Goal: Task Accomplishment & Management: Manage account settings

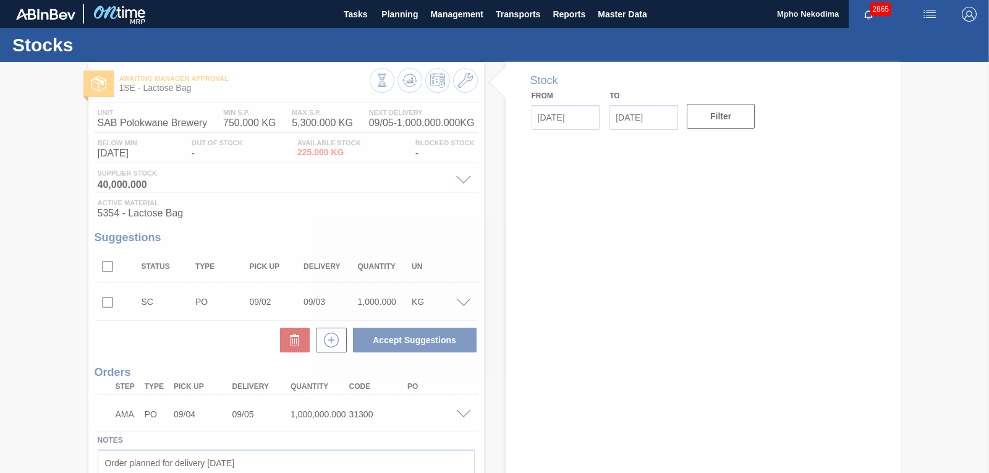
type input "[DATE]"
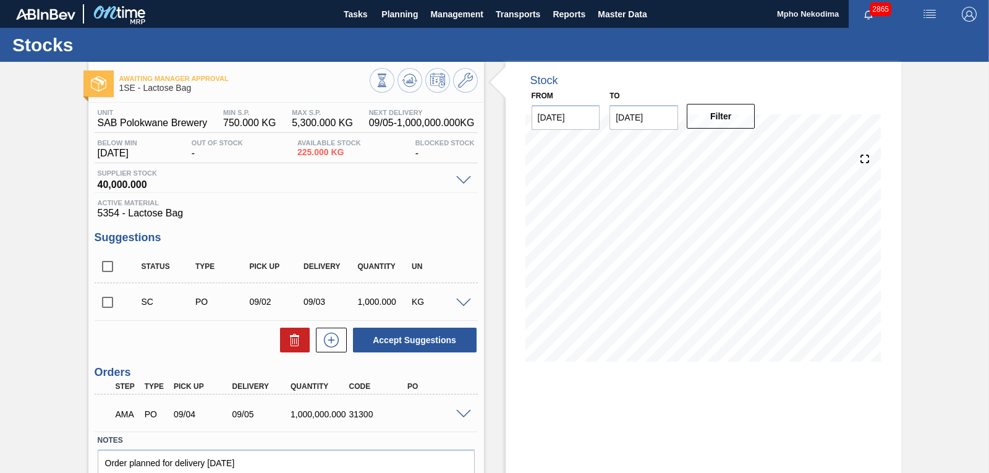
click at [963, 136] on div "Awaiting Manager Approval 1SE - Lactose Bag Unit SAB Polokwane Brewery MIN S.P.…" at bounding box center [494, 297] width 989 height 471
click at [790, 413] on div "Stock From 09/02/2025 to 09/16/2025 Filter 09/04 Stock Projection 1,225 SAP Pla…" at bounding box center [702, 297] width 395 height 471
click at [832, 113] on div "Stock From 09/02/2025 to 09/16/2025 Filter 09/07 Stock Projection 1,001,225 SAP…" at bounding box center [702, 221] width 395 height 318
click at [853, 94] on div "Stock From 09/02/2025 to 09/16/2025 Filter 09/07 Stock Projection 1,001,225 SAP…" at bounding box center [702, 221] width 395 height 318
click at [434, 207] on div "Active Material 5354 - Lactose Bag" at bounding box center [286, 209] width 383 height 20
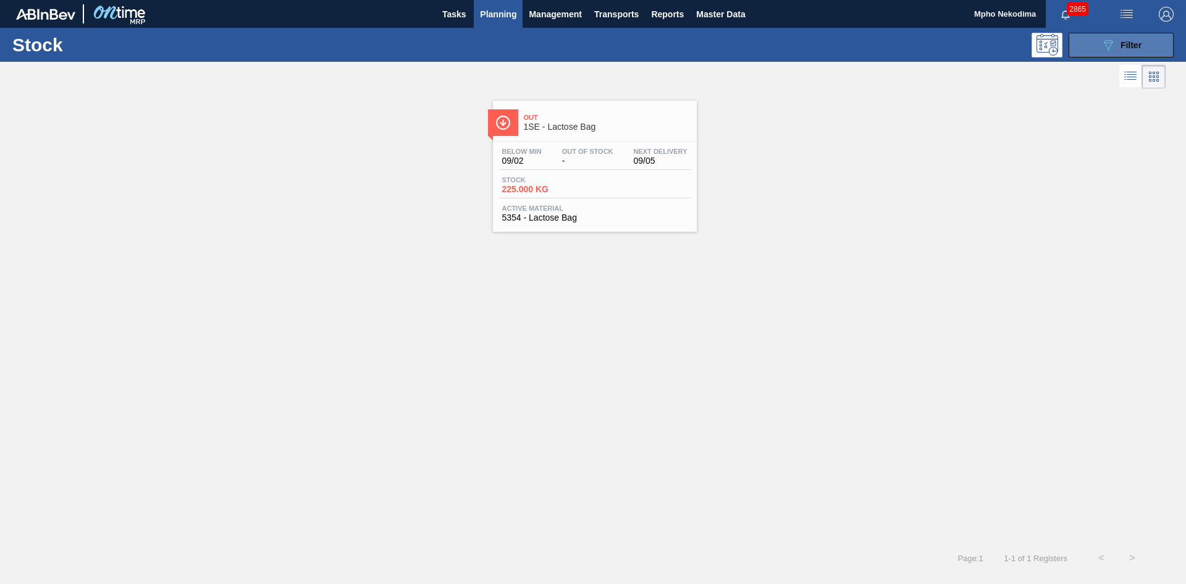
click at [1094, 41] on button "089F7B8B-B2A5-4AFE-B5C0-19BA573D28AC Filter" at bounding box center [1121, 45] width 105 height 25
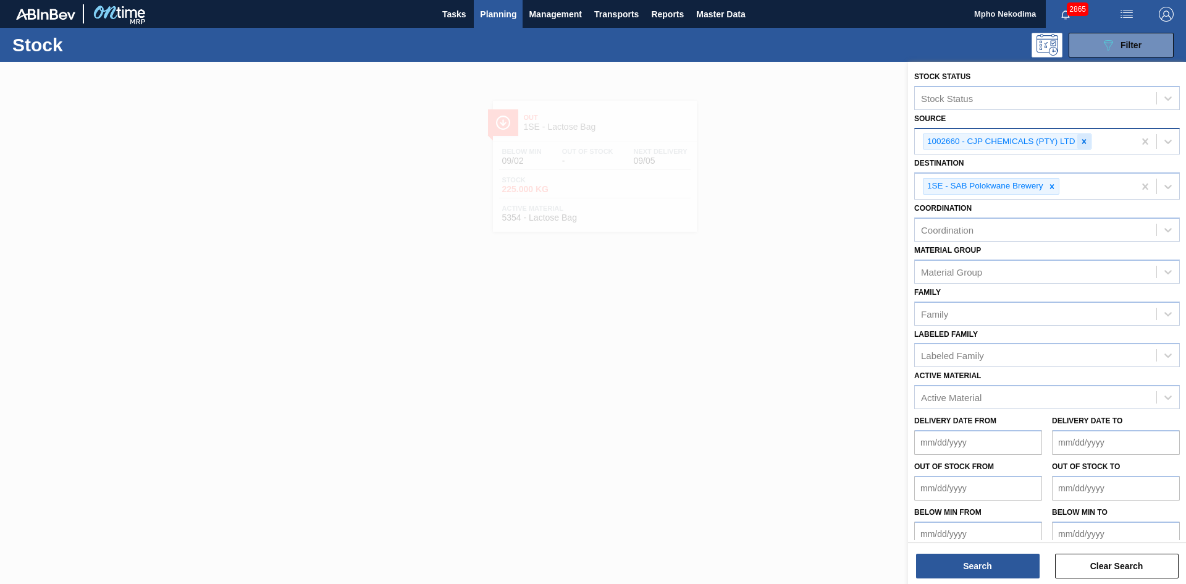
click at [1084, 141] on icon at bounding box center [1084, 141] width 4 height 4
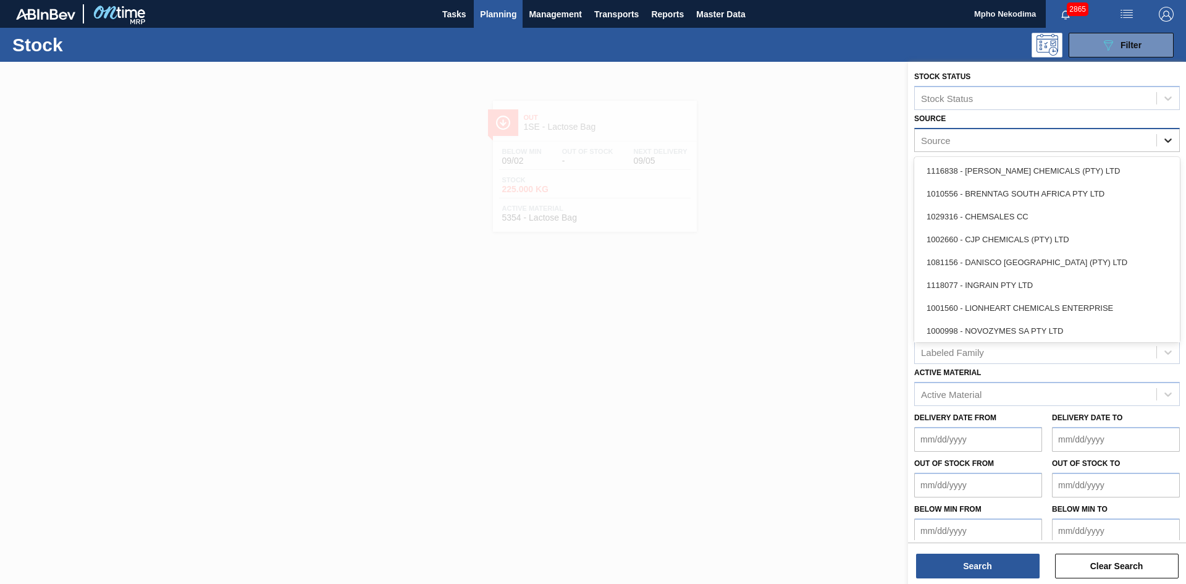
click at [1166, 136] on icon at bounding box center [1168, 140] width 12 height 12
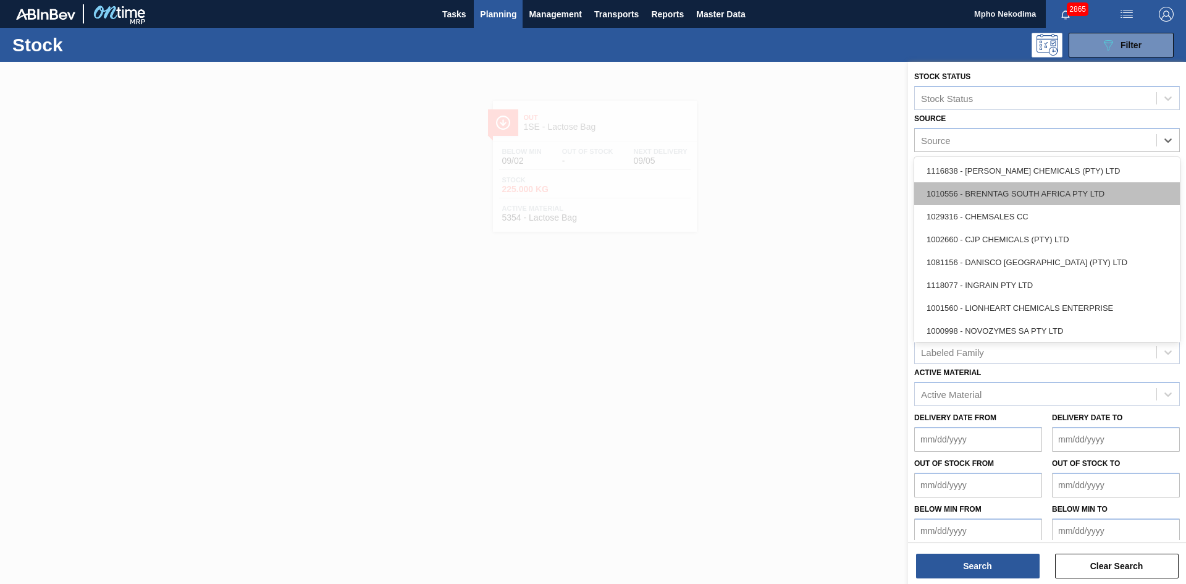
click at [1077, 194] on div "1010556 - BRENNTAG SOUTH AFRICA PTY LTD" at bounding box center [1048, 193] width 266 height 23
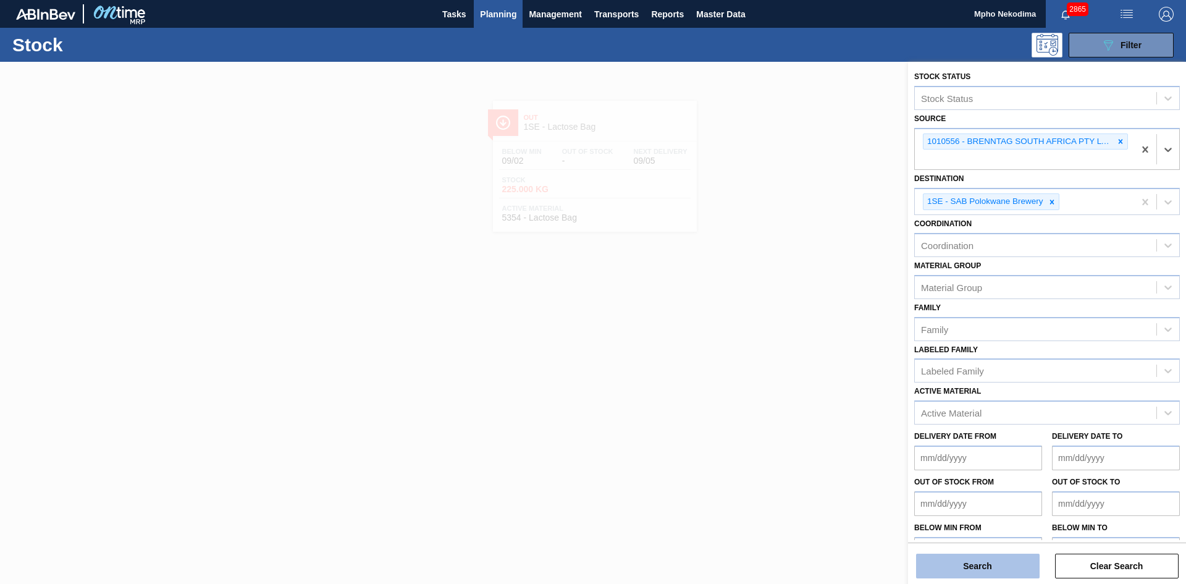
click at [995, 565] on button "Search" at bounding box center [978, 566] width 124 height 25
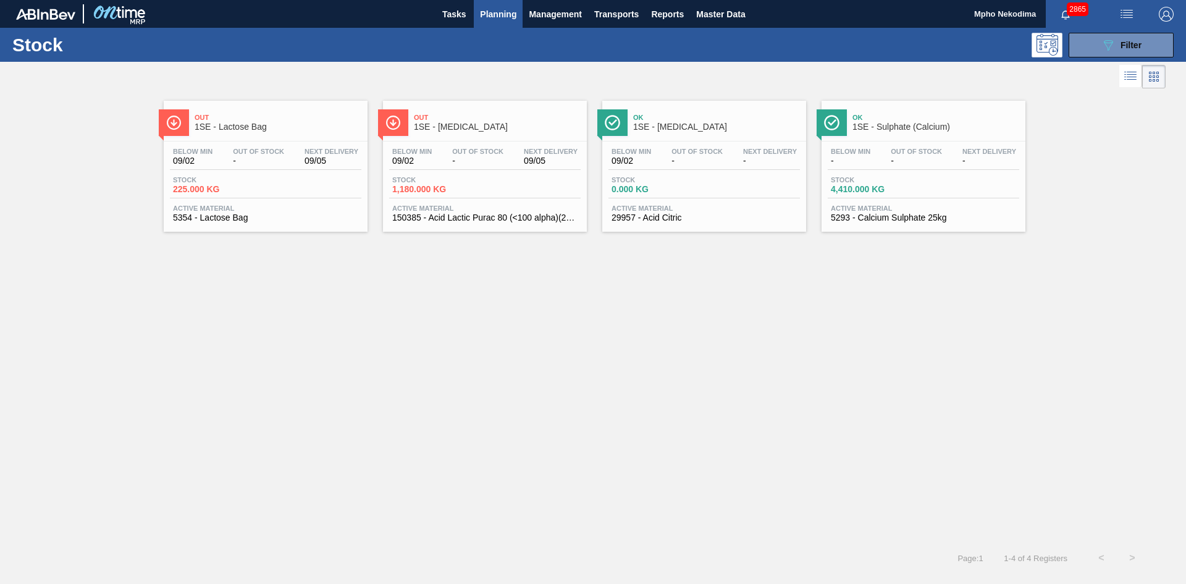
click at [439, 201] on div "Below Min 09/02 Out Of Stock - Next Delivery 09/05 Stock 1,180.000 KG Active Ma…" at bounding box center [485, 184] width 204 height 84
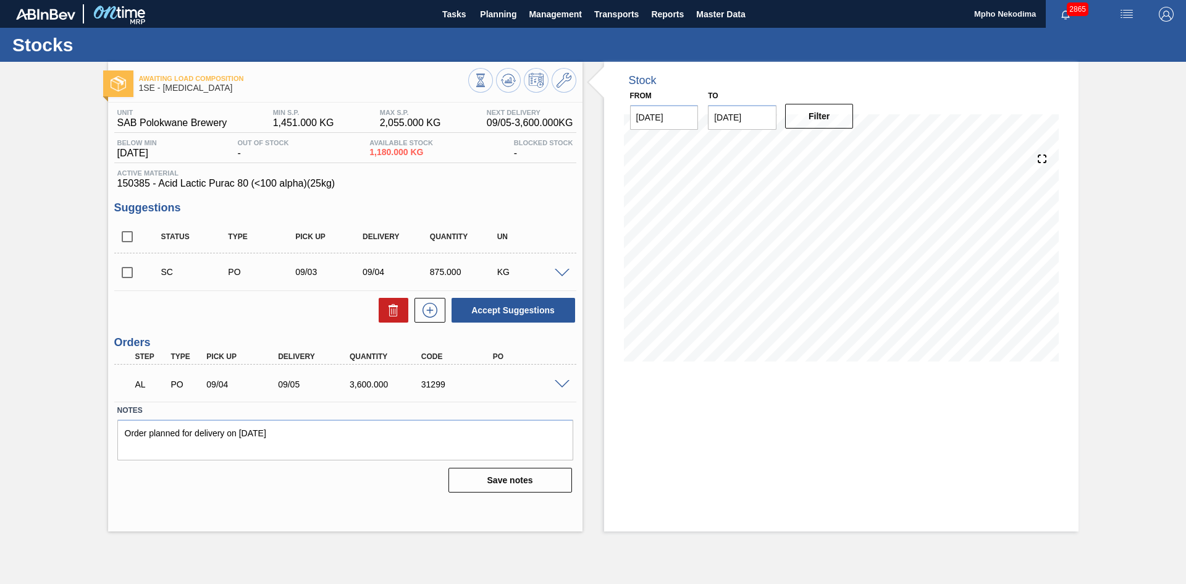
click at [645, 442] on div "Stock From 09/02/2025 to 09/16/2025 Filter" at bounding box center [841, 297] width 475 height 470
click at [558, 382] on span at bounding box center [562, 384] width 15 height 9
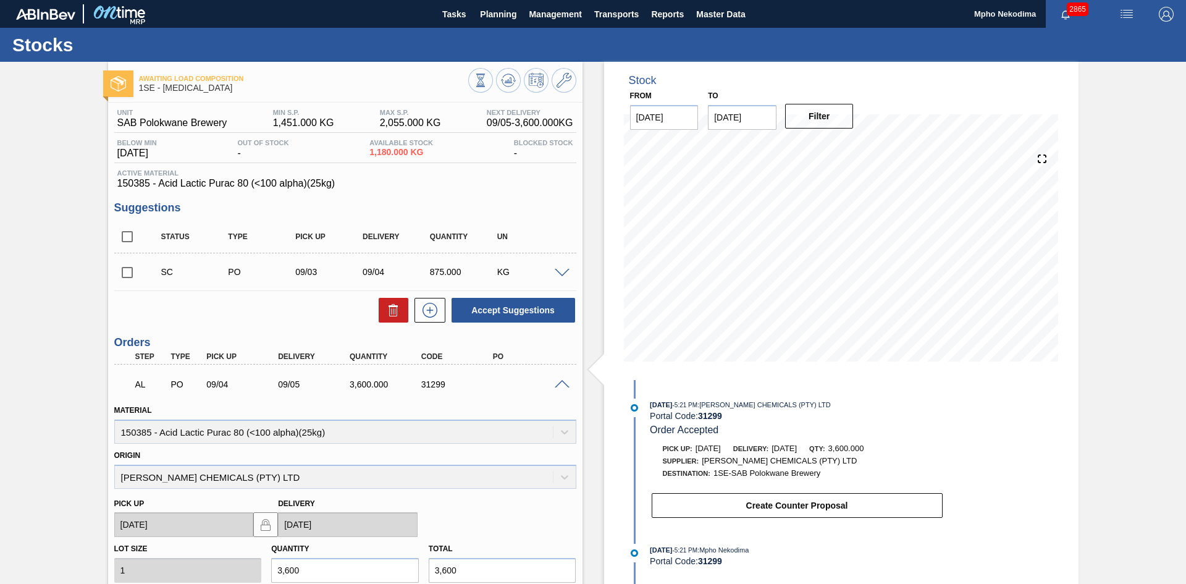
click at [557, 381] on span at bounding box center [562, 384] width 15 height 9
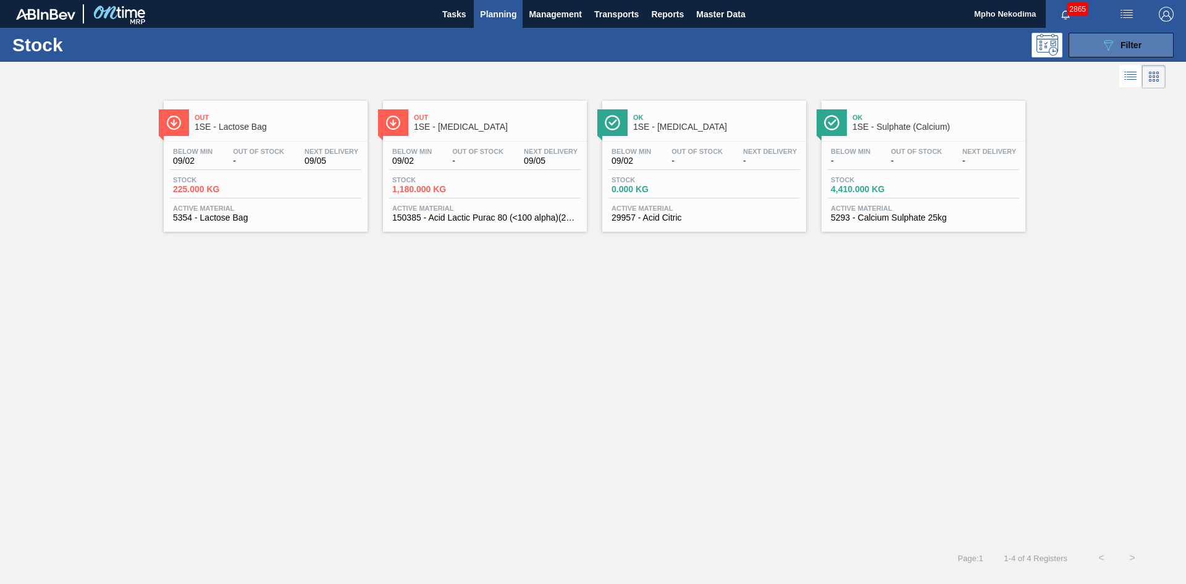
click at [1120, 56] on button "089F7B8B-B2A5-4AFE-B5C0-19BA573D28AC Filter" at bounding box center [1121, 45] width 105 height 25
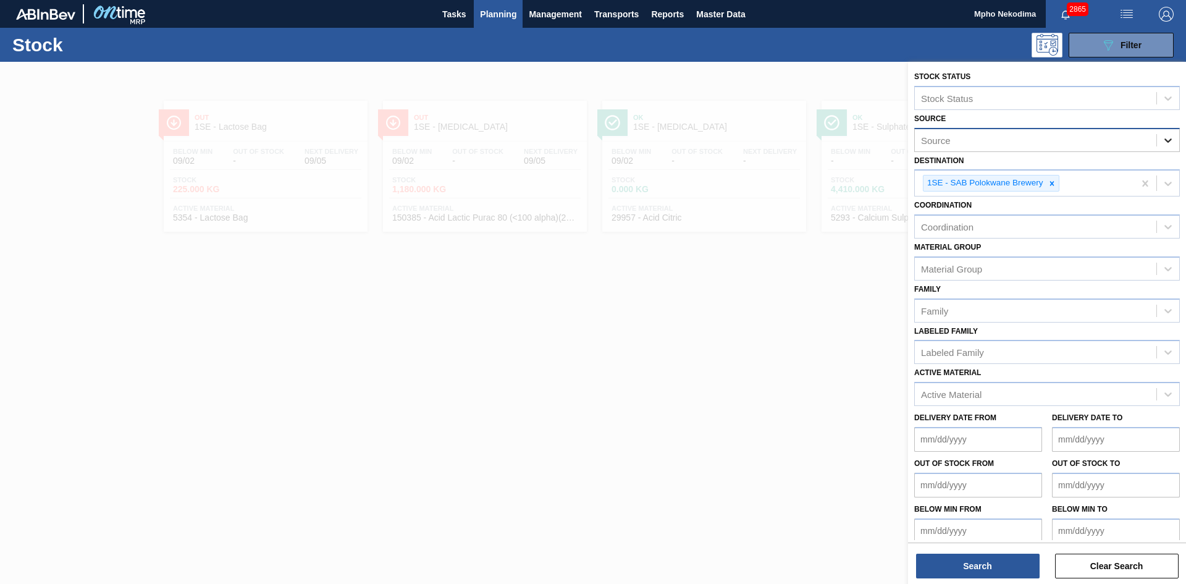
click at [1165, 139] on icon at bounding box center [1168, 140] width 7 height 4
click at [981, 140] on div "Source" at bounding box center [1036, 140] width 242 height 18
type input "t"
type input "mcc"
drag, startPoint x: 939, startPoint y: 138, endPoint x: 903, endPoint y: 137, distance: 36.5
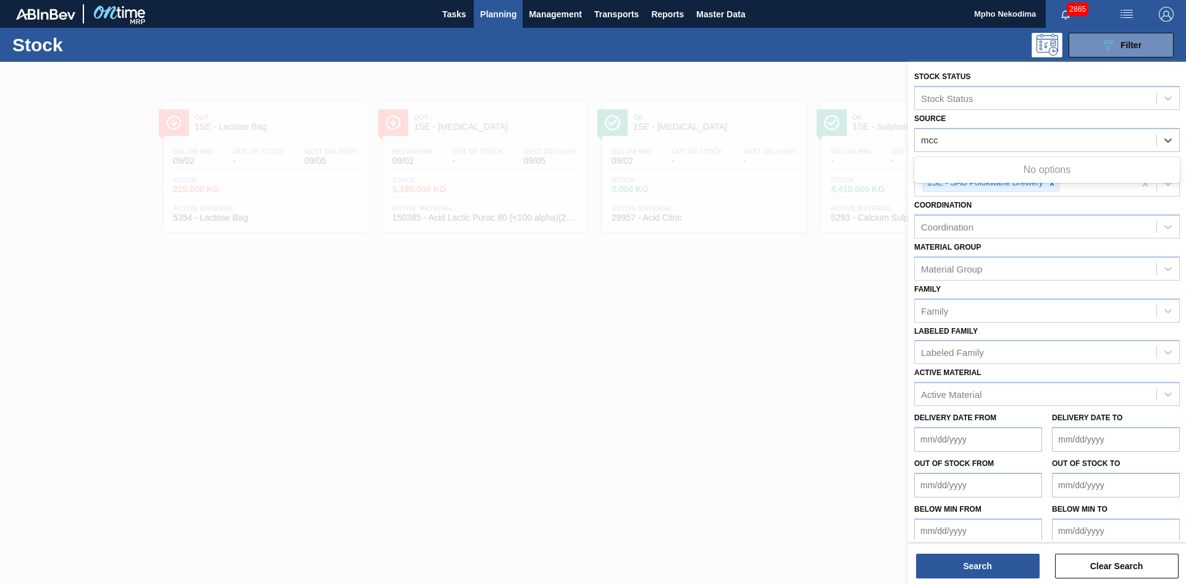
click at [908, 137] on div "Stock Status Stock Status Source Use Up and Down to choose options, press Enter…" at bounding box center [1047, 354] width 278 height 584
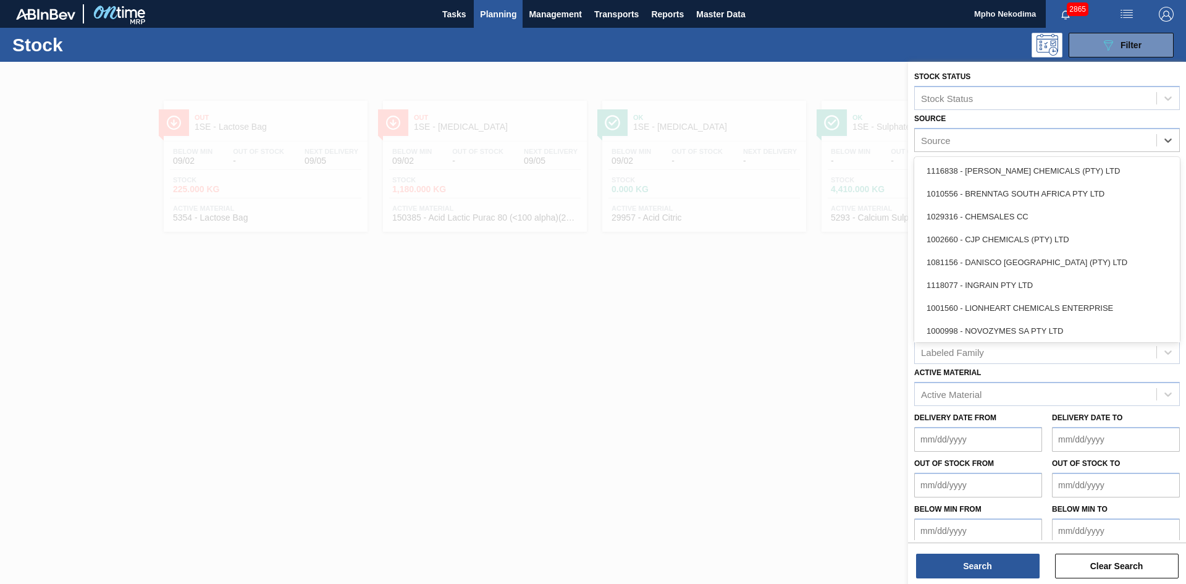
click at [780, 367] on div at bounding box center [593, 354] width 1186 height 584
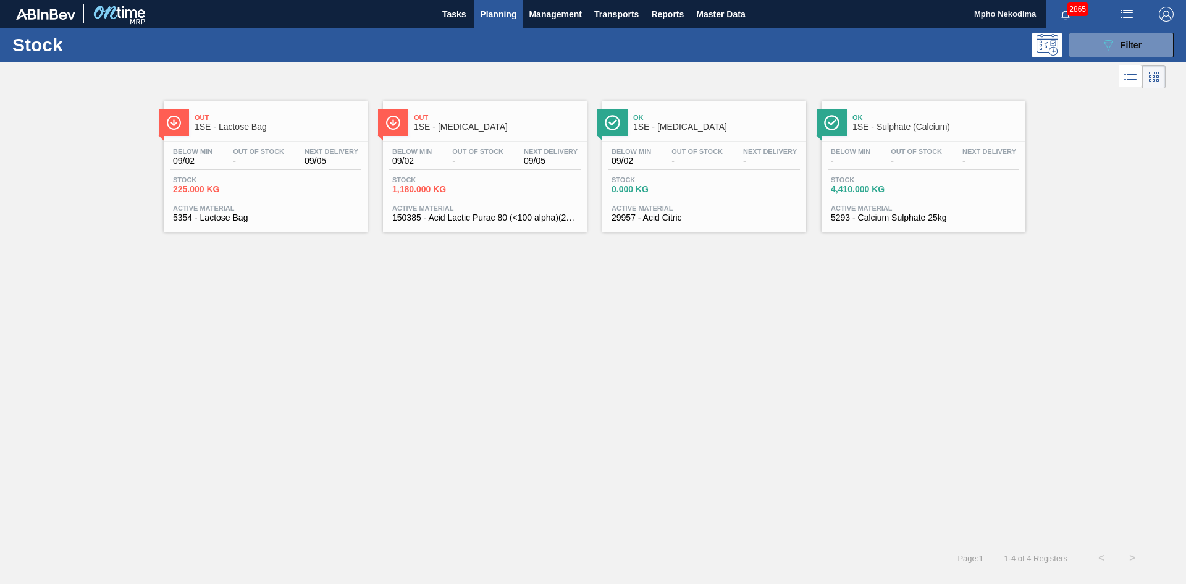
click at [488, 12] on span "Planning" at bounding box center [498, 14] width 36 height 15
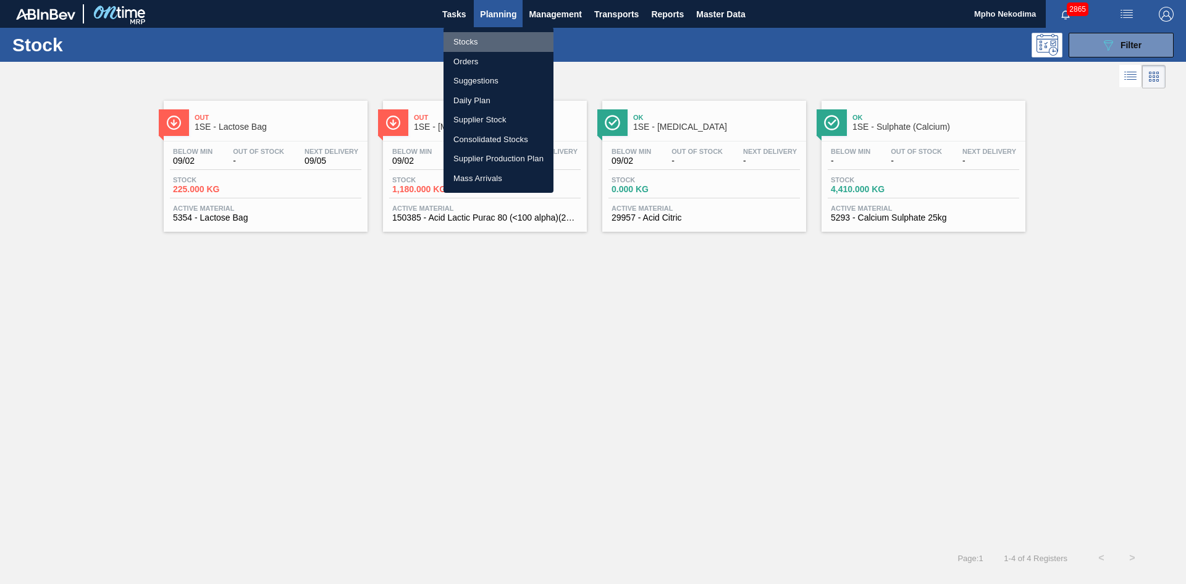
click at [467, 43] on li "Stocks" at bounding box center [499, 42] width 110 height 20
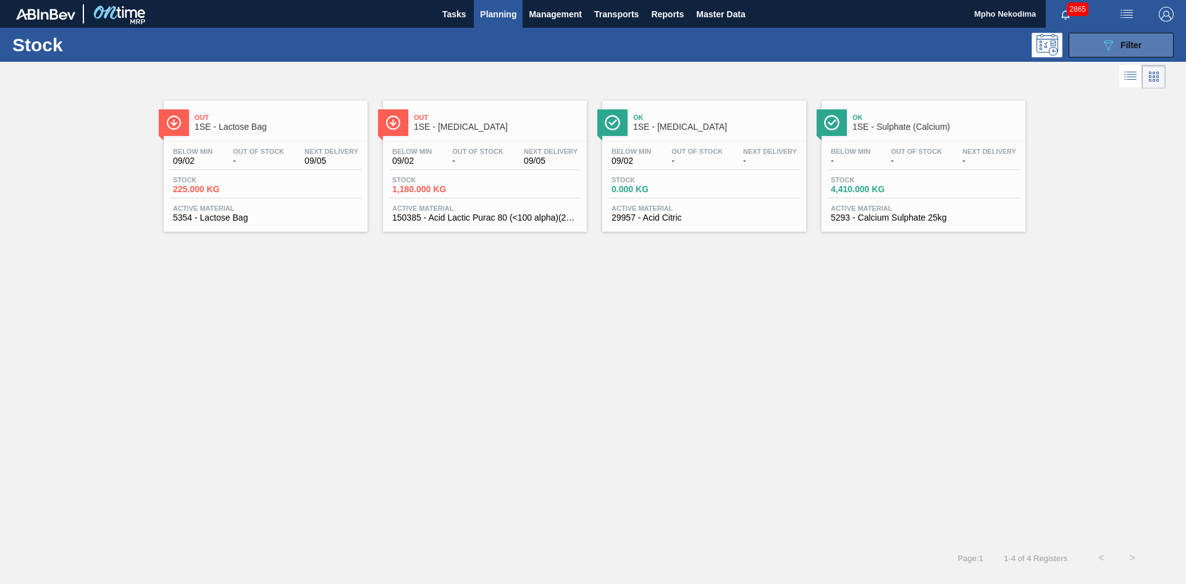
click at [1127, 46] on span "Filter" at bounding box center [1131, 45] width 21 height 10
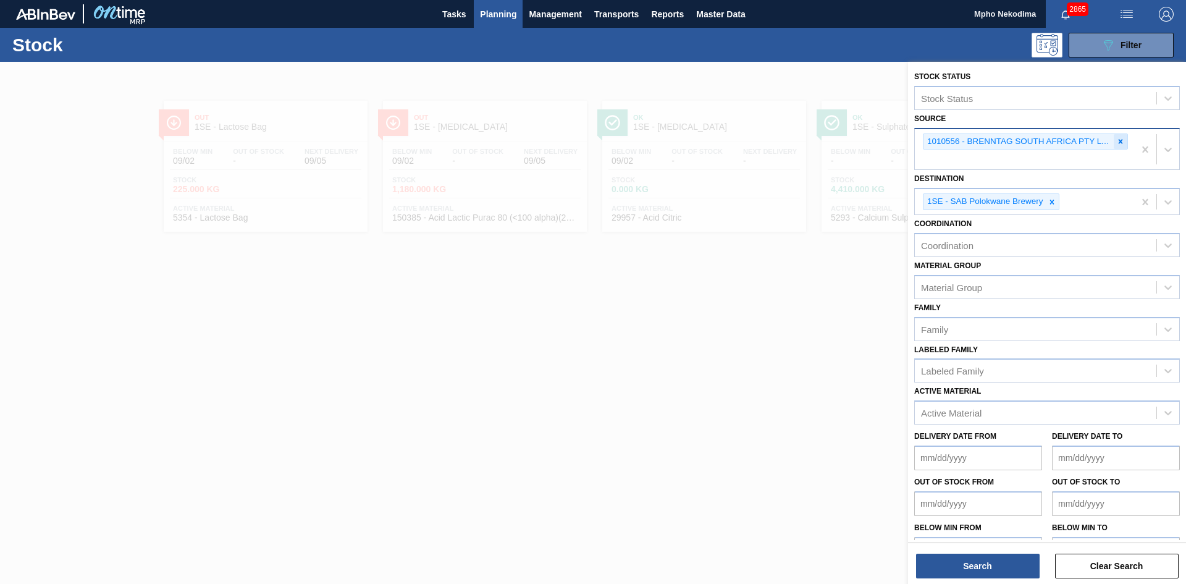
click at [1119, 143] on icon at bounding box center [1121, 141] width 4 height 4
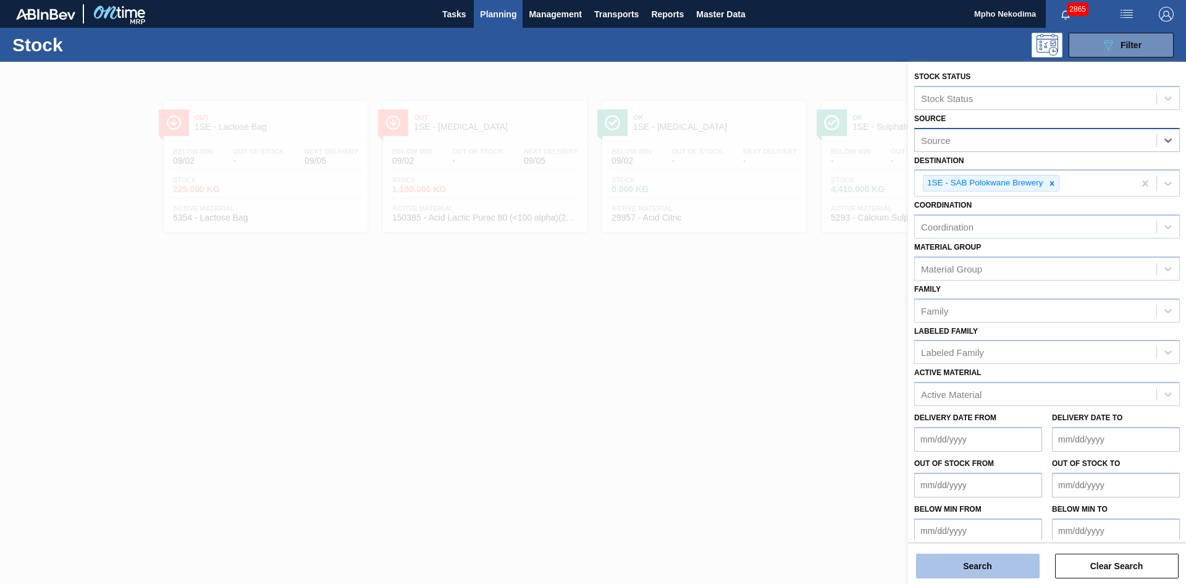
click at [994, 567] on button "Search" at bounding box center [978, 566] width 124 height 25
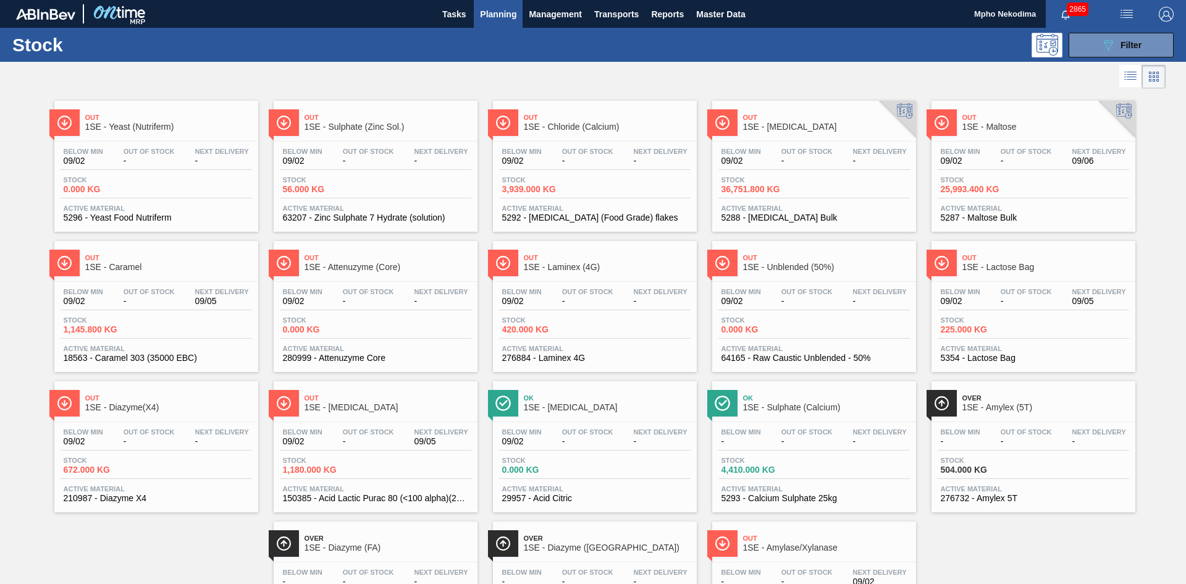
click at [488, 8] on span "Planning" at bounding box center [498, 14] width 36 height 15
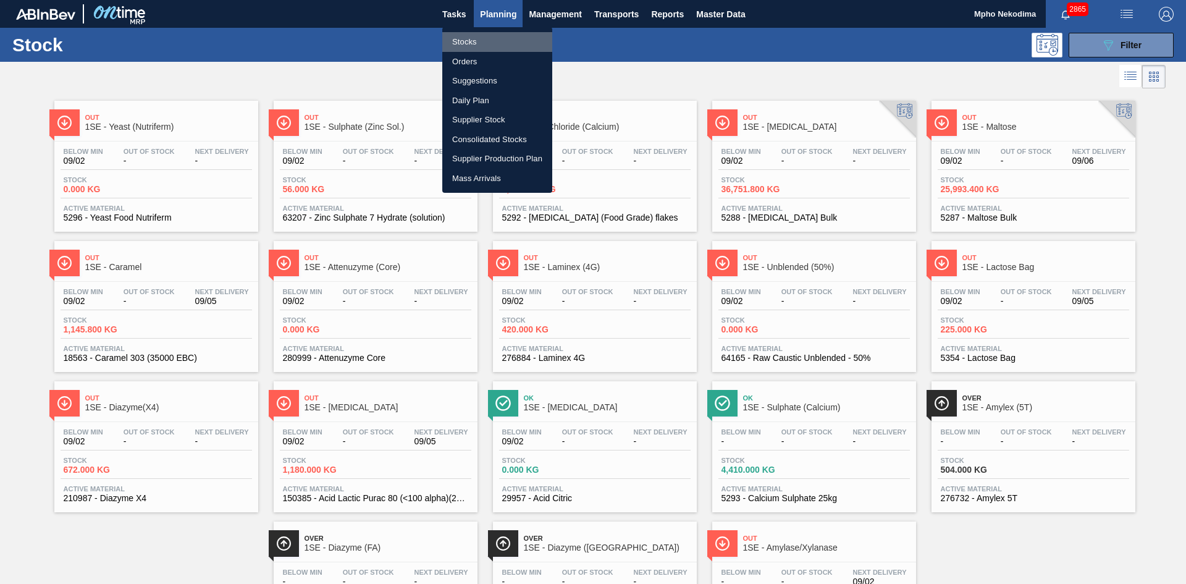
click at [467, 42] on li "Stocks" at bounding box center [497, 42] width 110 height 20
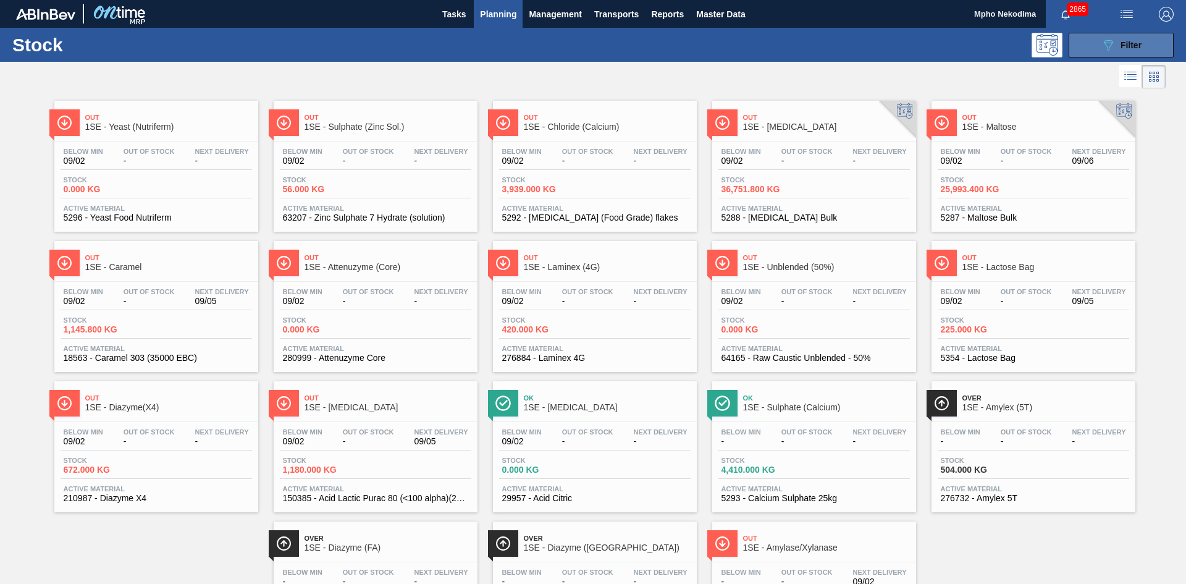
click at [1114, 54] on button "089F7B8B-B2A5-4AFE-B5C0-19BA573D28AC Filter" at bounding box center [1121, 45] width 105 height 25
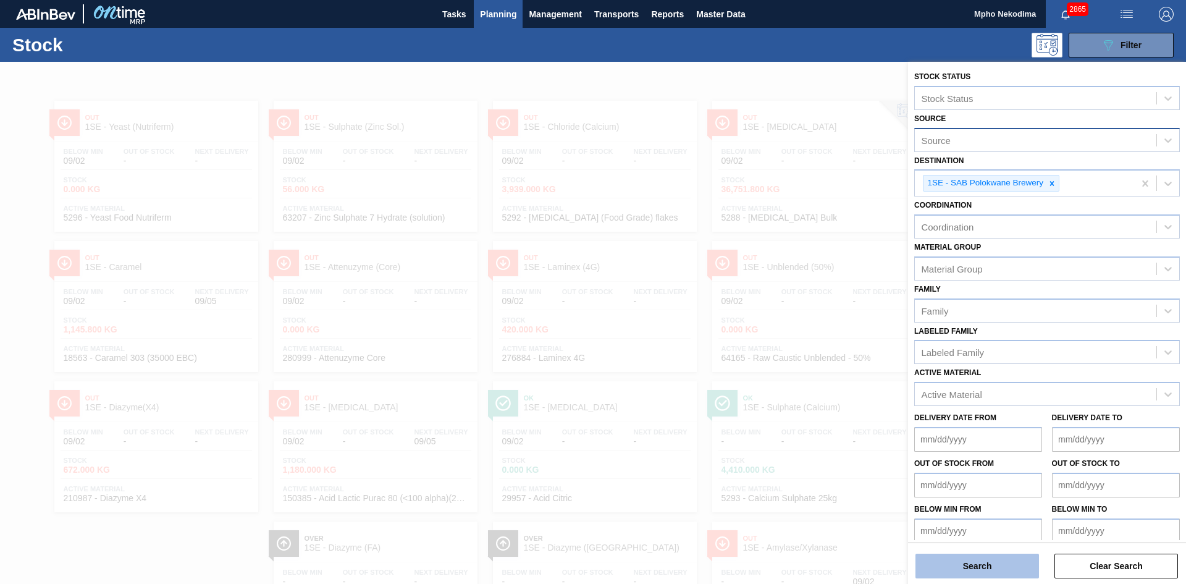
click at [991, 563] on button "Search" at bounding box center [978, 566] width 124 height 25
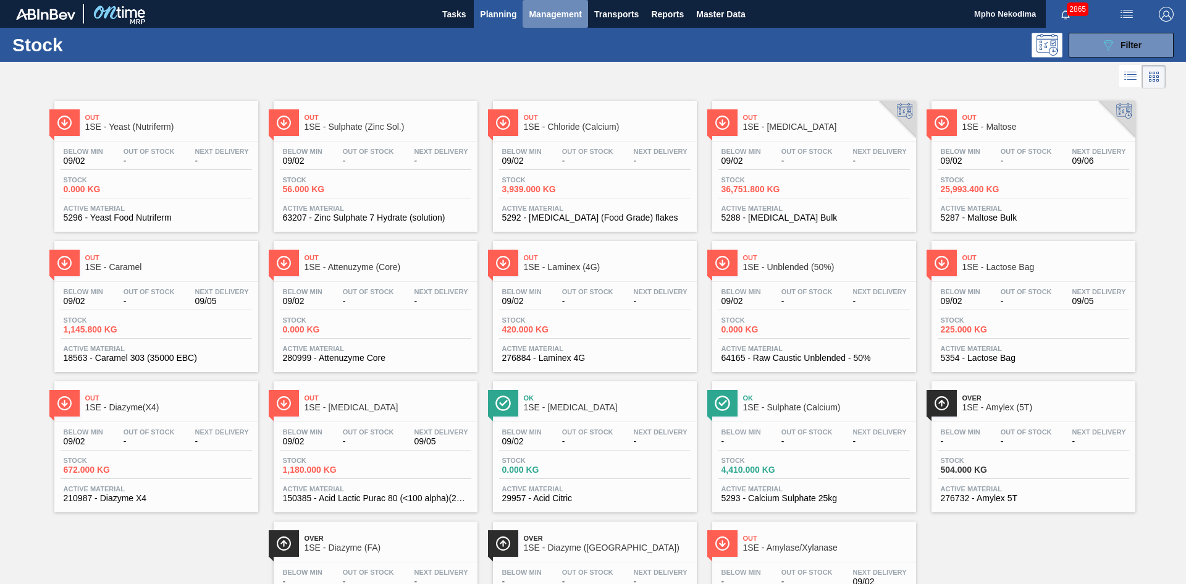
click at [546, 14] on span "Management" at bounding box center [555, 14] width 53 height 15
click at [484, 33] on div at bounding box center [593, 292] width 1186 height 584
click at [1159, 12] on img "button" at bounding box center [1166, 14] width 15 height 15
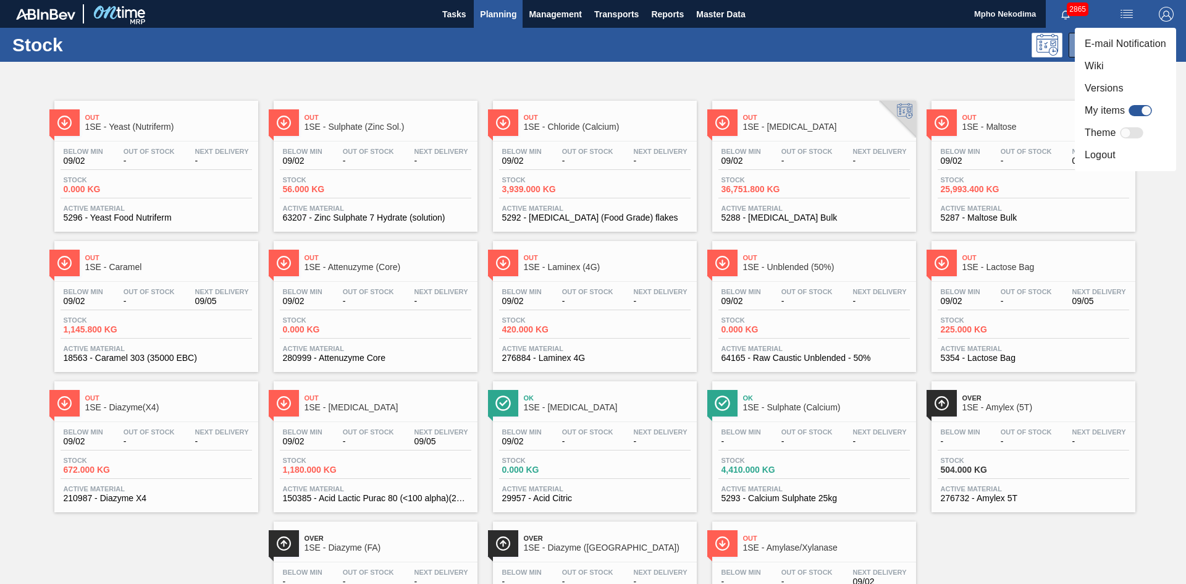
click at [1112, 159] on li "Logout" at bounding box center [1125, 155] width 101 height 22
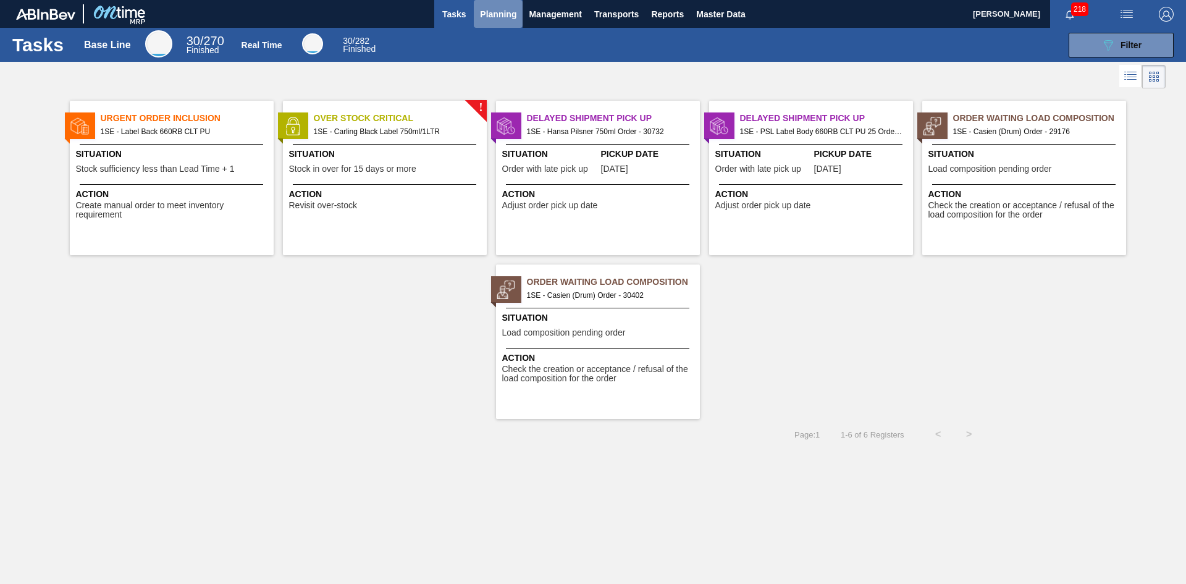
click at [496, 15] on span "Planning" at bounding box center [498, 14] width 36 height 15
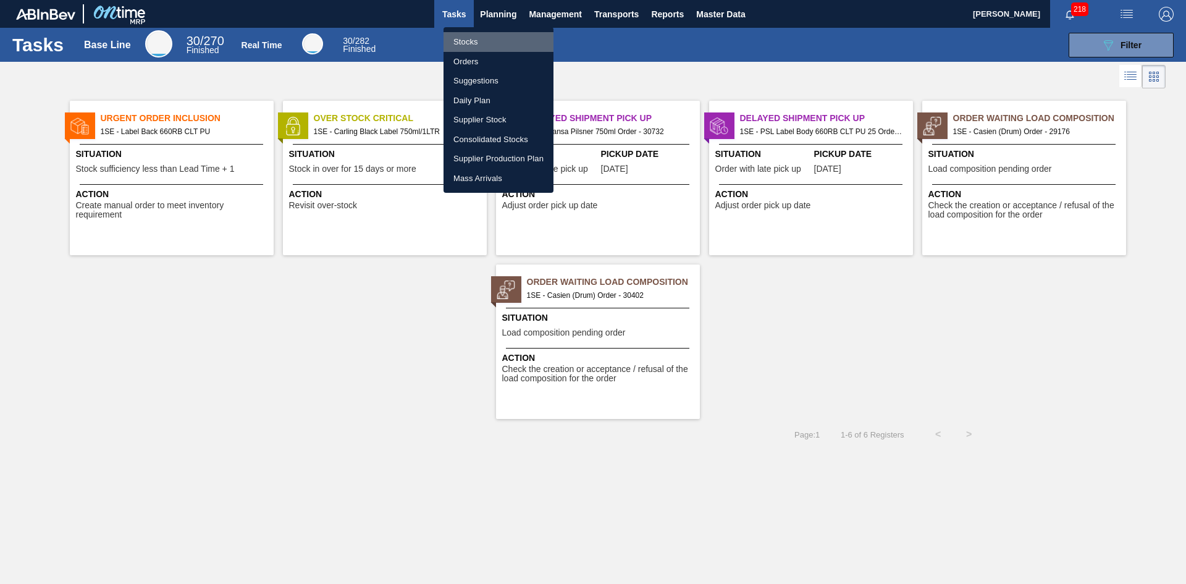
click at [471, 44] on li "Stocks" at bounding box center [499, 42] width 110 height 20
checkbox input "true"
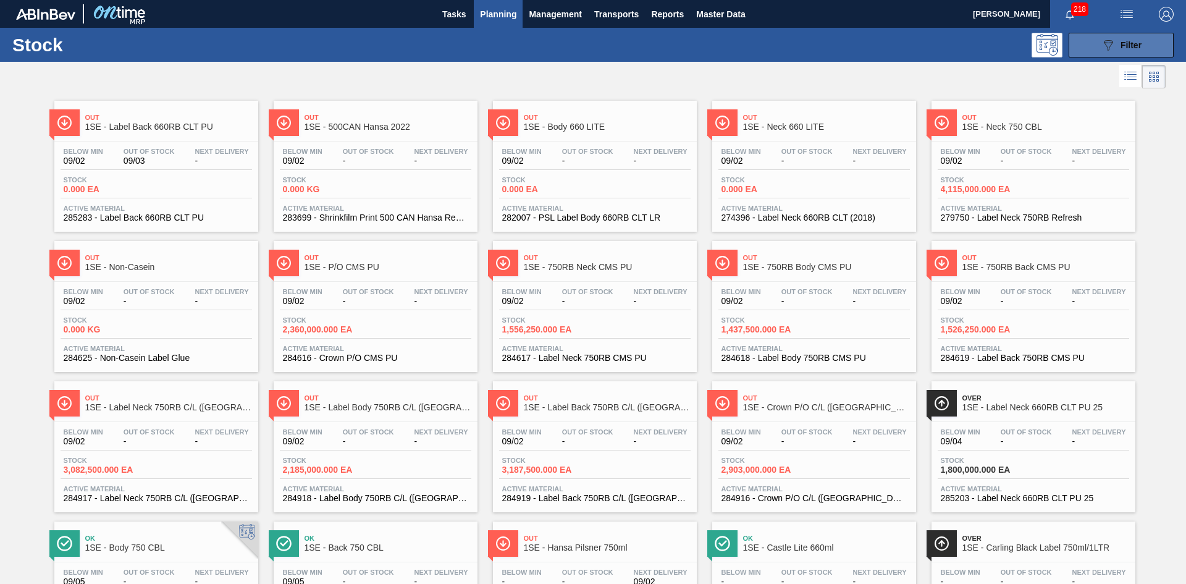
click at [1112, 49] on icon "089F7B8B-B2A5-4AFE-B5C0-19BA573D28AC" at bounding box center [1108, 45] width 15 height 15
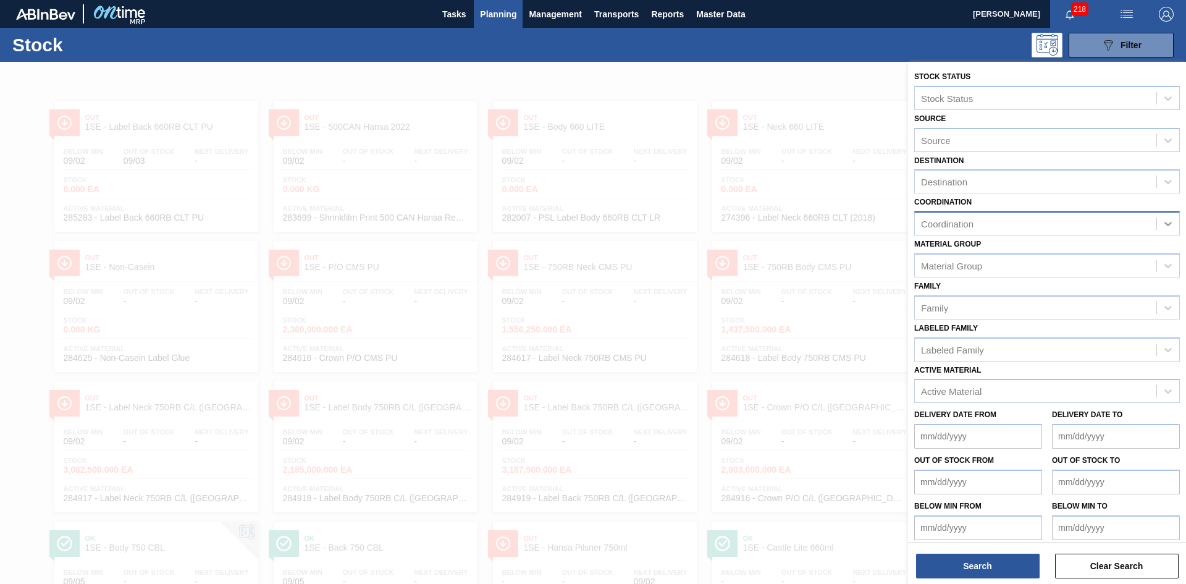
click at [1169, 221] on icon at bounding box center [1168, 224] width 12 height 12
click at [1118, 255] on div "Packaging Materials" at bounding box center [1048, 254] width 266 height 23
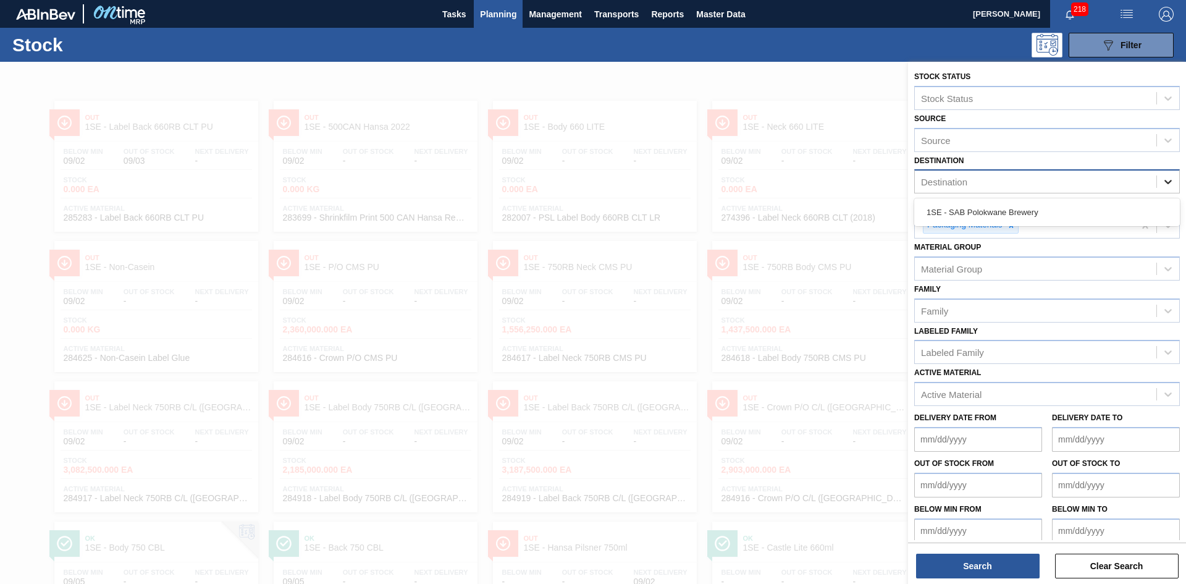
click at [1173, 180] on div at bounding box center [1168, 182] width 22 height 22
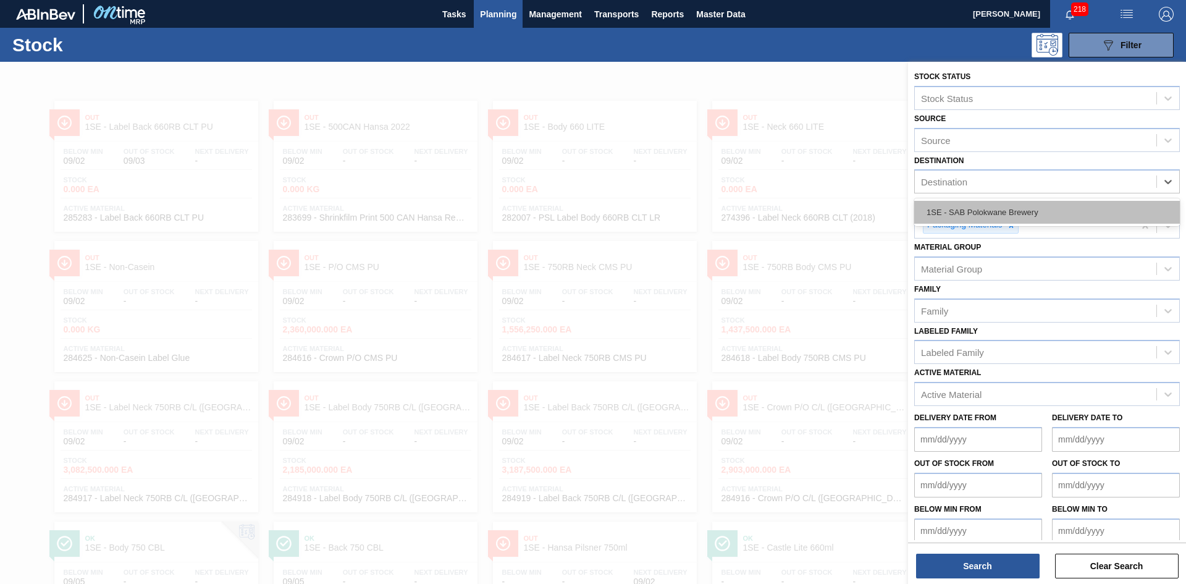
click at [1075, 216] on div "1SE - SAB Polokwane Brewery" at bounding box center [1048, 212] width 266 height 23
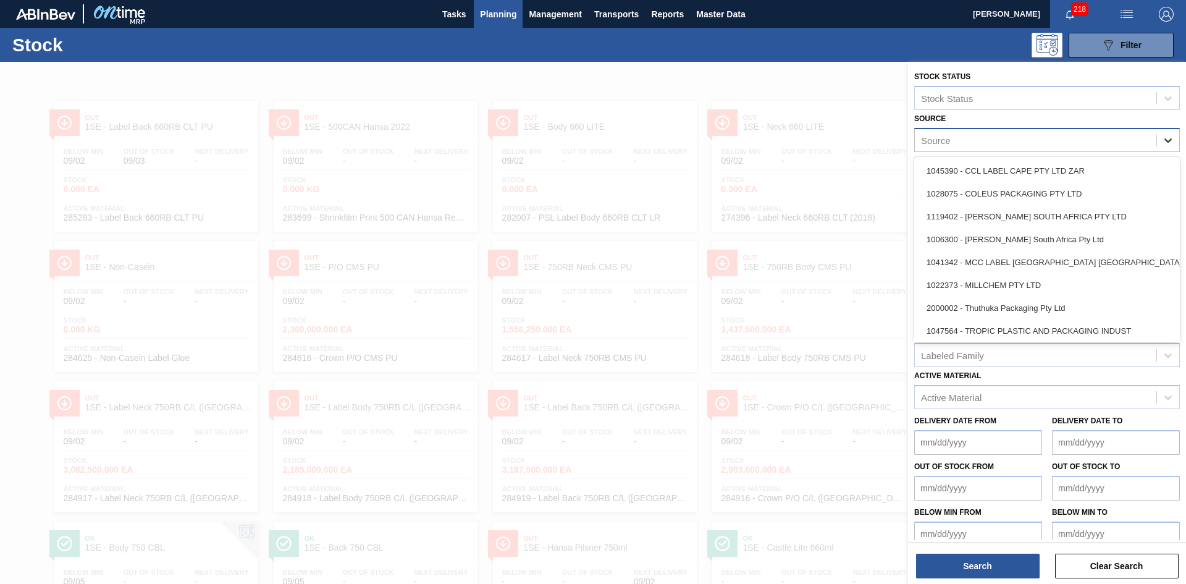
click at [1170, 141] on icon at bounding box center [1168, 140] width 12 height 12
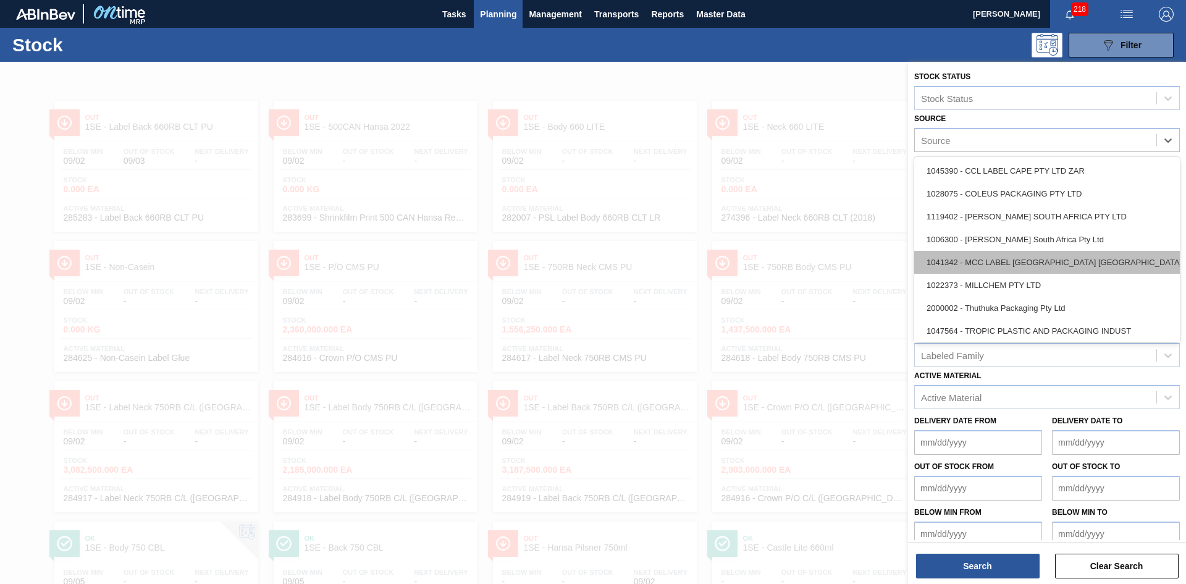
click at [1010, 264] on div "1041342 - MCC LABEL JOHANNESBURG SOUTH AFRICA" at bounding box center [1048, 262] width 266 height 23
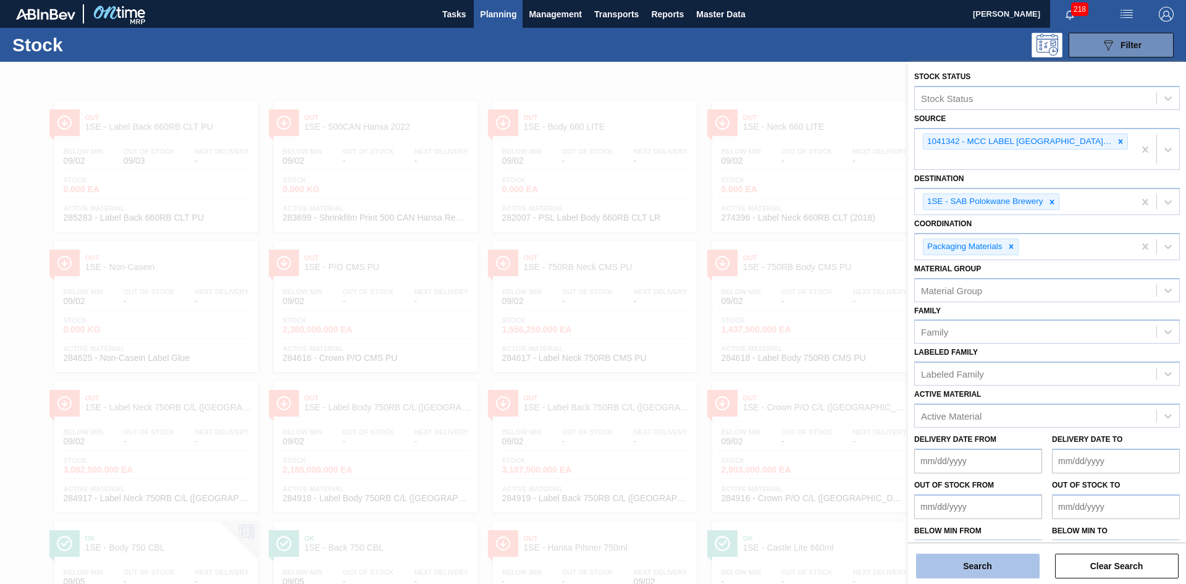
click at [987, 570] on button "Search" at bounding box center [978, 566] width 124 height 25
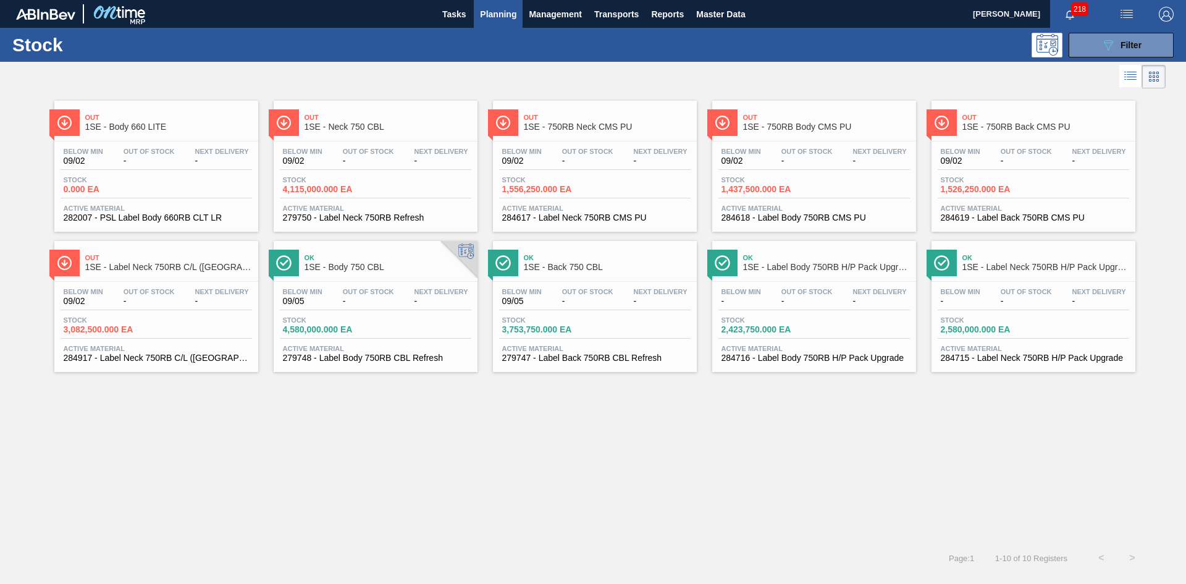
click at [544, 208] on span "Active Material" at bounding box center [594, 208] width 185 height 7
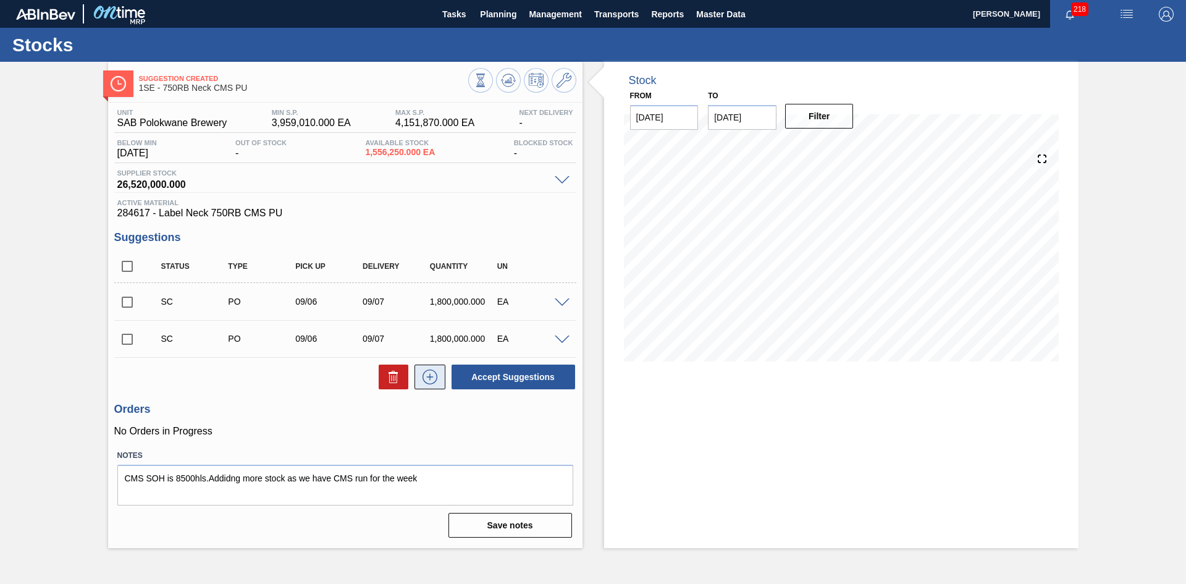
click at [421, 380] on icon at bounding box center [430, 377] width 20 height 15
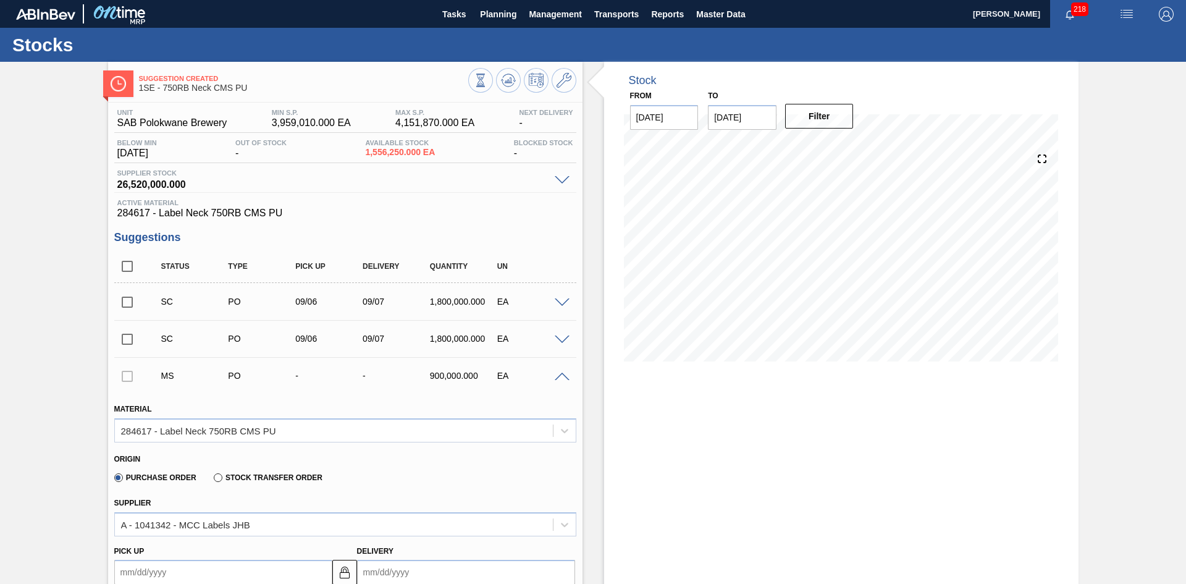
click at [564, 373] on span at bounding box center [562, 377] width 15 height 9
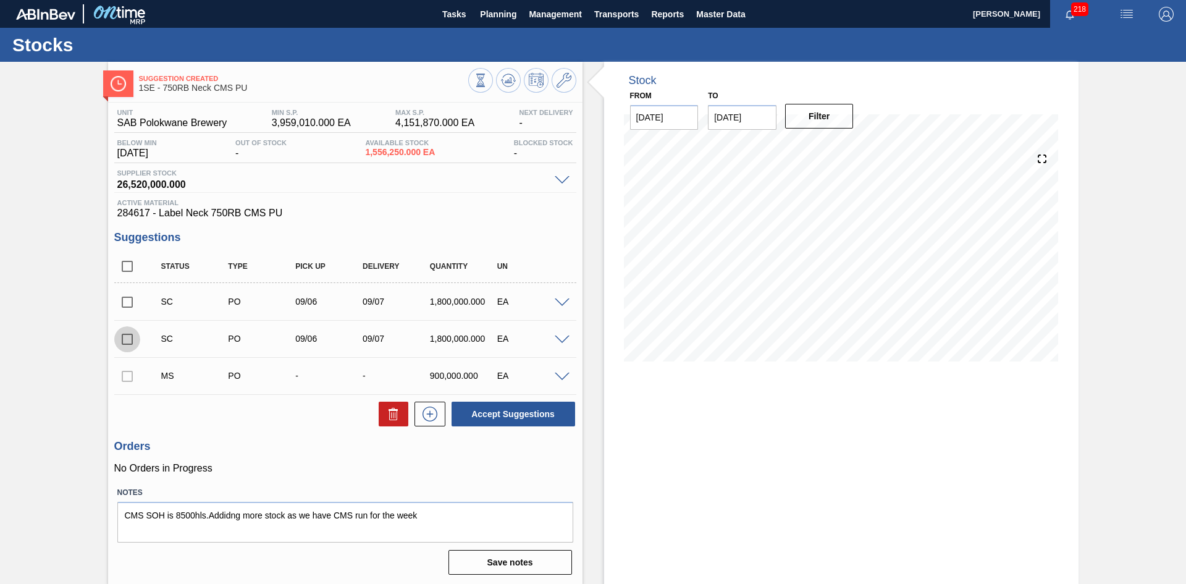
click at [128, 337] on input "checkbox" at bounding box center [127, 339] width 26 height 26
click at [512, 415] on button "Accept Suggestions" at bounding box center [514, 414] width 124 height 25
checkbox input "false"
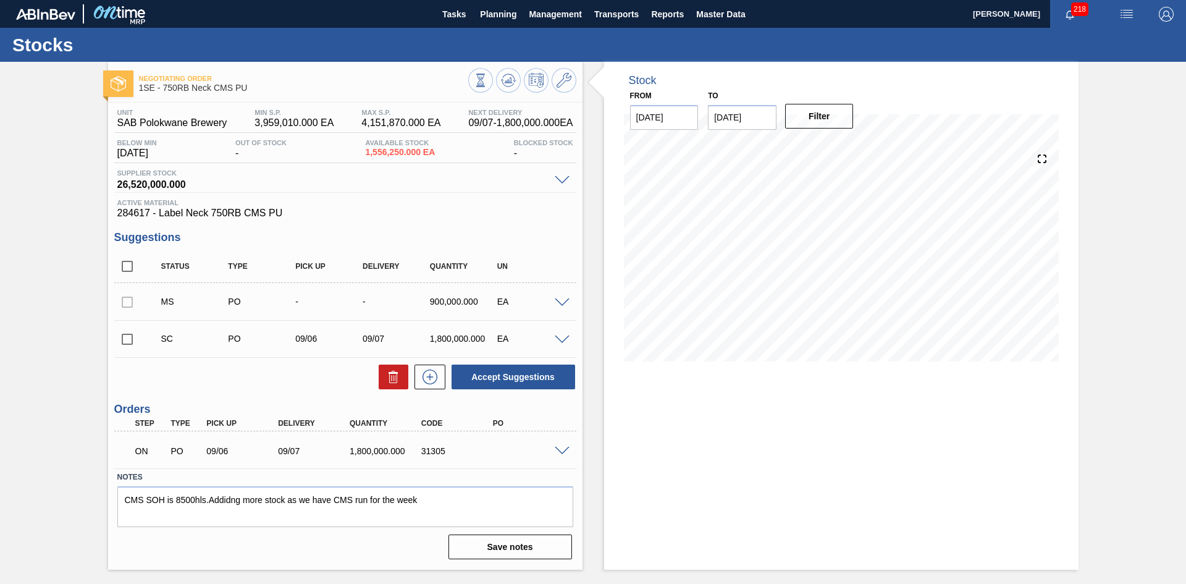
click at [299, 449] on div "09/07" at bounding box center [315, 451] width 80 height 10
click at [290, 450] on div "09/07" at bounding box center [315, 451] width 80 height 10
click at [564, 340] on span at bounding box center [562, 340] width 15 height 9
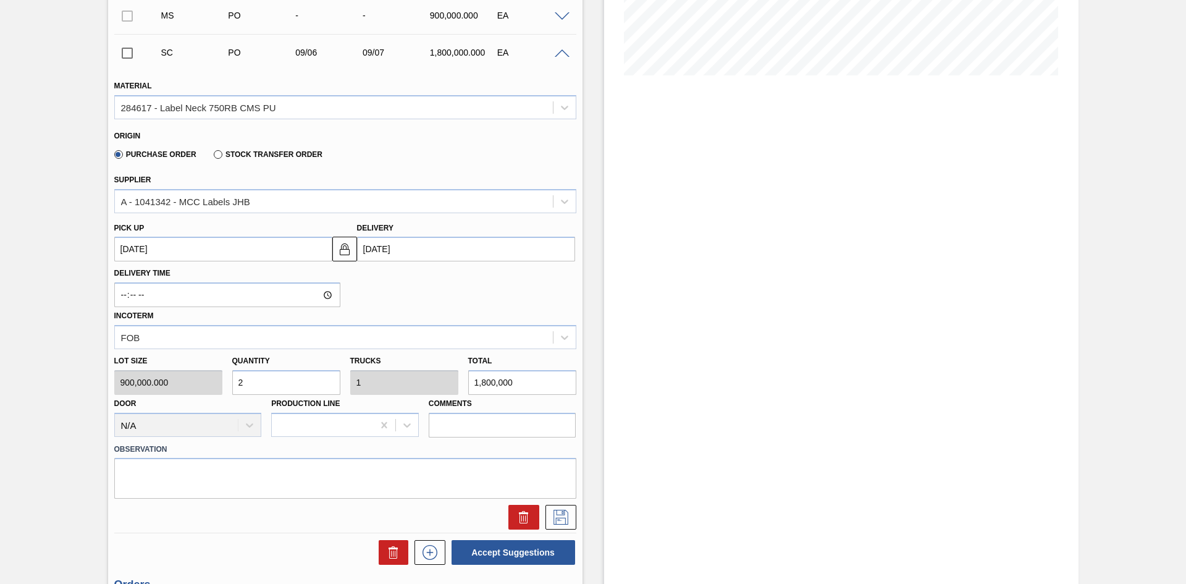
scroll to position [303, 0]
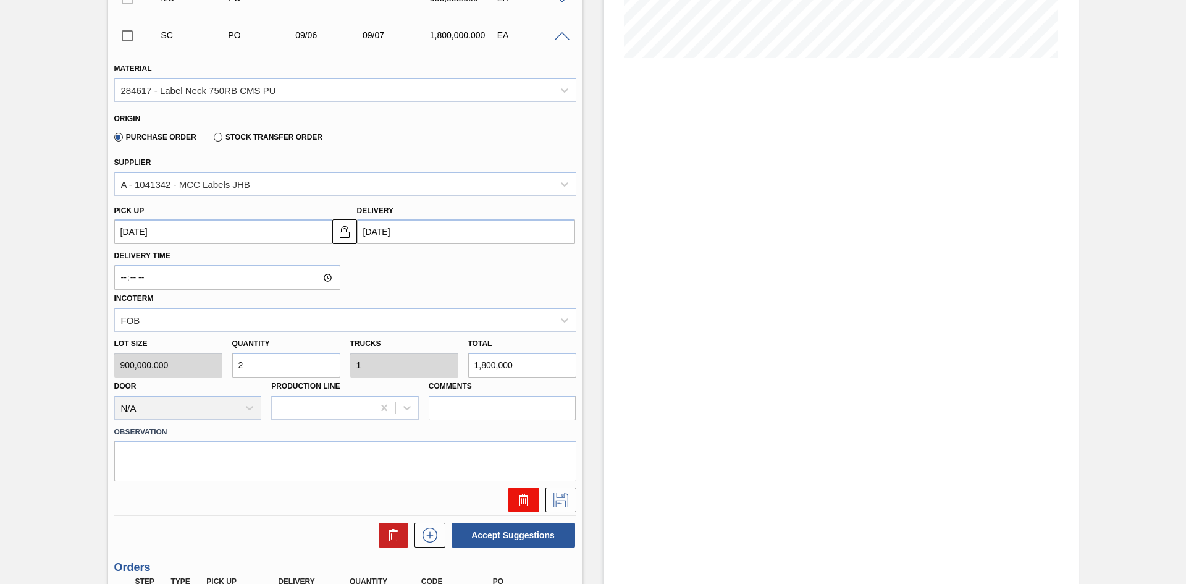
click at [525, 497] on icon at bounding box center [524, 499] width 15 height 15
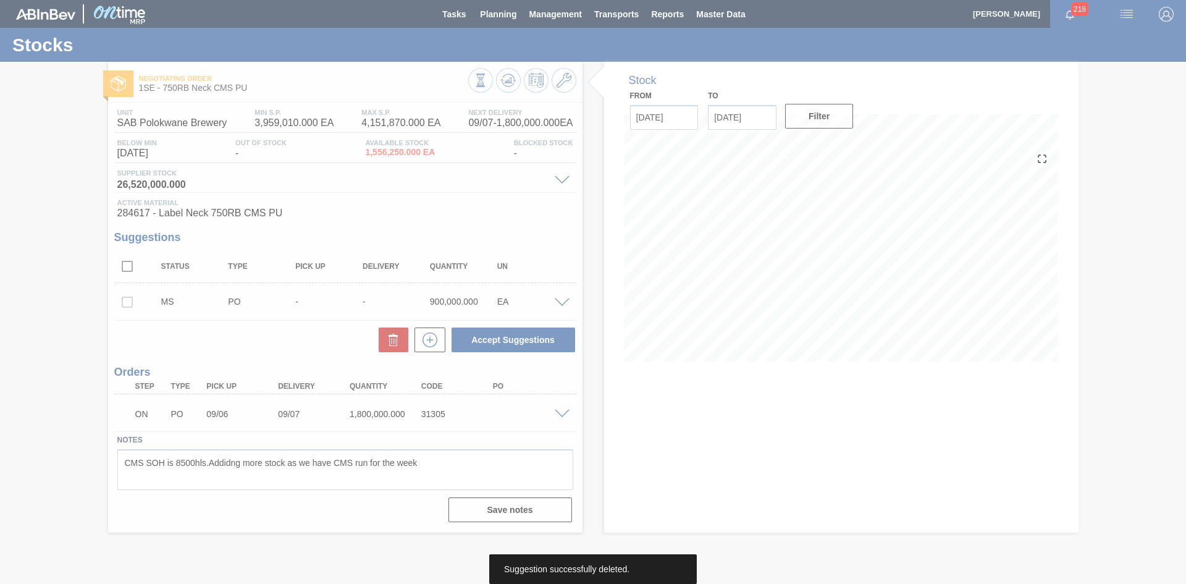
scroll to position [0, 0]
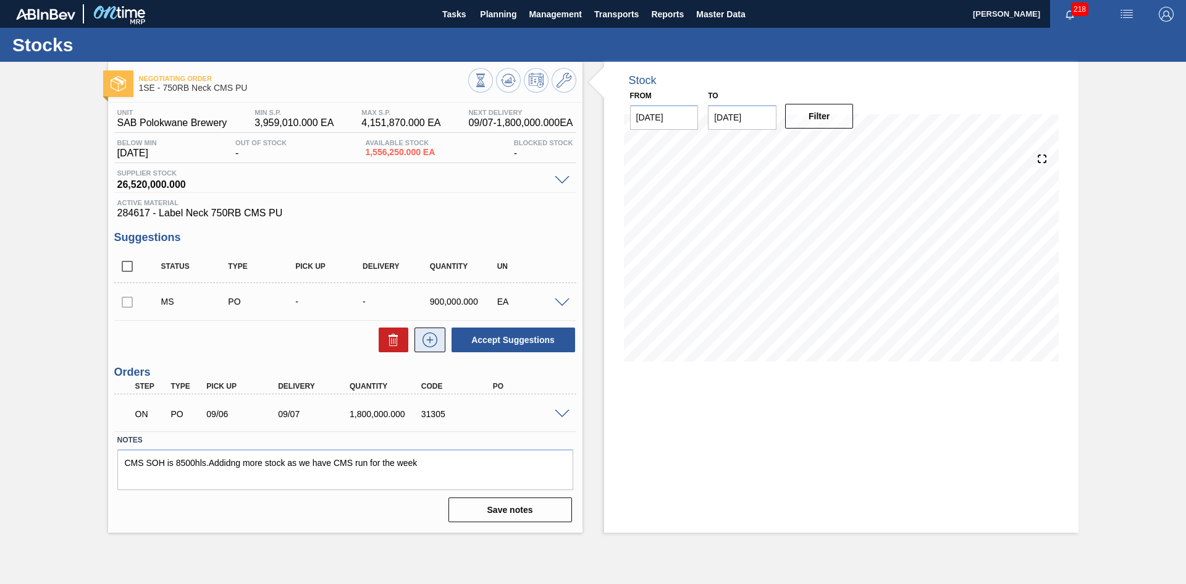
click at [429, 339] on icon at bounding box center [429, 340] width 1 height 7
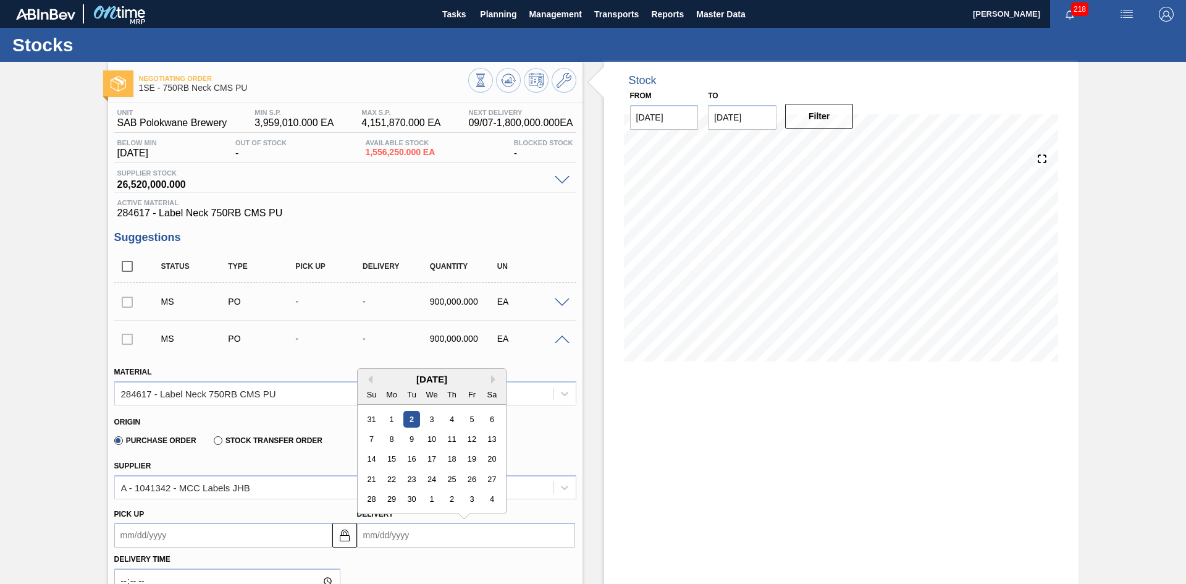
click at [383, 533] on input "Delivery" at bounding box center [466, 535] width 218 height 25
click at [471, 420] on div "5" at bounding box center [471, 419] width 17 height 17
type up3240002837 "[DATE]"
type input "[DATE]"
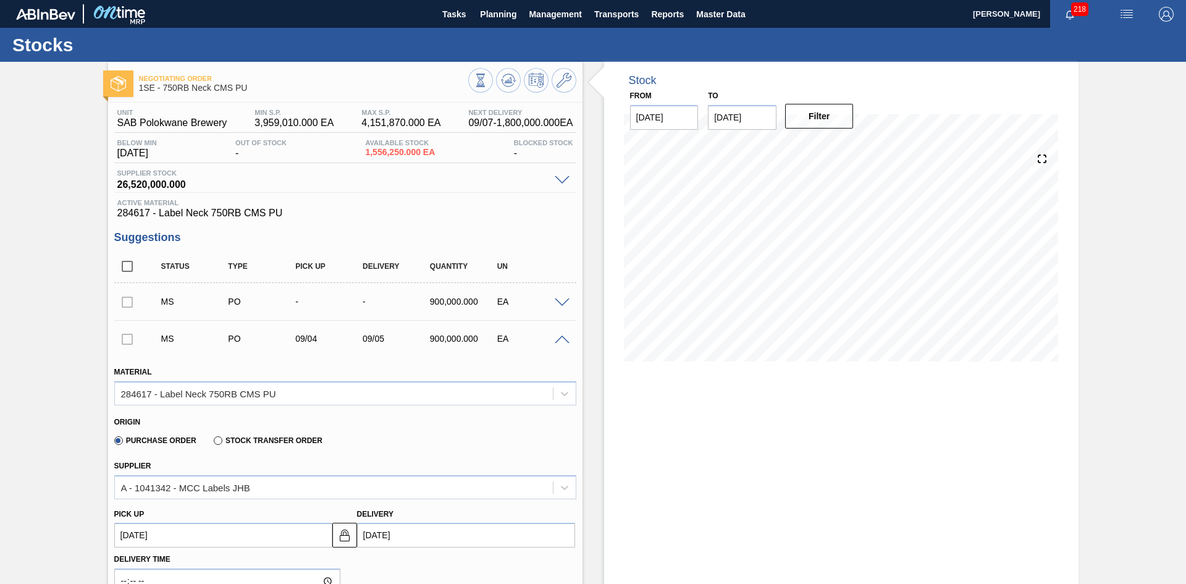
drag, startPoint x: 1183, startPoint y: 258, endPoint x: 1186, endPoint y: 313, distance: 55.0
click at [1186, 313] on main "Tasks Planning Management Transports Reports Master Data Shimi Mahole 218 Mark …" at bounding box center [593, 292] width 1186 height 584
drag, startPoint x: 1183, startPoint y: 232, endPoint x: 1178, endPoint y: 271, distance: 39.2
click at [1178, 271] on div "Negotiating Order 1SE - 750RB Neck CMS PU Unit SAB Polokwane Brewery MIN S.P. 3…" at bounding box center [593, 569] width 1186 height 1015
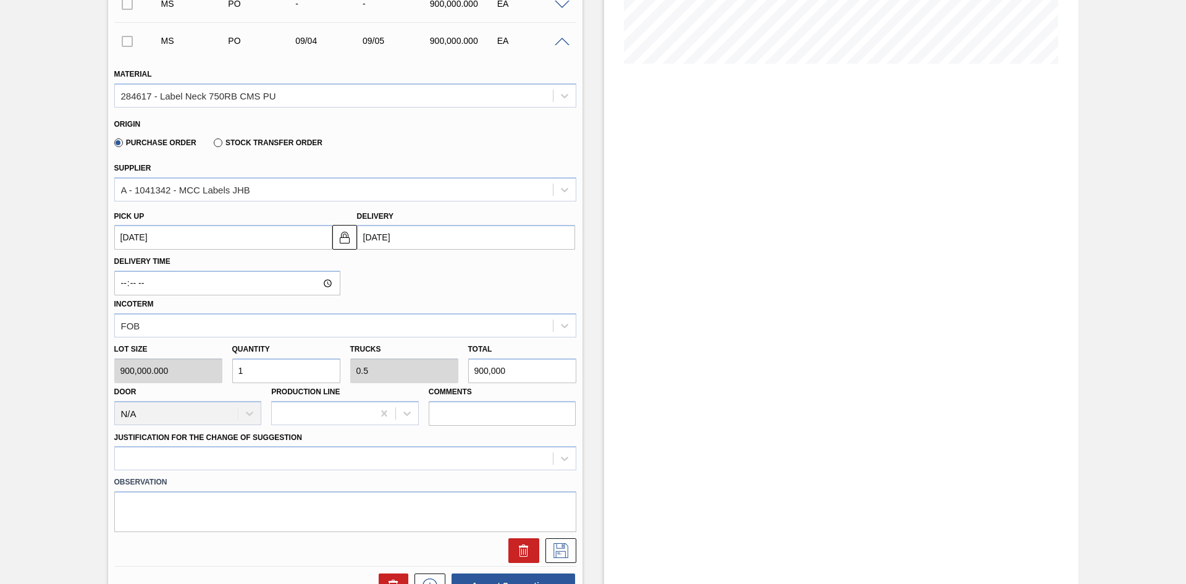
scroll to position [309, 0]
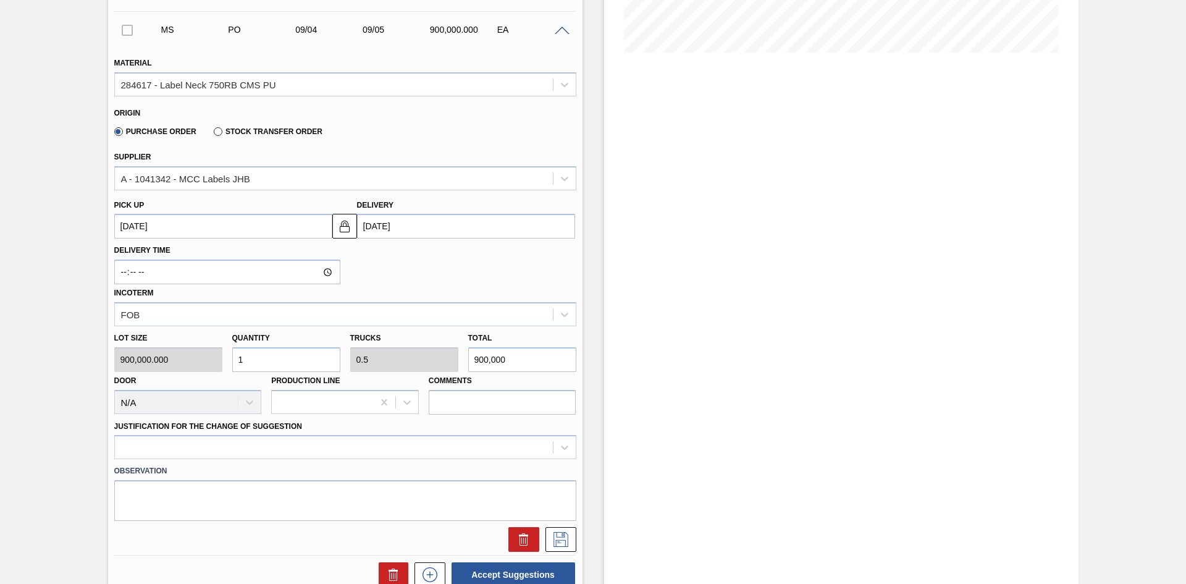
click at [203, 366] on div "Lot size 900,000.000 Quantity 1 Trucks 0.5 Total 900,000 Door N/A Production Li…" at bounding box center [345, 370] width 472 height 88
type input "18"
type input "9"
type input "16,200,000"
type input "180"
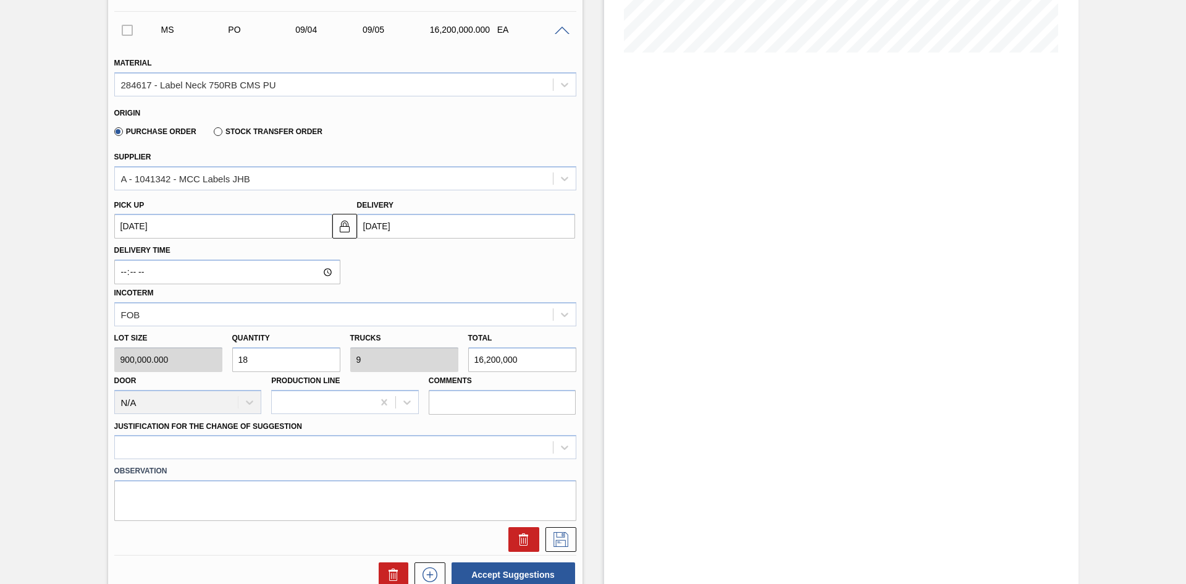
type input "90"
type input "162,000,000"
type input "1,800"
type input "900"
type input "1,620,000,000"
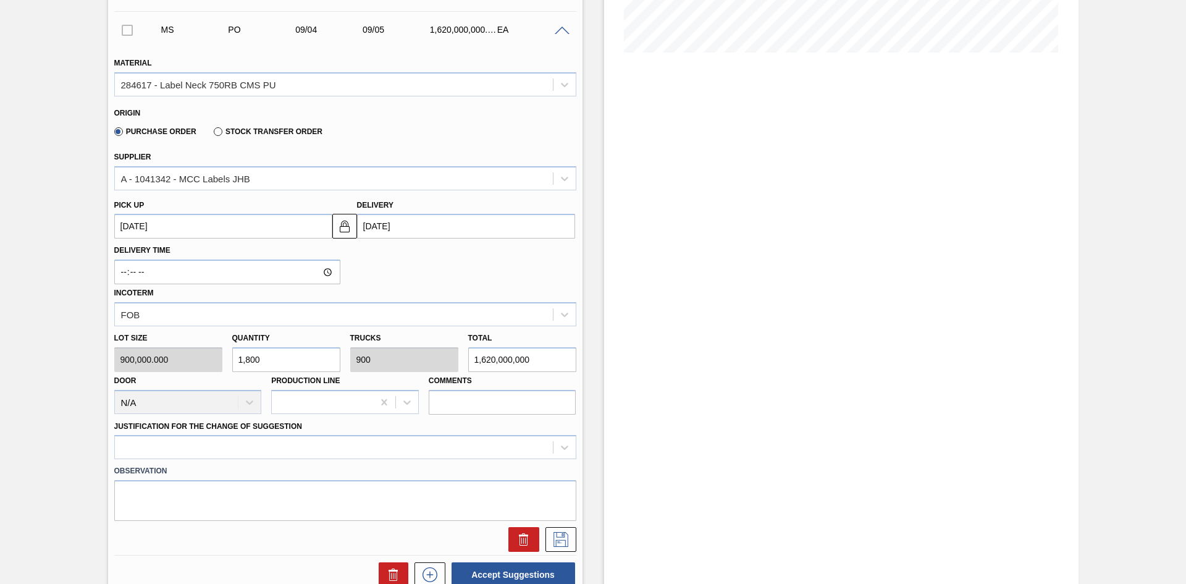
type input "18,000"
type input "9,000"
type input "16,200,000,000"
type input "180,000"
type input "90,000"
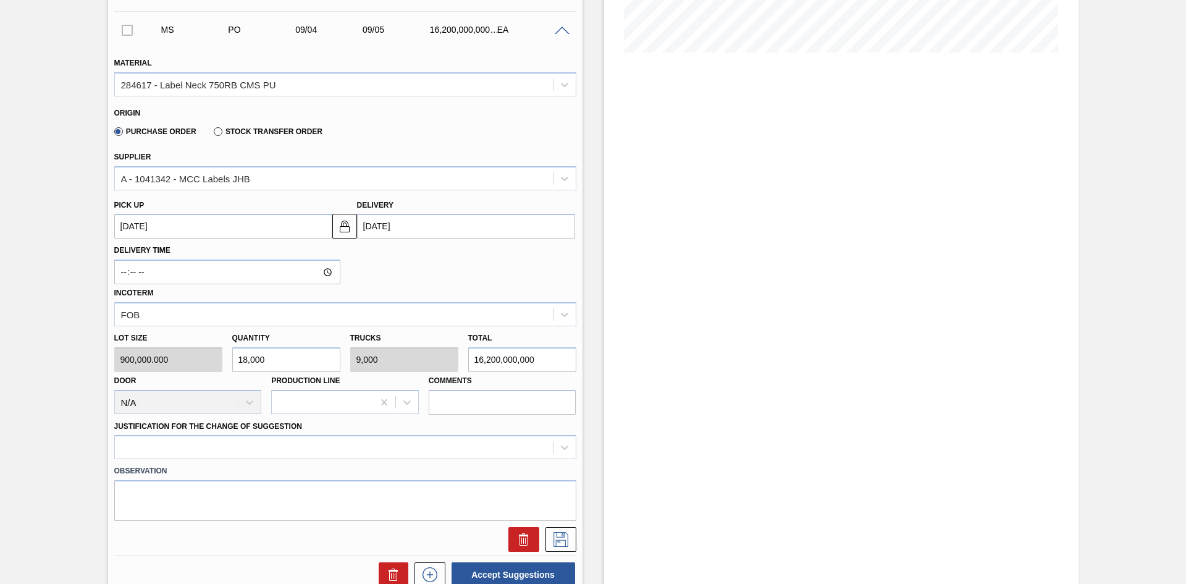
type input "162,000,000,000"
type input "1,800,000"
type input "900,000"
type input "1,620,000,000,000"
type input "1,800,000"
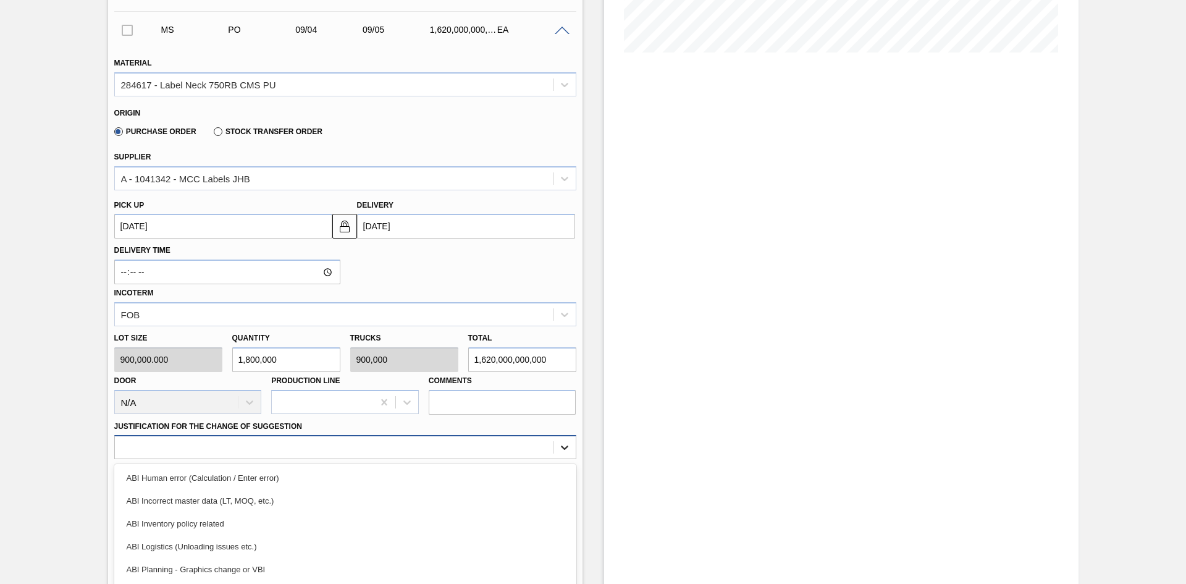
scroll to position [379, 0]
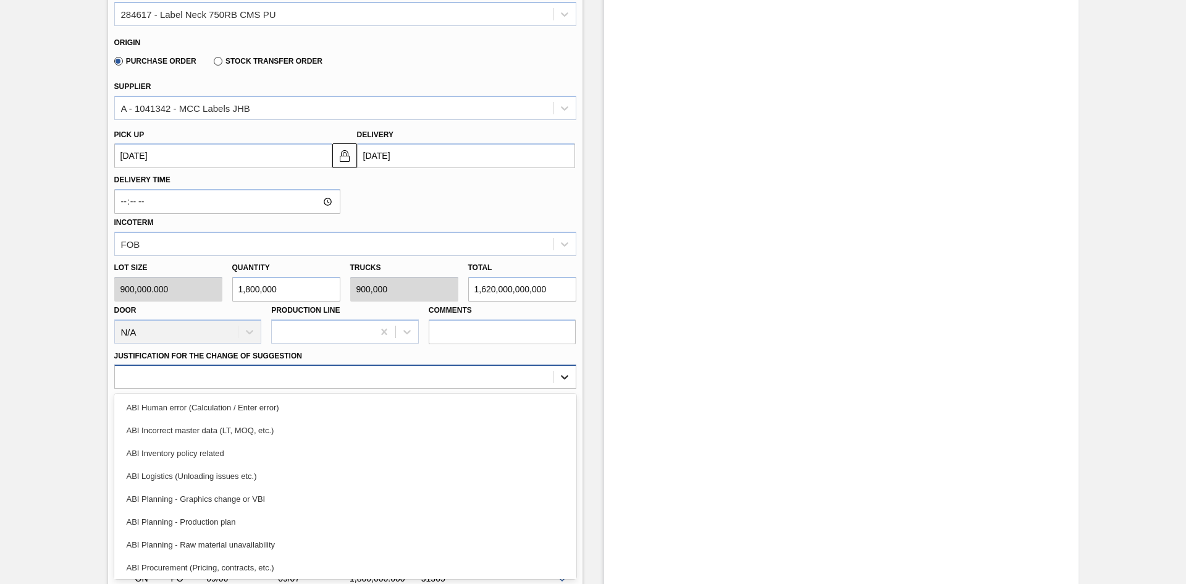
click at [568, 389] on div "option ABI Inventory policy related focused, 3 of 18. 18 results available. Use…" at bounding box center [345, 377] width 462 height 24
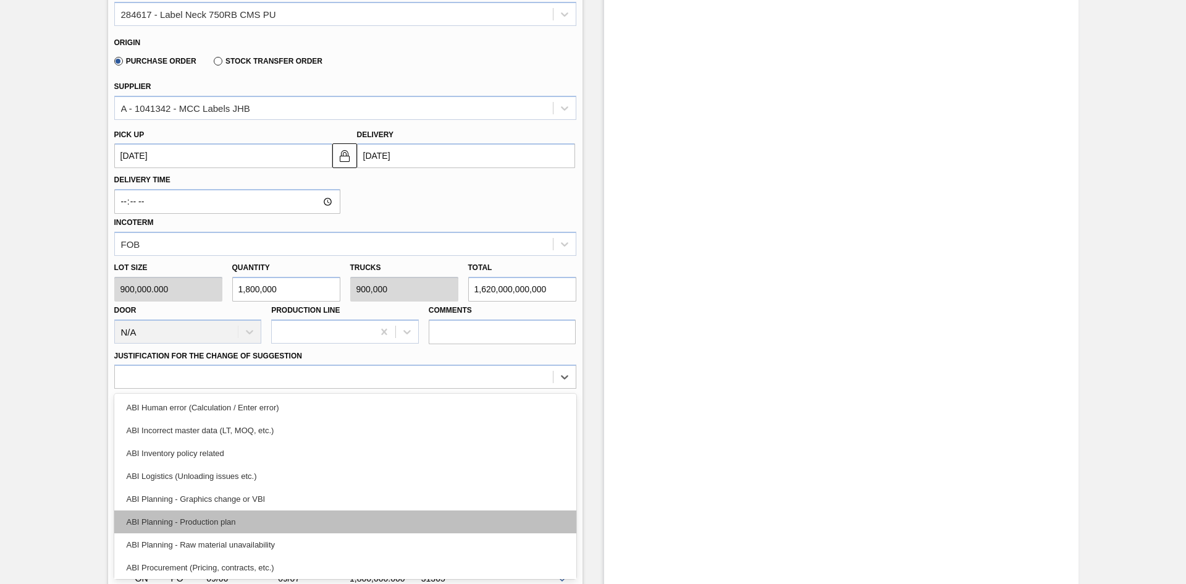
click at [324, 515] on div "ABI Planning - Production plan" at bounding box center [345, 521] width 462 height 23
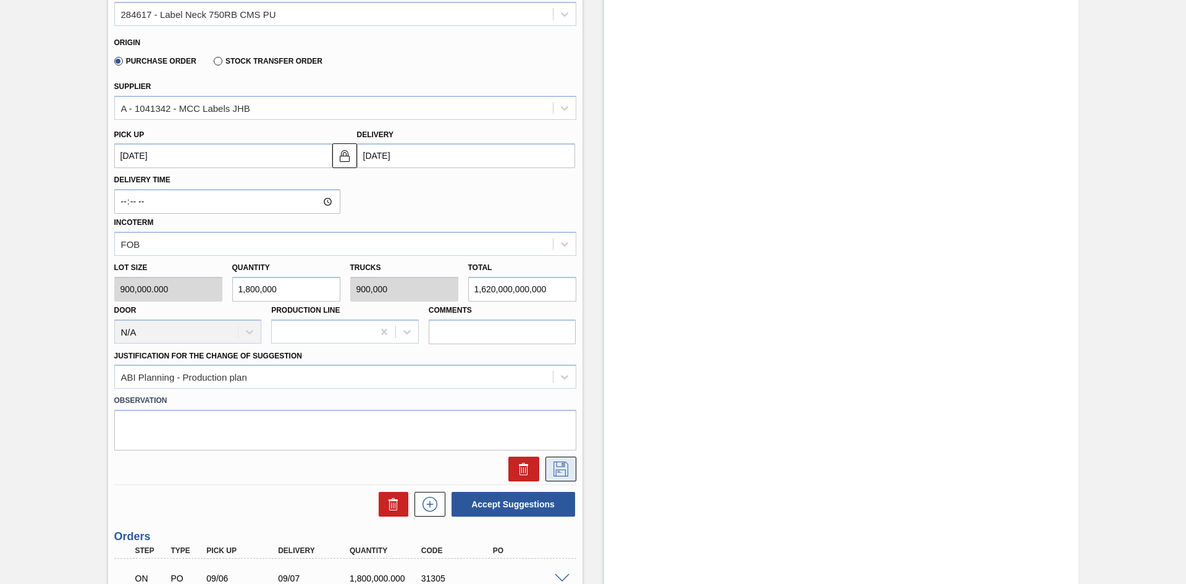
click at [560, 471] on icon at bounding box center [561, 469] width 20 height 15
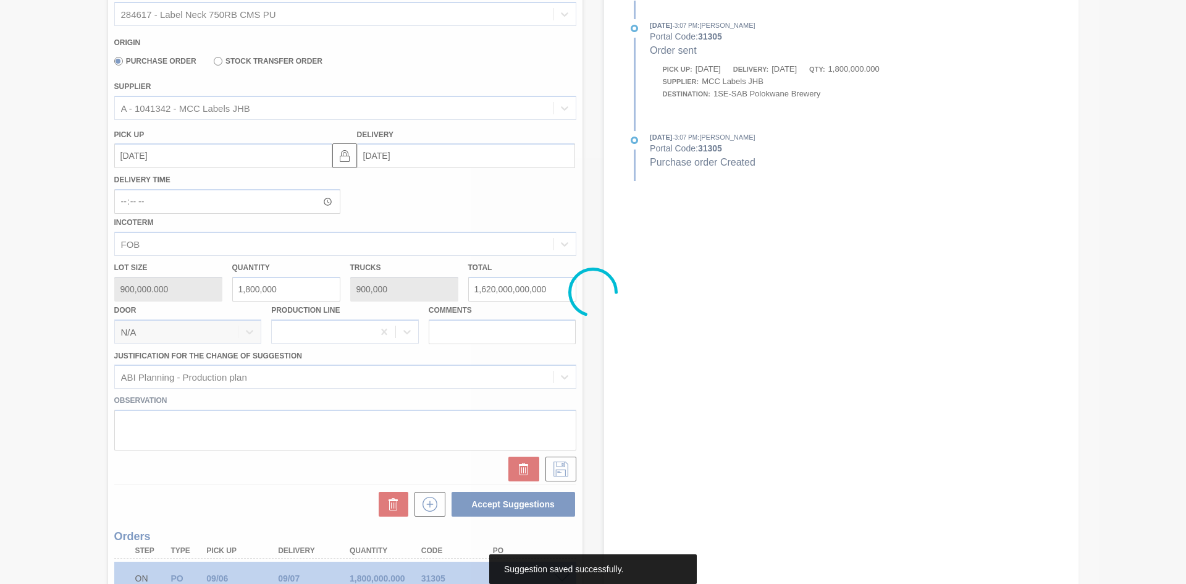
scroll to position [0, 0]
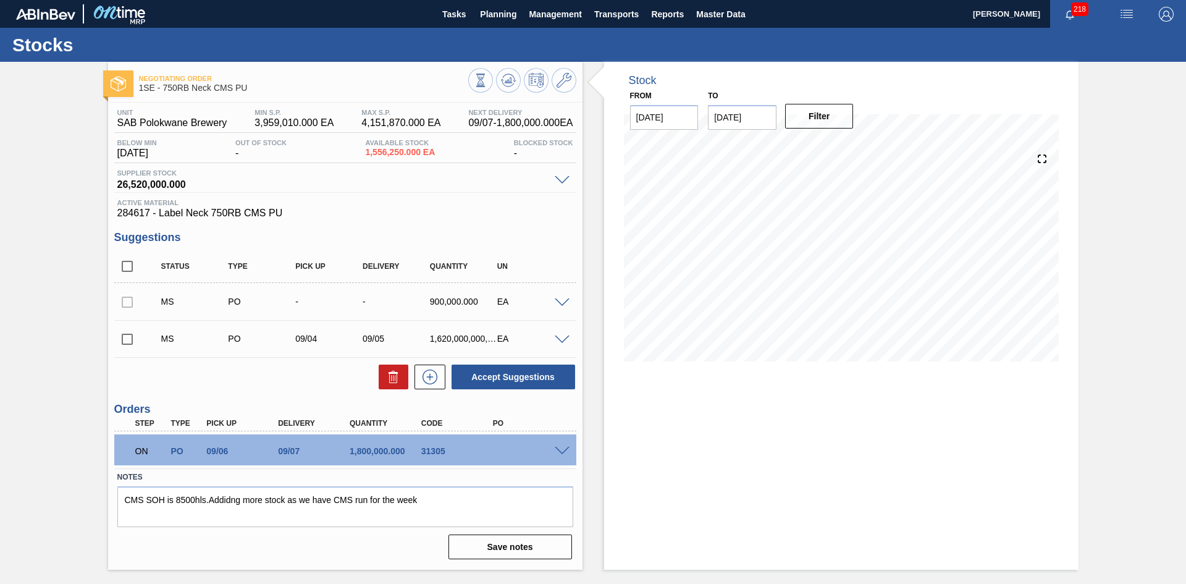
drag, startPoint x: 1186, startPoint y: 257, endPoint x: 1172, endPoint y: 342, distance: 86.4
click at [1172, 342] on div "Negotiating Order 1SE - 750RB Neck CMS PU Unit SAB Polokwane Brewery MIN S.P. 3…" at bounding box center [593, 316] width 1186 height 508
drag, startPoint x: 1186, startPoint y: 232, endPoint x: 1175, endPoint y: 336, distance: 104.4
click at [1175, 336] on div "Negotiating Order 1SE - 750RB Neck CMS PU Unit SAB Polokwane Brewery MIN S.P. 3…" at bounding box center [593, 316] width 1186 height 508
drag, startPoint x: 1186, startPoint y: 265, endPoint x: 1181, endPoint y: 345, distance: 80.4
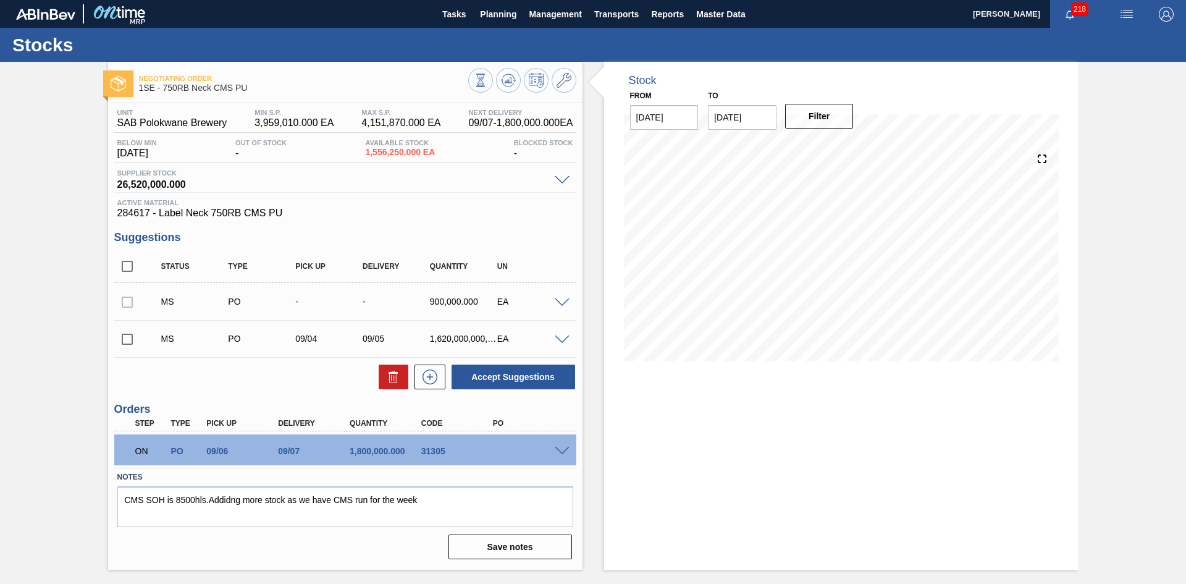
click at [1181, 345] on div "Negotiating Order 1SE - 750RB Neck CMS PU Unit SAB Polokwane Brewery MIN S.P. 3…" at bounding box center [593, 316] width 1186 height 508
drag, startPoint x: 1185, startPoint y: 182, endPoint x: 1044, endPoint y: 476, distance: 325.6
click at [1183, 457] on div "Negotiating Order 1SE - 750RB Neck CMS PU Unit SAB Polokwane Brewery MIN S.P. 3…" at bounding box center [593, 316] width 1186 height 508
click at [944, 489] on div "Stock From 09/02/2025 to 09/16/2025 Filter 09/16 Stock Projection 1,620,003,356…" at bounding box center [841, 316] width 475 height 508
drag, startPoint x: 1186, startPoint y: 232, endPoint x: 1186, endPoint y: 309, distance: 77.2
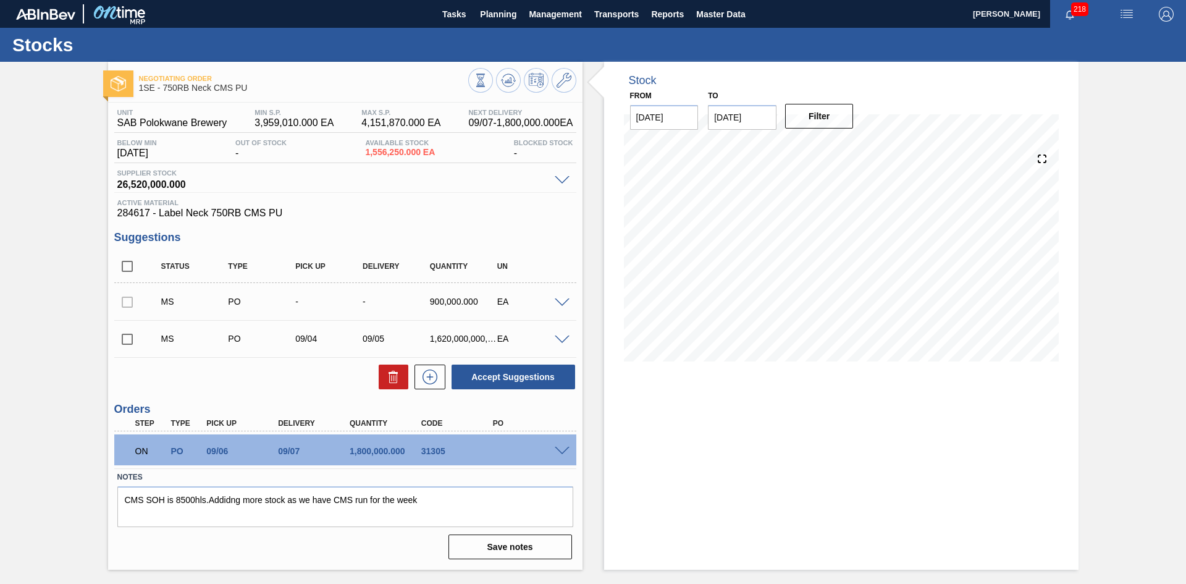
click at [1186, 309] on div "Negotiating Order 1SE - 750RB Neck CMS PU Unit SAB Polokwane Brewery MIN S.P. 3…" at bounding box center [593, 316] width 1186 height 508
drag, startPoint x: 1186, startPoint y: 90, endPoint x: 841, endPoint y: 452, distance: 500.4
click at [1185, 426] on div "Negotiating Order 1SE - 750RB Neck CMS PU Unit SAB Polokwane Brewery MIN S.P. 3…" at bounding box center [593, 316] width 1186 height 508
click at [129, 339] on input "checkbox" at bounding box center [127, 339] width 26 height 26
click at [391, 380] on icon at bounding box center [393, 377] width 15 height 15
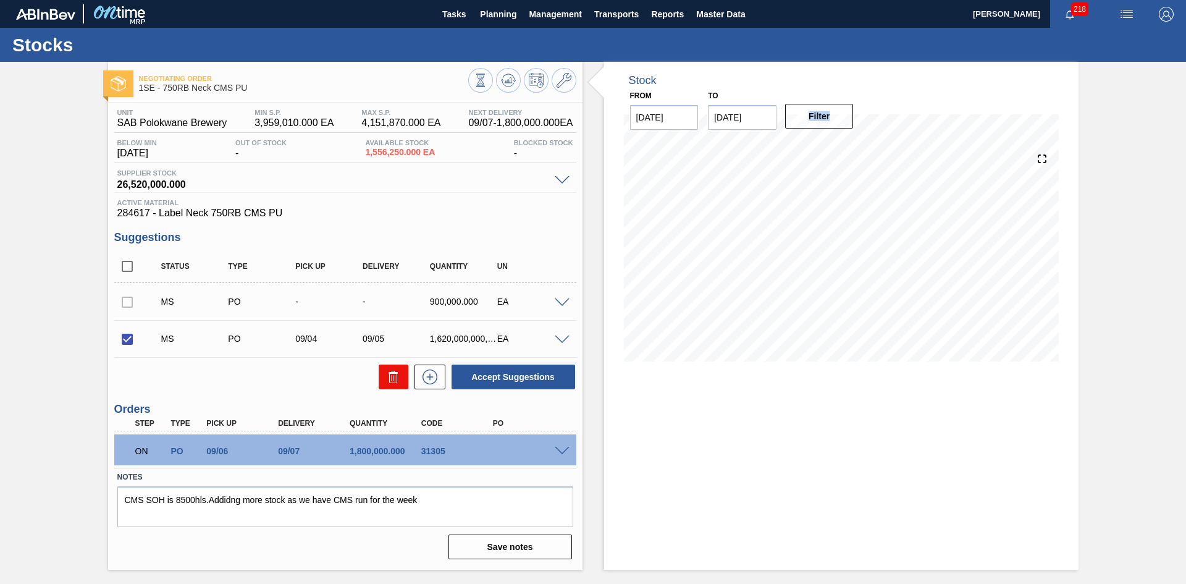
checkbox input "false"
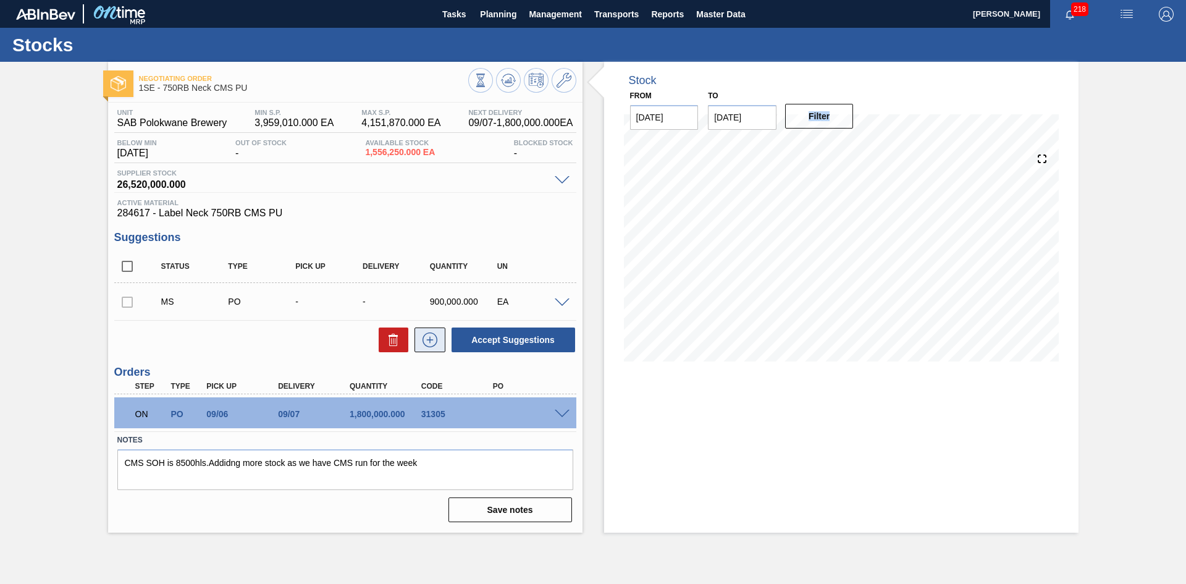
click at [433, 340] on icon at bounding box center [430, 339] width 20 height 15
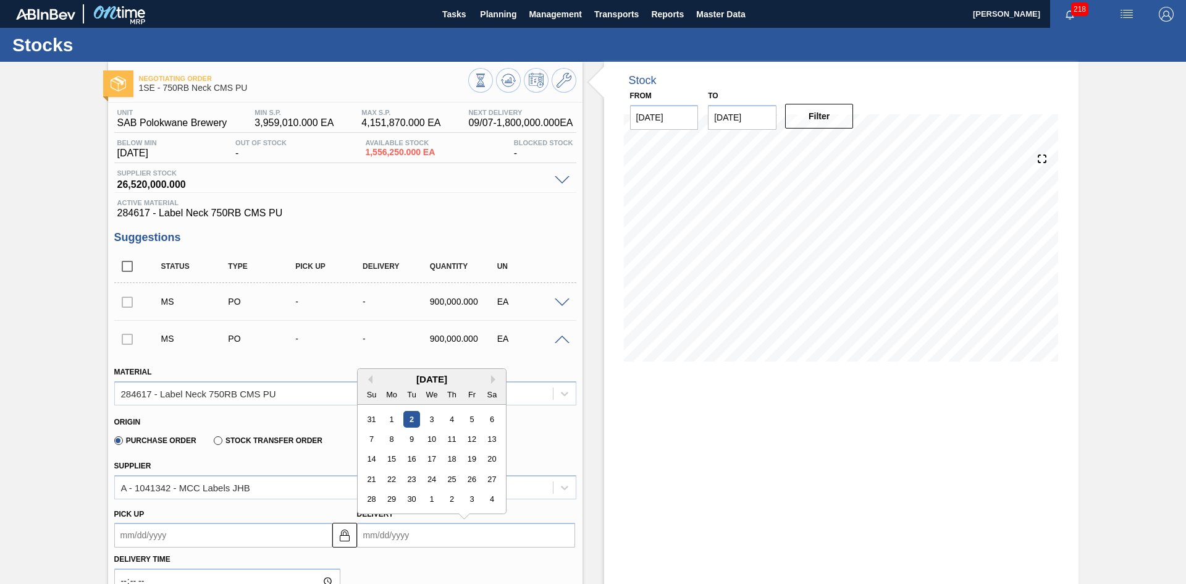
click at [399, 535] on input "Delivery" at bounding box center [466, 535] width 218 height 25
click at [500, 221] on div "Unit SAB Polokwane Brewery MIN S.P. 3,959,010.000 EA MAX S.P. 4,151,870.000 EA …" at bounding box center [345, 587] width 475 height 968
drag, startPoint x: 434, startPoint y: 213, endPoint x: 219, endPoint y: 35, distance: 279.0
click at [431, 212] on span "284617 - Label Neck 750RB CMS PU" at bounding box center [345, 213] width 456 height 11
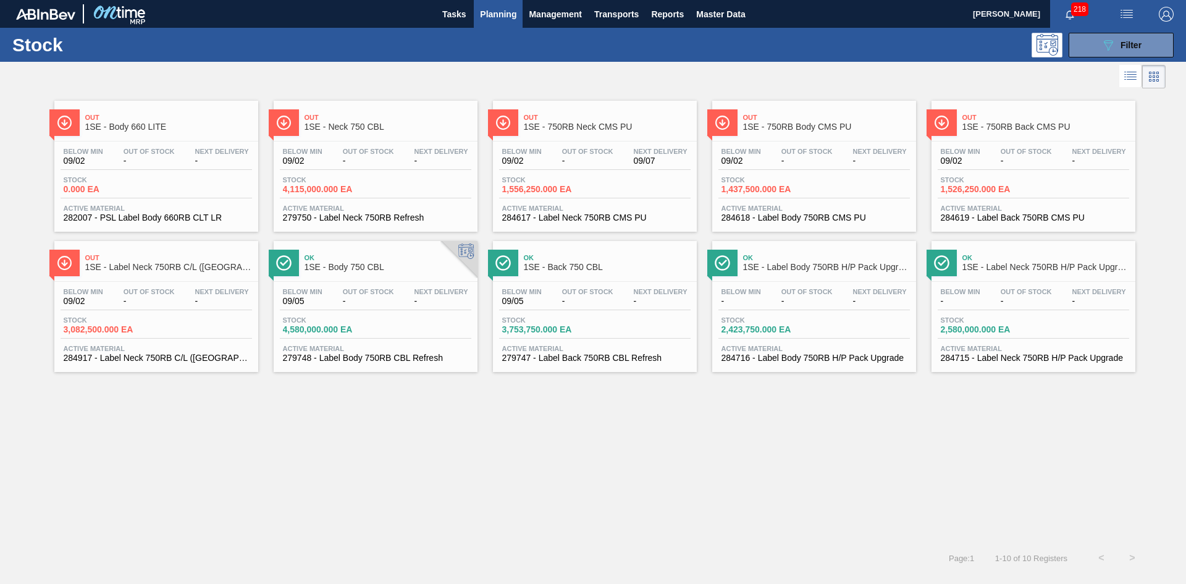
click at [537, 206] on span "Active Material" at bounding box center [594, 208] width 185 height 7
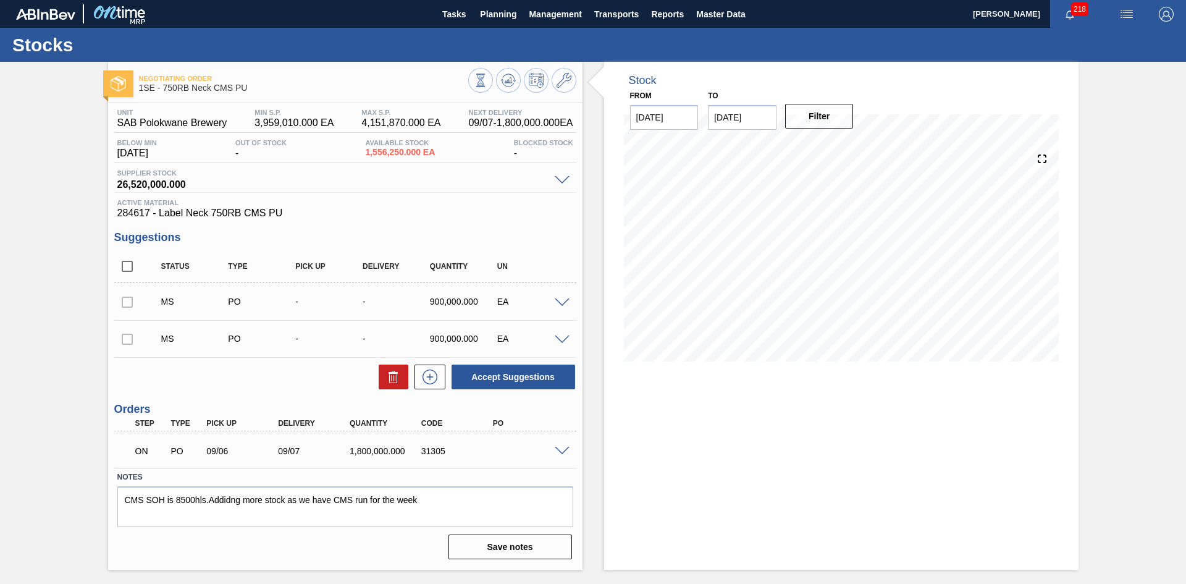
click at [560, 451] on span at bounding box center [562, 451] width 15 height 9
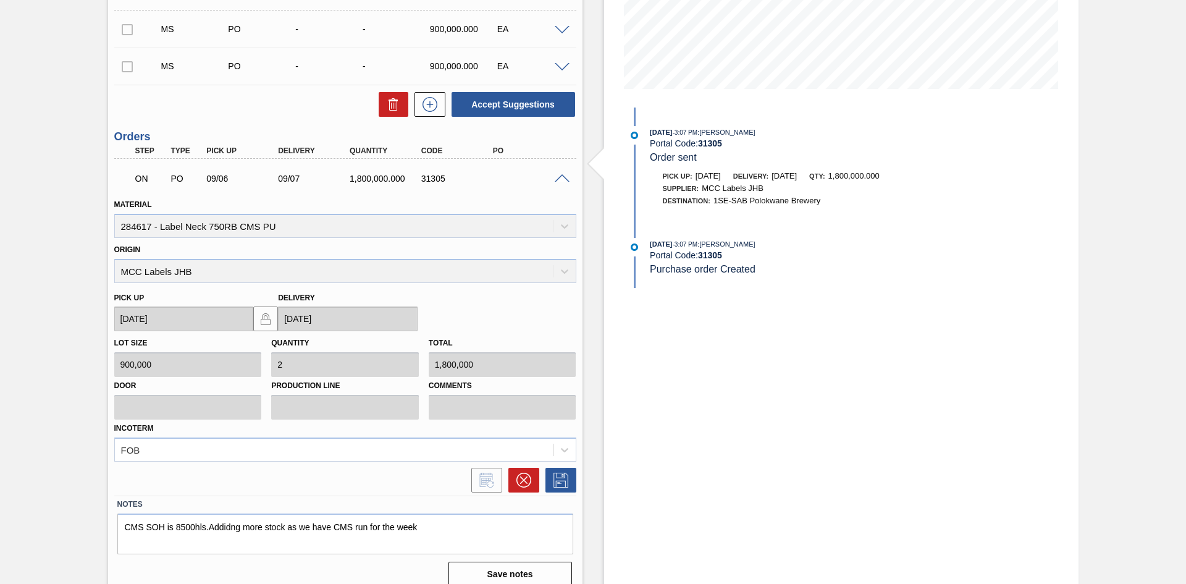
scroll to position [285, 0]
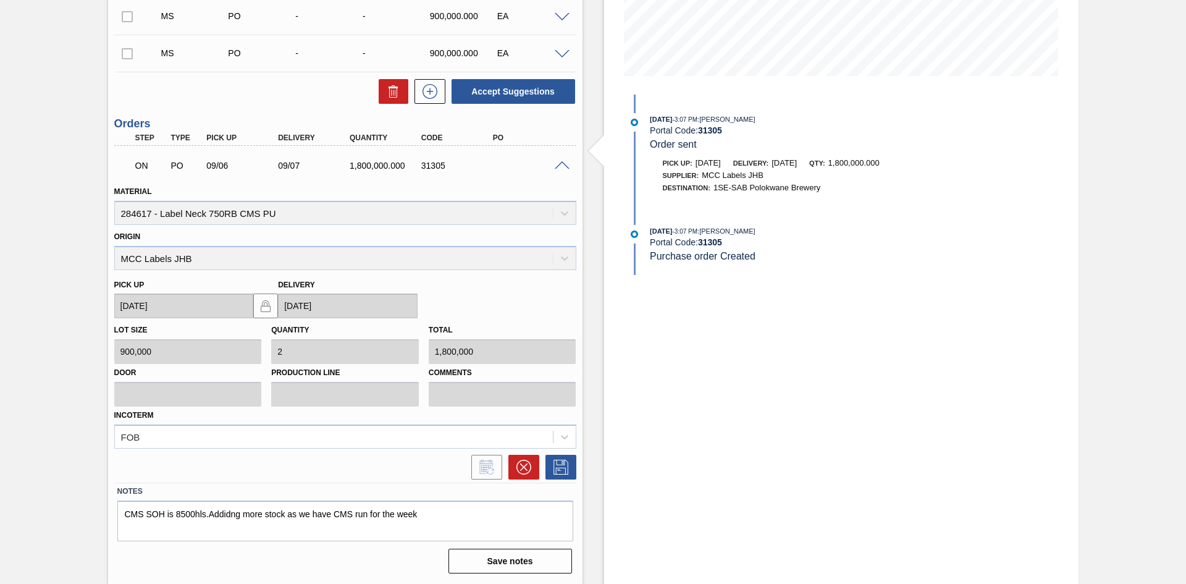
drag, startPoint x: 318, startPoint y: 307, endPoint x: 534, endPoint y: 295, distance: 216.0
click at [534, 295] on div "Pick up 09/06/2025 Delivery 09/07/2025" at bounding box center [345, 294] width 472 height 49
drag, startPoint x: 299, startPoint y: 298, endPoint x: 506, endPoint y: 293, distance: 207.1
click at [517, 293] on div "Pick up 09/06/2025 Delivery 09/07/2025" at bounding box center [345, 294] width 472 height 49
click at [522, 465] on icon at bounding box center [524, 467] width 15 height 15
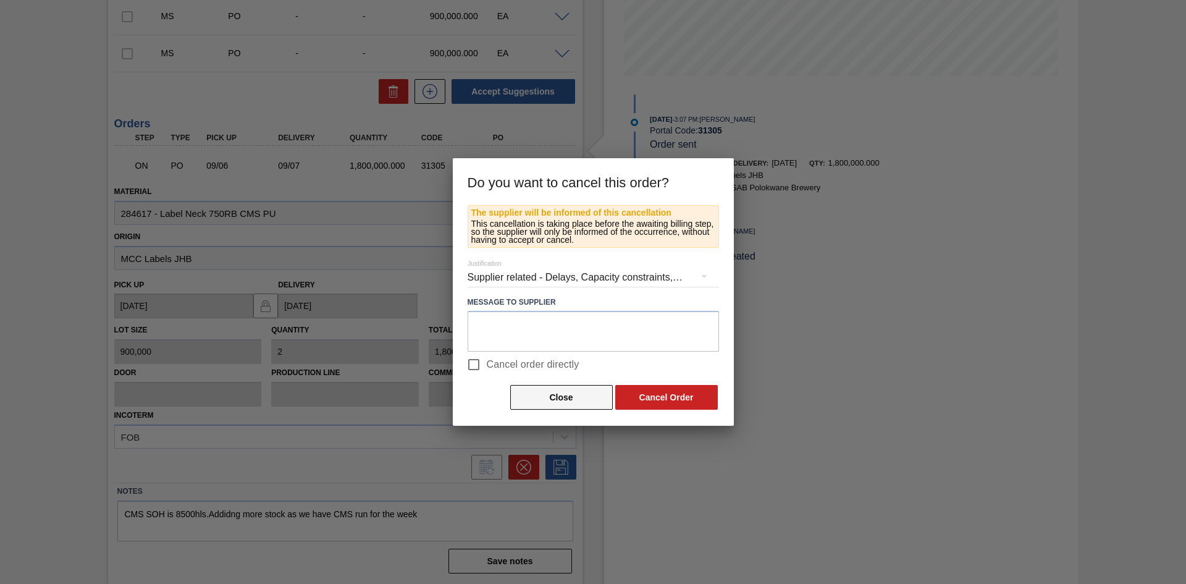
click at [563, 397] on button "Close" at bounding box center [561, 397] width 103 height 25
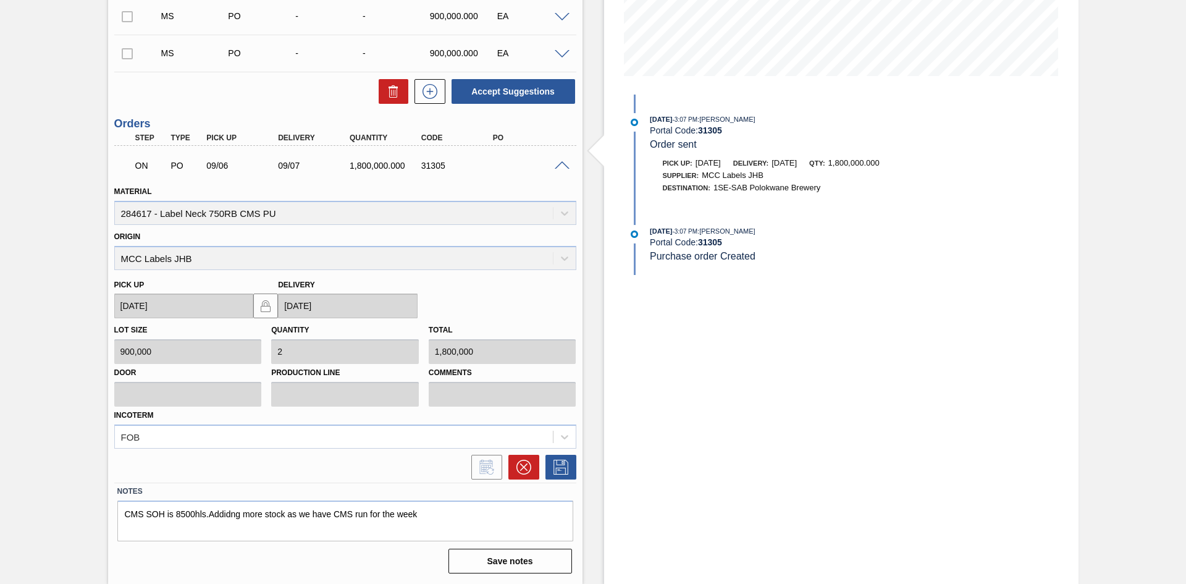
drag, startPoint x: 667, startPoint y: 384, endPoint x: 644, endPoint y: 340, distance: 50.0
click at [667, 384] on div "Stock From 09/02/2025 to 09/16/2025 Filter 09/02/2025 - 3:07 PM : Shimi Mahole …" at bounding box center [841, 180] width 475 height 808
click at [560, 164] on span at bounding box center [562, 165] width 15 height 9
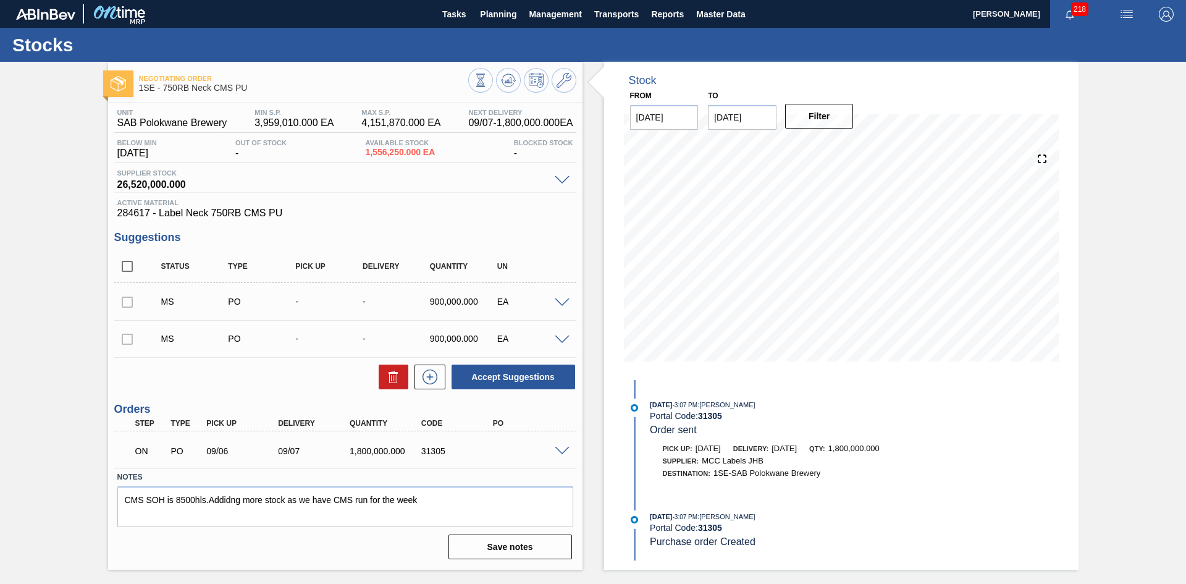
click at [560, 180] on span at bounding box center [562, 180] width 15 height 9
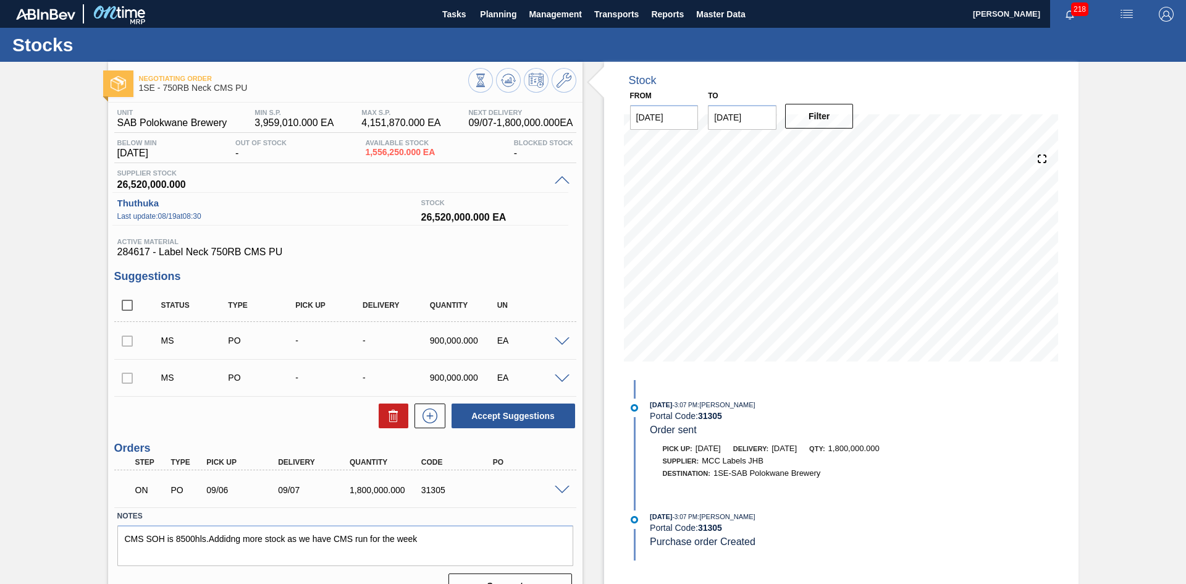
click at [313, 494] on div "09/07" at bounding box center [315, 490] width 80 height 10
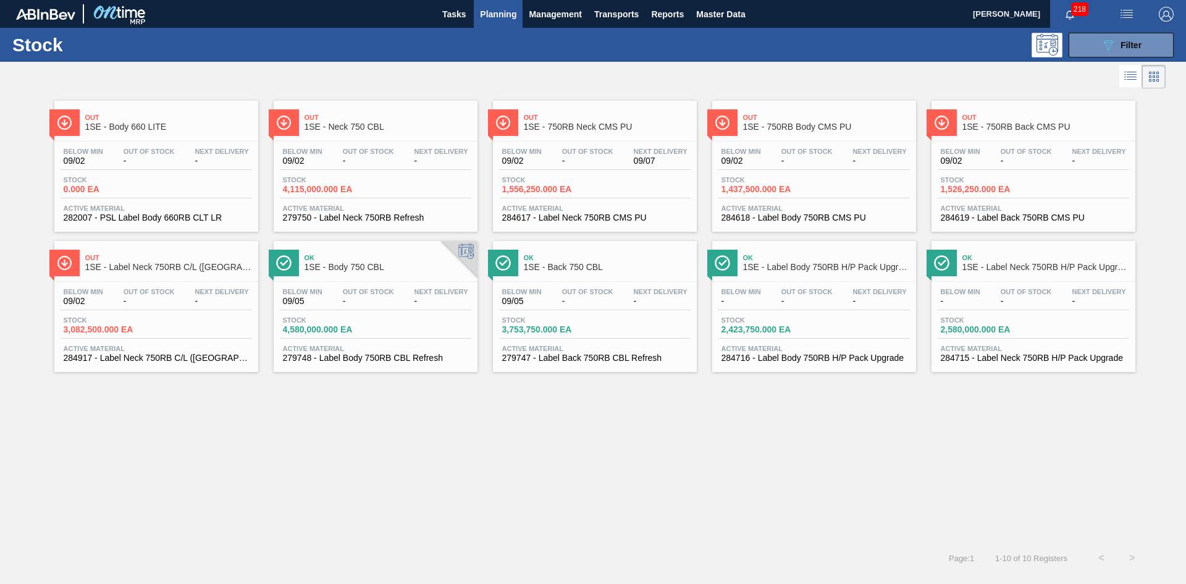
click at [223, 82] on div at bounding box center [583, 77] width 1166 height 30
click at [994, 190] on span "1,526,250.000 EA" at bounding box center [984, 189] width 87 height 9
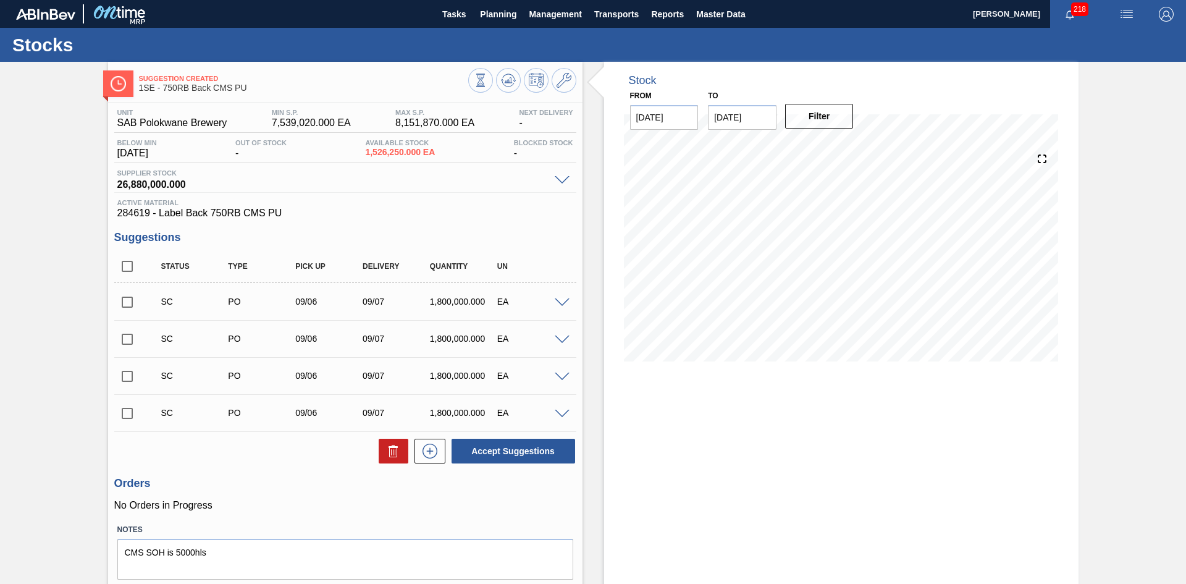
click at [558, 410] on span at bounding box center [562, 414] width 15 height 9
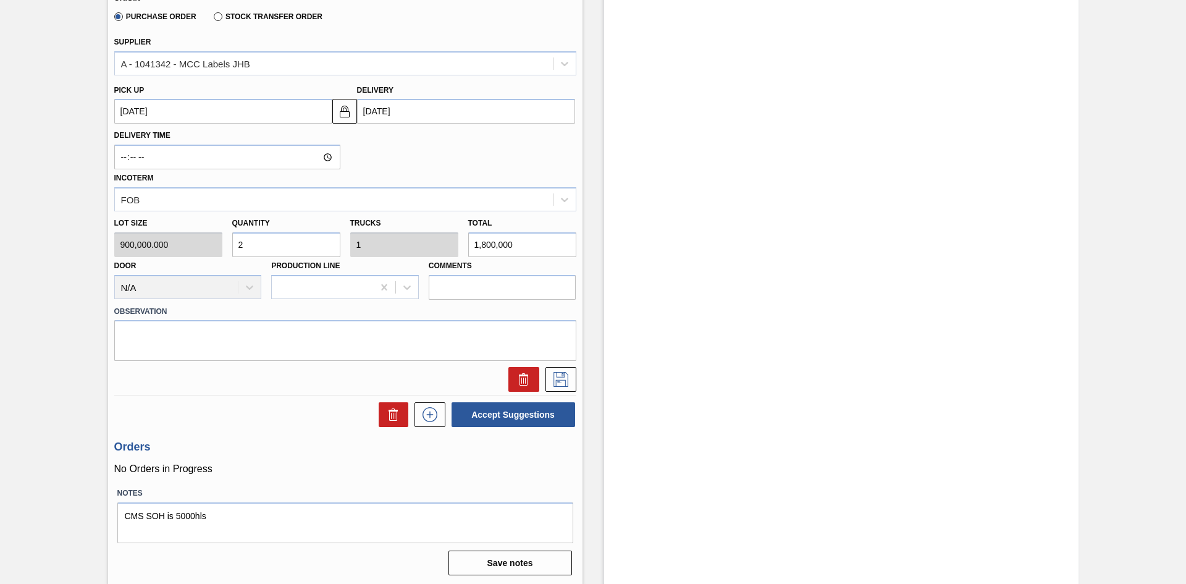
scroll to position [500, 0]
click at [281, 246] on input "2" at bounding box center [286, 242] width 108 height 25
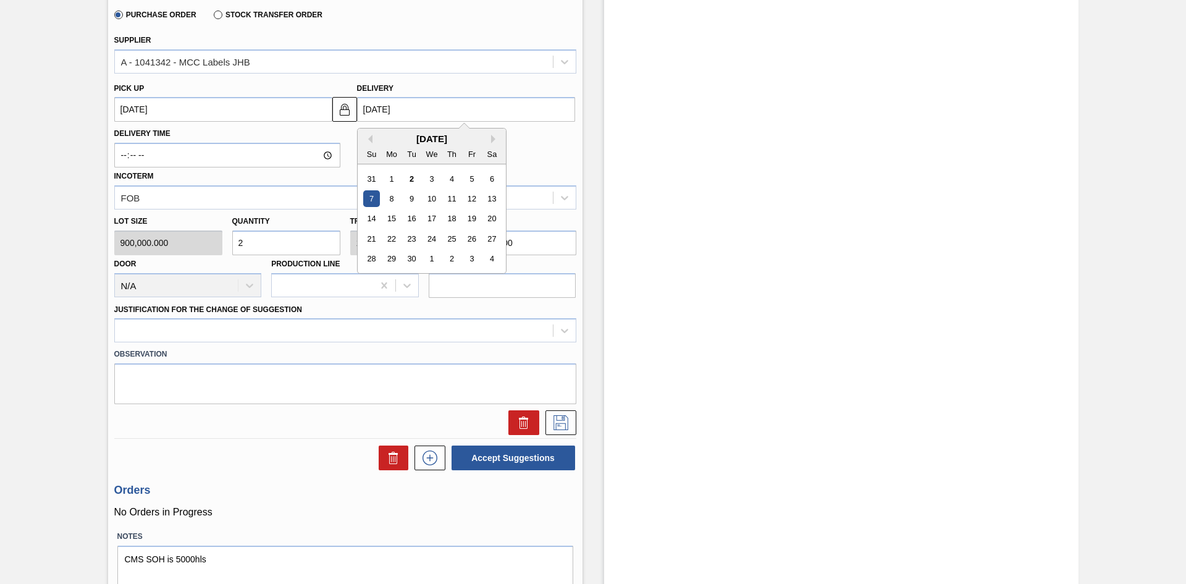
click at [381, 109] on input "09/07/2025" at bounding box center [466, 109] width 218 height 25
click at [394, 197] on div "8" at bounding box center [391, 198] width 17 height 17
type up3239980005 "09/07/2025"
type input "09/08/2025"
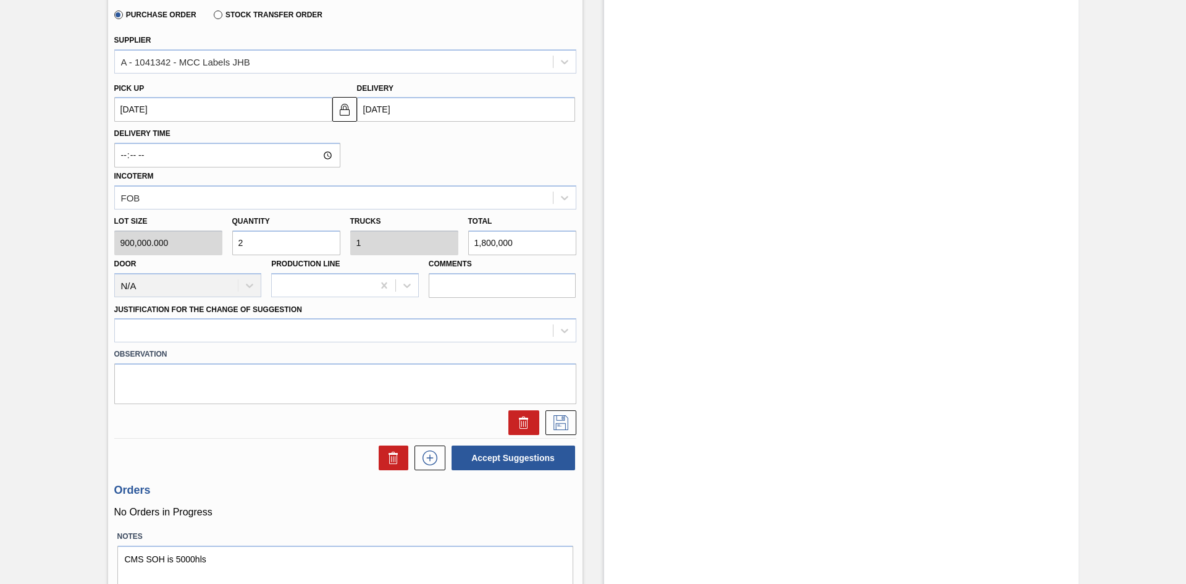
click at [149, 244] on div "Lot size 900,000.000 Quantity 2 Trucks 1 Total 1,800,000 Door N/A Production Li…" at bounding box center [345, 253] width 472 height 88
click at [296, 214] on div "Quantity 2" at bounding box center [286, 234] width 108 height 43
click at [563, 332] on icon at bounding box center [564, 331] width 7 height 4
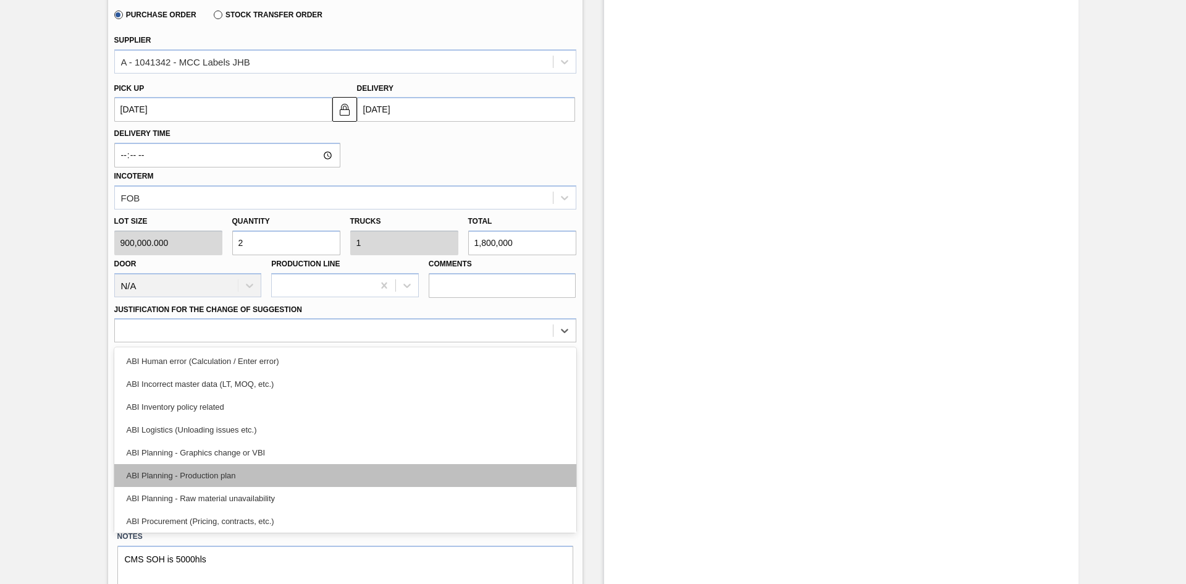
click at [302, 473] on div "ABI Planning - Production plan" at bounding box center [345, 475] width 462 height 23
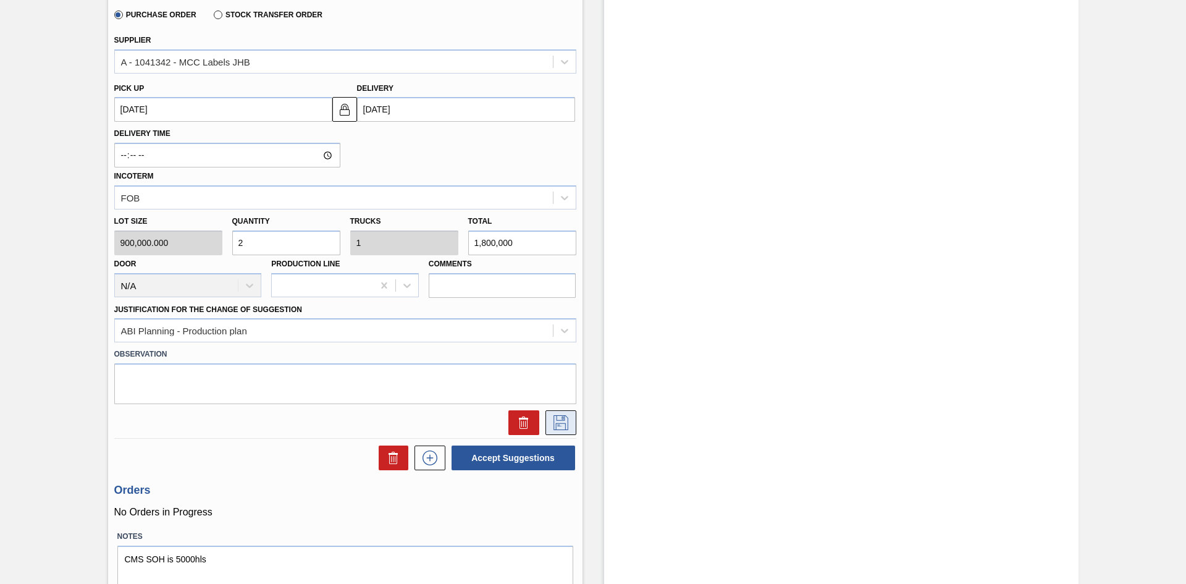
click at [557, 419] on icon at bounding box center [561, 422] width 20 height 15
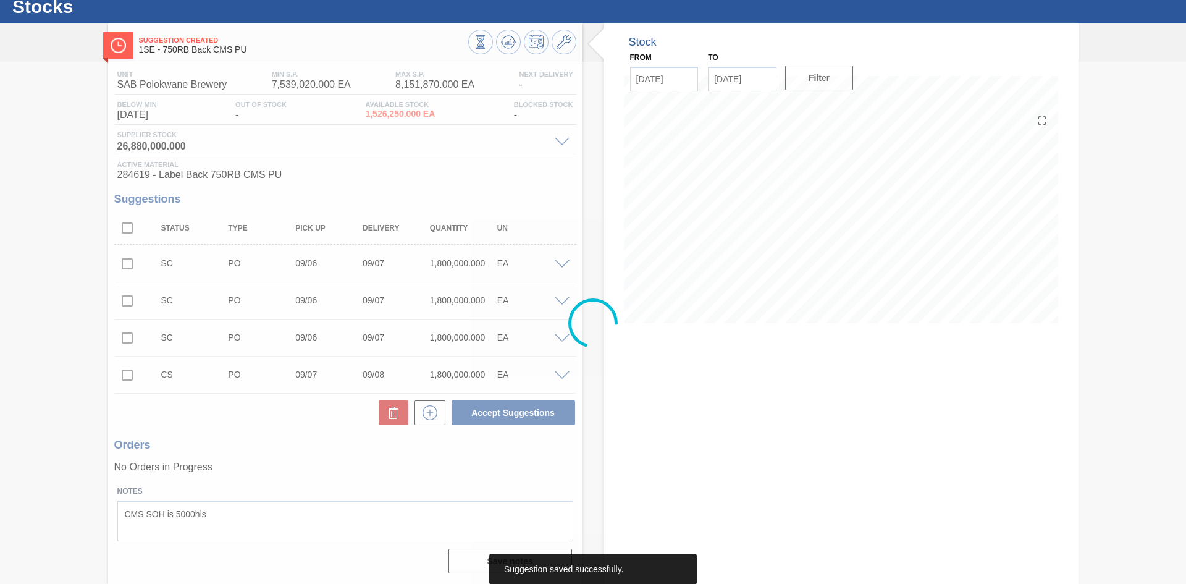
scroll to position [38, 0]
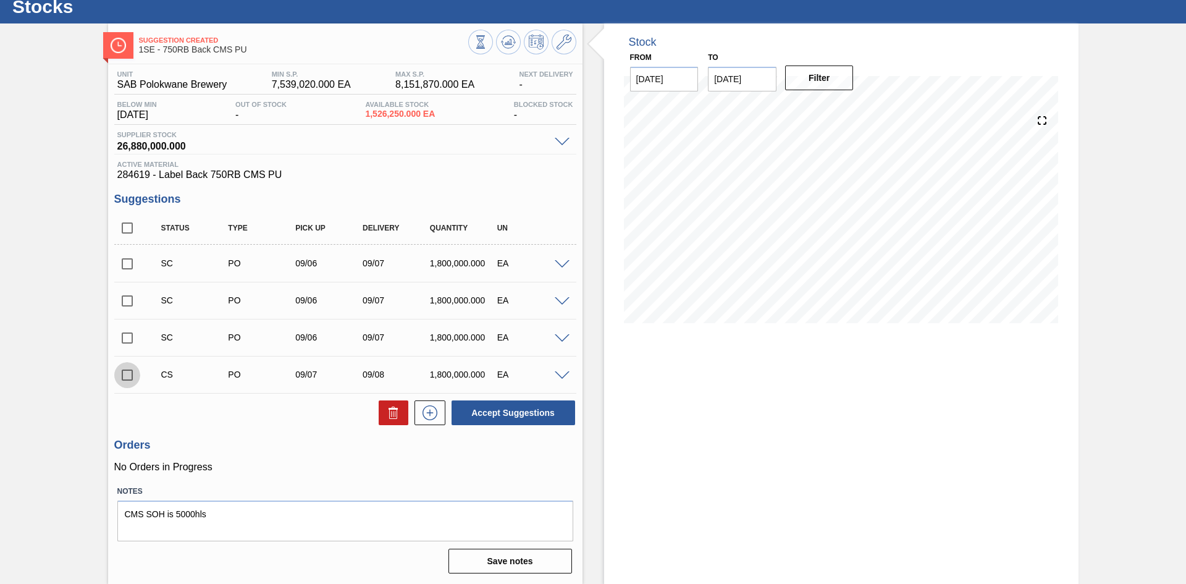
click at [124, 373] on input "checkbox" at bounding box center [127, 375] width 26 height 26
click at [538, 405] on button "Accept Suggestions" at bounding box center [514, 412] width 124 height 25
checkbox input "false"
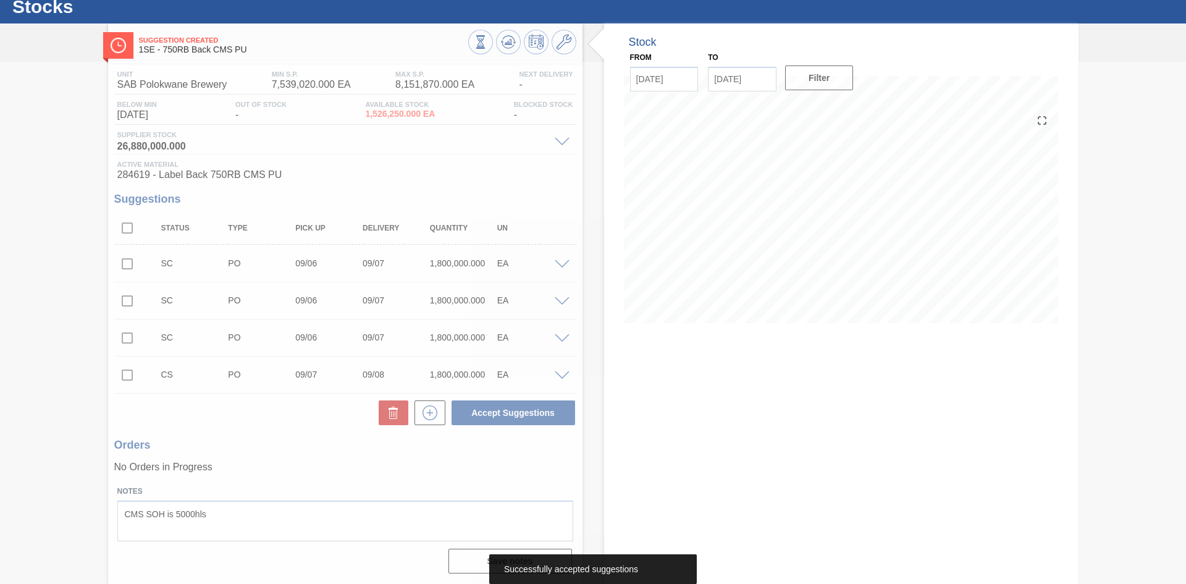
scroll to position [23, 0]
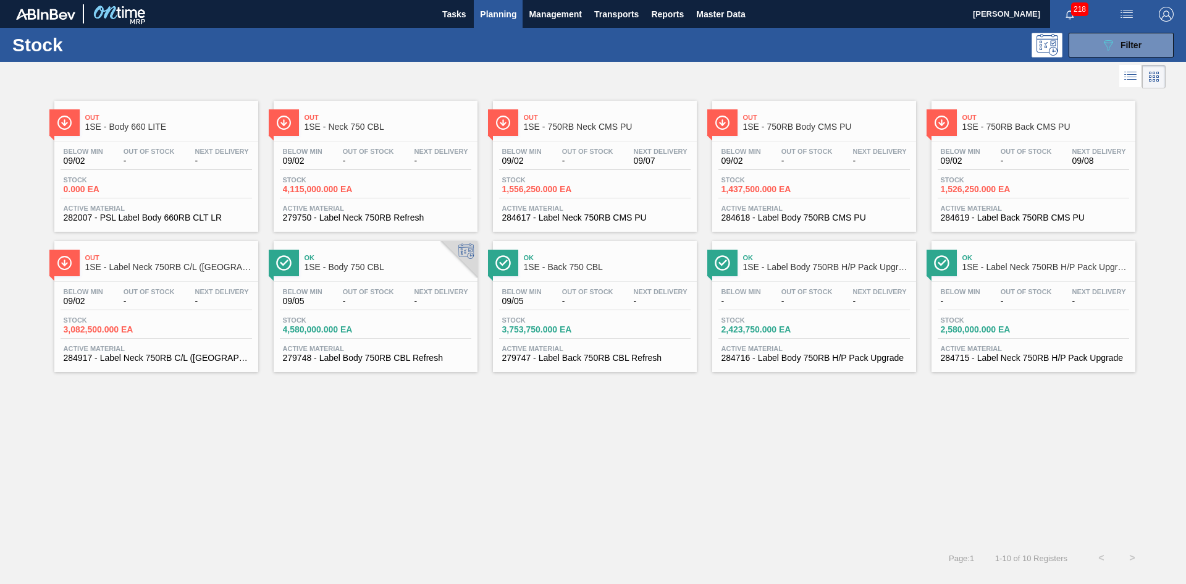
click at [991, 209] on span "Active Material" at bounding box center [1033, 208] width 185 height 7
click at [789, 216] on span "284618 - Label Body 750RB CMS PU" at bounding box center [814, 217] width 185 height 9
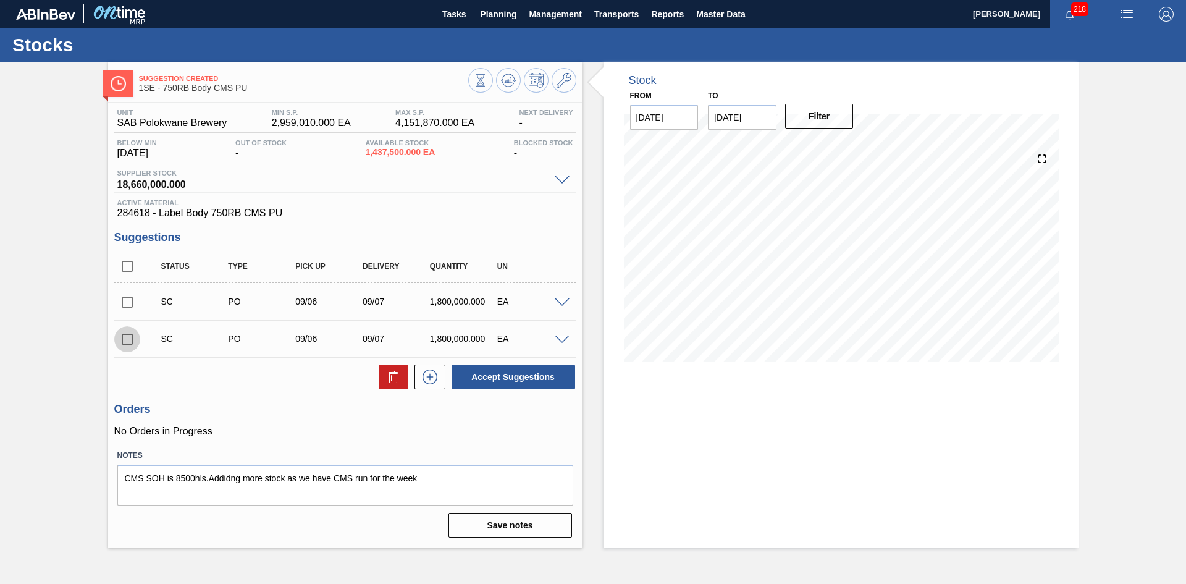
click at [129, 342] on input "checkbox" at bounding box center [127, 339] width 26 height 26
click at [499, 376] on button "Accept Suggestions" at bounding box center [514, 377] width 124 height 25
checkbox input "false"
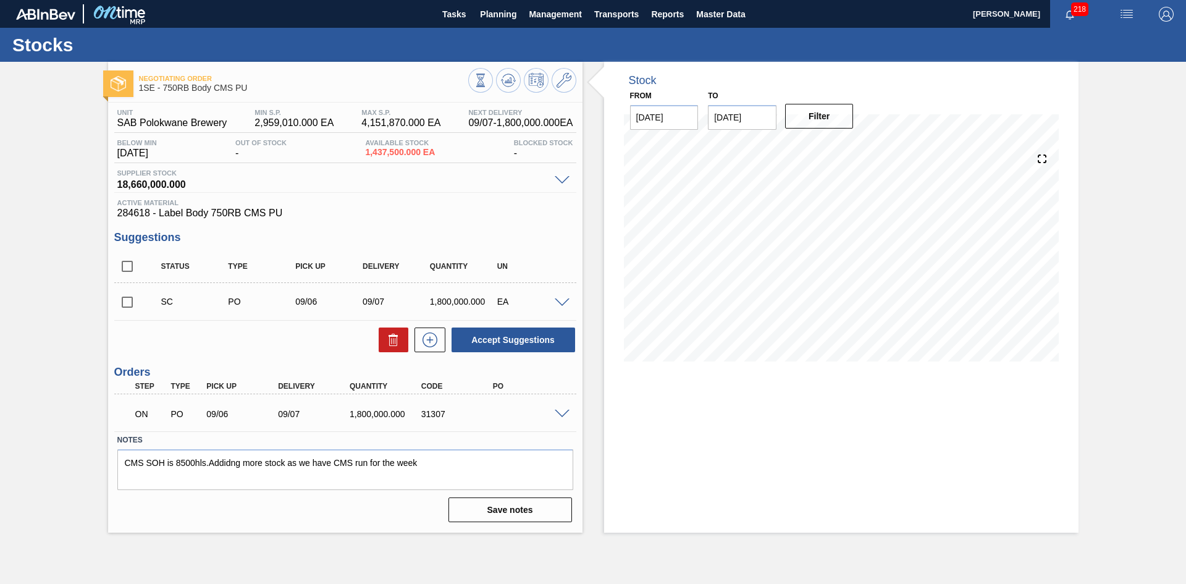
click at [563, 410] on span at bounding box center [562, 414] width 15 height 9
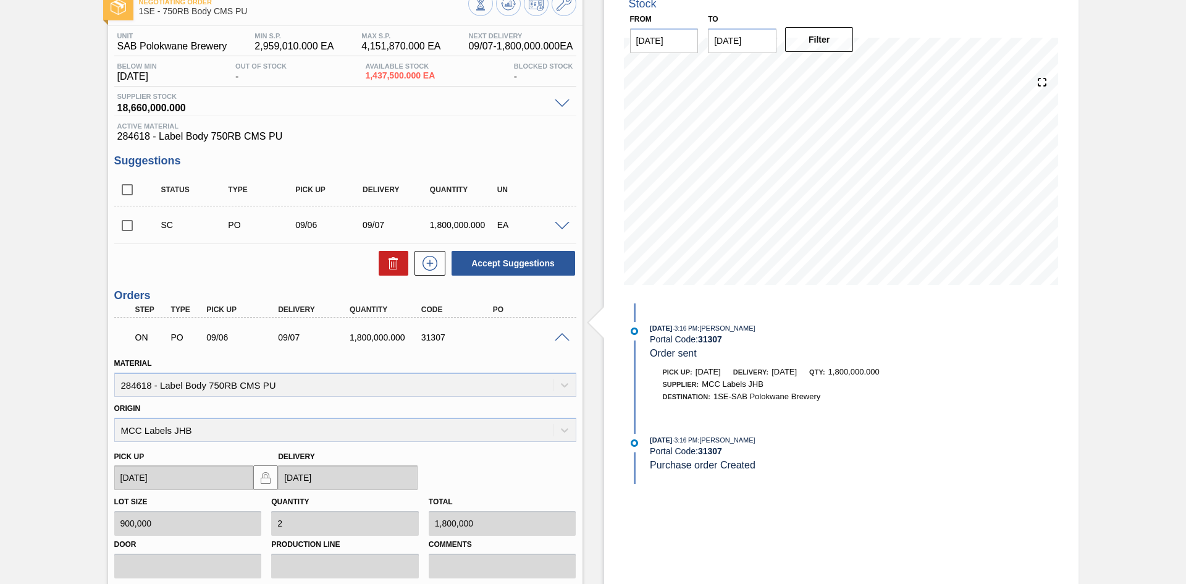
scroll to position [68, 0]
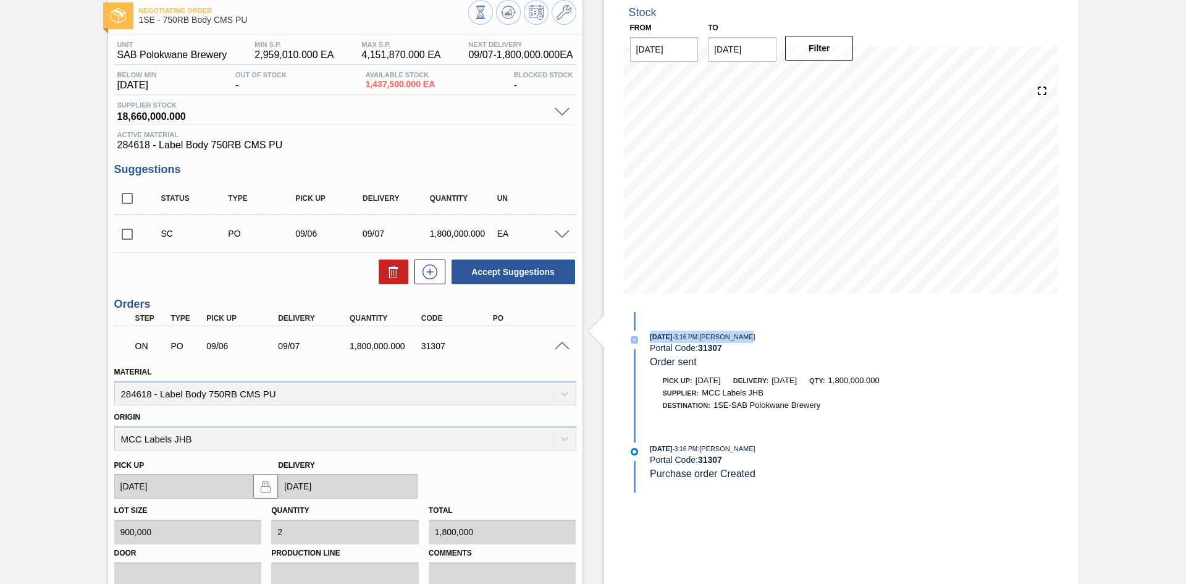
drag, startPoint x: 1183, startPoint y: 227, endPoint x: 1182, endPoint y: 269, distance: 42.0
click at [1185, 315] on main "Tasks Planning Management Transports Reports Master Data Shimi Mahole 218 Mark …" at bounding box center [593, 292] width 1186 height 584
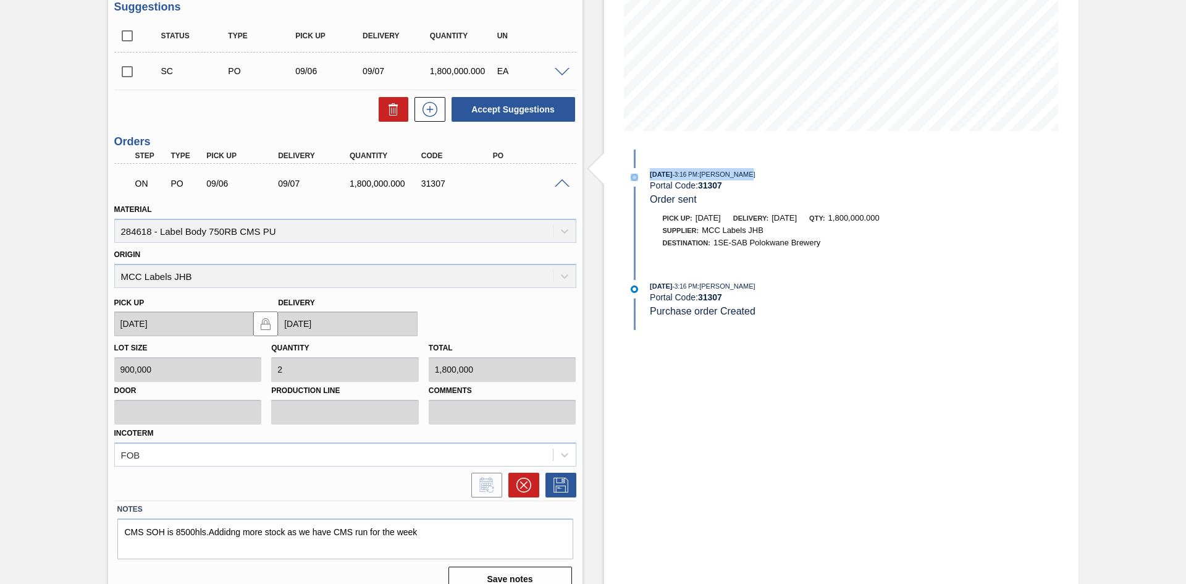
scroll to position [248, 0]
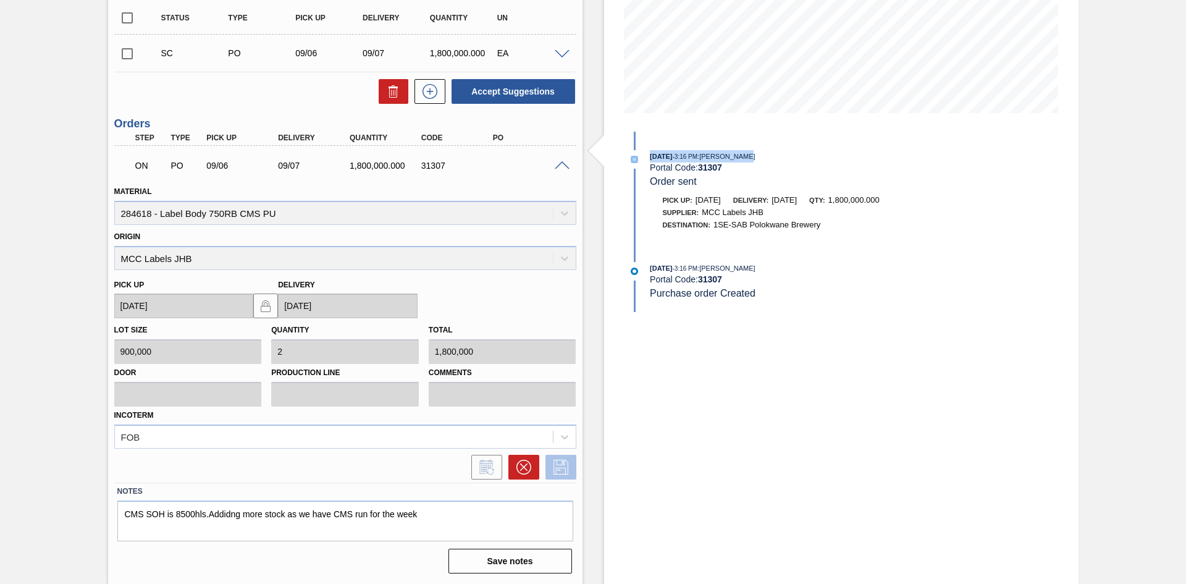
click at [557, 463] on icon at bounding box center [561, 467] width 20 height 15
drag, startPoint x: 552, startPoint y: 315, endPoint x: 539, endPoint y: 291, distance: 26.8
click at [550, 310] on div "Pick up 09/06/2025 Delivery 09/07/2025" at bounding box center [345, 294] width 472 height 49
click at [558, 167] on span at bounding box center [562, 165] width 15 height 9
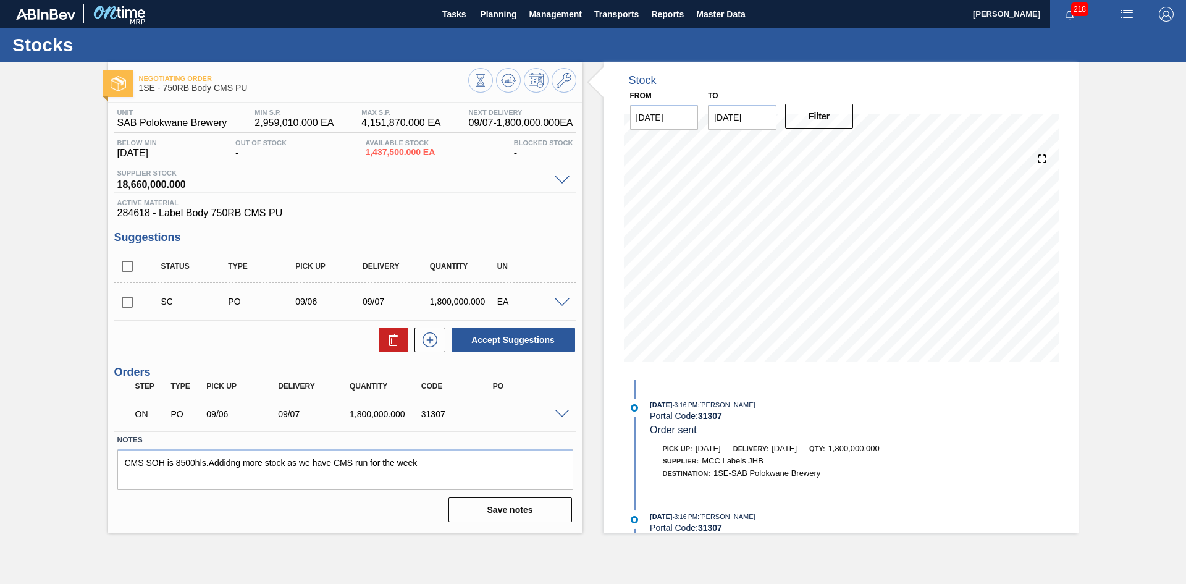
click at [562, 412] on span at bounding box center [562, 414] width 15 height 9
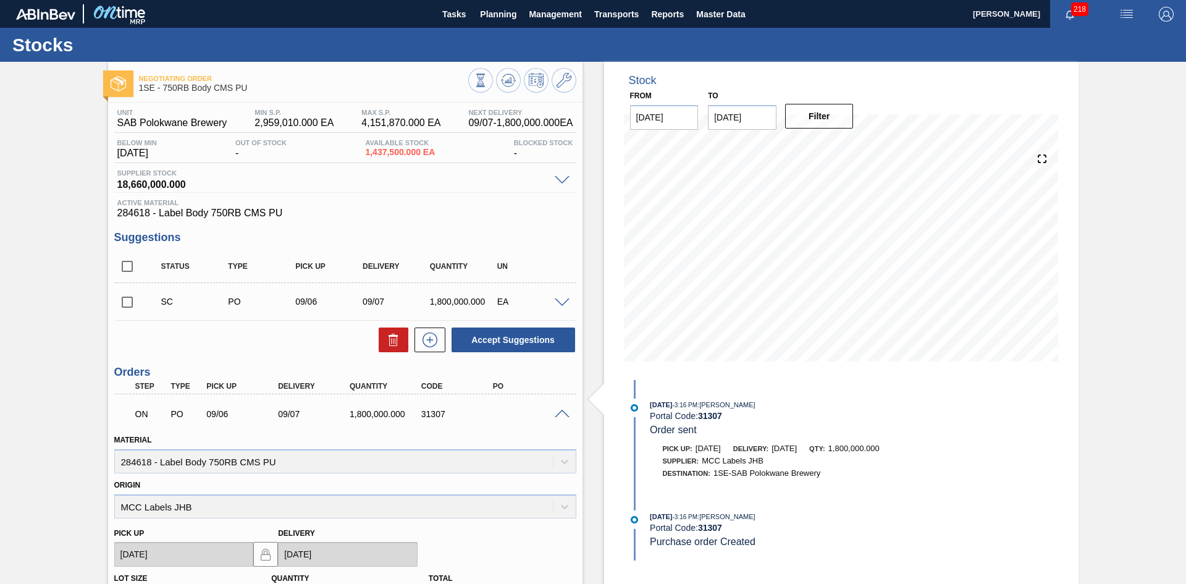
click at [562, 412] on span at bounding box center [562, 414] width 15 height 9
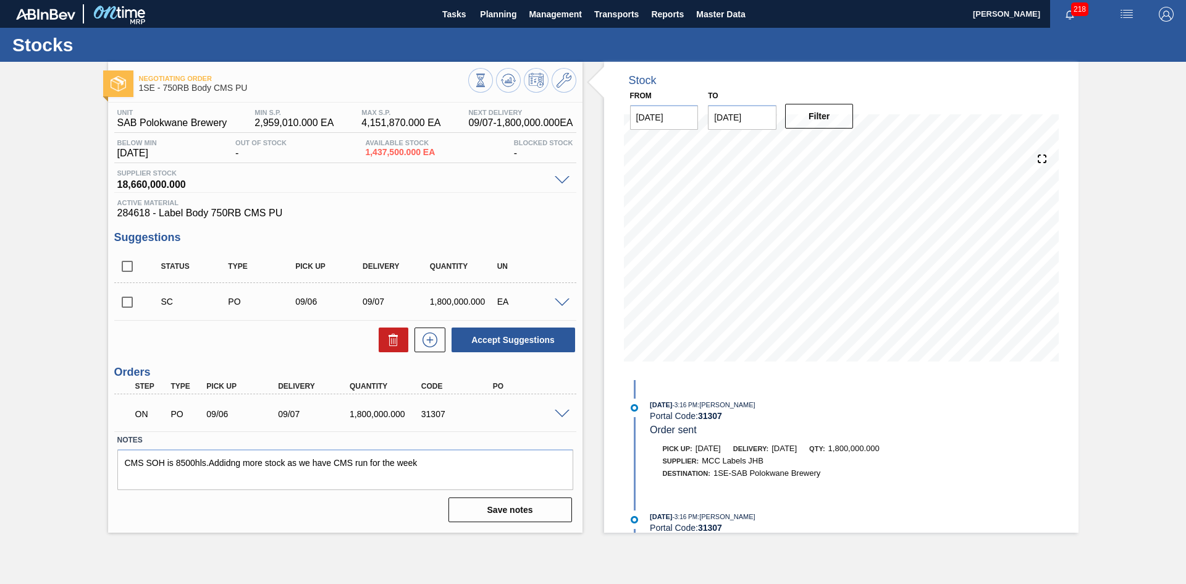
drag, startPoint x: 1186, startPoint y: 180, endPoint x: 1099, endPoint y: 226, distance: 98.4
click at [1171, 224] on div "Negotiating Order 1SE - 750RB Body CMS PU Unit SAB Polokwane Brewery MIN S.P. 2…" at bounding box center [593, 297] width 1186 height 471
drag, startPoint x: 1186, startPoint y: 187, endPoint x: 1179, endPoint y: 273, distance: 86.8
click at [1179, 273] on div "Negotiating Order 1SE - 750RB Body CMS PU Unit SAB Polokwane Brewery MIN S.P. 2…" at bounding box center [593, 297] width 1186 height 471
drag, startPoint x: 1186, startPoint y: 187, endPoint x: 1186, endPoint y: 291, distance: 103.8
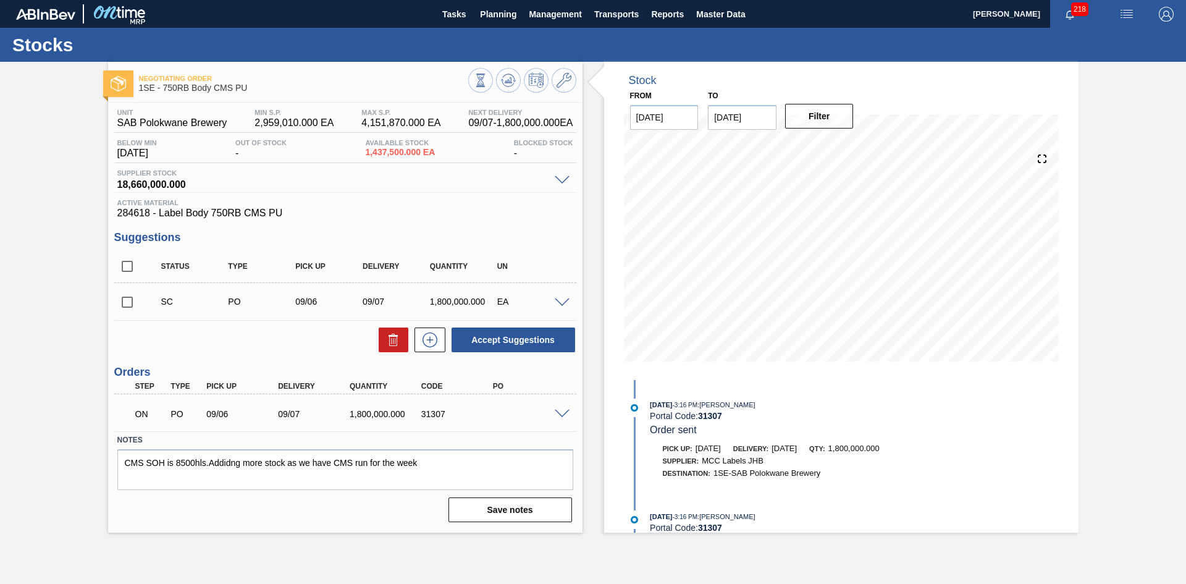
click at [1186, 291] on div "Negotiating Order 1SE - 750RB Body CMS PU Unit SAB Polokwane Brewery MIN S.P. 2…" at bounding box center [593, 297] width 1186 height 471
click at [431, 340] on icon at bounding box center [429, 339] width 7 height 1
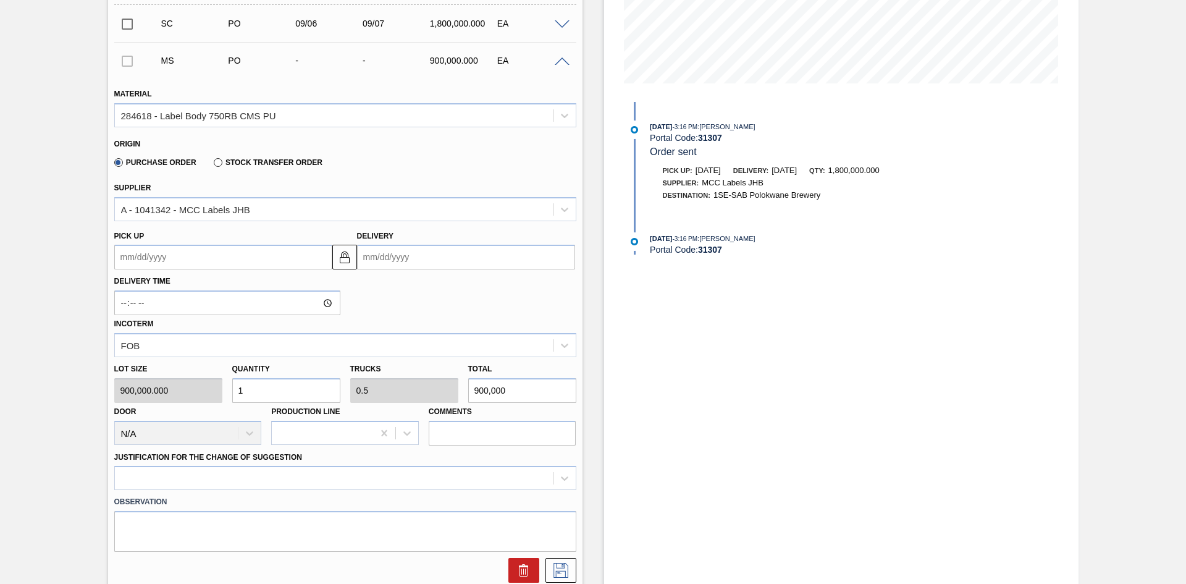
scroll to position [281, 0]
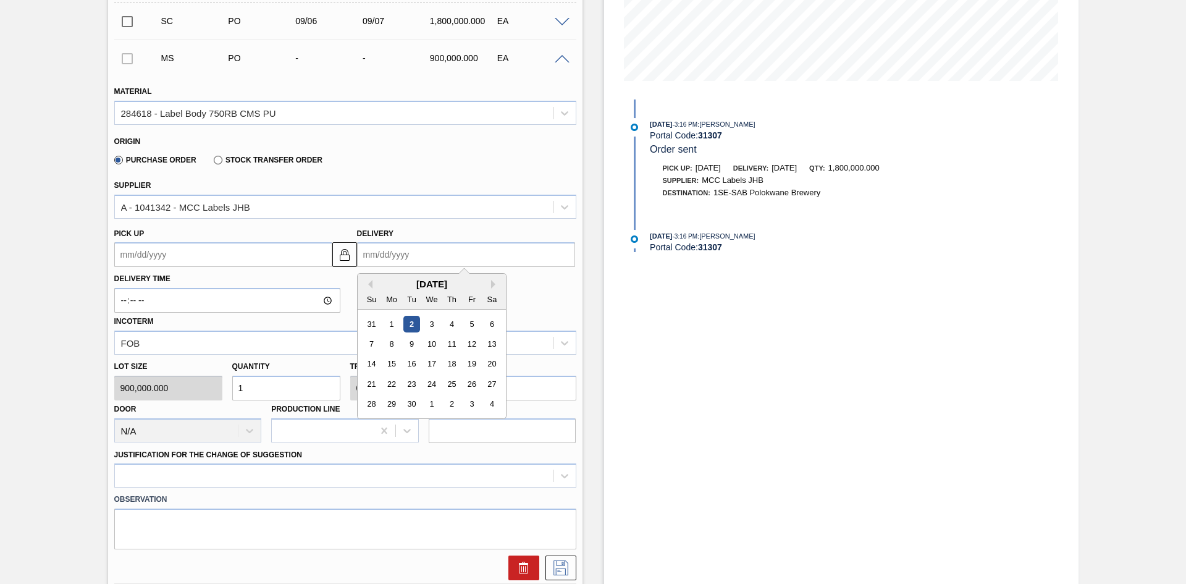
click at [384, 256] on input "Delivery" at bounding box center [466, 254] width 218 height 25
click at [471, 323] on div "5" at bounding box center [471, 324] width 17 height 17
type up3240002855 "[DATE]"
type input "[DATE]"
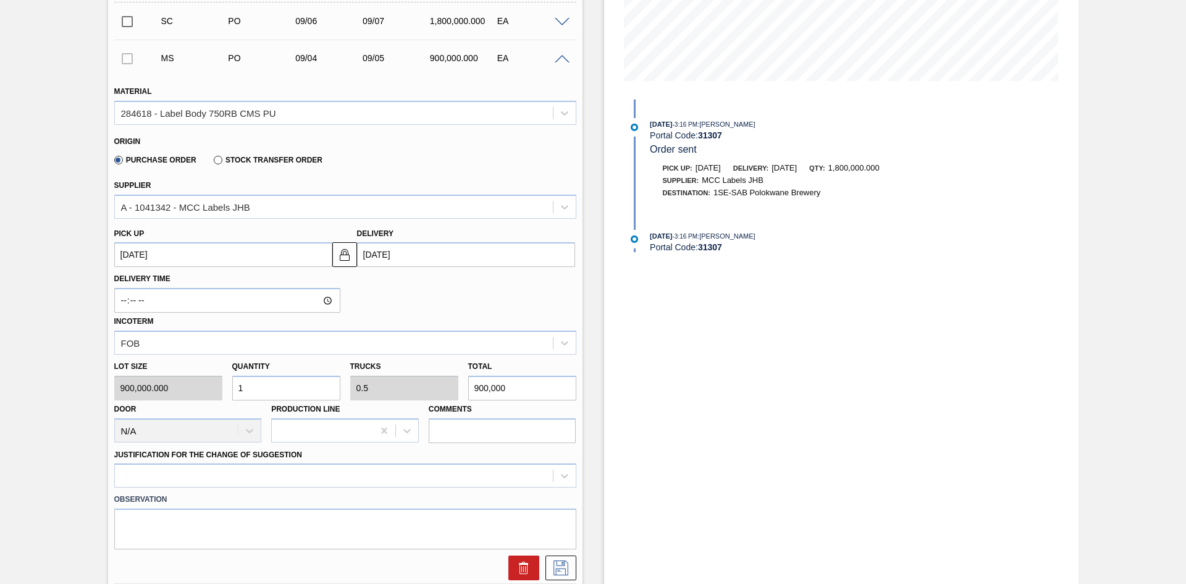
click at [449, 394] on div "Lot size 900,000.000 Quantity 1 Trucks 0.5 Total 900,000 Door N/A Production Li…" at bounding box center [345, 399] width 472 height 88
type input "0"
type input "180"
type input "0.002"
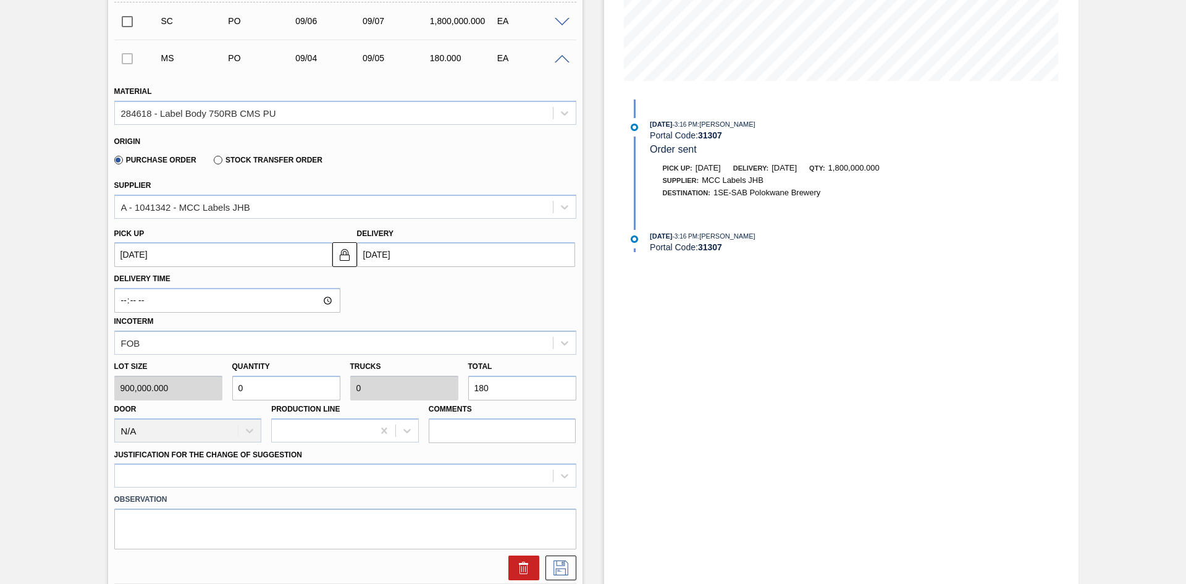
type input "0.001"
type input "1,800"
type input "0.02"
type input "0.01"
type input "18,000"
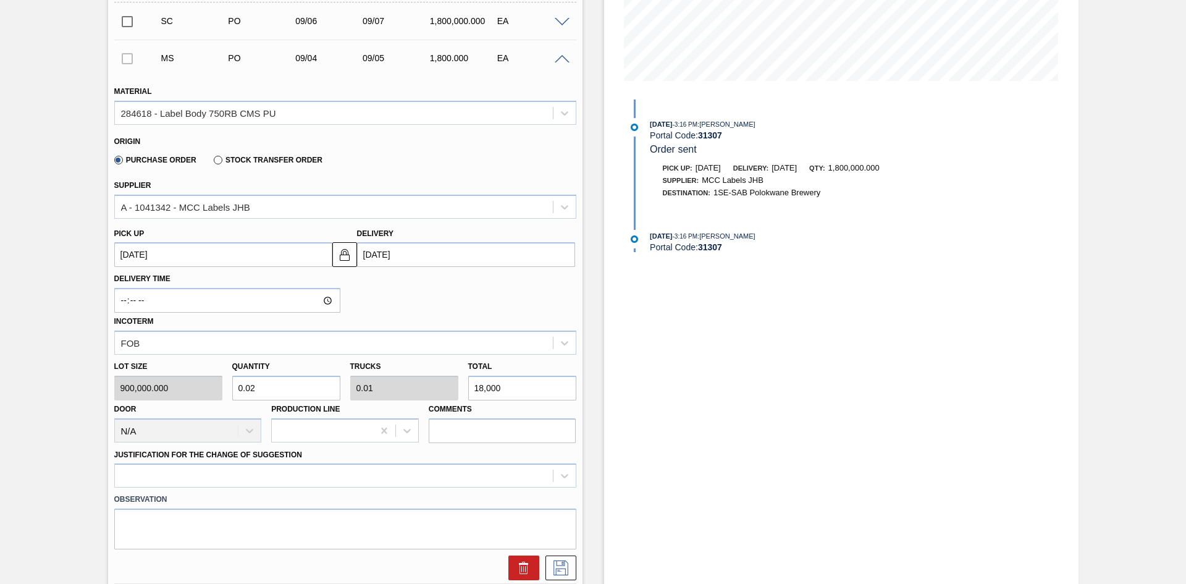
type input "0.2"
type input "0.1"
type input "180,000"
type input "2"
type input "1"
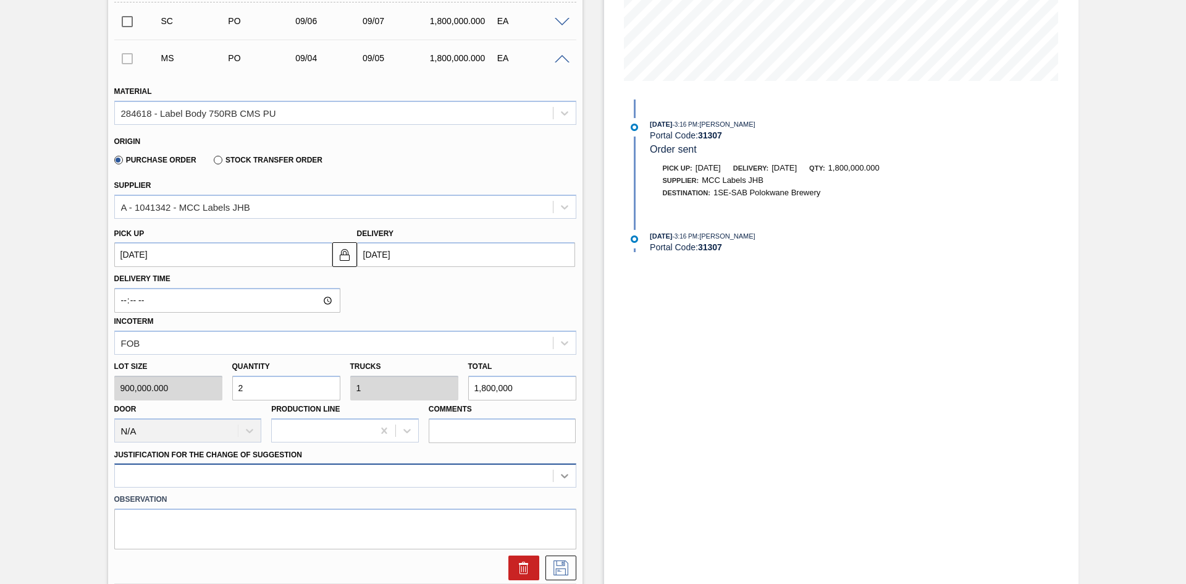
type input "1,800,000"
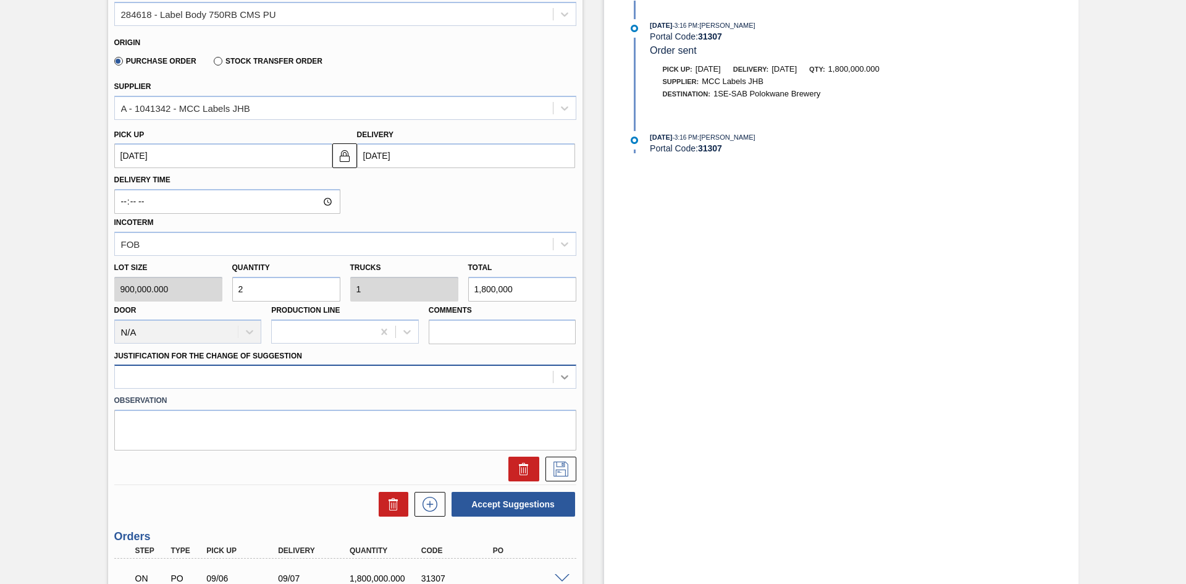
click at [562, 389] on div at bounding box center [345, 377] width 462 height 24
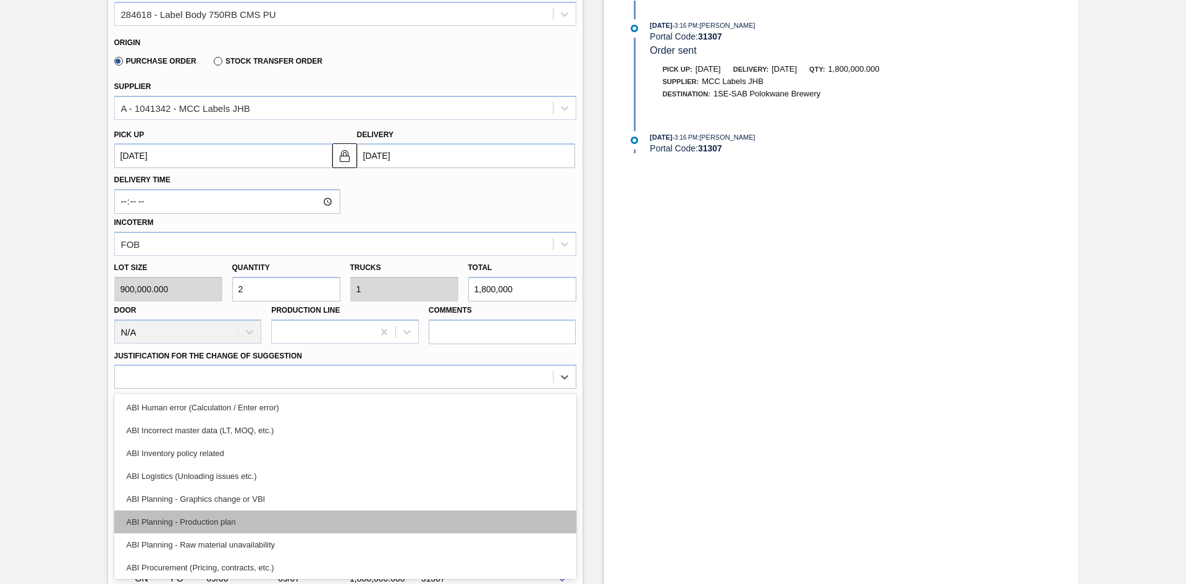
click at [308, 524] on div "ABI Planning - Production plan" at bounding box center [345, 521] width 462 height 23
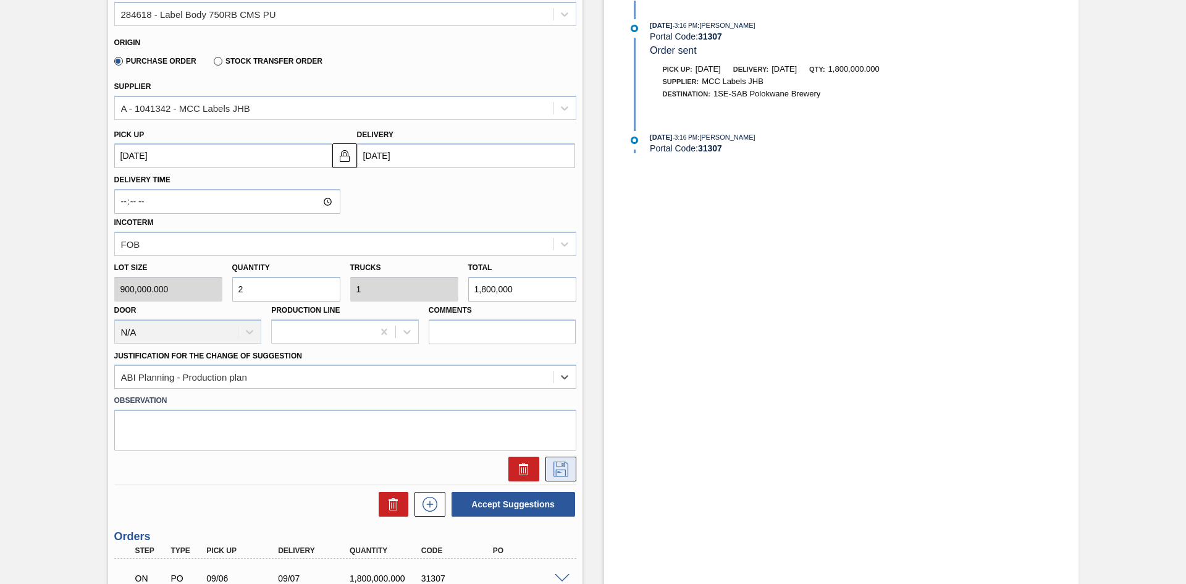
click at [562, 468] on icon at bounding box center [561, 469] width 20 height 15
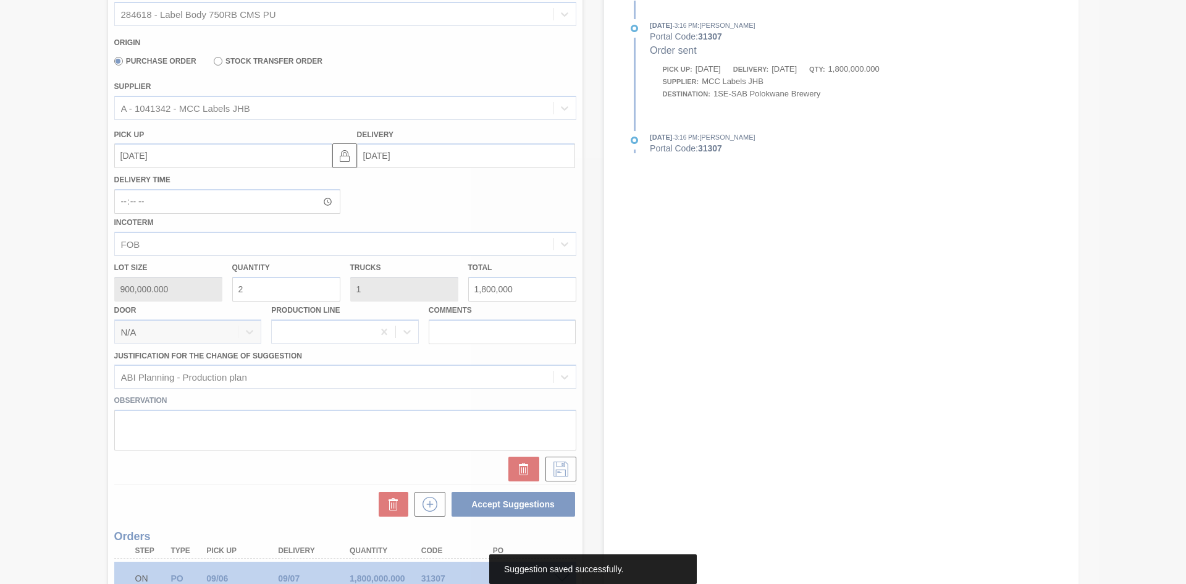
scroll to position [0, 0]
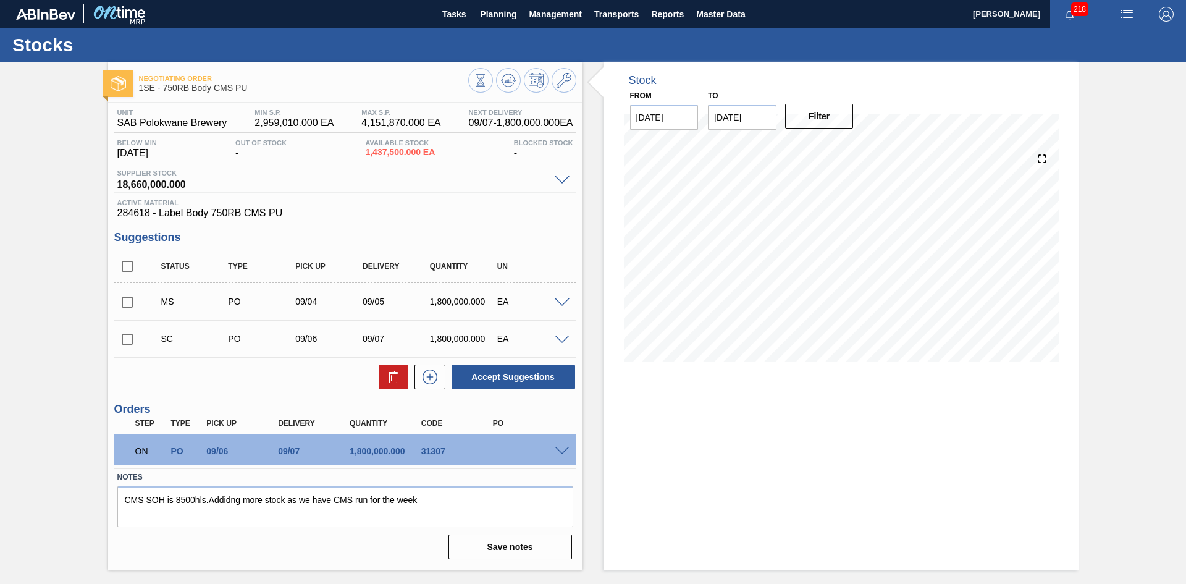
click at [128, 335] on input "checkbox" at bounding box center [127, 339] width 26 height 26
click at [507, 377] on button "Accept Suggestions" at bounding box center [514, 377] width 124 height 25
checkbox input "false"
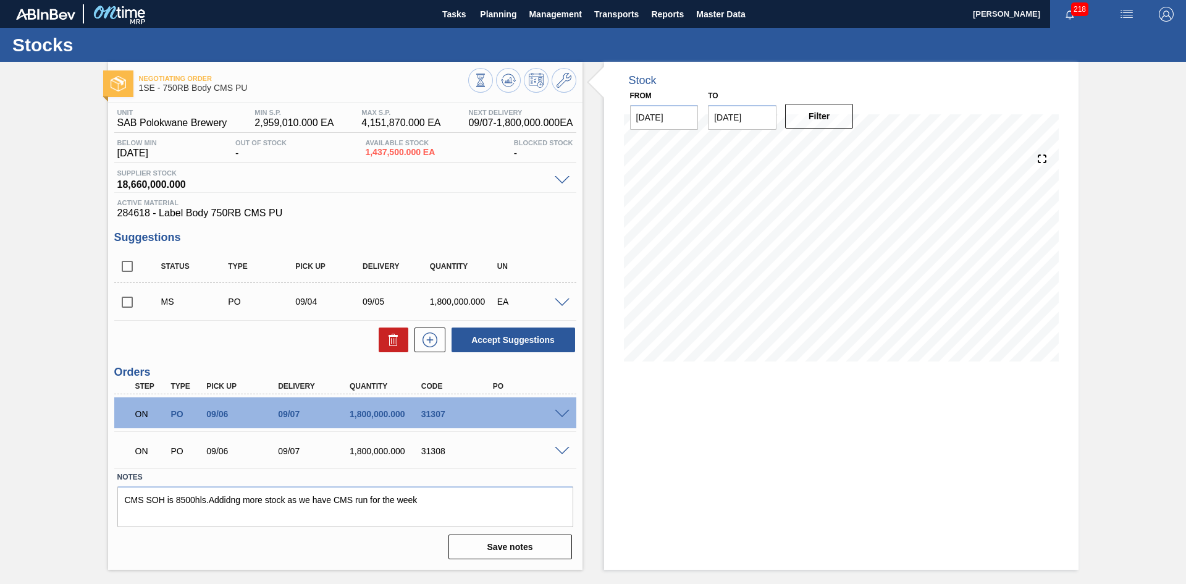
click at [499, 455] on div "ON PO 09/06 09/07 1,800,000.000 31308" at bounding box center [341, 449] width 429 height 25
click at [560, 411] on span at bounding box center [562, 414] width 15 height 9
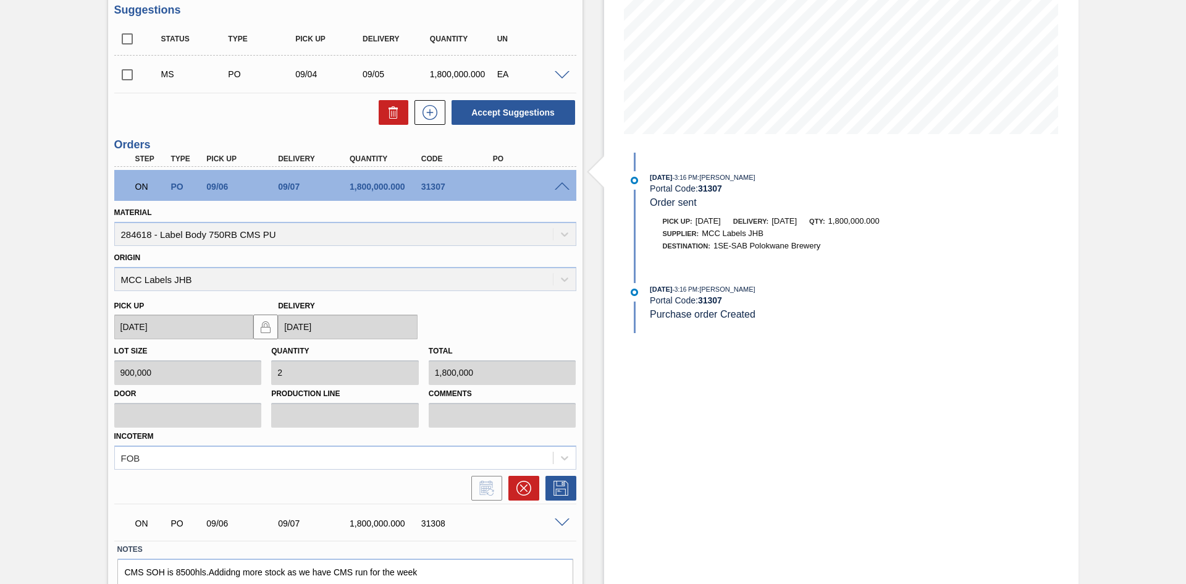
scroll to position [230, 0]
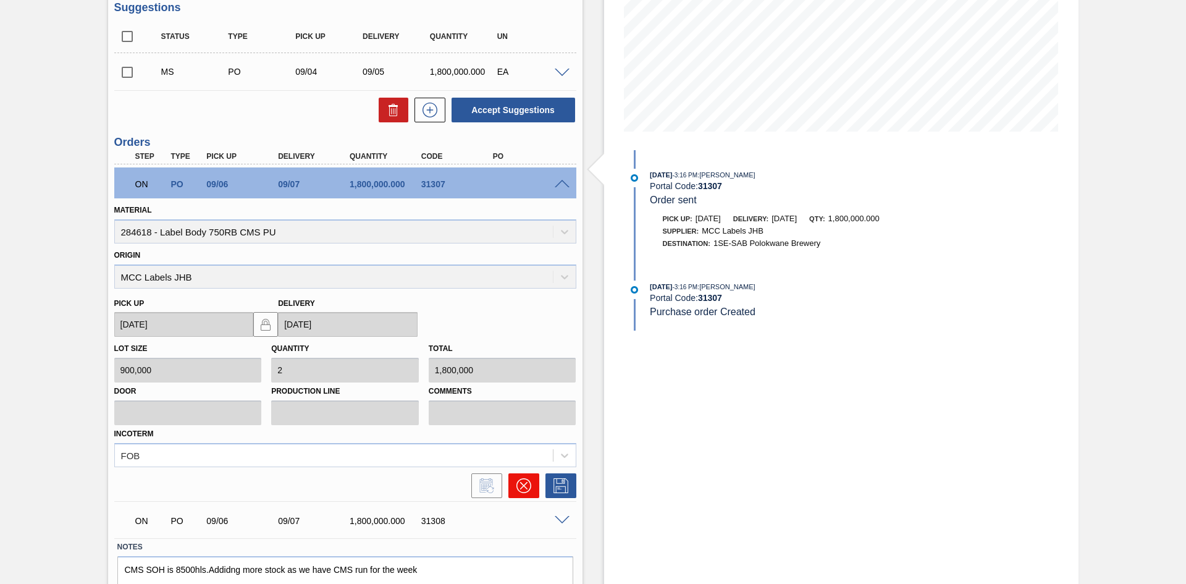
click at [523, 491] on icon at bounding box center [524, 485] width 15 height 15
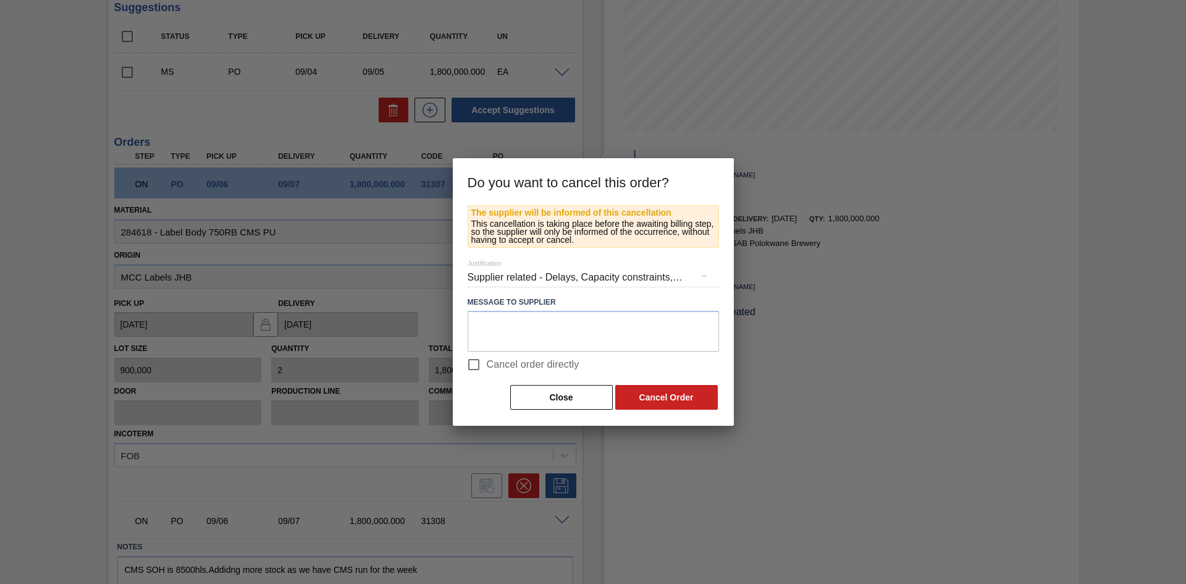
click at [489, 365] on span "Cancel order directly" at bounding box center [533, 364] width 93 height 15
click at [487, 365] on input "Cancel order directly" at bounding box center [474, 365] width 26 height 26
checkbox input "true"
click at [650, 397] on button "Cancel Order" at bounding box center [666, 397] width 103 height 25
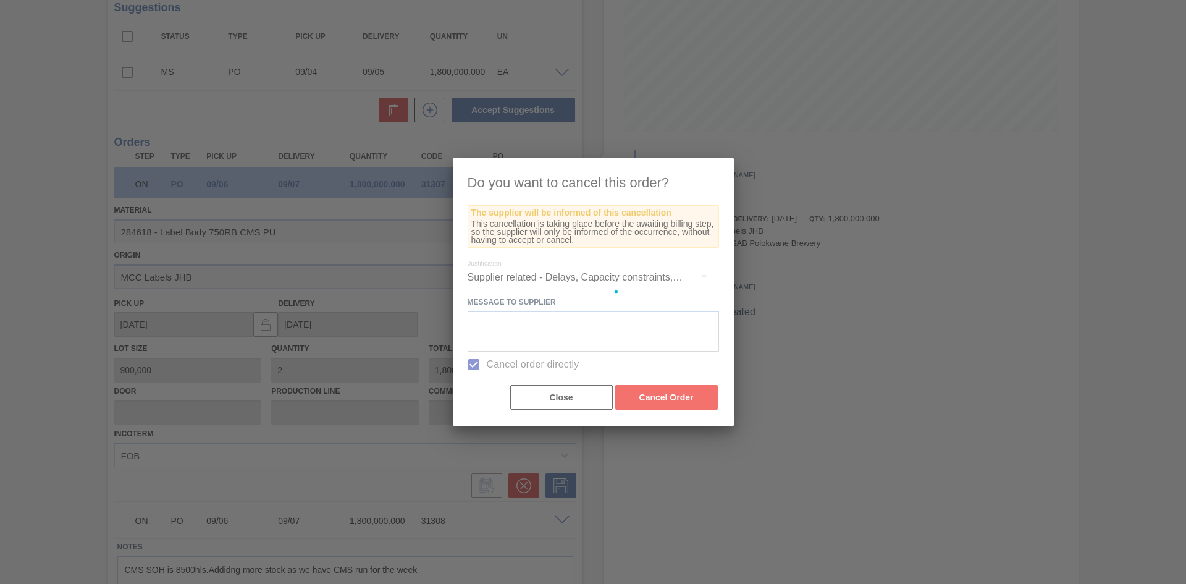
scroll to position [0, 0]
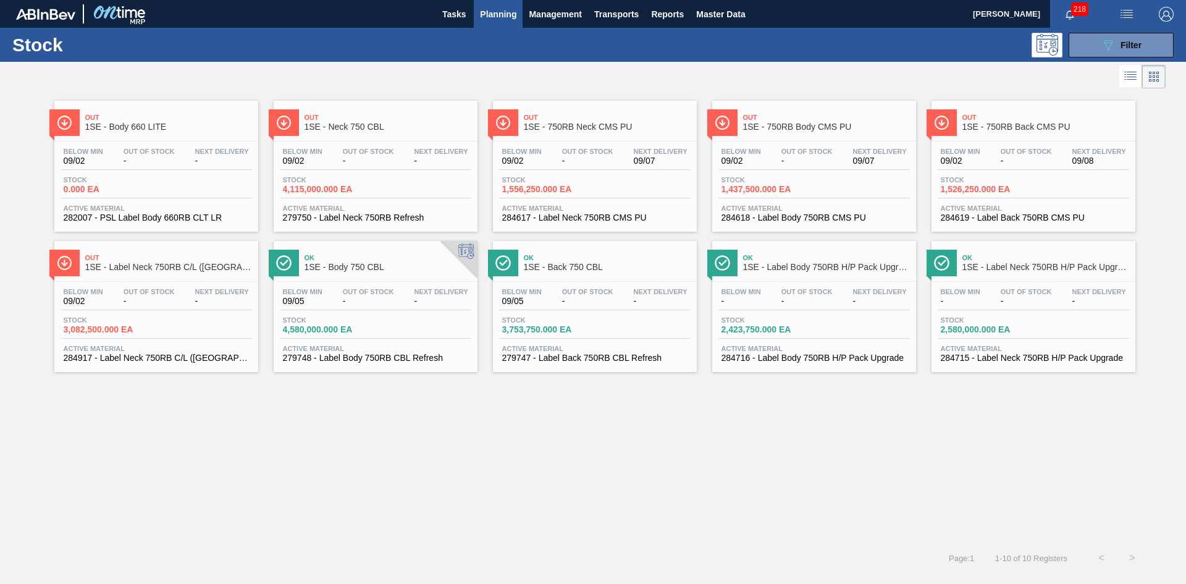
click at [562, 211] on span "Active Material" at bounding box center [594, 208] width 185 height 7
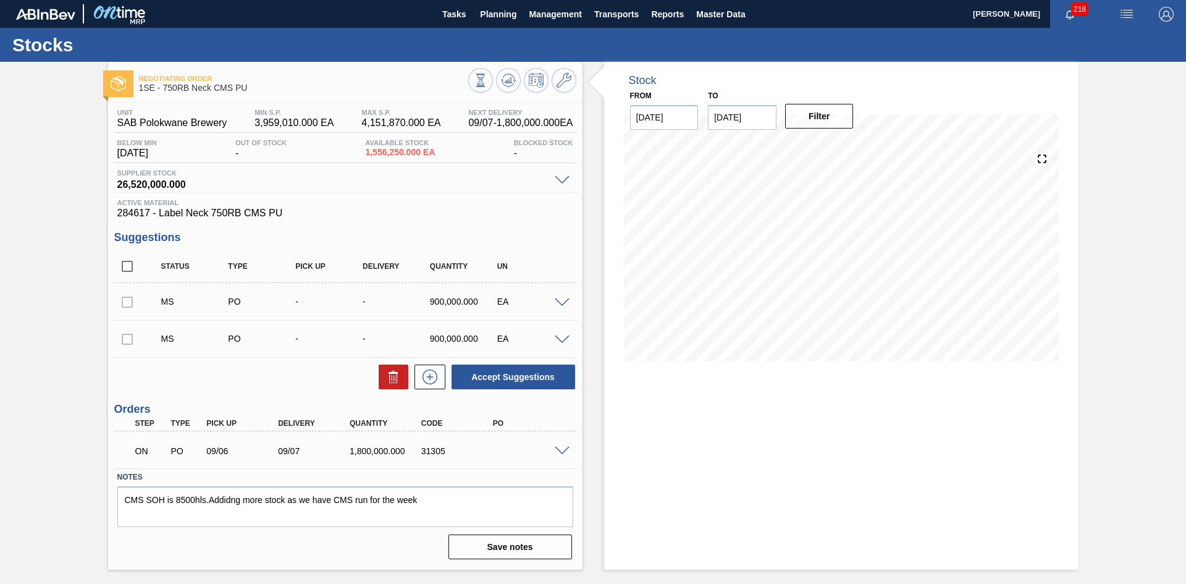
click at [563, 450] on span at bounding box center [562, 451] width 15 height 9
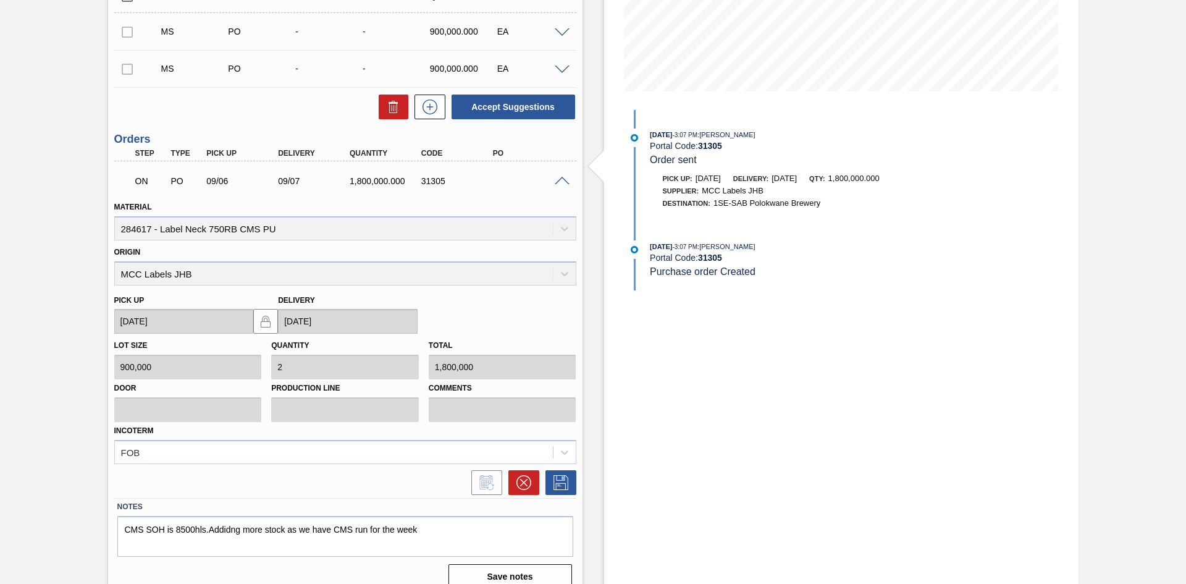
scroll to position [272, 0]
click at [555, 479] on icon at bounding box center [561, 480] width 20 height 15
click at [561, 177] on span at bounding box center [562, 178] width 15 height 9
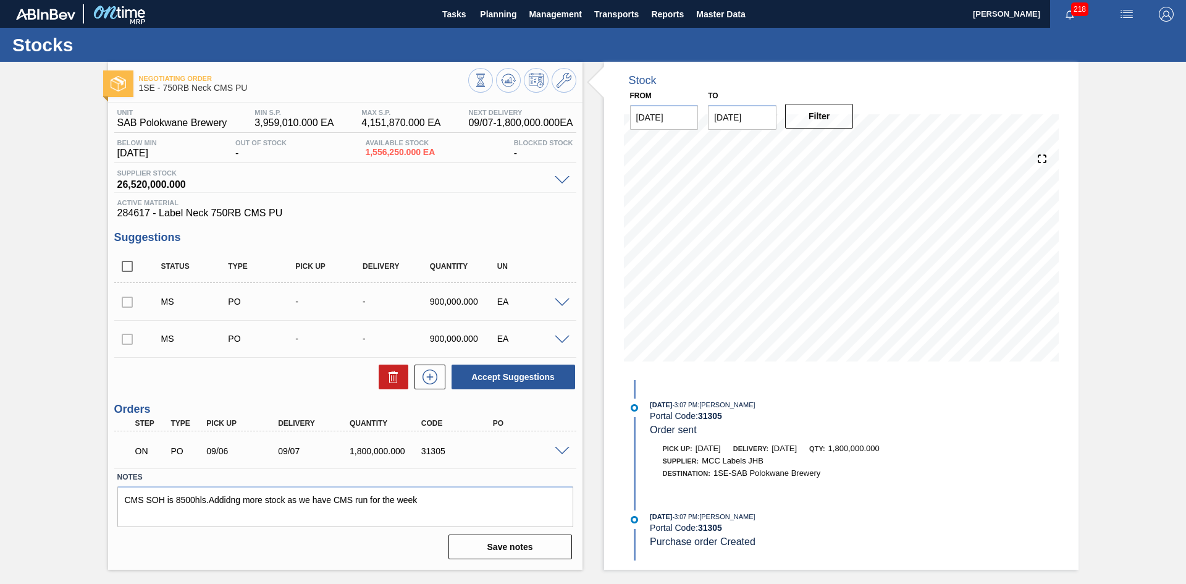
click at [557, 452] on span at bounding box center [562, 451] width 15 height 9
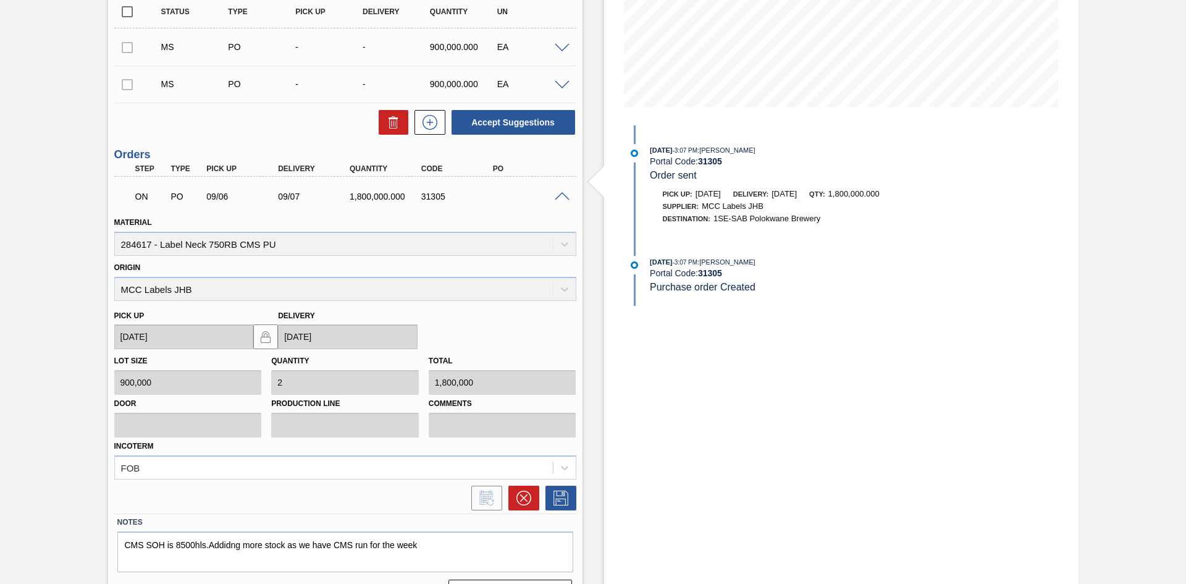
scroll to position [256, 0]
click at [517, 499] on icon at bounding box center [523, 496] width 15 height 15
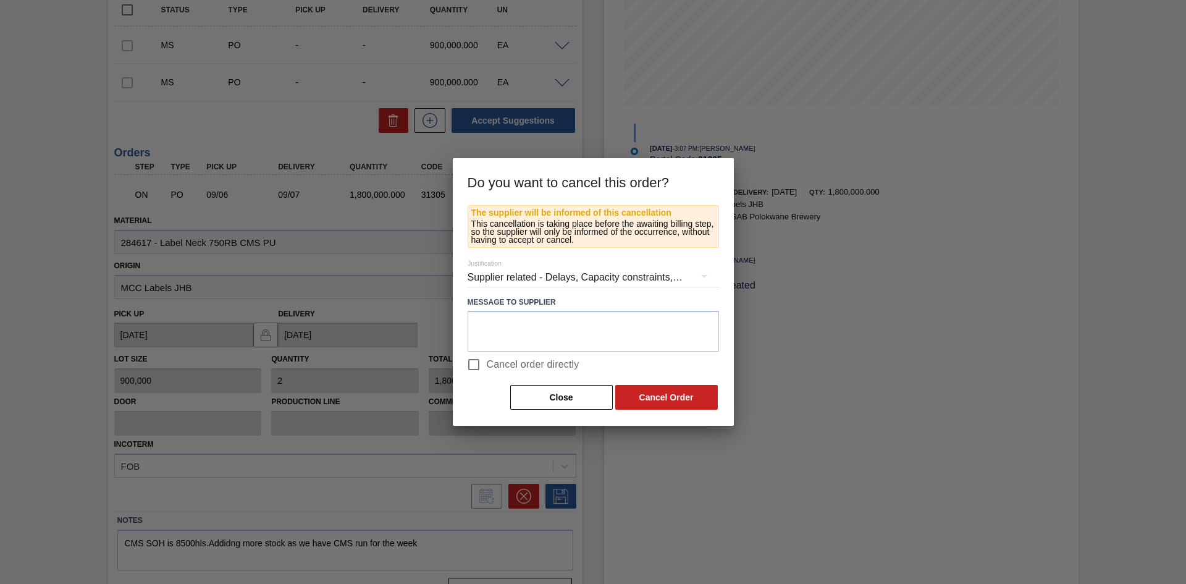
click at [519, 355] on label "Cancel order directly" at bounding box center [520, 365] width 119 height 26
click at [487, 355] on input "Cancel order directly" at bounding box center [474, 365] width 26 height 26
checkbox input "true"
click at [652, 397] on button "Cancel Order" at bounding box center [666, 397] width 103 height 25
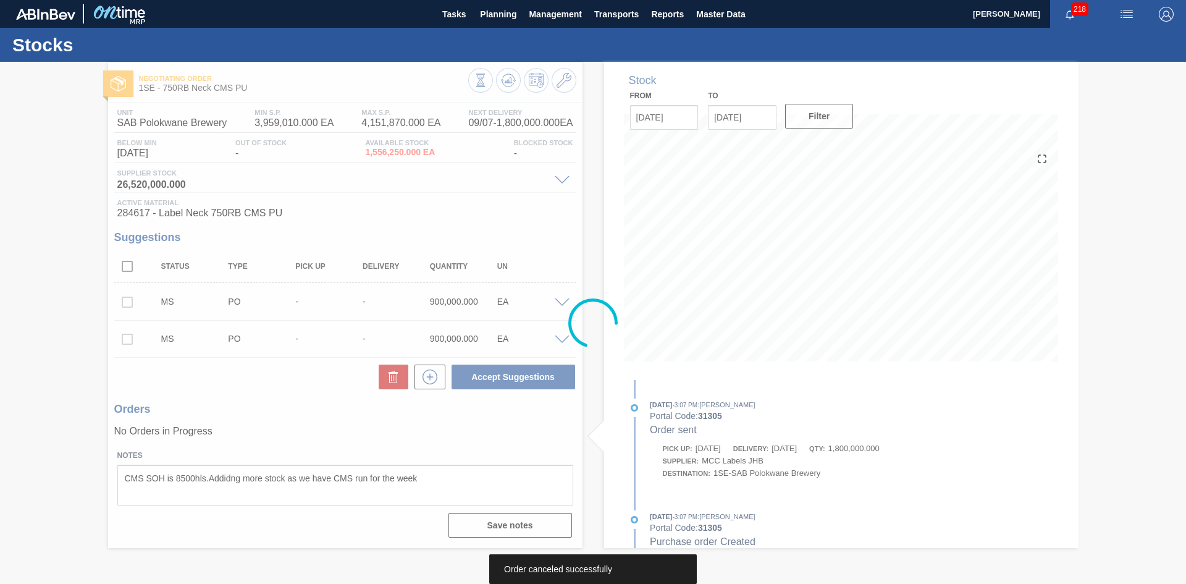
scroll to position [0, 0]
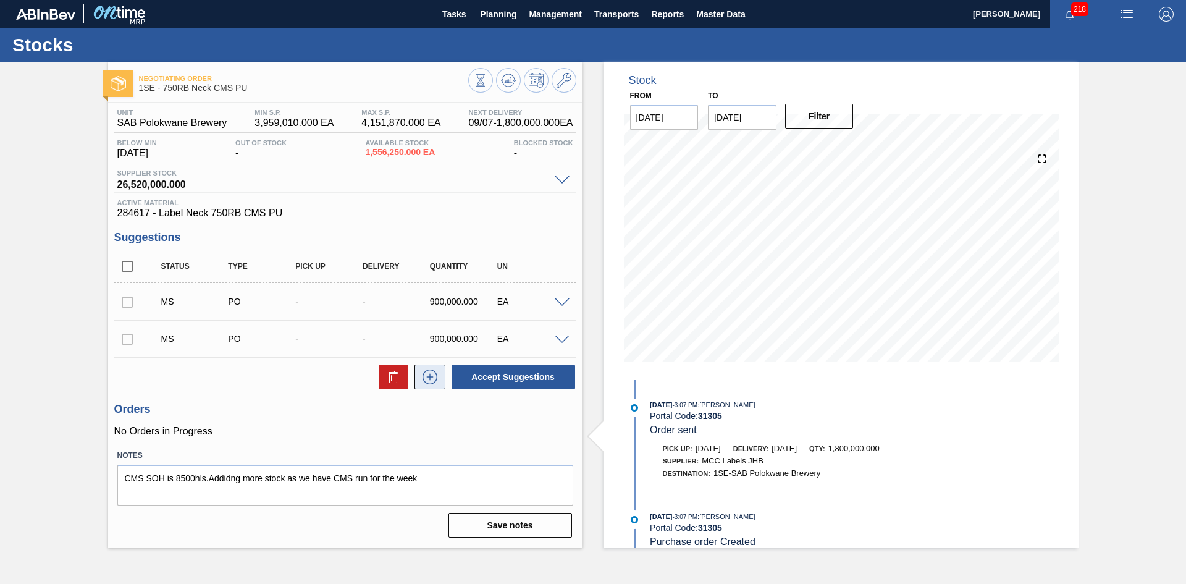
click at [430, 376] on icon at bounding box center [429, 377] width 1 height 7
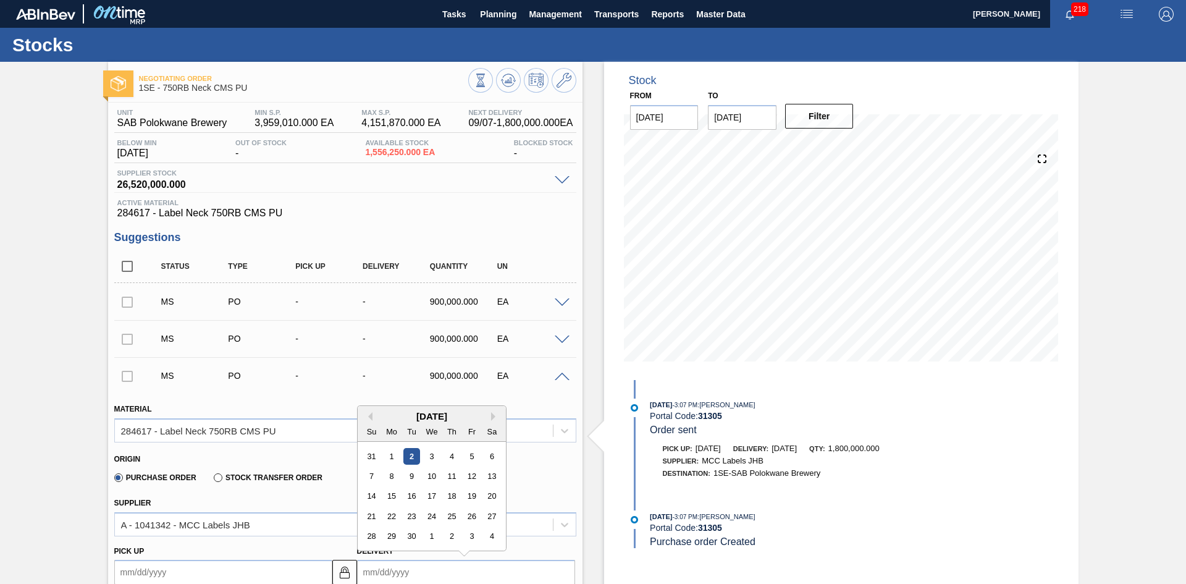
click at [462, 570] on input "Delivery" at bounding box center [466, 572] width 218 height 25
click at [467, 463] on div "5" at bounding box center [471, 456] width 17 height 17
type up3240002857 "[DATE]"
type input "[DATE]"
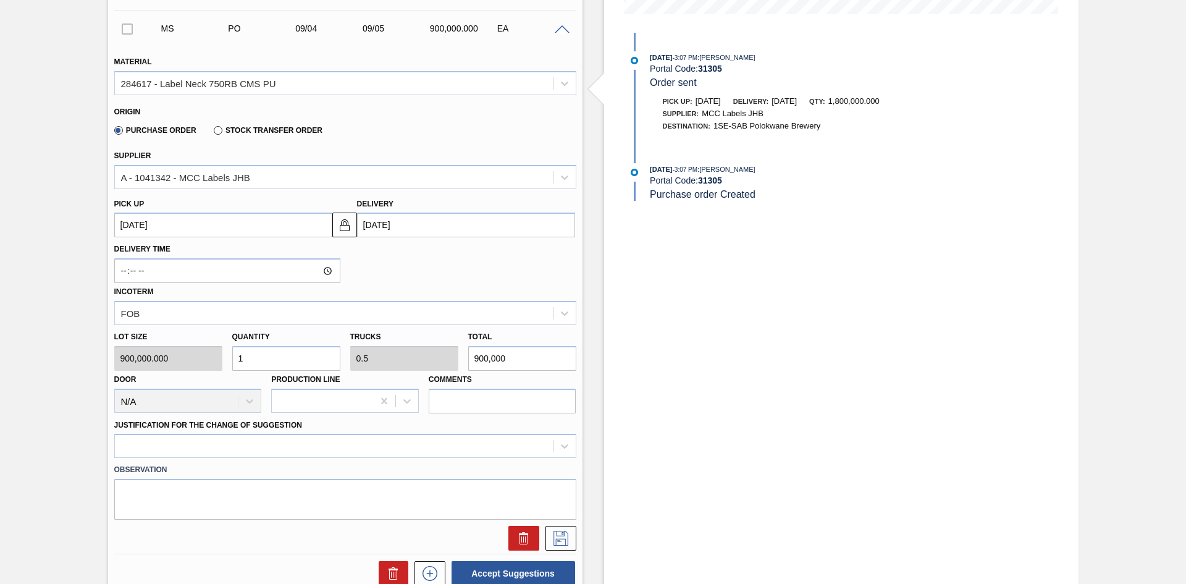
scroll to position [345, 0]
drag, startPoint x: 517, startPoint y: 368, endPoint x: 411, endPoint y: 384, distance: 106.9
click at [405, 384] on div "Lot size 900,000.000 Quantity 1 Trucks 0.5 Total 900,000 Door N/A Production Li…" at bounding box center [345, 371] width 472 height 88
type input "0"
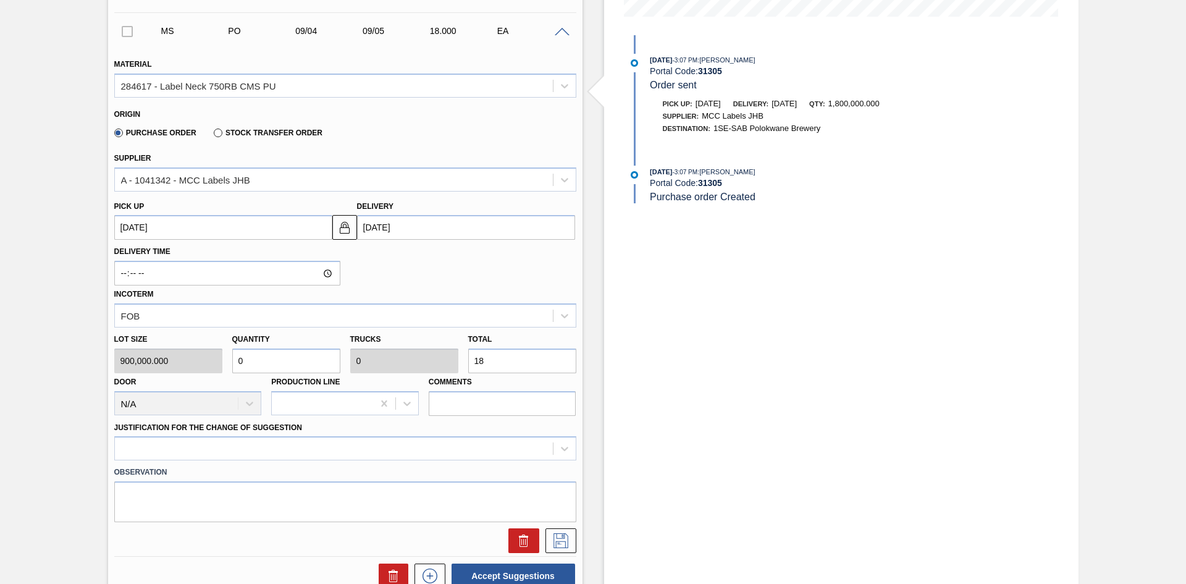
type input "180"
type input "0.002"
type input "0.001"
type input "1,800"
type input "0.02"
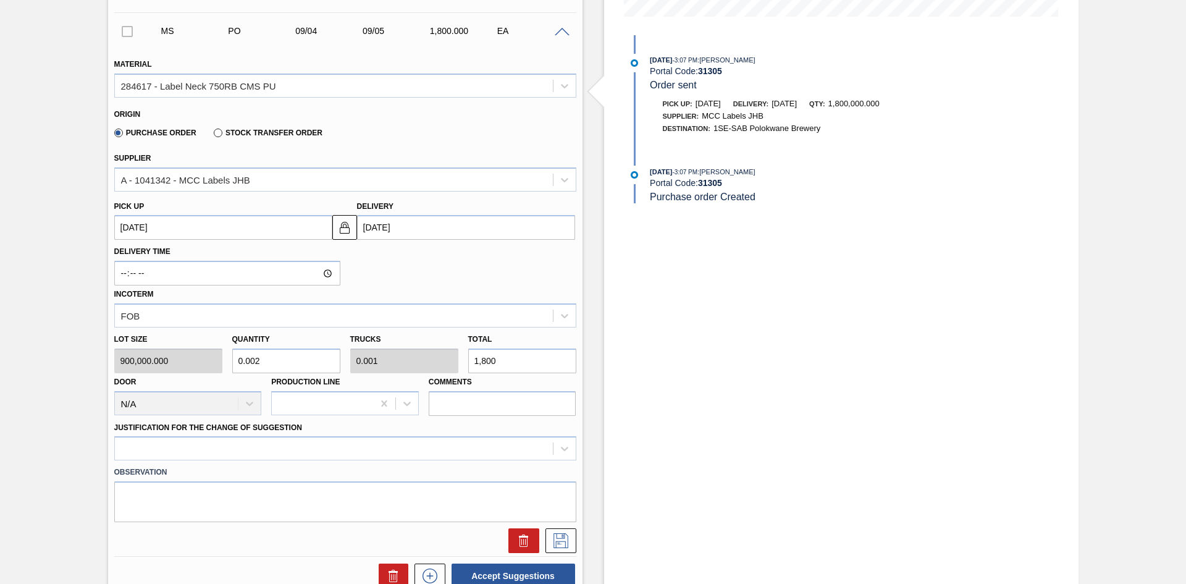
type input "0.01"
type input "18,000"
type input "0.2"
type input "0.1"
type input "180,000"
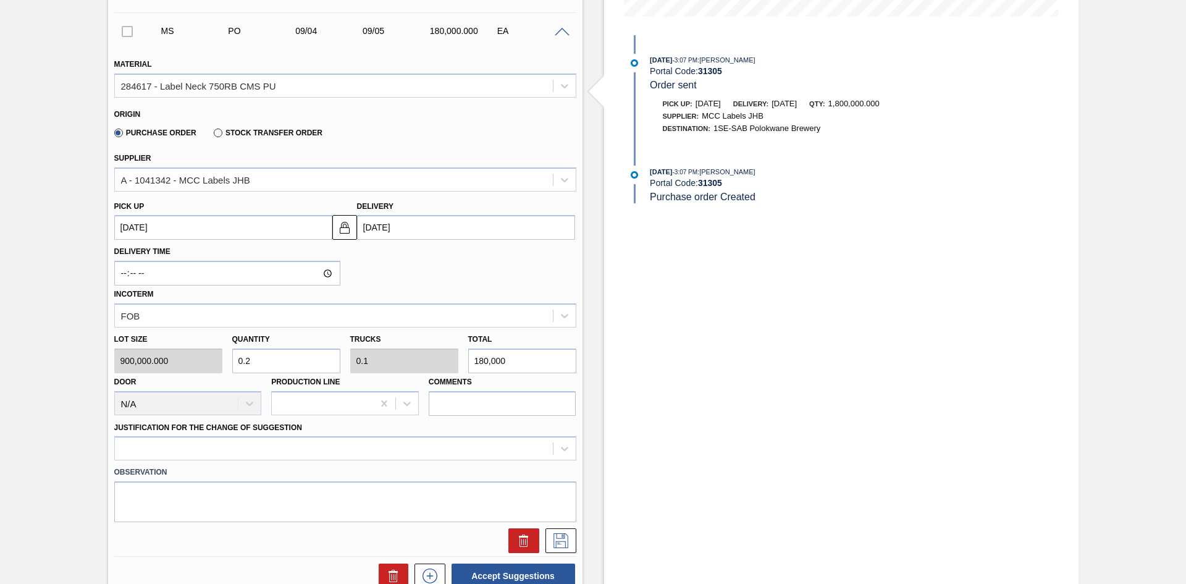
type input "2"
type input "1"
type input "1,800,000"
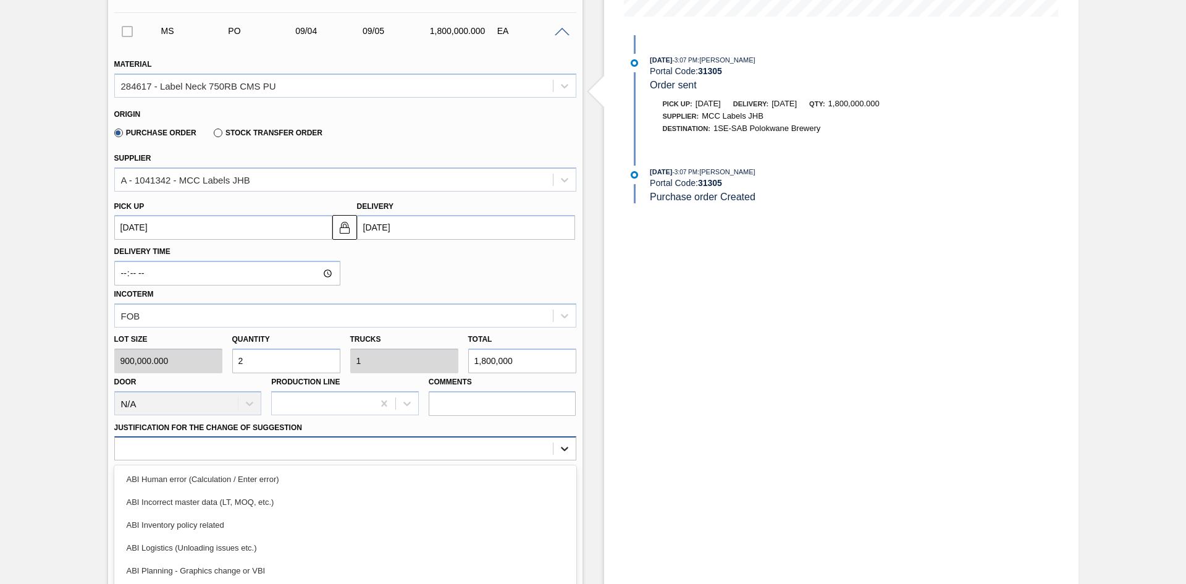
scroll to position [416, 0]
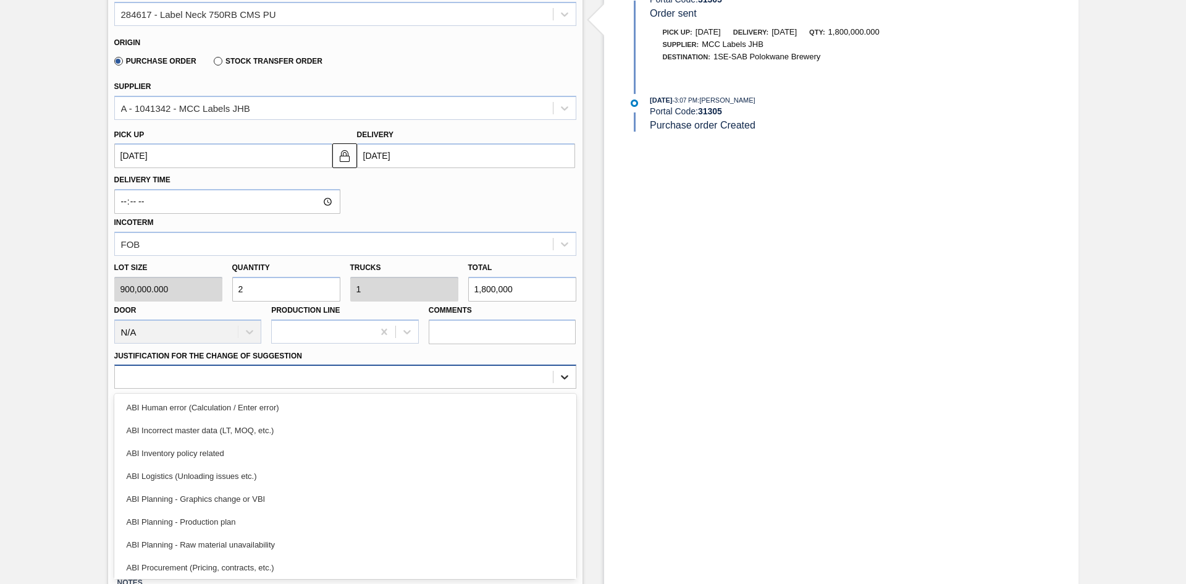
click at [559, 389] on div "option ABI Inventory policy related focused, 3 of 18. 18 results available. Use…" at bounding box center [345, 377] width 462 height 24
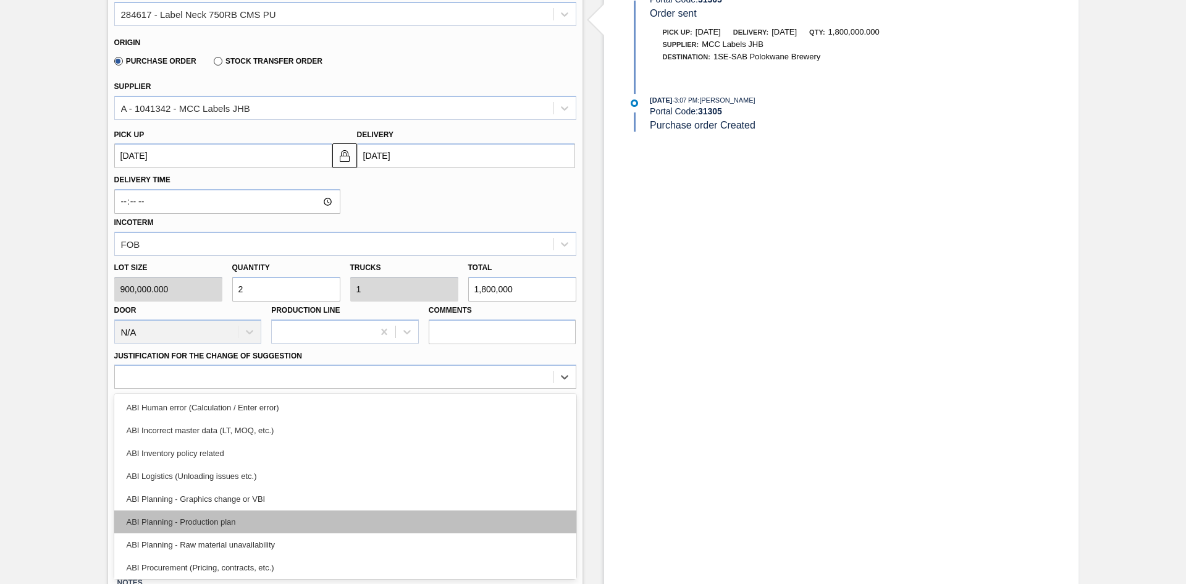
click at [333, 518] on div "ABI Planning - Production plan" at bounding box center [345, 521] width 462 height 23
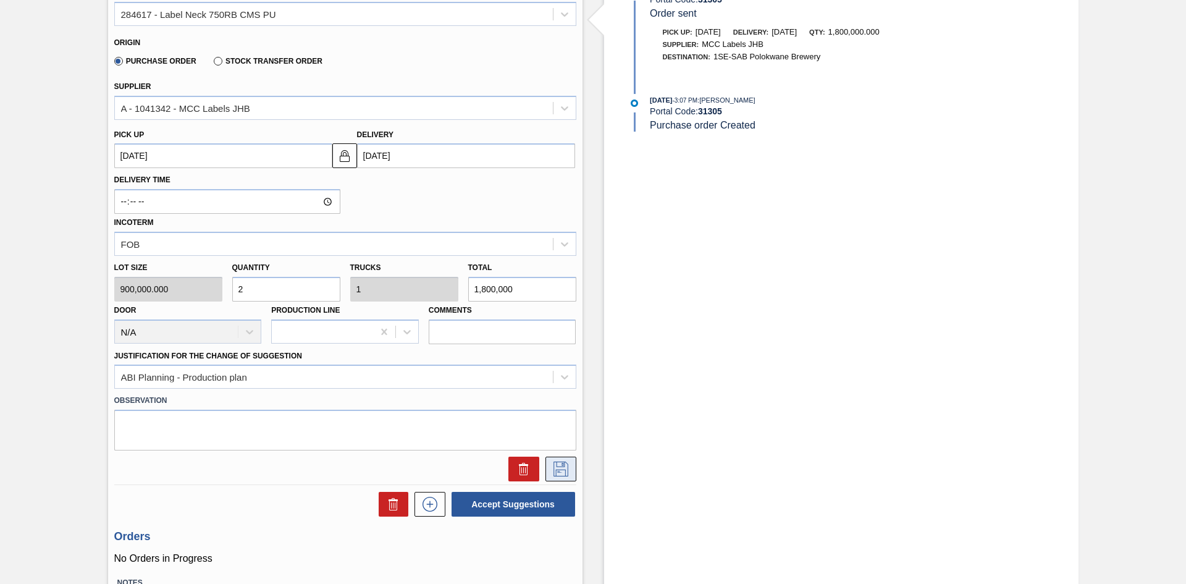
click at [552, 467] on icon at bounding box center [561, 469] width 20 height 15
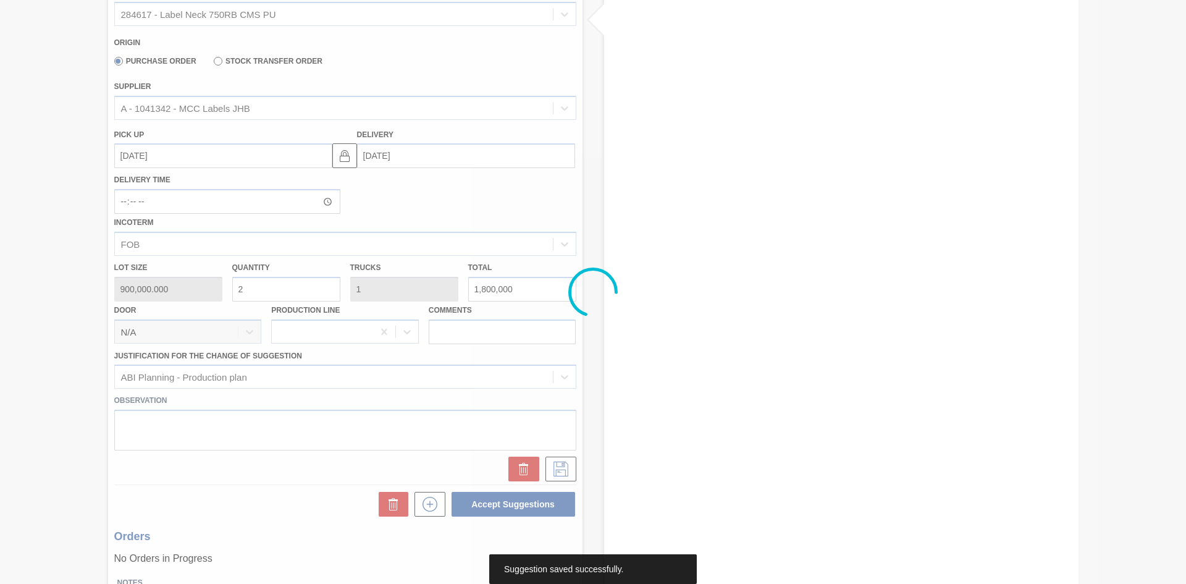
scroll to position [1, 0]
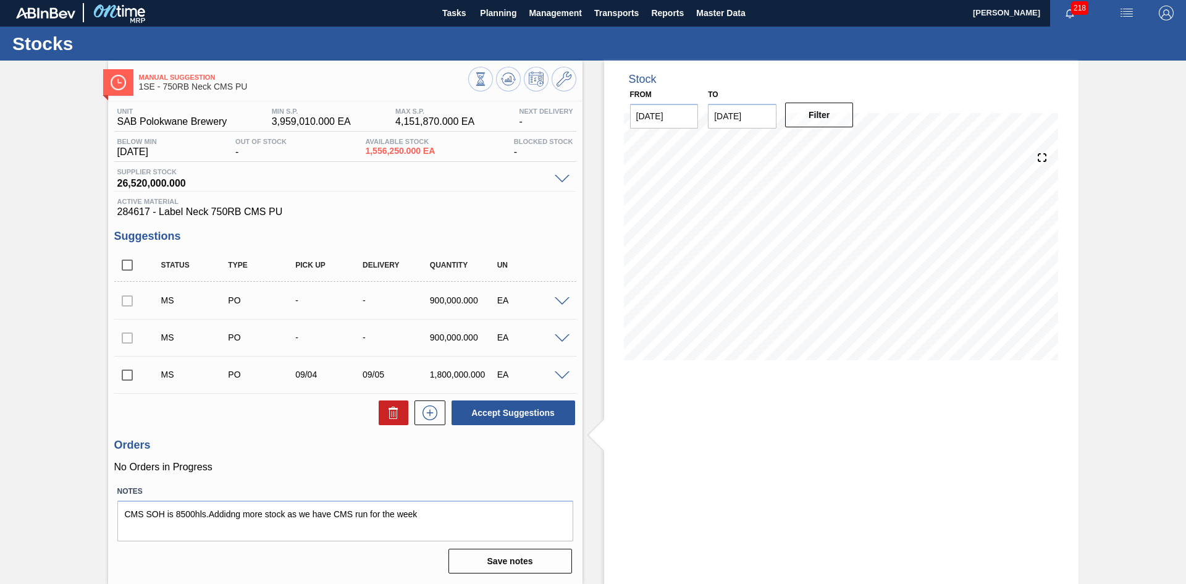
click at [449, 230] on h3 "Suggestions" at bounding box center [345, 236] width 462 height 13
click at [125, 378] on input "checkbox" at bounding box center [127, 375] width 26 height 26
click at [519, 409] on button "Accept Suggestions" at bounding box center [514, 412] width 124 height 25
checkbox input "false"
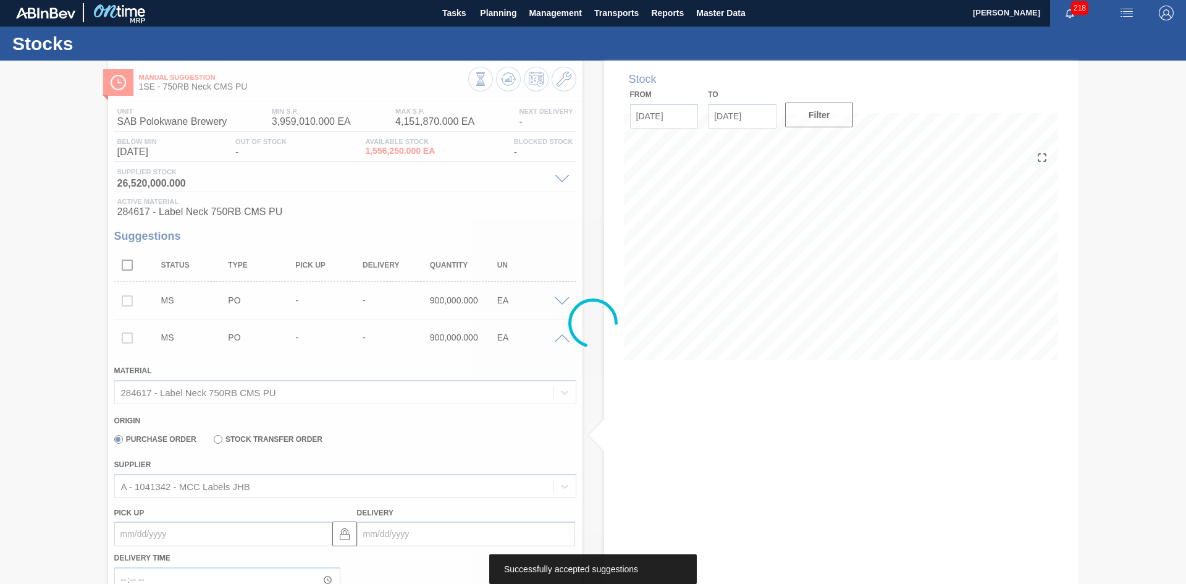
scroll to position [0, 0]
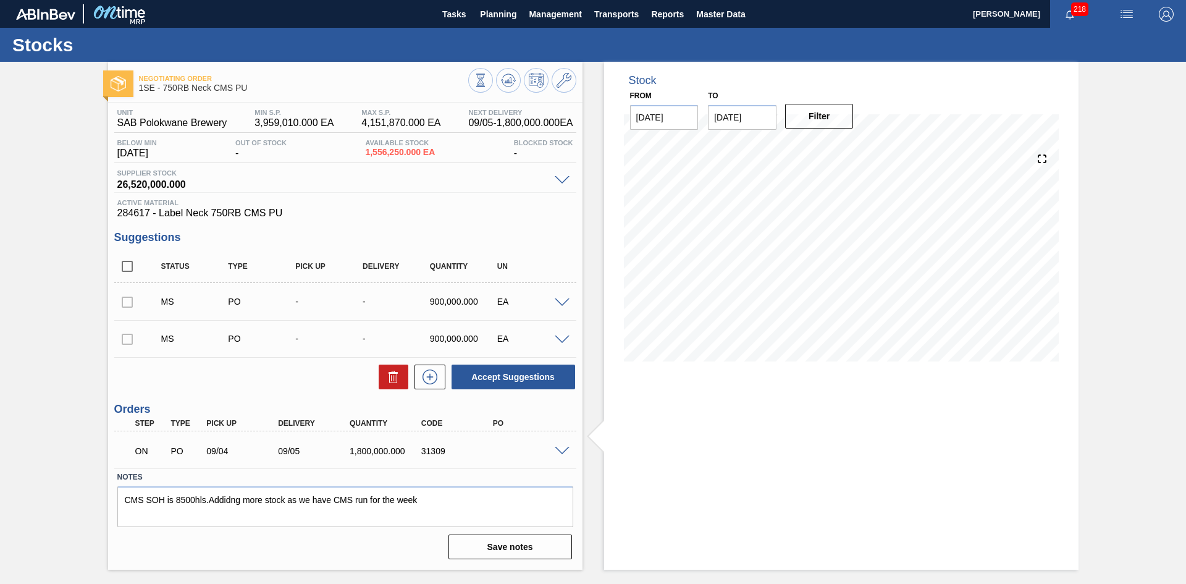
drag, startPoint x: 1186, startPoint y: 172, endPoint x: 1186, endPoint y: 255, distance: 82.8
click at [1186, 255] on div "Negotiating Order 1SE - 750RB Neck CMS PU Unit SAB Polokwane Brewery MIN S.P. 3…" at bounding box center [593, 316] width 1186 height 508
click at [733, 479] on div "Stock From 09/02/2025 to 09/16/2025 Filter 09/06 Stock Projection 1,556,250 SAP…" at bounding box center [841, 316] width 475 height 508
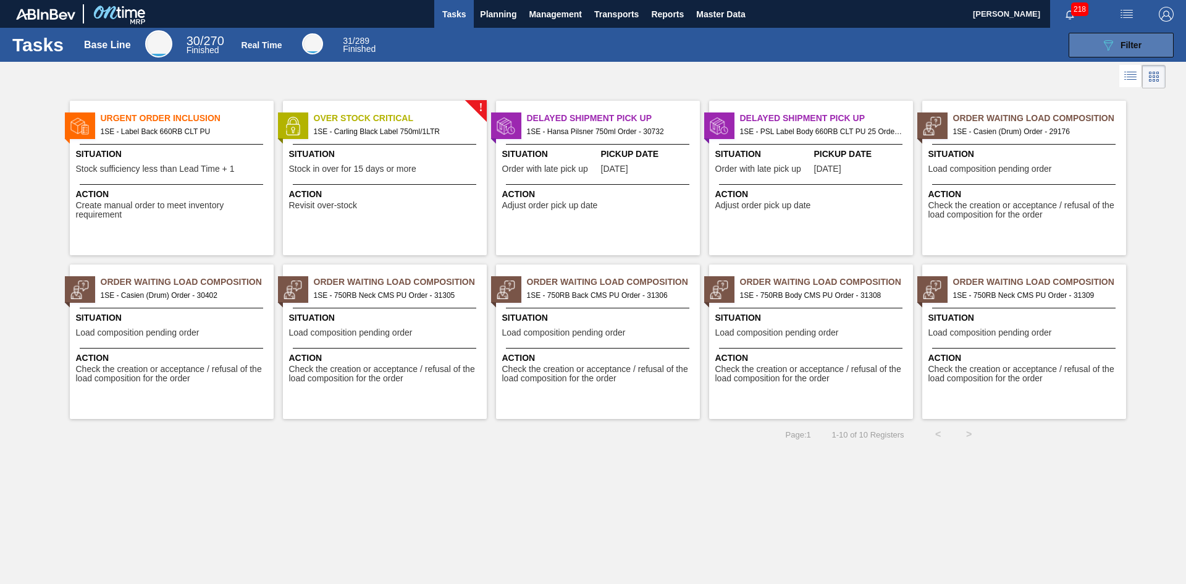
click at [1112, 43] on icon at bounding box center [1108, 45] width 9 height 11
click at [1097, 44] on button "089F7B8B-B2A5-4AFE-B5C0-19BA573D28AC Filter" at bounding box center [1121, 45] width 105 height 25
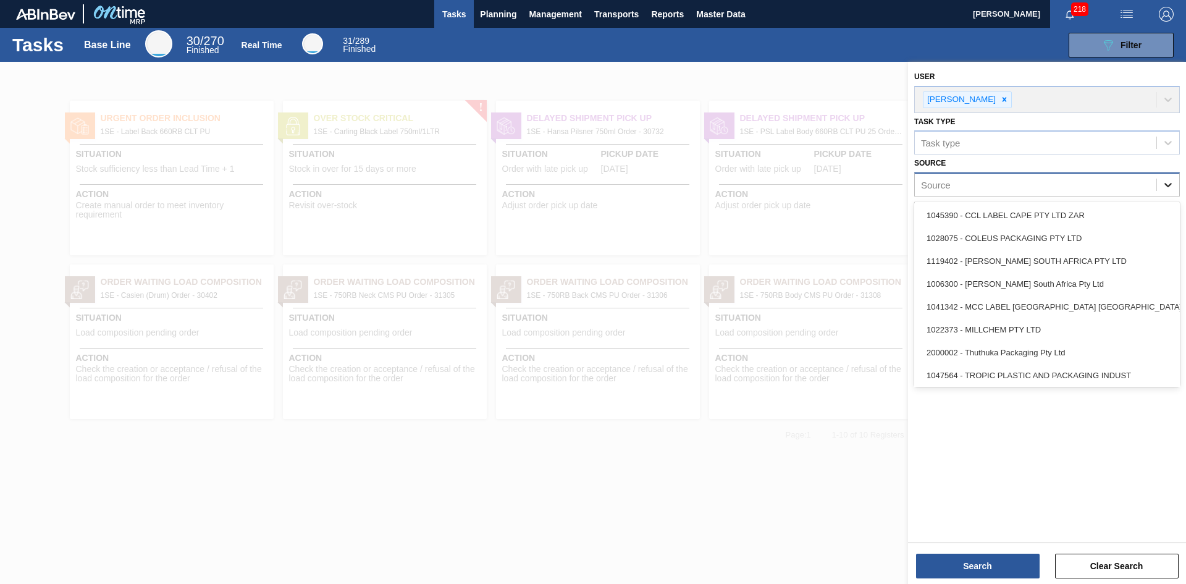
click at [1168, 184] on icon at bounding box center [1168, 185] width 12 height 12
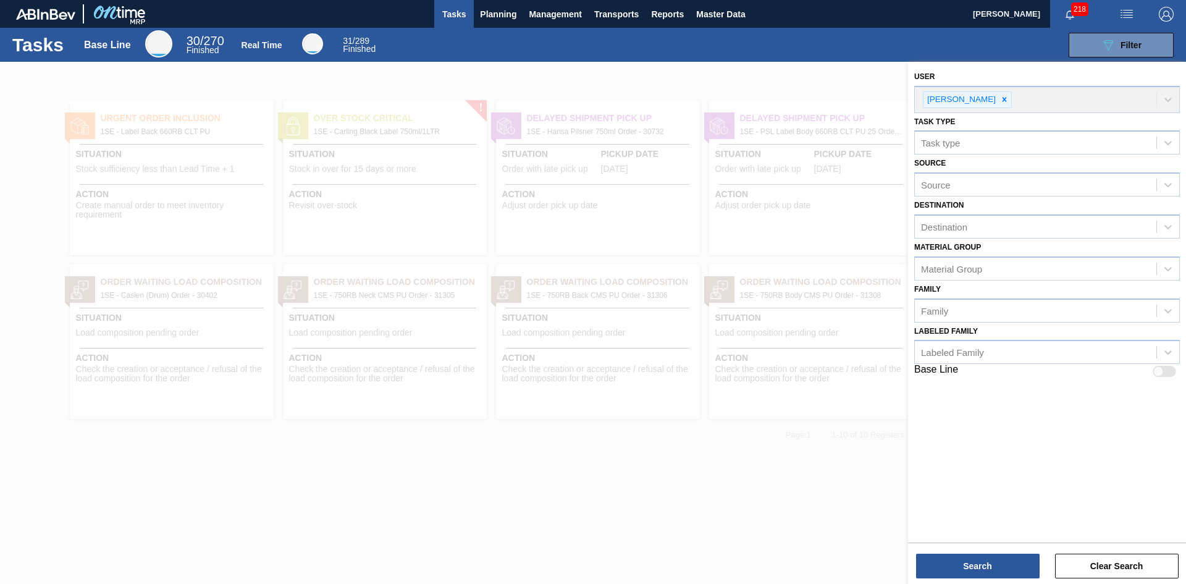
click at [837, 497] on div at bounding box center [593, 354] width 1186 height 584
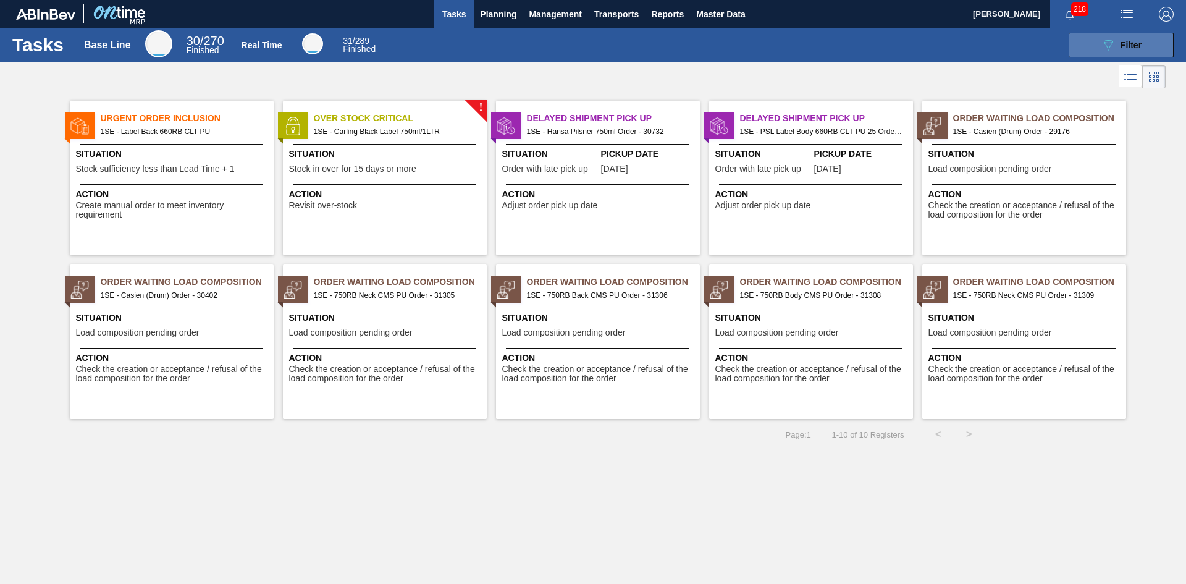
click at [1114, 46] on icon "089F7B8B-B2A5-4AFE-B5C0-19BA573D28AC" at bounding box center [1108, 45] width 15 height 15
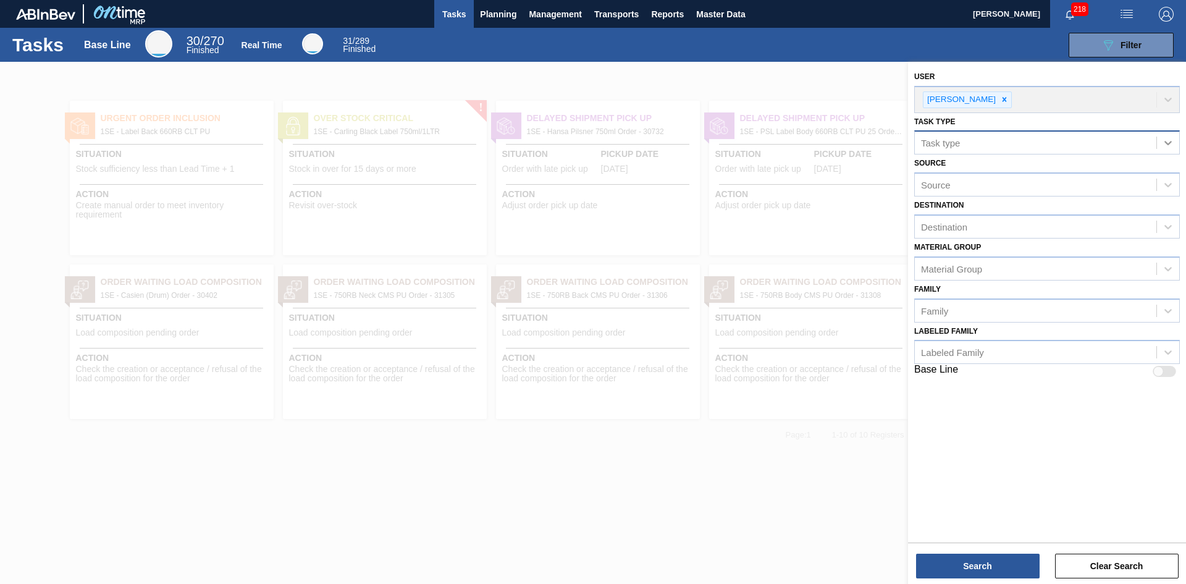
click at [1167, 145] on icon at bounding box center [1168, 143] width 12 height 12
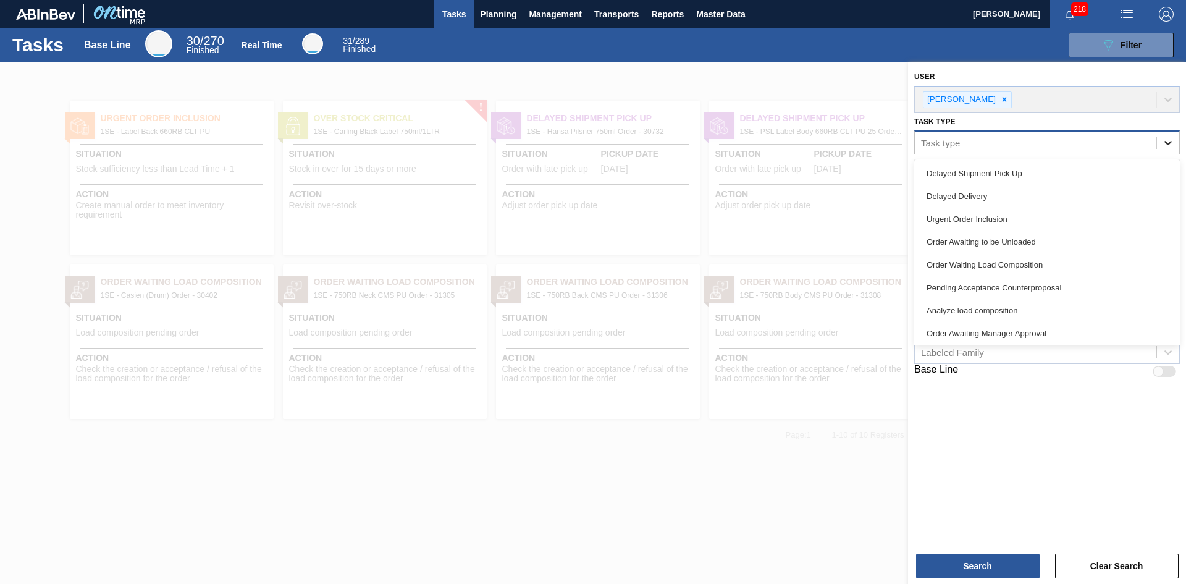
click at [1167, 145] on icon at bounding box center [1168, 143] width 12 height 12
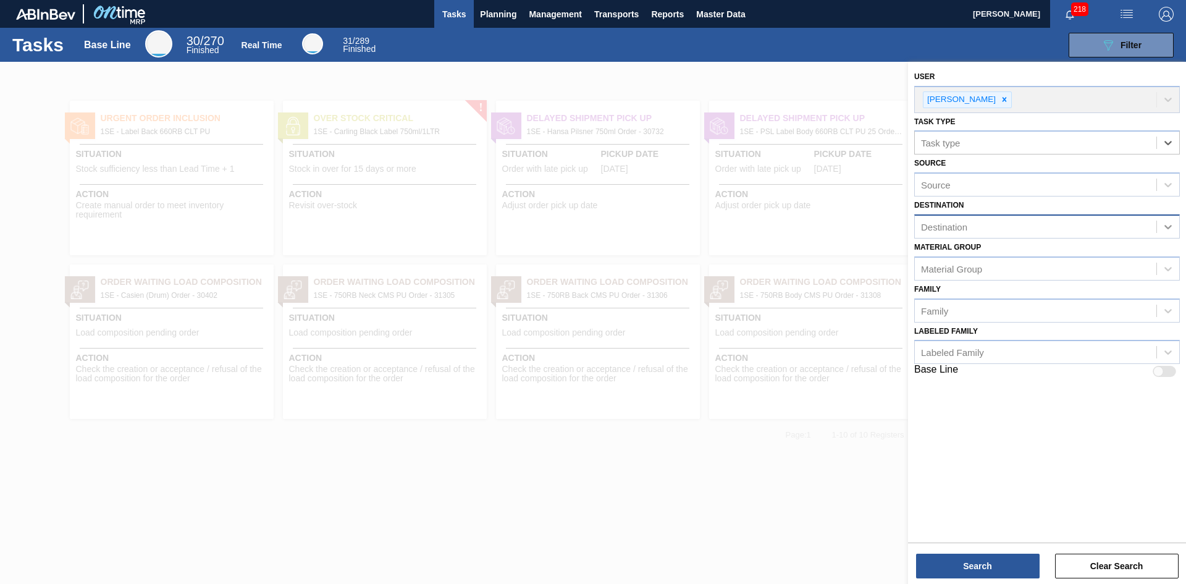
click at [1170, 226] on icon at bounding box center [1168, 227] width 12 height 12
click at [1124, 258] on div "1SE - SAB Polokwane Brewery" at bounding box center [1048, 257] width 266 height 23
click at [1168, 271] on icon at bounding box center [1168, 272] width 12 height 12
click at [1168, 315] on icon at bounding box center [1168, 314] width 7 height 4
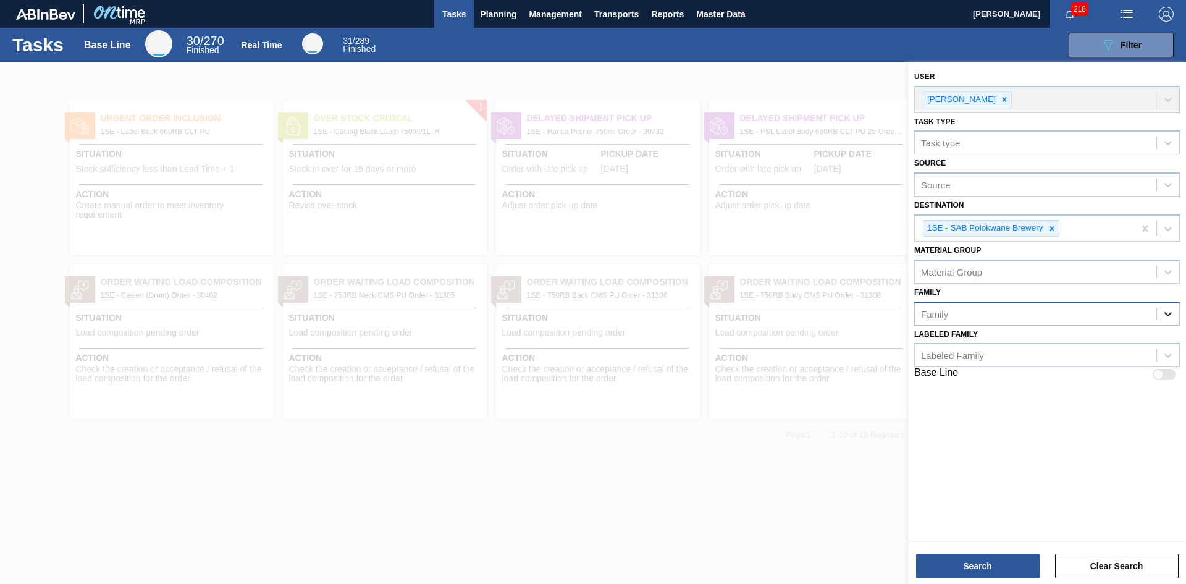
click at [1168, 315] on icon at bounding box center [1168, 314] width 7 height 4
click at [1169, 362] on div at bounding box center [1168, 355] width 22 height 22
click at [1169, 363] on div at bounding box center [1168, 355] width 22 height 22
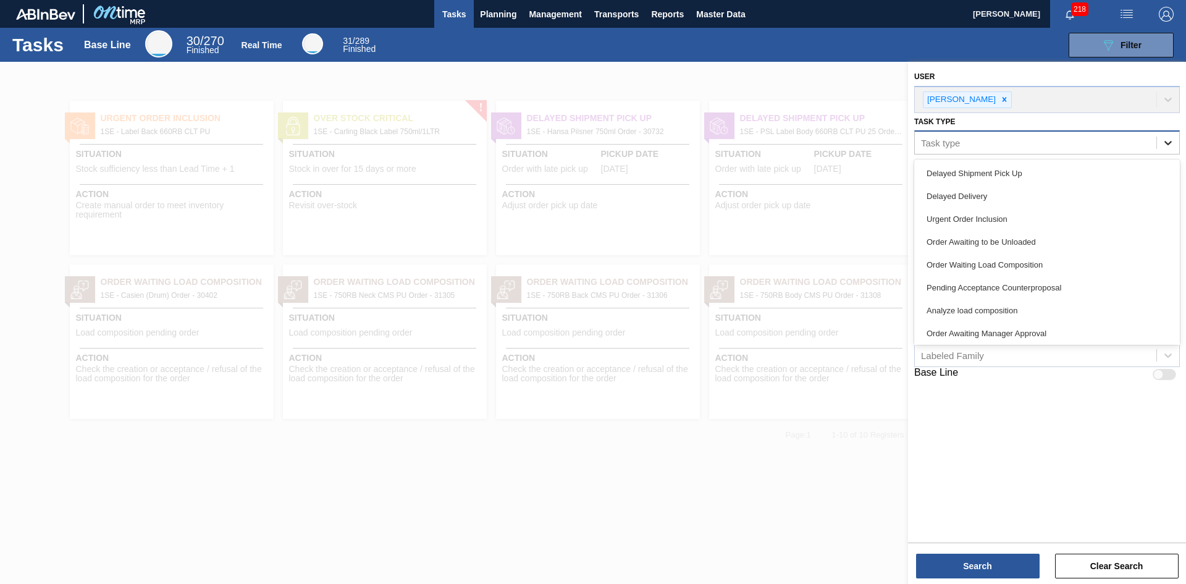
click at [1166, 144] on icon at bounding box center [1168, 143] width 12 height 12
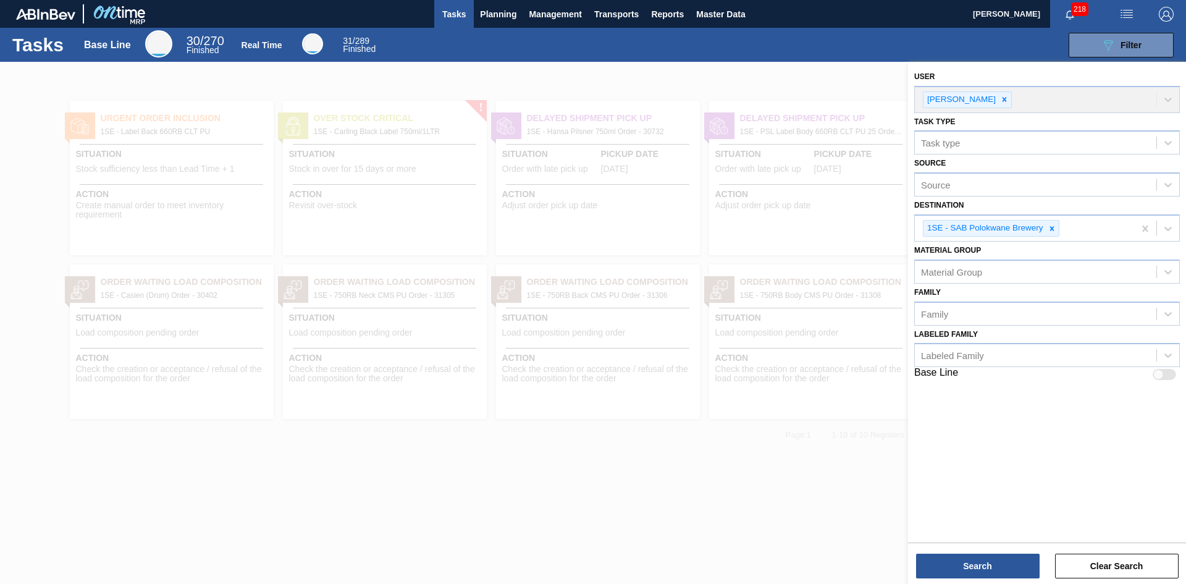
click at [817, 487] on div at bounding box center [593, 354] width 1186 height 584
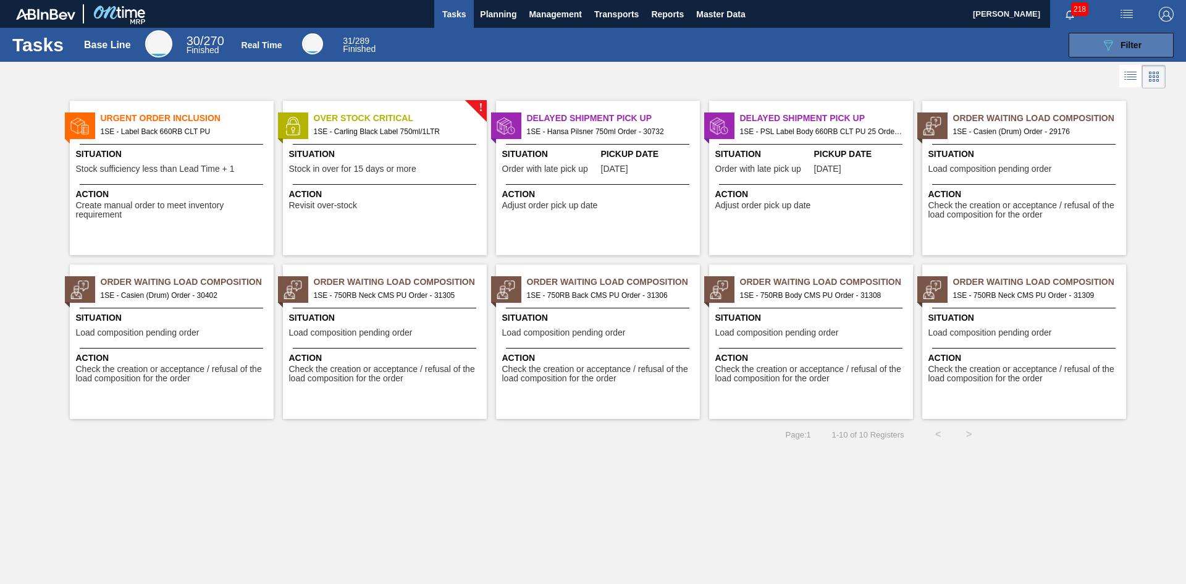
click at [1097, 48] on button "089F7B8B-B2A5-4AFE-B5C0-19BA573D28AC Filter" at bounding box center [1121, 45] width 105 height 25
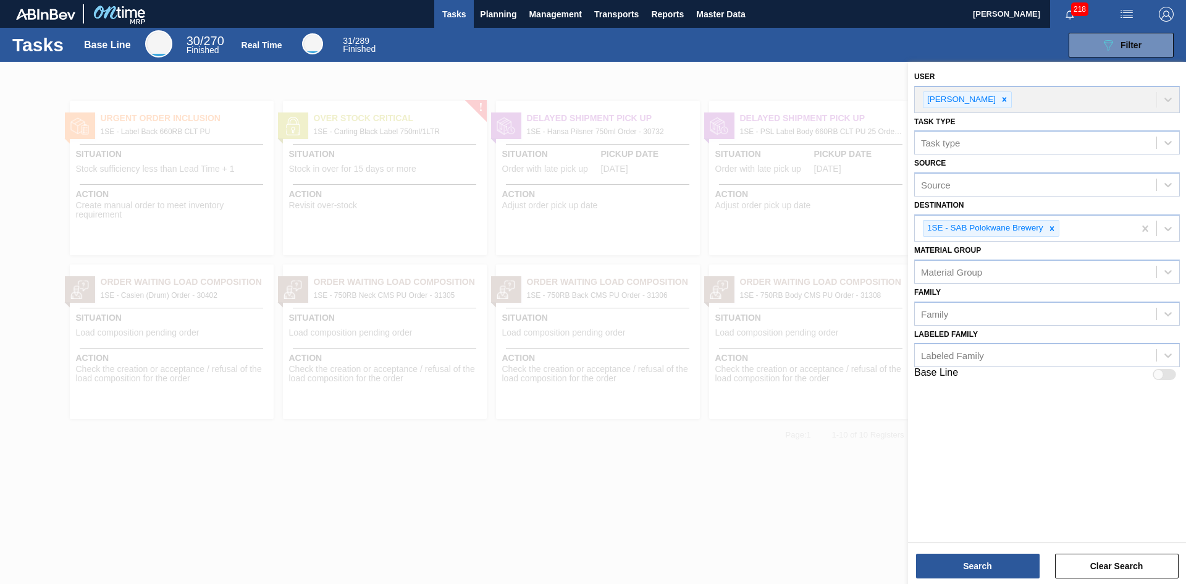
click at [644, 481] on div at bounding box center [593, 354] width 1186 height 584
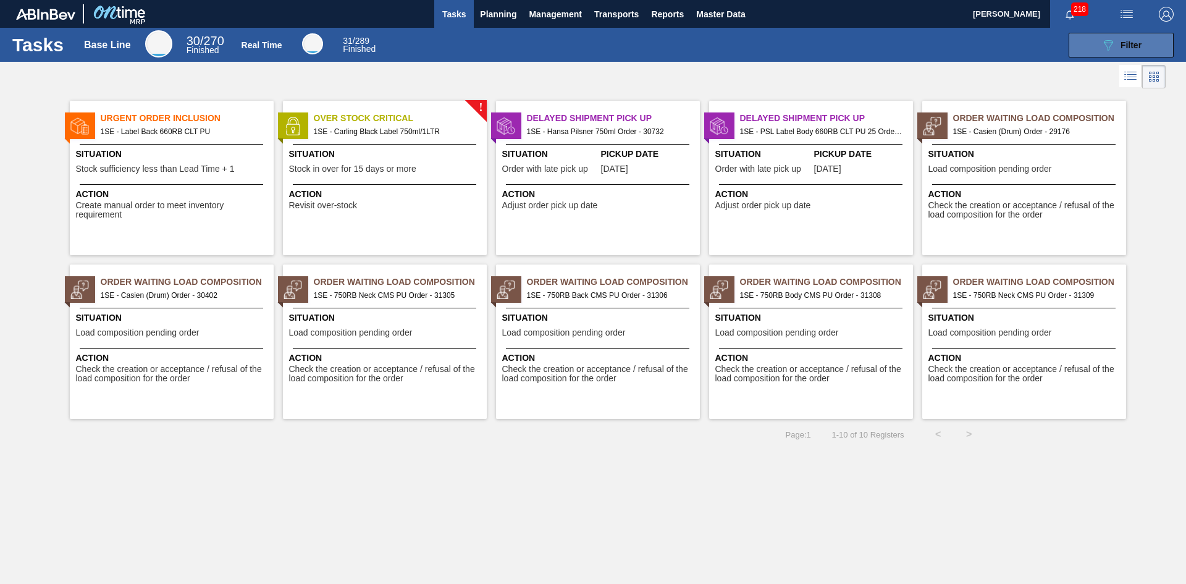
click at [1116, 53] on button "089F7B8B-B2A5-4AFE-B5C0-19BA573D28AC Filter" at bounding box center [1121, 45] width 105 height 25
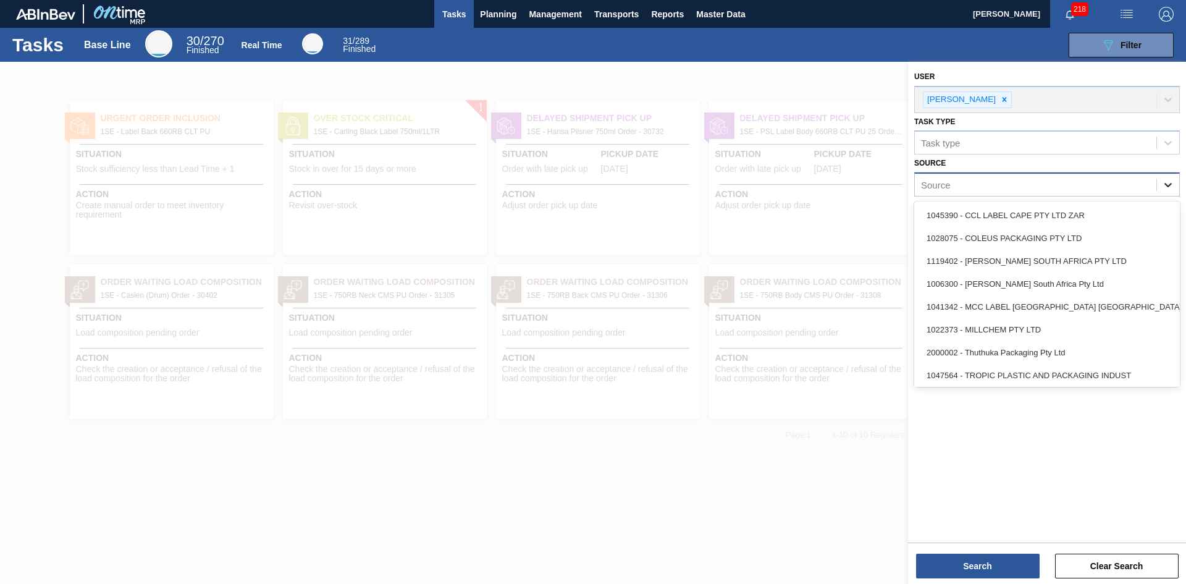
click at [1166, 185] on icon at bounding box center [1168, 185] width 12 height 12
click at [993, 305] on div "1041342 - MCC LABEL [GEOGRAPHIC_DATA] [GEOGRAPHIC_DATA]" at bounding box center [1048, 306] width 266 height 23
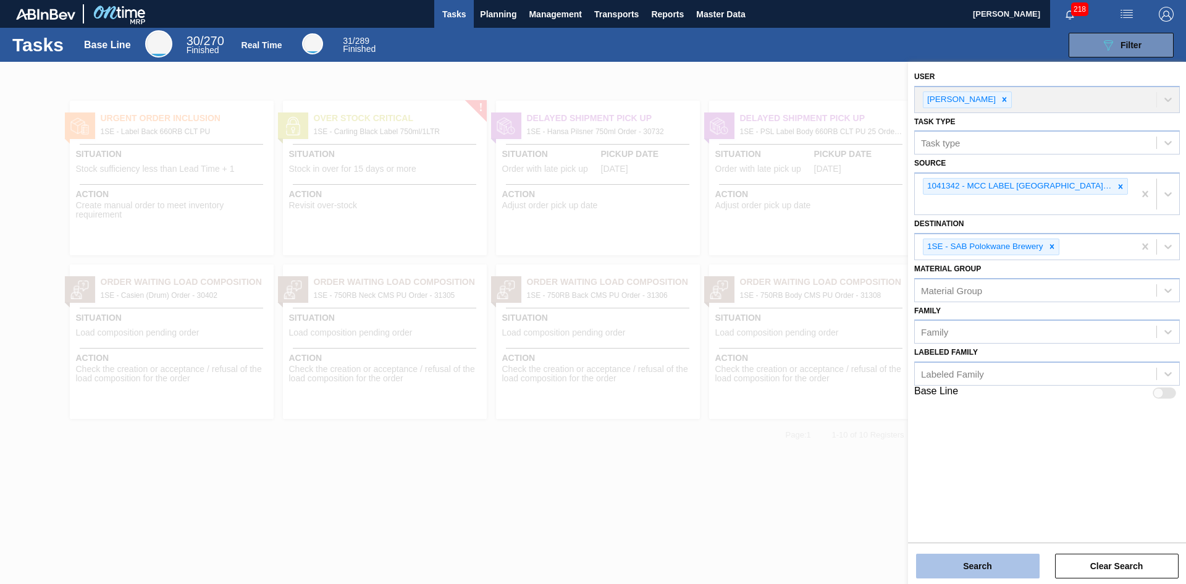
click at [997, 563] on button "Search" at bounding box center [978, 566] width 124 height 25
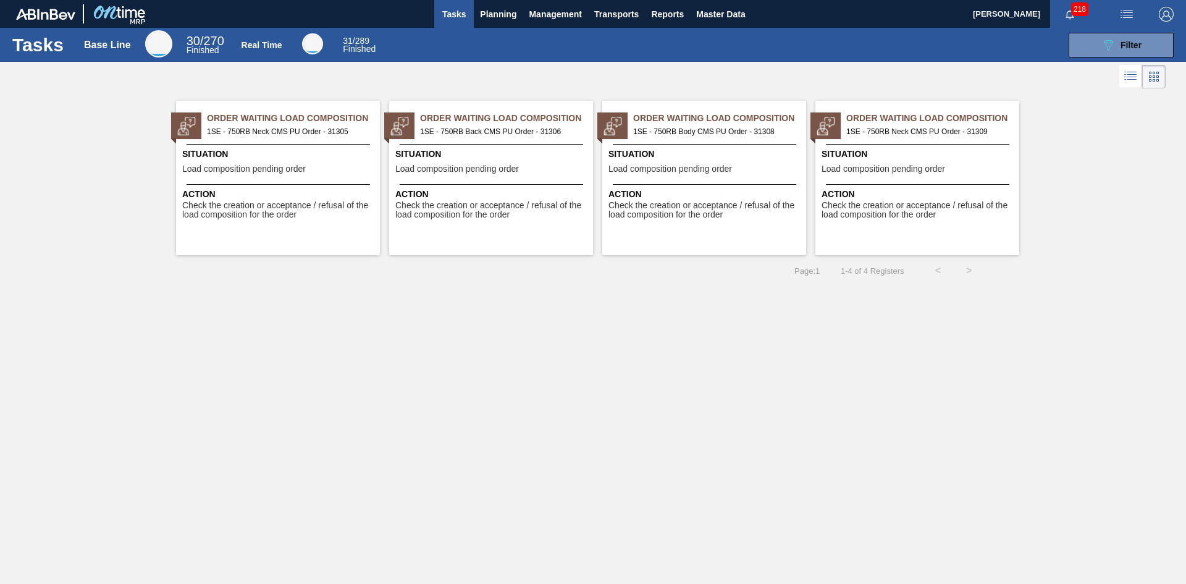
click at [883, 130] on span "1SE - 750RB Neck CMS PU Order - 31309" at bounding box center [928, 132] width 163 height 14
click at [889, 211] on span "Check the creation or acceptance / refusal of the load composition for the order" at bounding box center [919, 210] width 195 height 19
click at [667, 206] on span "Check the creation or acceptance / refusal of the load composition for the order" at bounding box center [706, 210] width 195 height 19
click at [439, 196] on span "Action" at bounding box center [492, 194] width 195 height 13
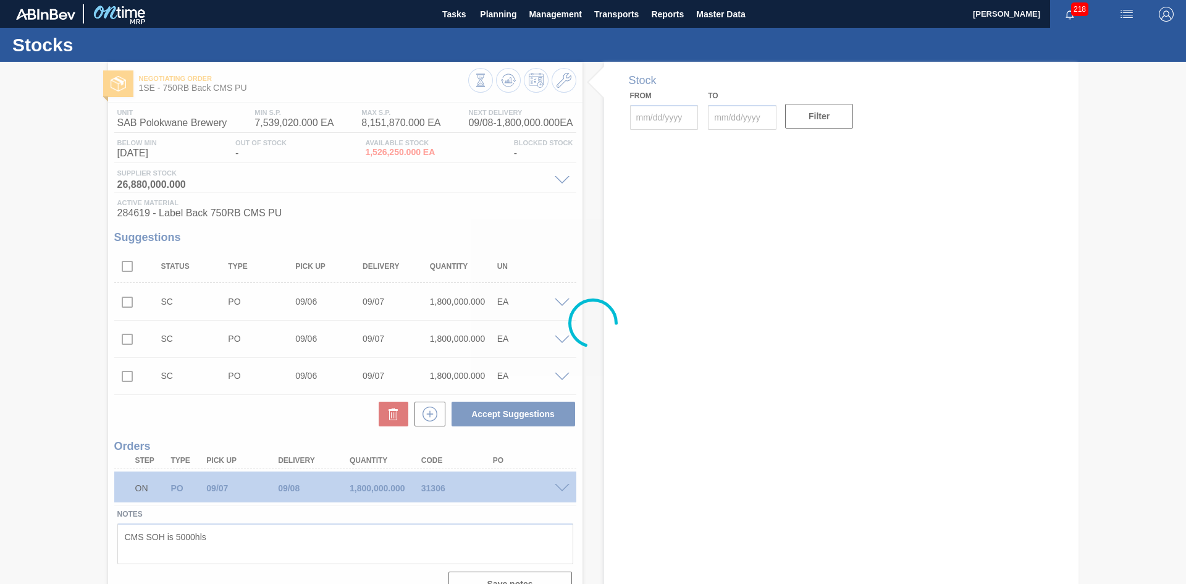
type input "[DATE]"
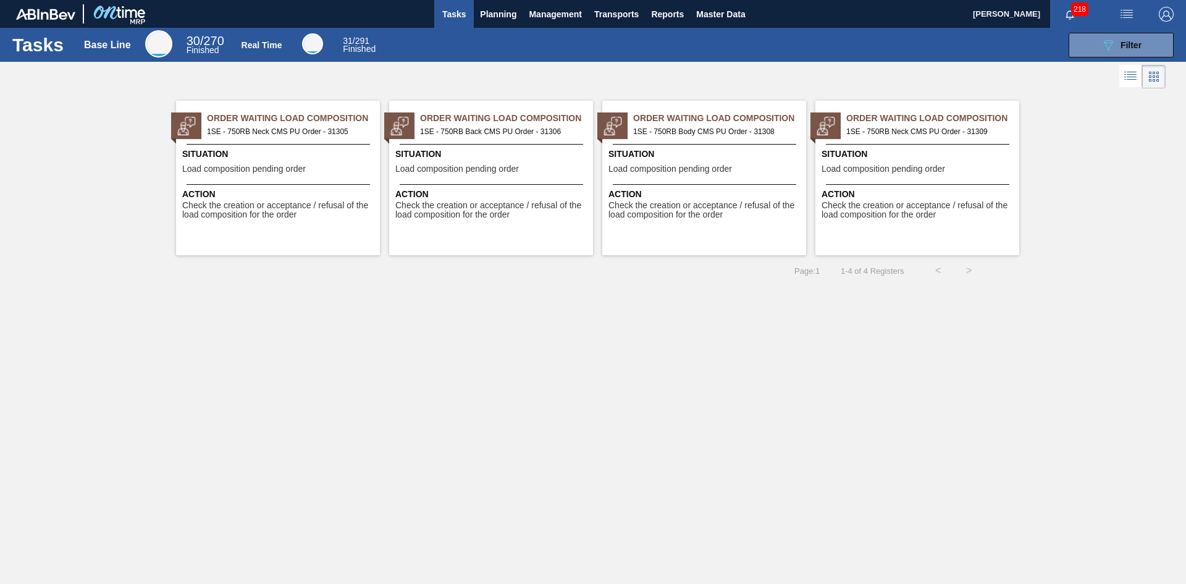
click at [260, 206] on span "Check the creation or acceptance / refusal of the load composition for the order" at bounding box center [279, 210] width 195 height 19
click at [243, 208] on span "Check the creation or acceptance / refusal of the load composition for the order" at bounding box center [279, 210] width 195 height 19
click at [885, 170] on span "Load composition pending order" at bounding box center [884, 168] width 124 height 9
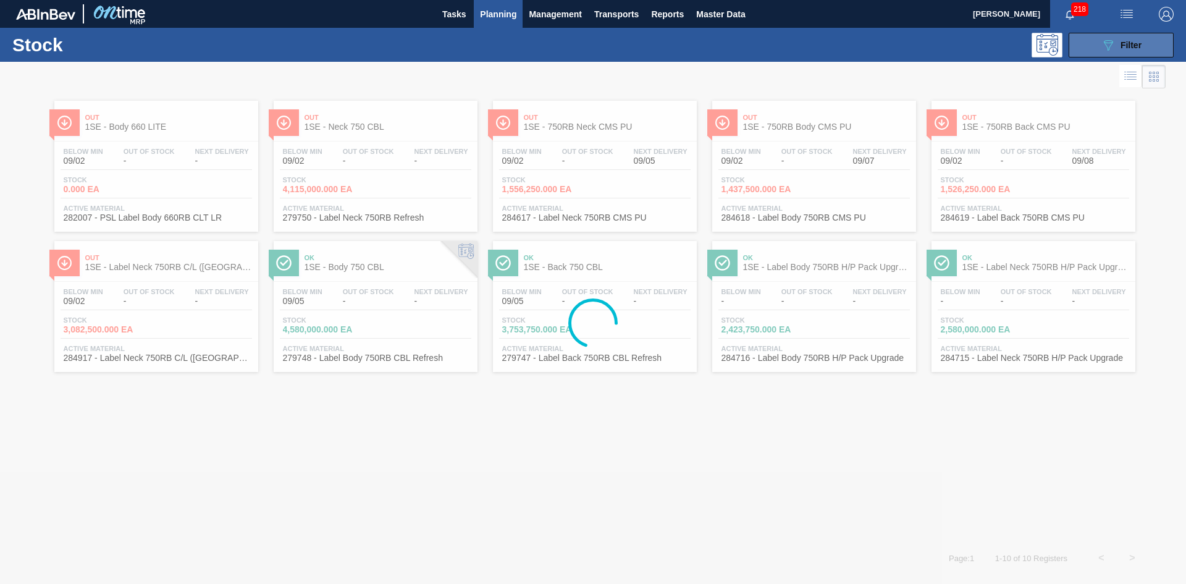
click at [1122, 43] on span "Filter" at bounding box center [1131, 45] width 21 height 10
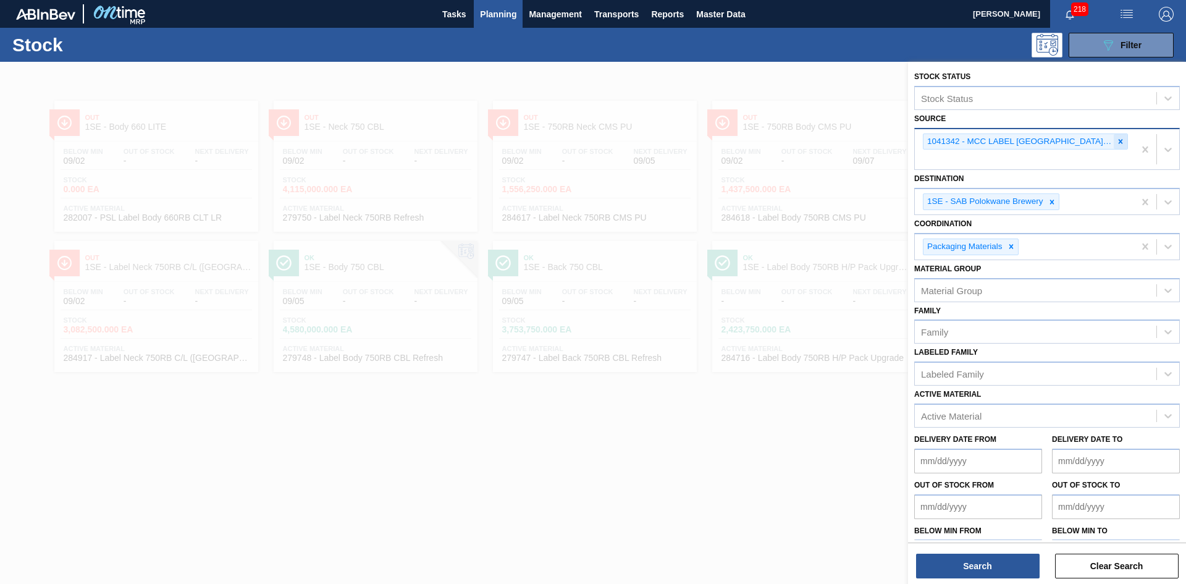
click at [1120, 142] on icon at bounding box center [1121, 141] width 4 height 4
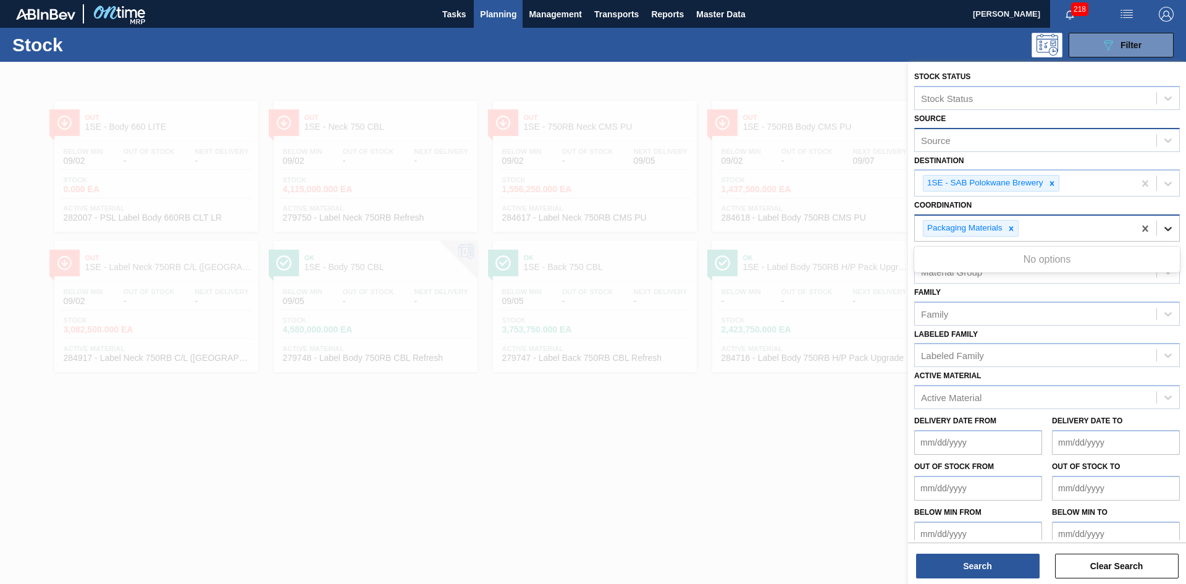
click at [1165, 227] on icon at bounding box center [1168, 229] width 7 height 4
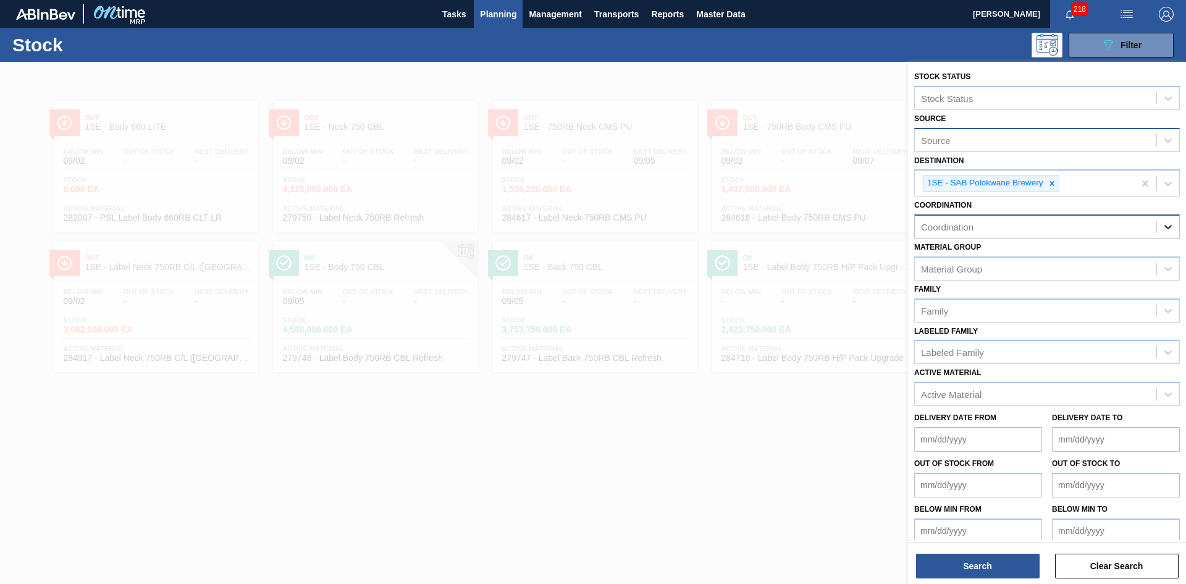
click at [1166, 229] on icon at bounding box center [1168, 227] width 7 height 4
click at [1092, 224] on div "Coordination" at bounding box center [1036, 227] width 242 height 18
type input "brewing"
click at [1165, 227] on icon at bounding box center [1168, 227] width 7 height 4
click at [1141, 227] on div "Coordination" at bounding box center [1036, 227] width 242 height 18
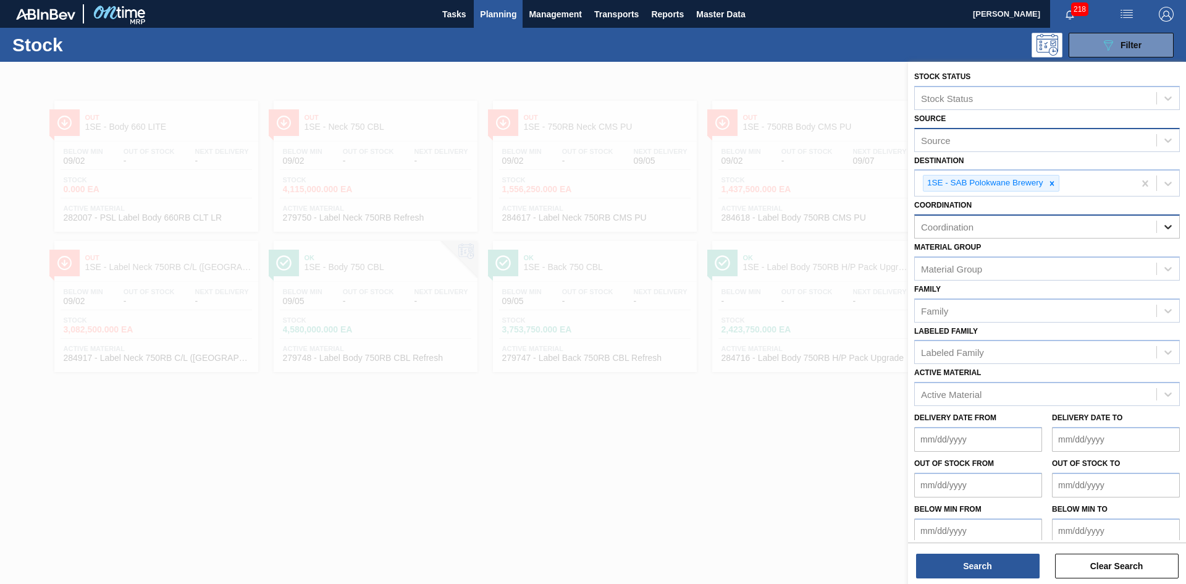
click at [1167, 222] on icon at bounding box center [1168, 227] width 12 height 12
click at [1120, 223] on div "Coordination" at bounding box center [1036, 227] width 242 height 18
click at [1120, 228] on div "Coordination" at bounding box center [1036, 227] width 242 height 18
click at [1165, 226] on icon at bounding box center [1168, 227] width 12 height 12
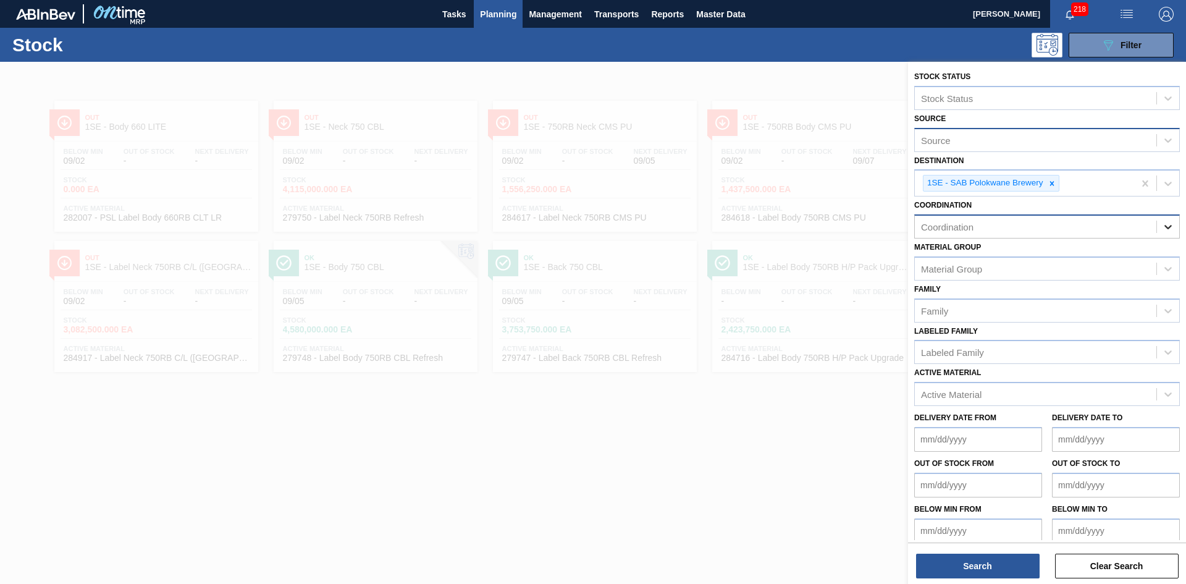
click at [1165, 226] on icon at bounding box center [1168, 227] width 12 height 12
click at [996, 253] on div "Packaging Materials" at bounding box center [1048, 257] width 266 height 23
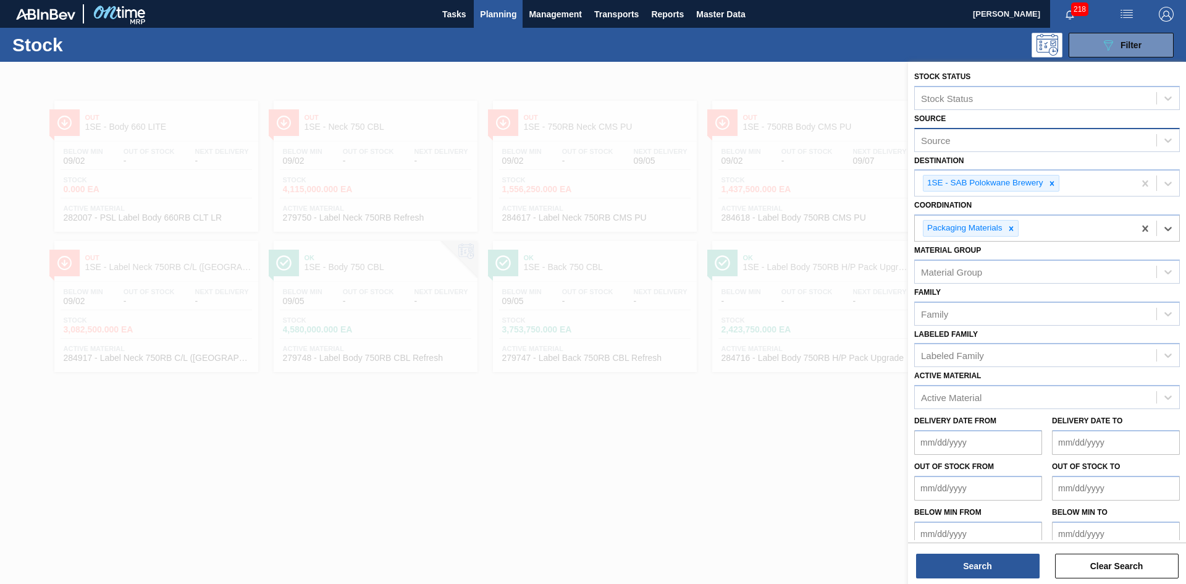
click at [794, 461] on div at bounding box center [593, 354] width 1186 height 584
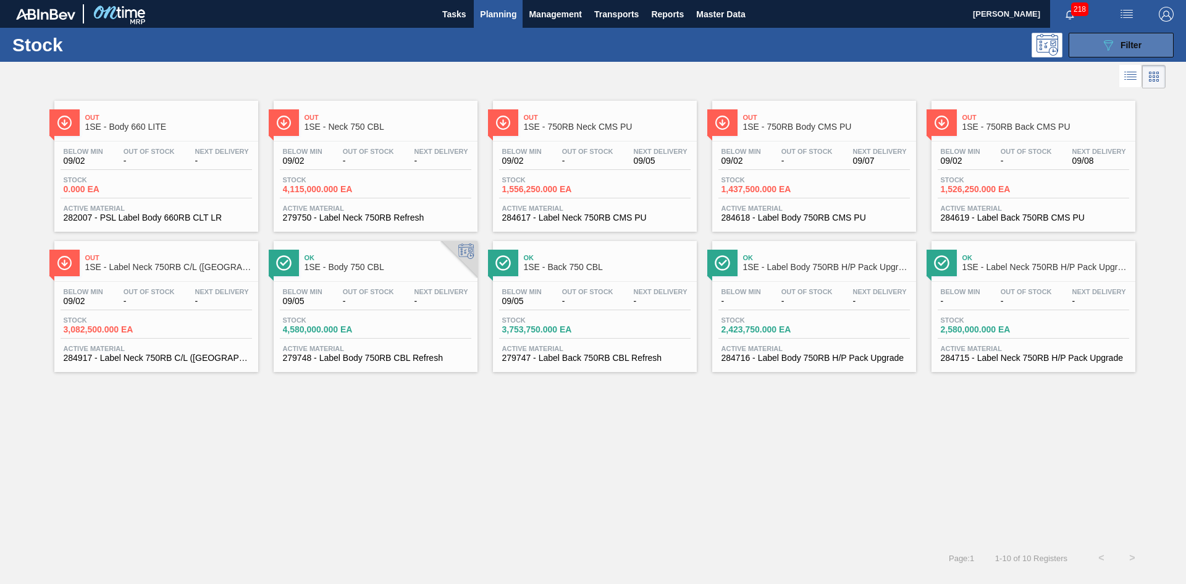
click at [1101, 50] on icon "089F7B8B-B2A5-4AFE-B5C0-19BA573D28AC" at bounding box center [1108, 45] width 15 height 15
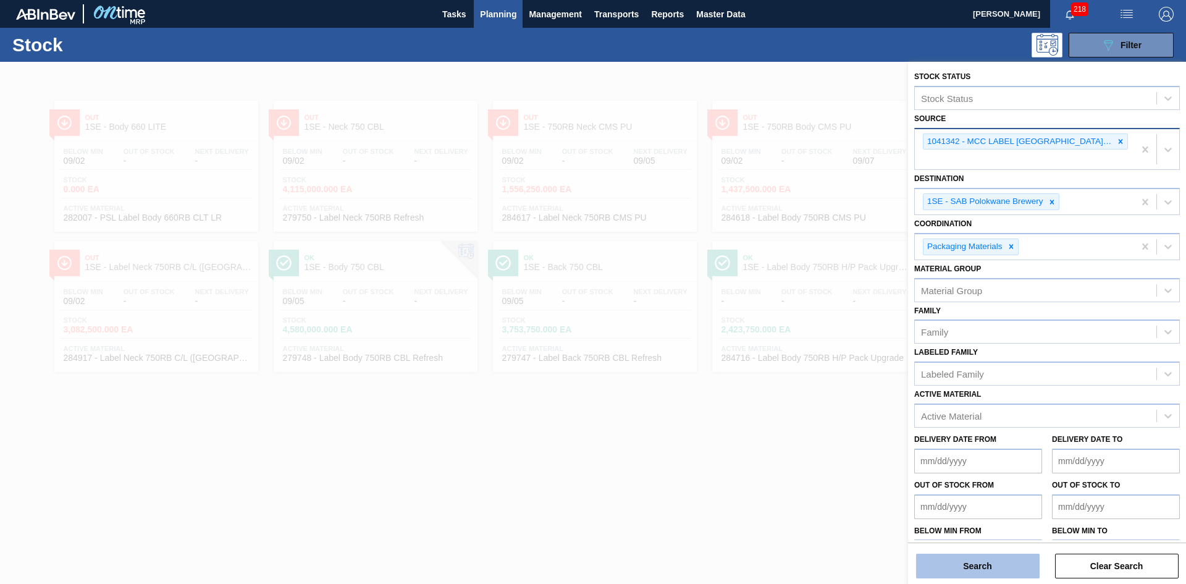
click at [985, 571] on button "Search" at bounding box center [978, 566] width 124 height 25
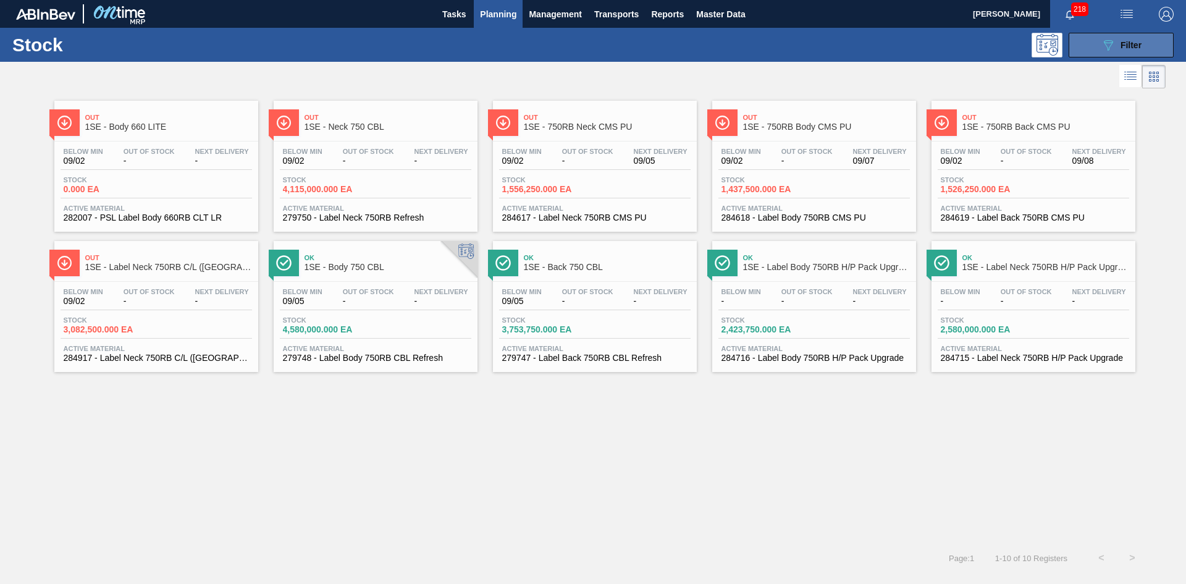
click at [1092, 47] on button "089F7B8B-B2A5-4AFE-B5C0-19BA573D28AC Filter" at bounding box center [1121, 45] width 105 height 25
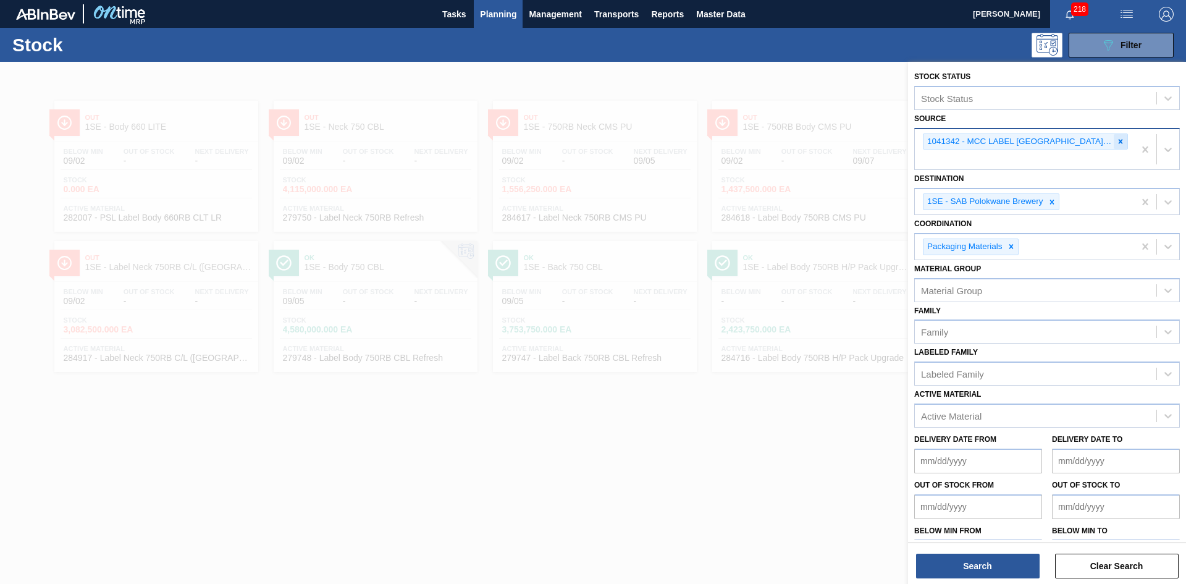
click at [1119, 140] on icon at bounding box center [1121, 141] width 4 height 4
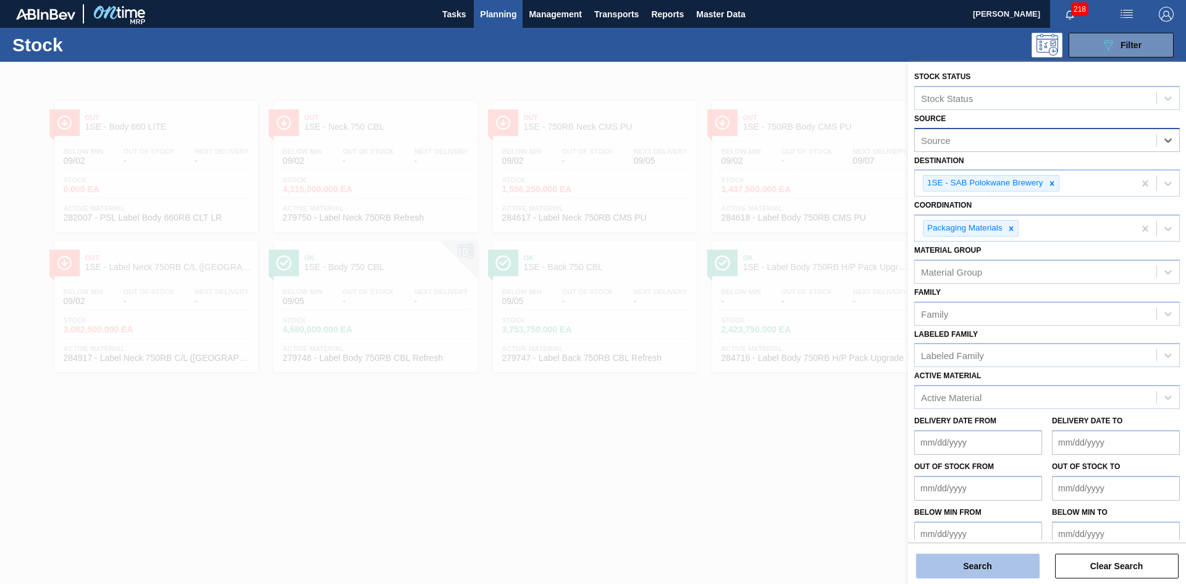
click at [1008, 567] on button "Search" at bounding box center [978, 566] width 124 height 25
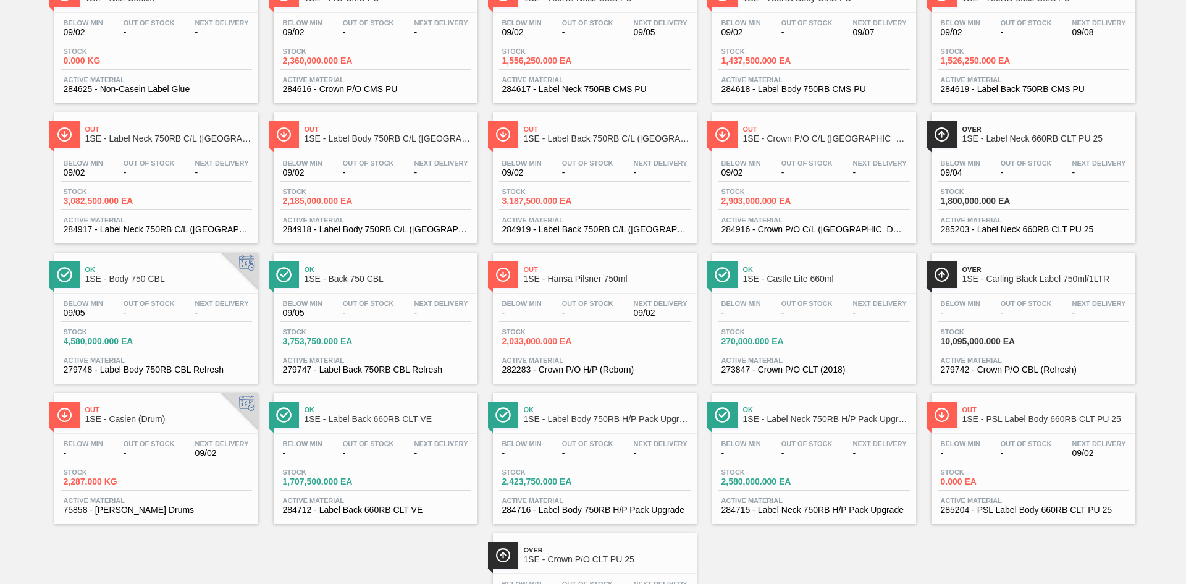
scroll to position [271, 0]
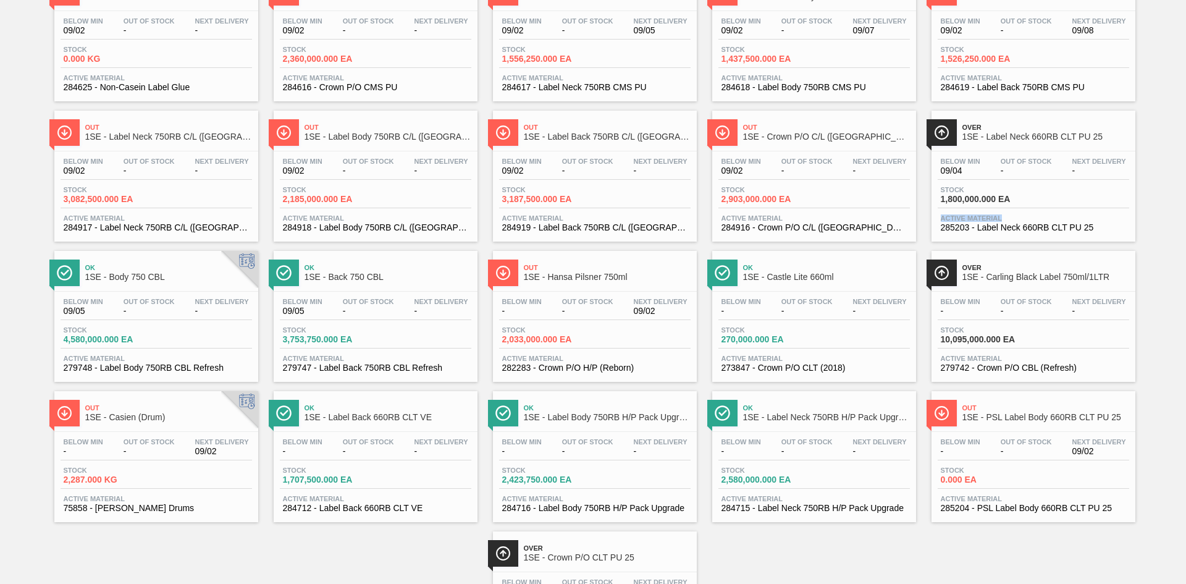
drag, startPoint x: 1183, startPoint y: 216, endPoint x: 1186, endPoint y: 207, distance: 9.6
click at [1186, 207] on main "Tasks Planning Management Transports Reports Master Data Shimi Mahole 218 Mark …" at bounding box center [593, 292] width 1186 height 584
click at [882, 134] on span "1SE - Crown P/O C/L ([GEOGRAPHIC_DATA])" at bounding box center [826, 136] width 167 height 9
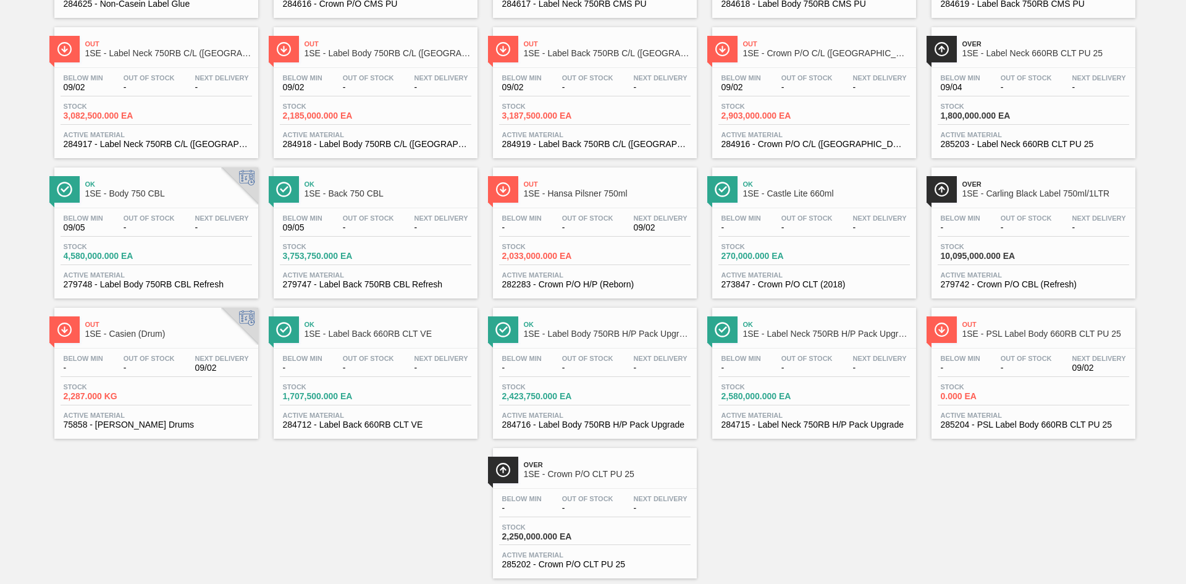
scroll to position [355, 0]
drag, startPoint x: 1184, startPoint y: 60, endPoint x: 1169, endPoint y: 48, distance: 18.9
click at [1184, 60] on div "Out 1SE - Label Back 660RB CLT PU Below Min 09/02 Out Of Stock 09/03 Next Deliv…" at bounding box center [593, 157] width 1186 height 841
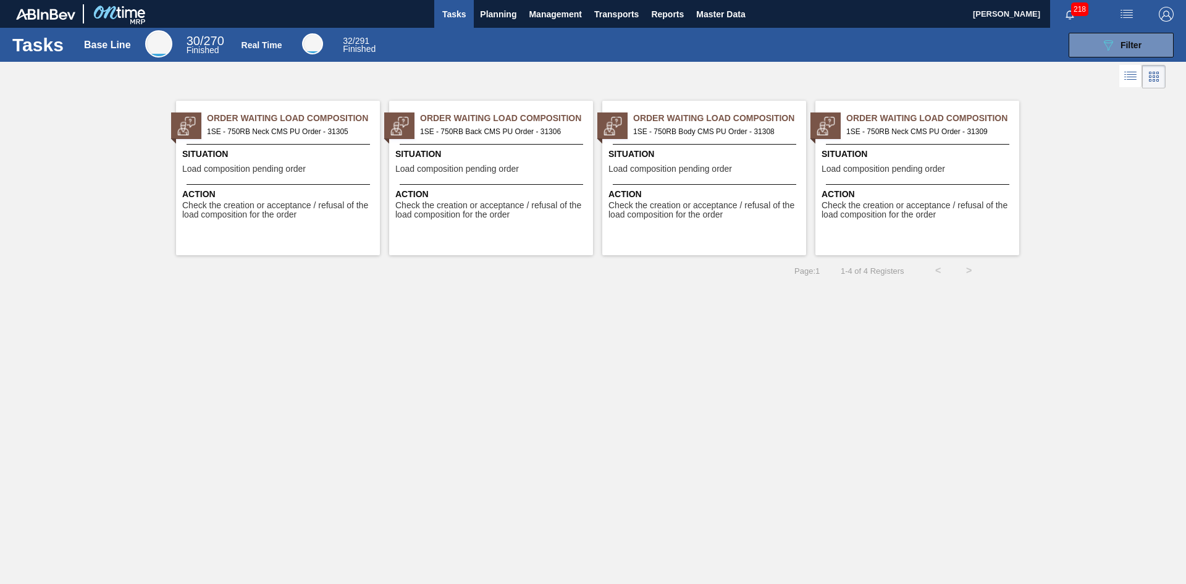
drag, startPoint x: 1131, startPoint y: 0, endPoint x: 882, endPoint y: 358, distance: 436.4
click at [882, 358] on div "Tasks Base Line 30 / 270 Finished Real Time 32 / 291 Finished 089F7B8B-B2A5-4AF…" at bounding box center [593, 278] width 1186 height 501
click at [1162, 17] on img "button" at bounding box center [1166, 14] width 15 height 15
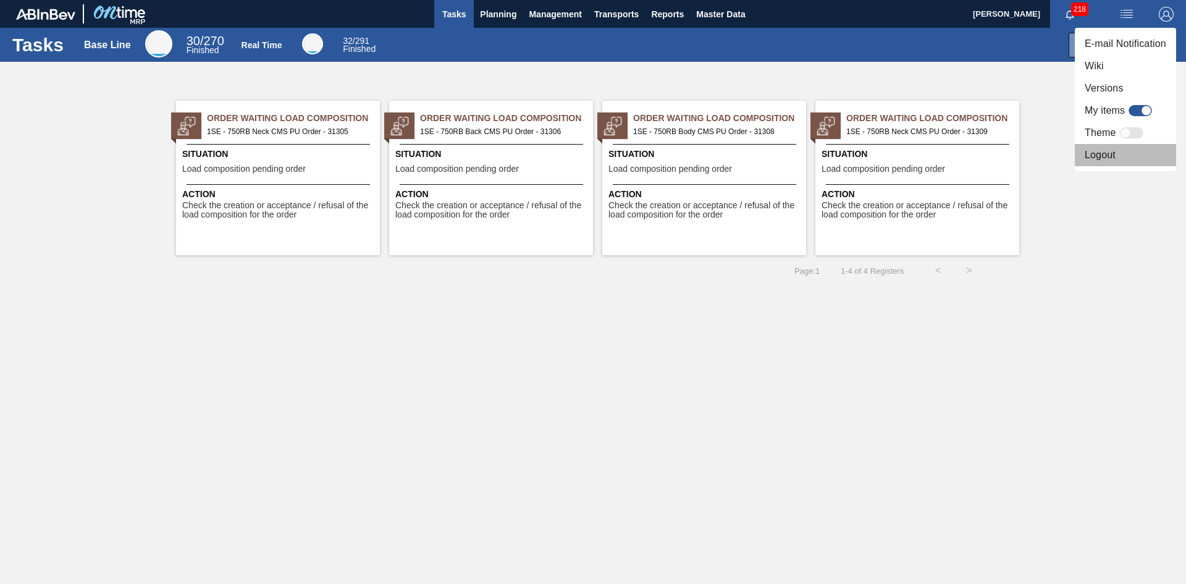
click at [1107, 157] on li "Logout" at bounding box center [1125, 155] width 101 height 22
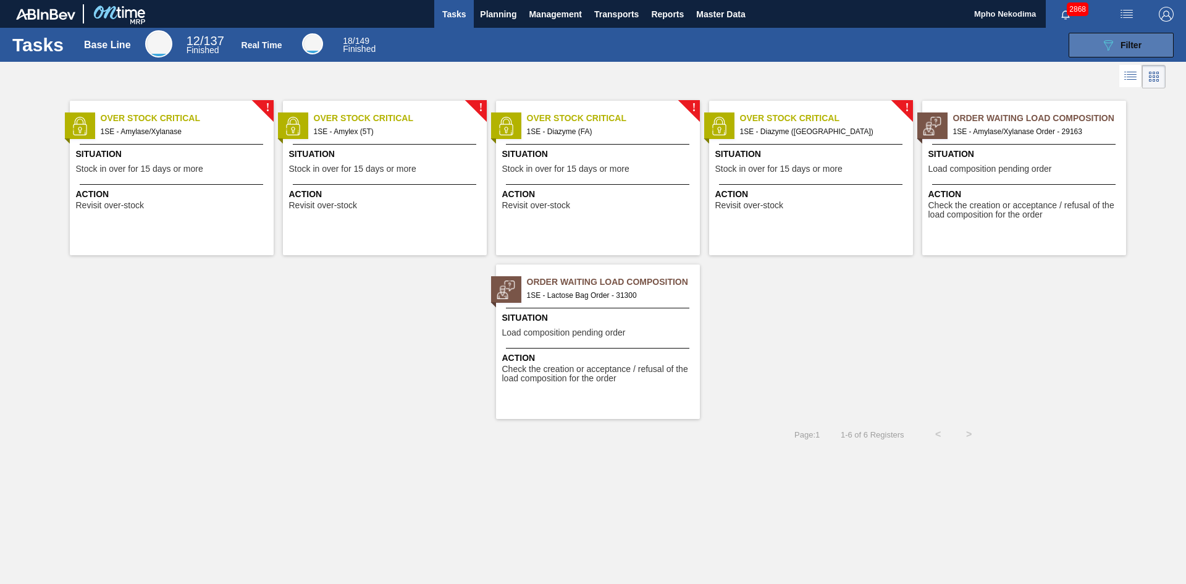
click at [1107, 46] on icon "089F7B8B-B2A5-4AFE-B5C0-19BA573D28AC" at bounding box center [1108, 45] width 15 height 15
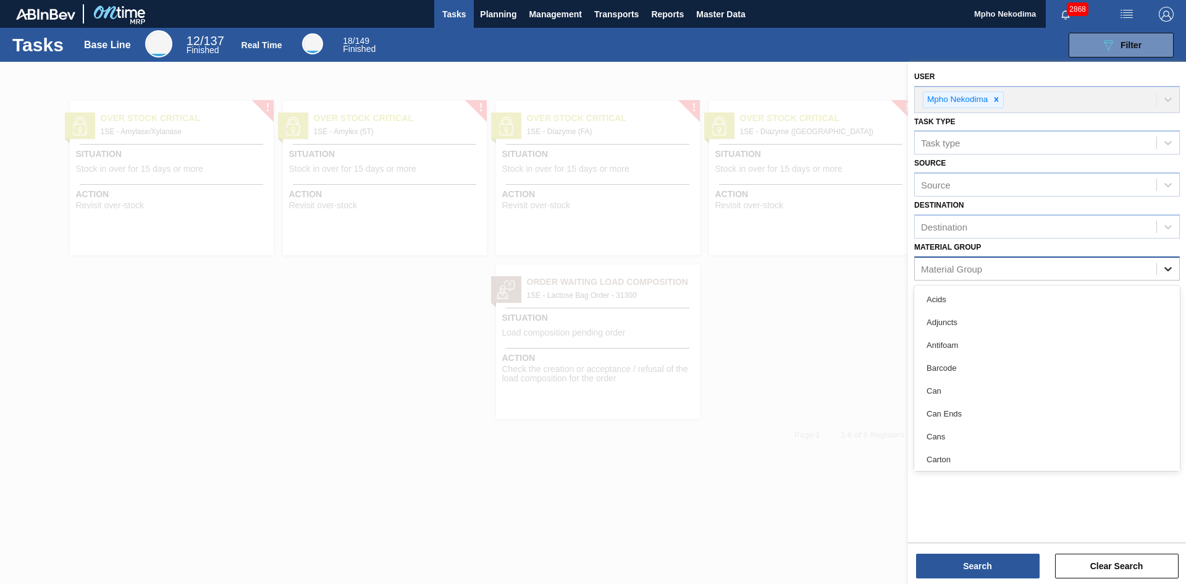
click at [1164, 265] on icon at bounding box center [1168, 269] width 12 height 12
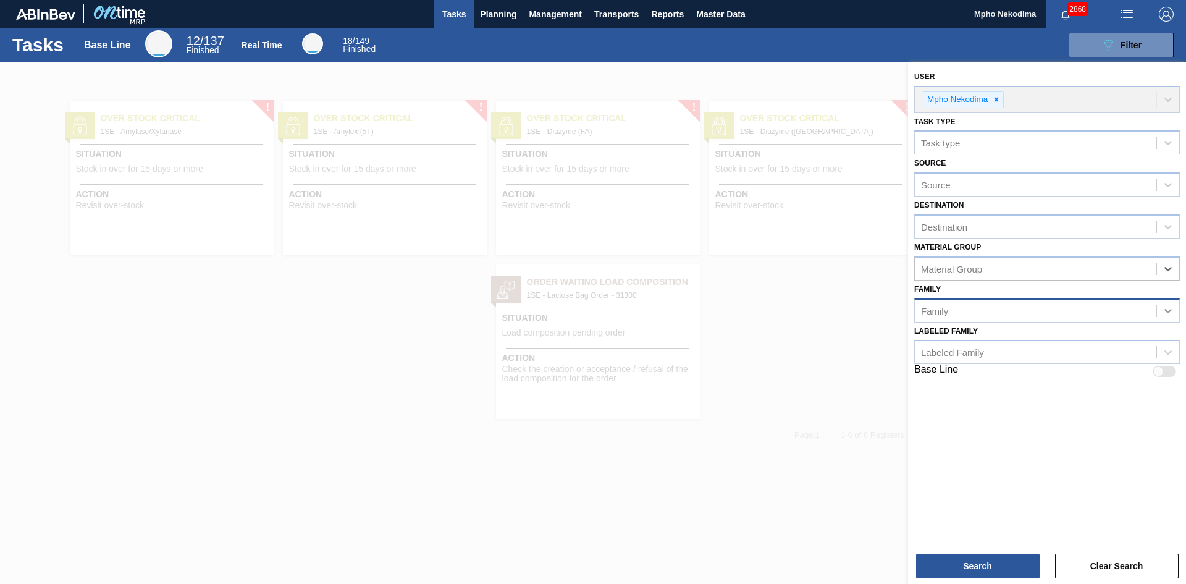
click at [1172, 313] on icon at bounding box center [1168, 311] width 12 height 12
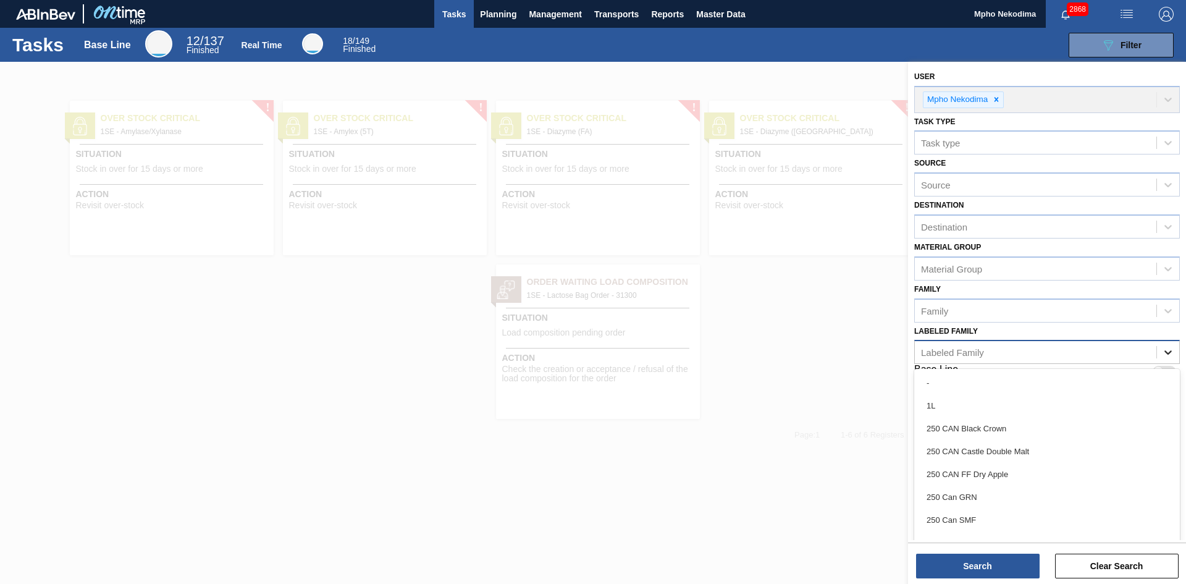
click at [1164, 349] on icon at bounding box center [1168, 352] width 12 height 12
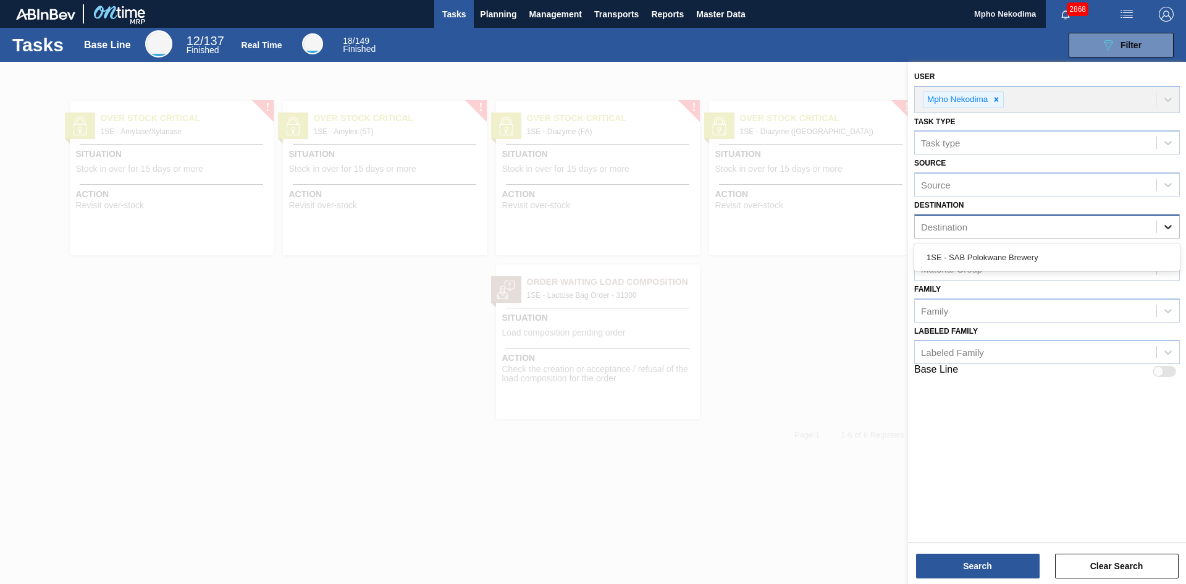
click at [1168, 224] on icon at bounding box center [1168, 227] width 12 height 12
click at [1114, 260] on div "1SE - SAB Polokwane Brewery" at bounding box center [1048, 257] width 266 height 23
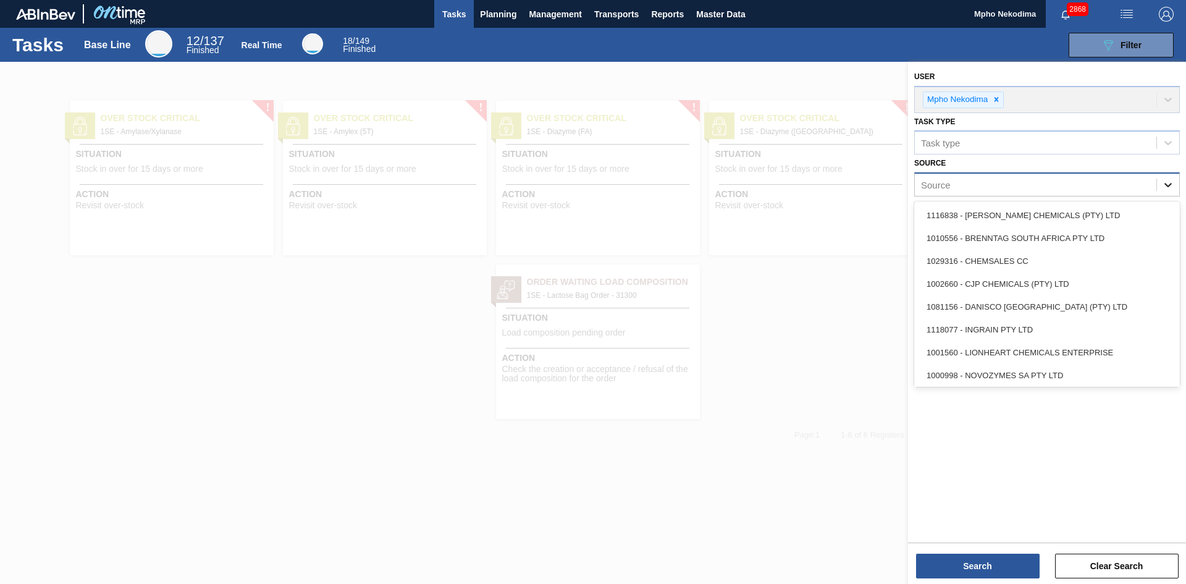
click at [1174, 184] on icon at bounding box center [1168, 185] width 12 height 12
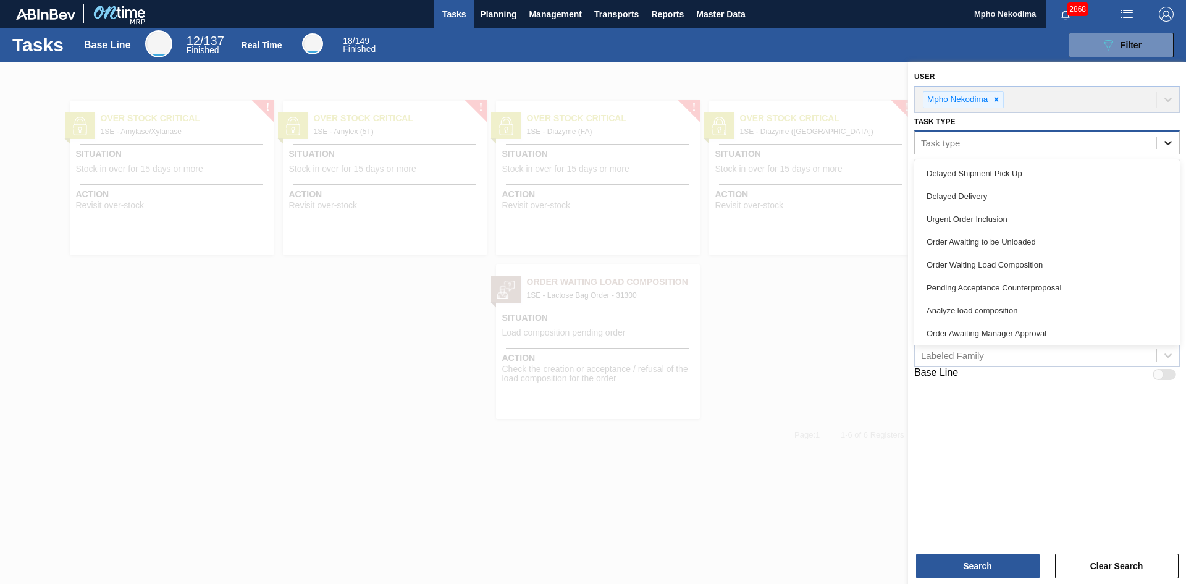
click at [1171, 138] on icon at bounding box center [1168, 143] width 12 height 12
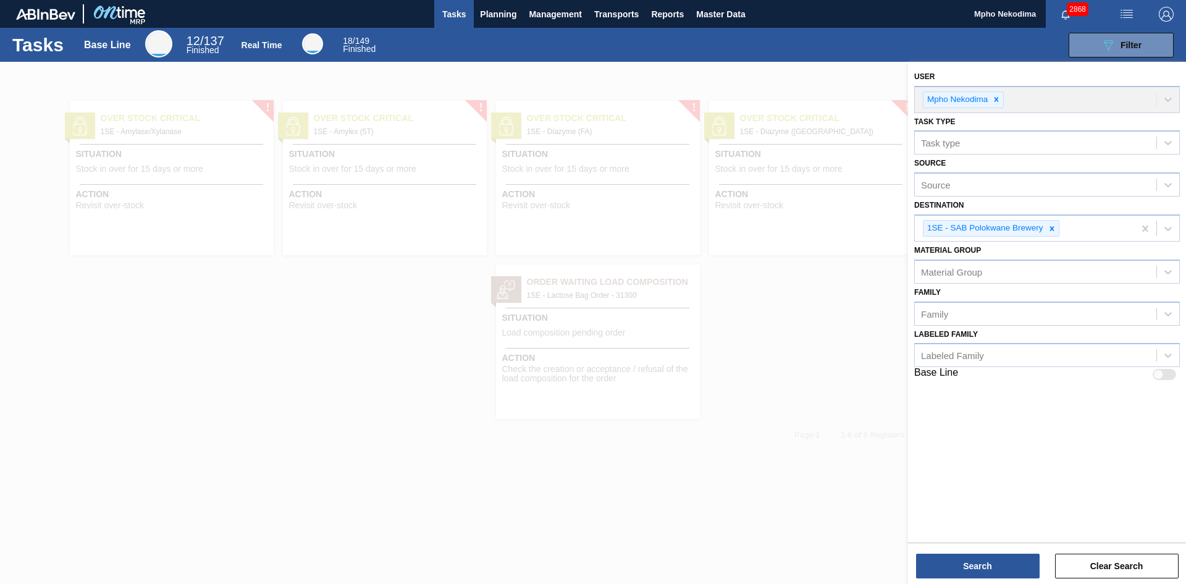
click at [822, 345] on div at bounding box center [593, 354] width 1186 height 584
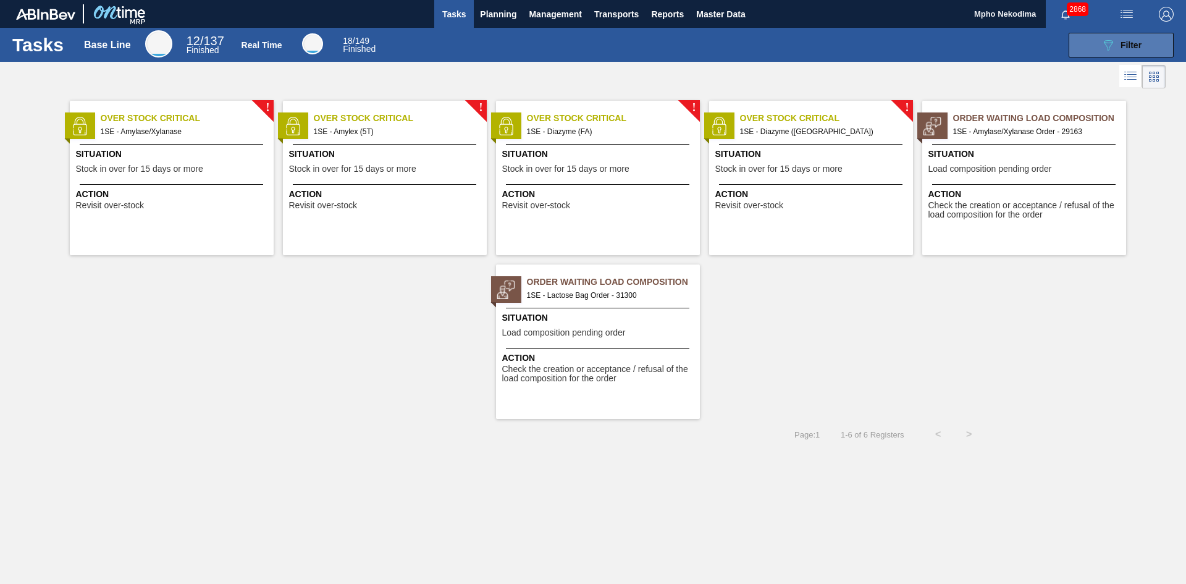
click at [1109, 40] on icon "089F7B8B-B2A5-4AFE-B5C0-19BA573D28AC" at bounding box center [1108, 45] width 15 height 15
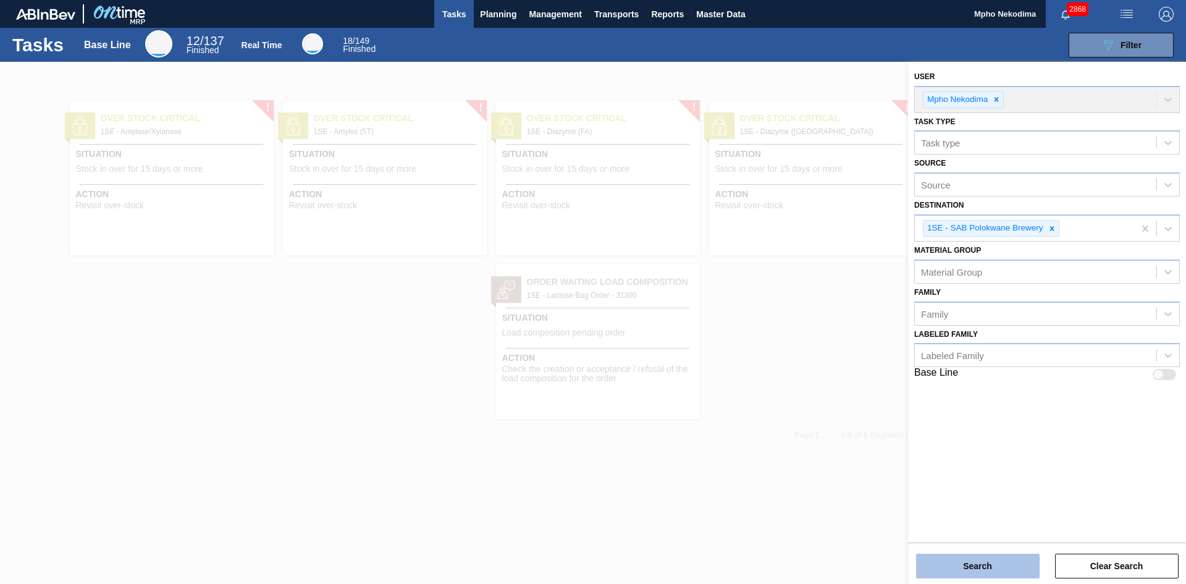
click at [986, 565] on button "Search" at bounding box center [978, 566] width 124 height 25
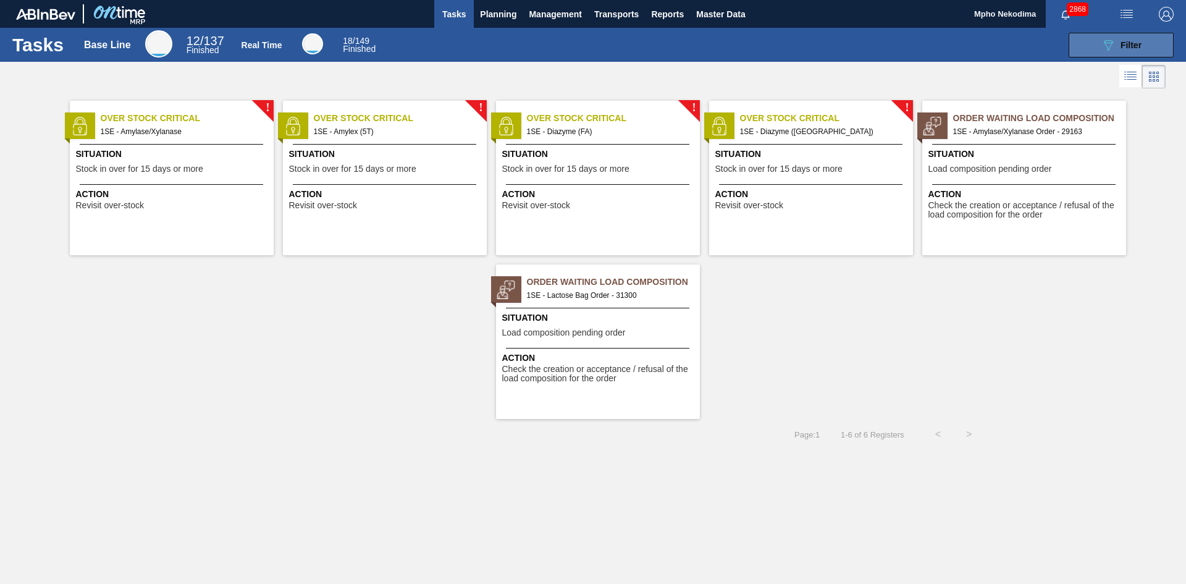
drag, startPoint x: 1121, startPoint y: 48, endPoint x: 1109, endPoint y: 57, distance: 15.0
click at [1121, 50] on div "089F7B8B-B2A5-4AFE-B5C0-19BA573D28AC Filter" at bounding box center [1121, 45] width 41 height 15
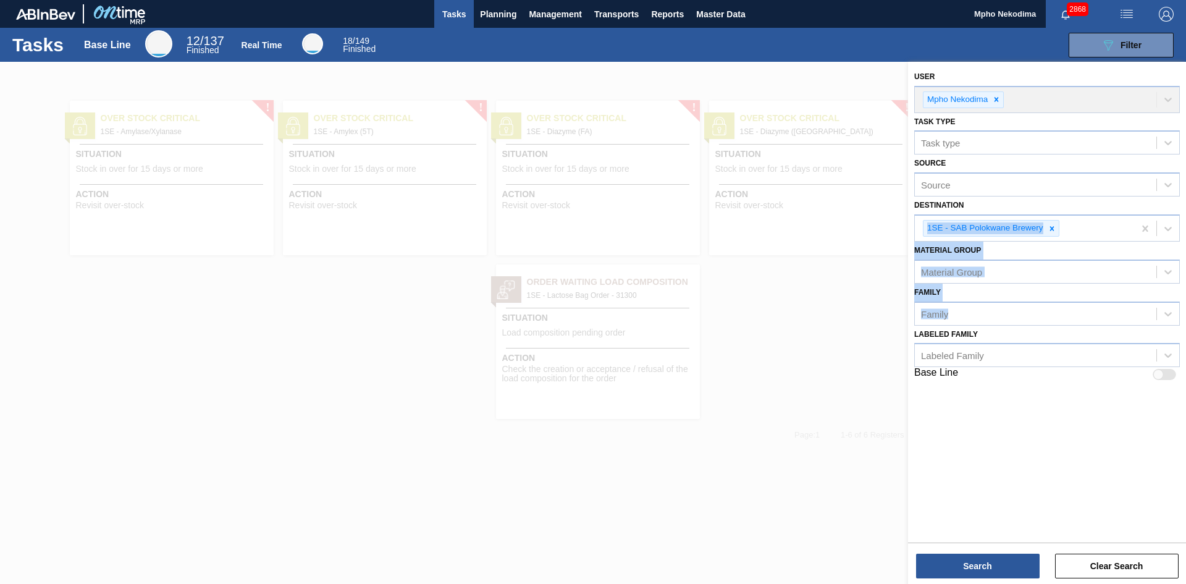
drag, startPoint x: 1186, startPoint y: 324, endPoint x: 1186, endPoint y: 208, distance: 115.5
click at [1186, 208] on div "User Mpho Nekodima Task type Task type Source Source Destination 1SE - SAB Polo…" at bounding box center [1047, 225] width 278 height 326
click at [786, 284] on div at bounding box center [593, 354] width 1186 height 584
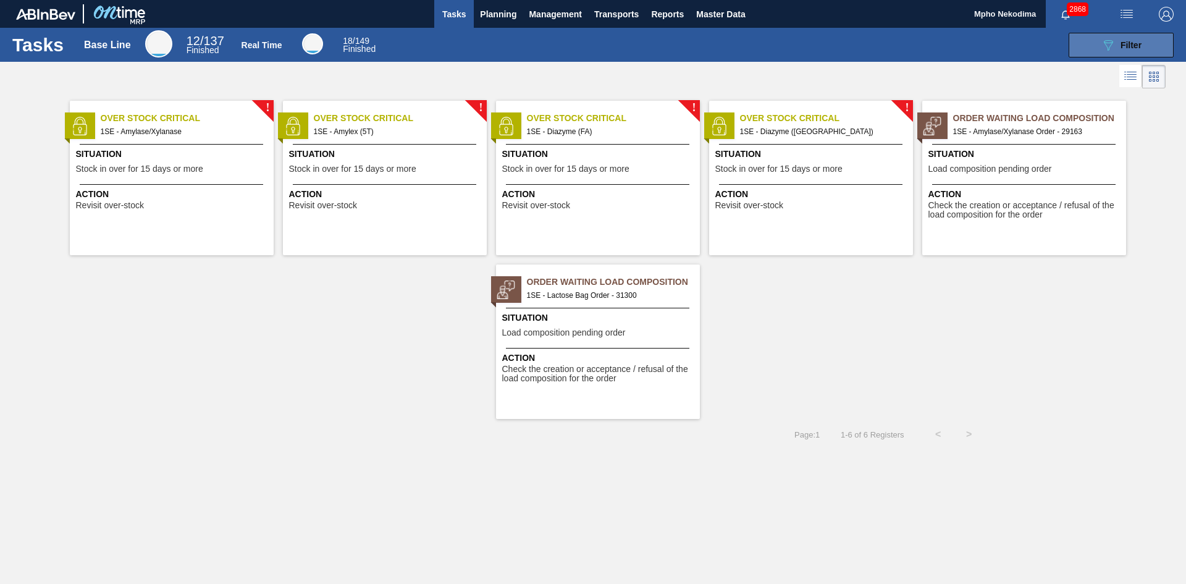
click at [1128, 49] on span "Filter" at bounding box center [1131, 45] width 21 height 10
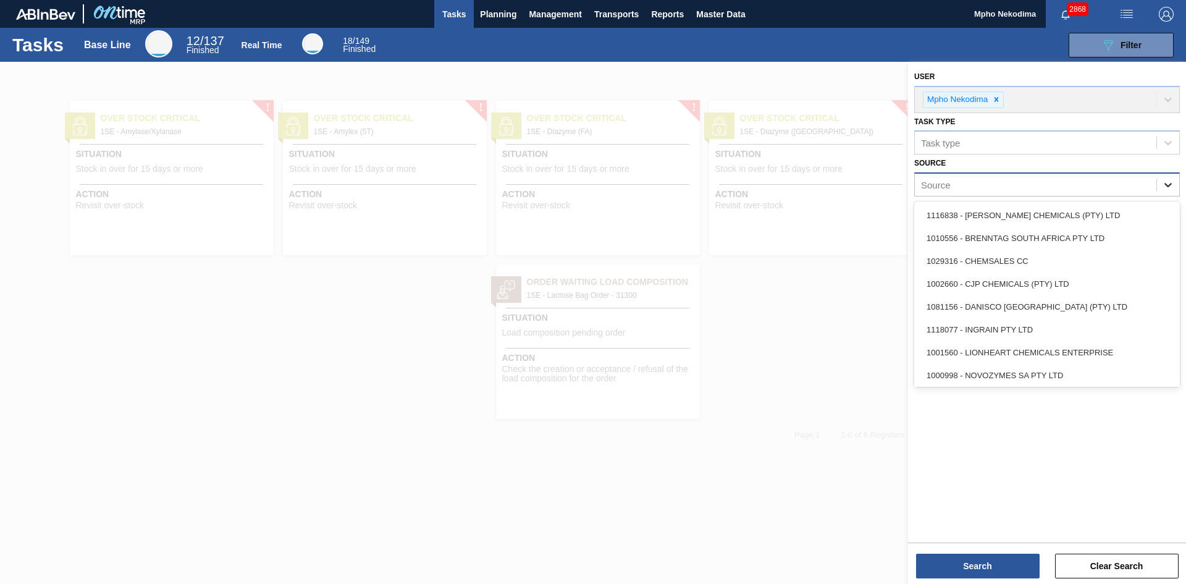
click at [1172, 184] on icon at bounding box center [1168, 185] width 12 height 12
click at [1033, 232] on div "1010556 - BRENNTAG SOUTH AFRICA PTY LTD" at bounding box center [1048, 238] width 266 height 23
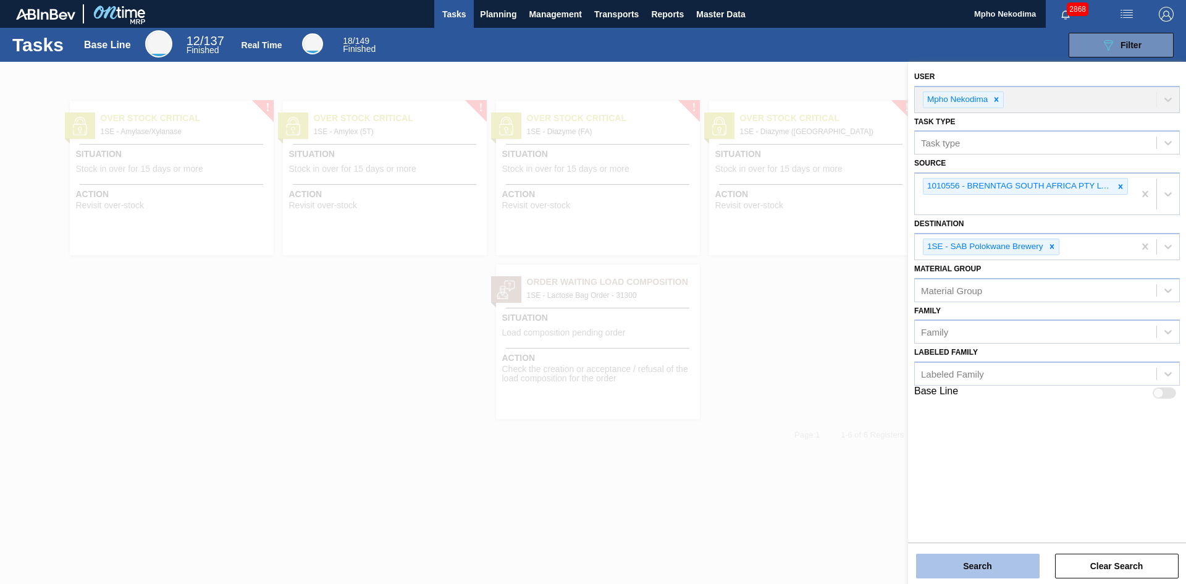
click at [975, 567] on button "Search" at bounding box center [978, 566] width 124 height 25
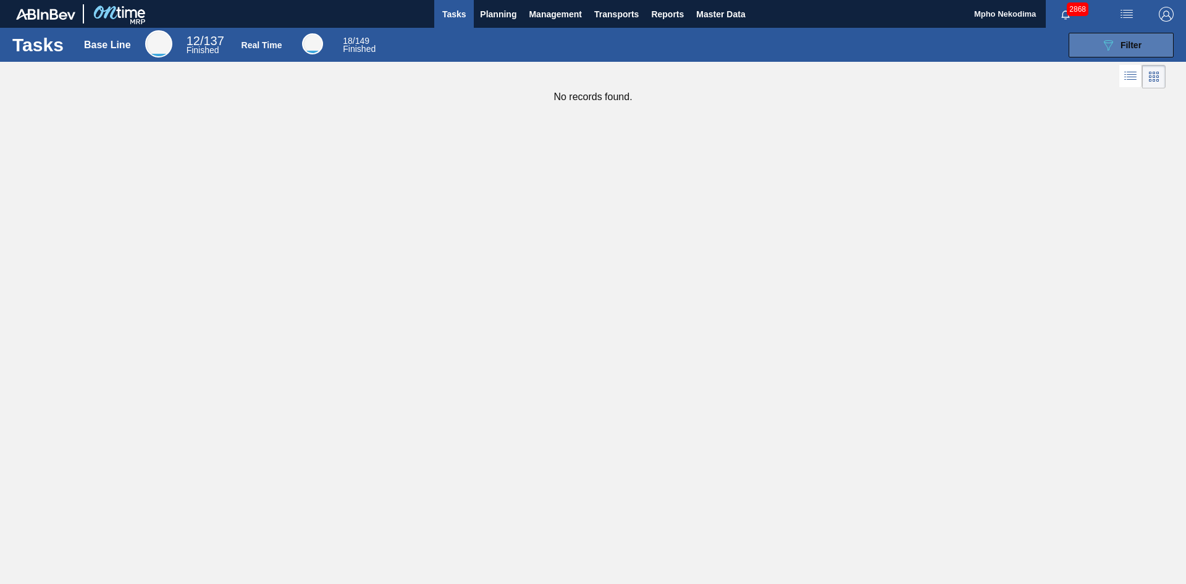
click at [1104, 46] on icon "089F7B8B-B2A5-4AFE-B5C0-19BA573D28AC" at bounding box center [1108, 45] width 15 height 15
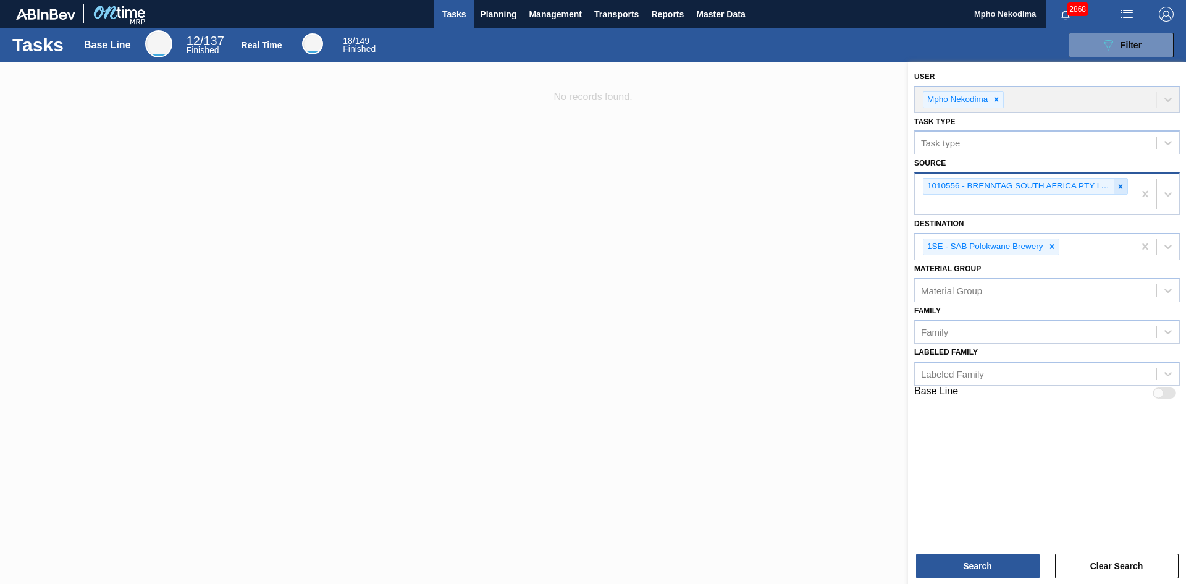
click at [1124, 187] on icon at bounding box center [1121, 186] width 9 height 9
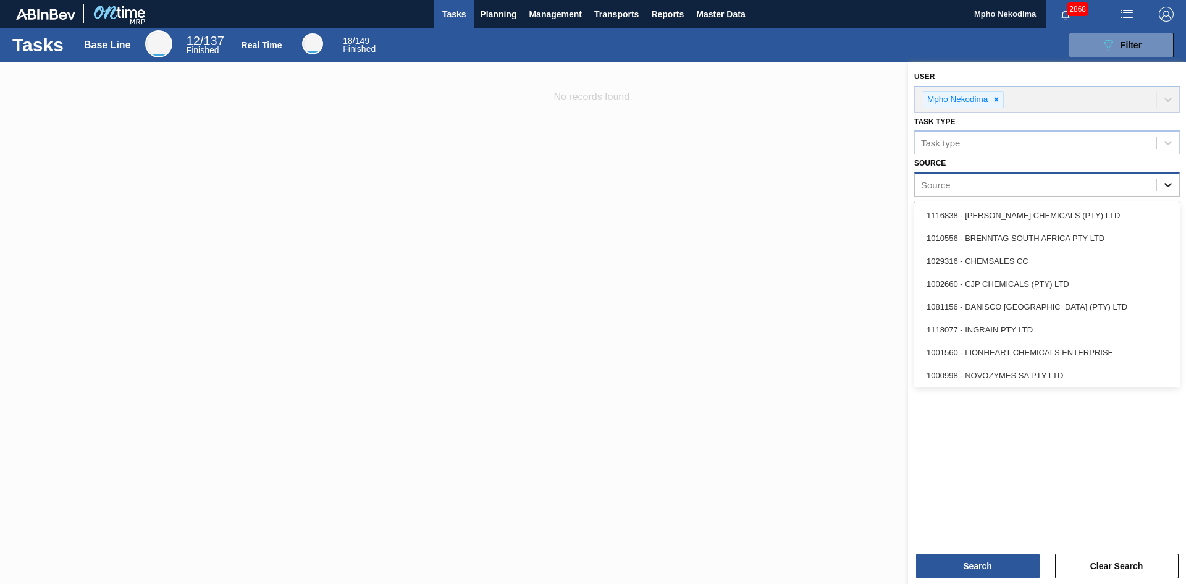
click at [1174, 182] on icon at bounding box center [1168, 185] width 12 height 12
click at [1018, 222] on div "1116838 - [PERSON_NAME] CHEMICALS (PTY) LTD" at bounding box center [1048, 215] width 266 height 23
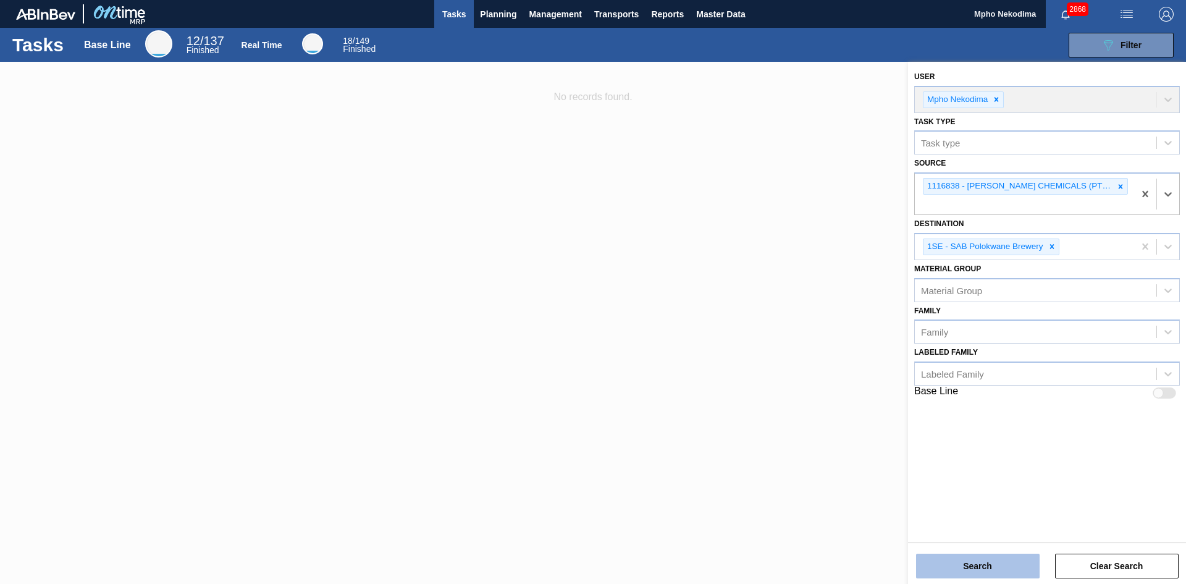
click at [959, 556] on button "Search" at bounding box center [978, 566] width 124 height 25
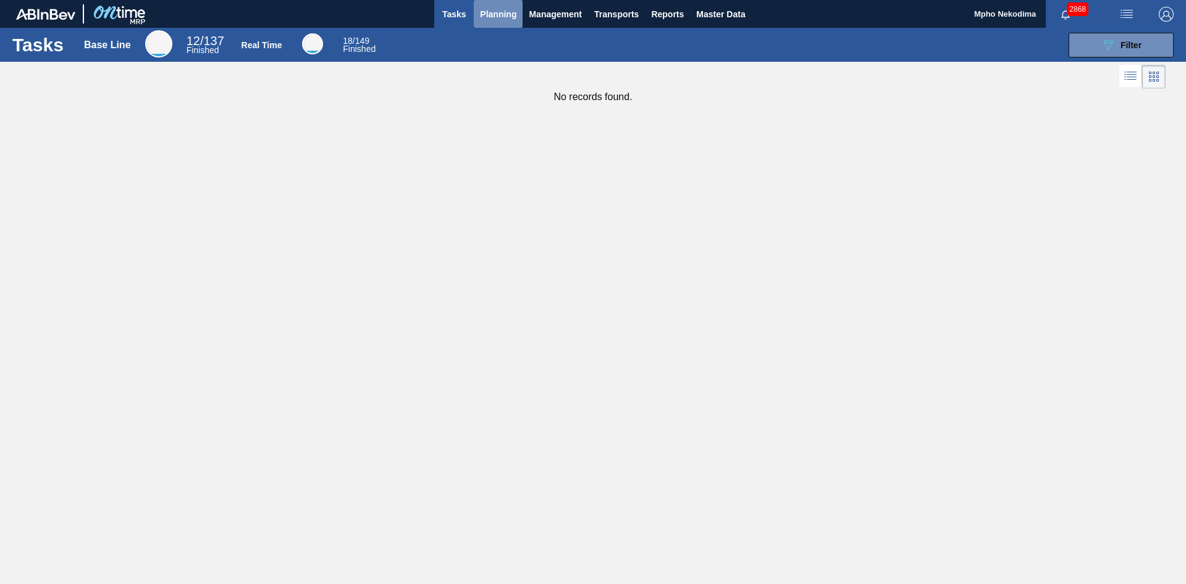
click at [502, 12] on span "Planning" at bounding box center [498, 14] width 36 height 15
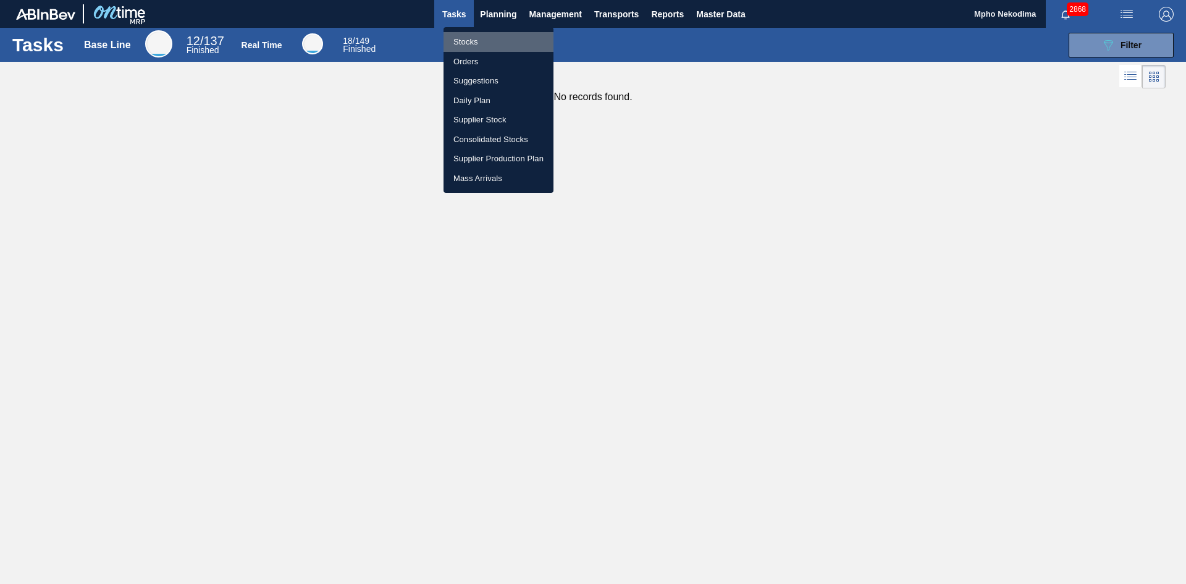
click at [474, 44] on li "Stocks" at bounding box center [499, 42] width 110 height 20
checkbox input "true"
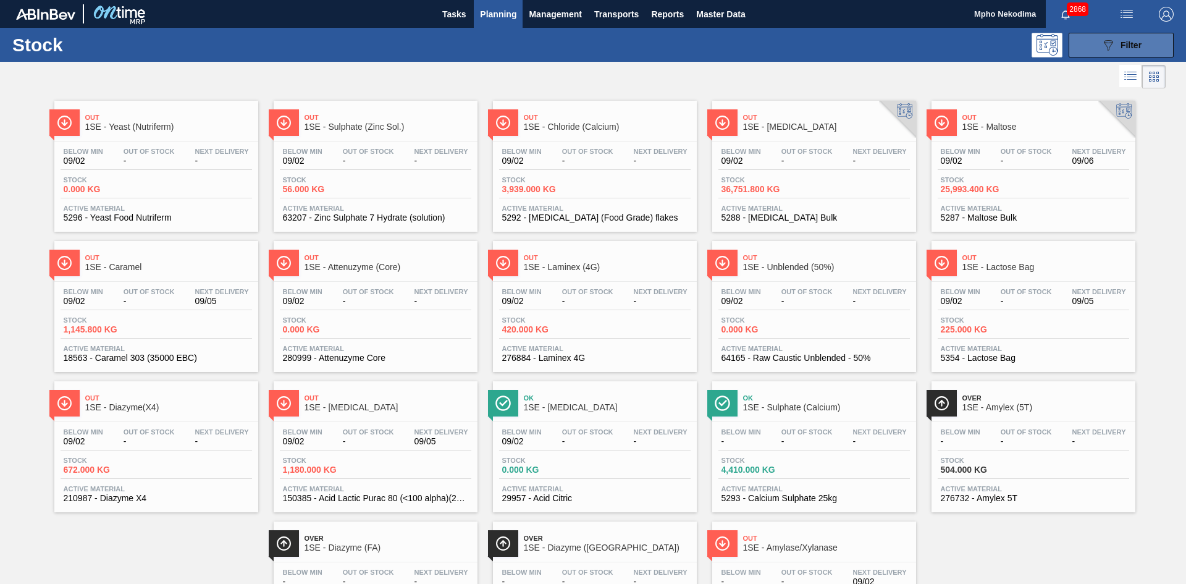
click at [1114, 53] on button "089F7B8B-B2A5-4AFE-B5C0-19BA573D28AC Filter" at bounding box center [1121, 45] width 105 height 25
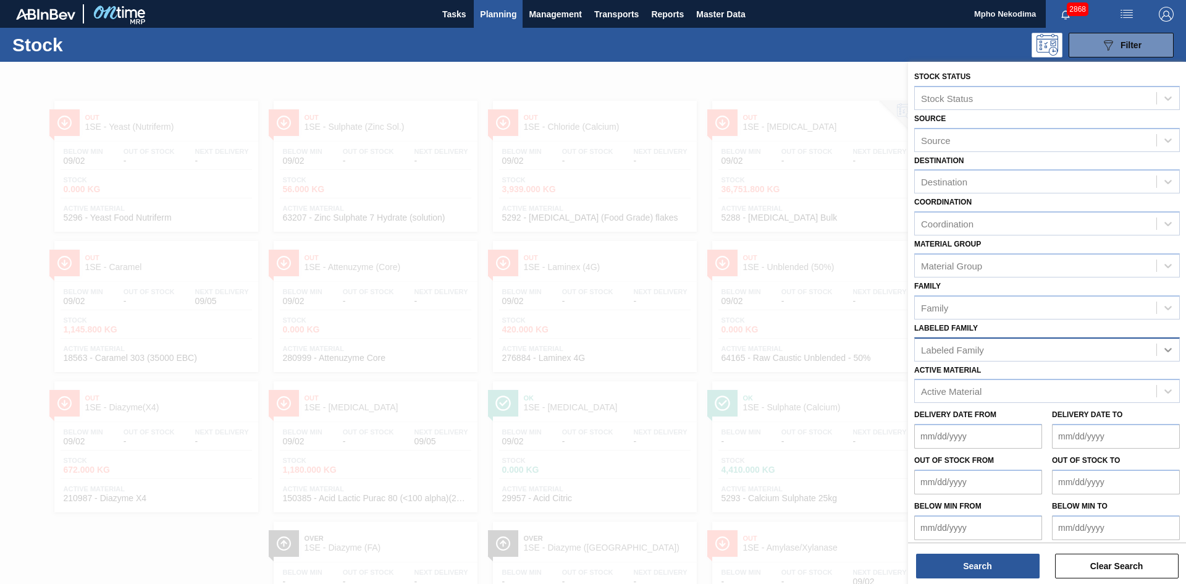
click at [1169, 348] on icon at bounding box center [1168, 350] width 7 height 4
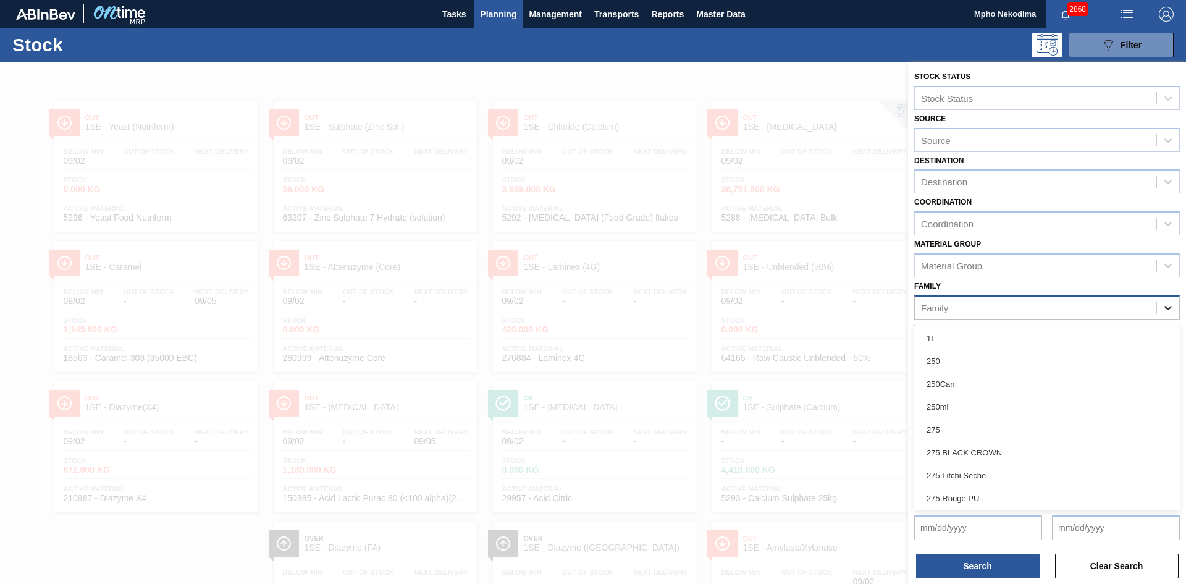
click at [1167, 300] on div at bounding box center [1168, 308] width 22 height 22
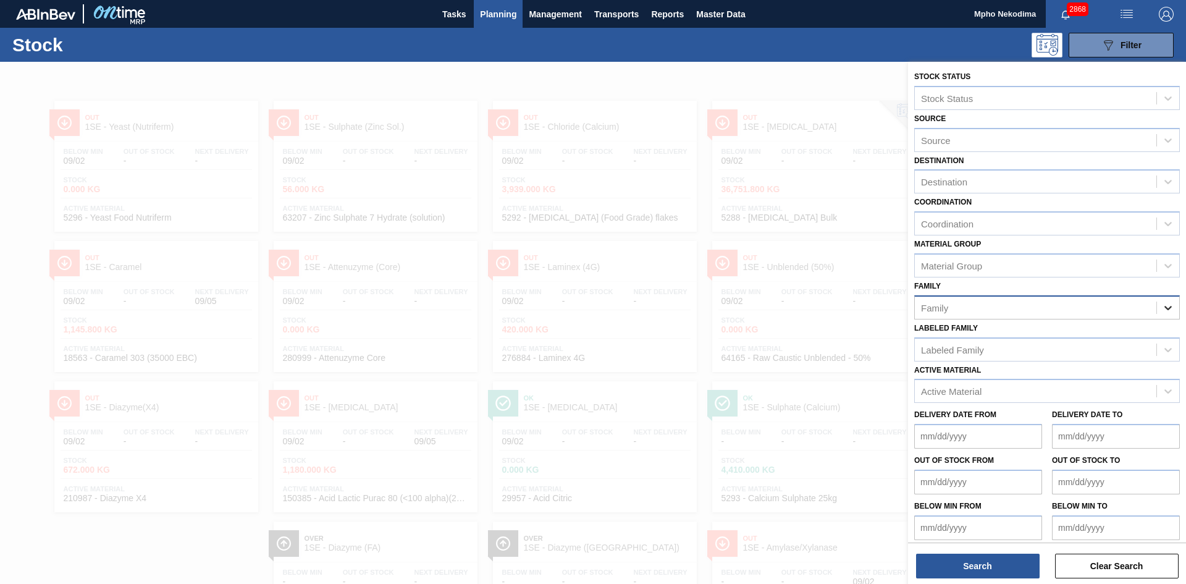
click at [1167, 300] on div at bounding box center [1168, 308] width 22 height 22
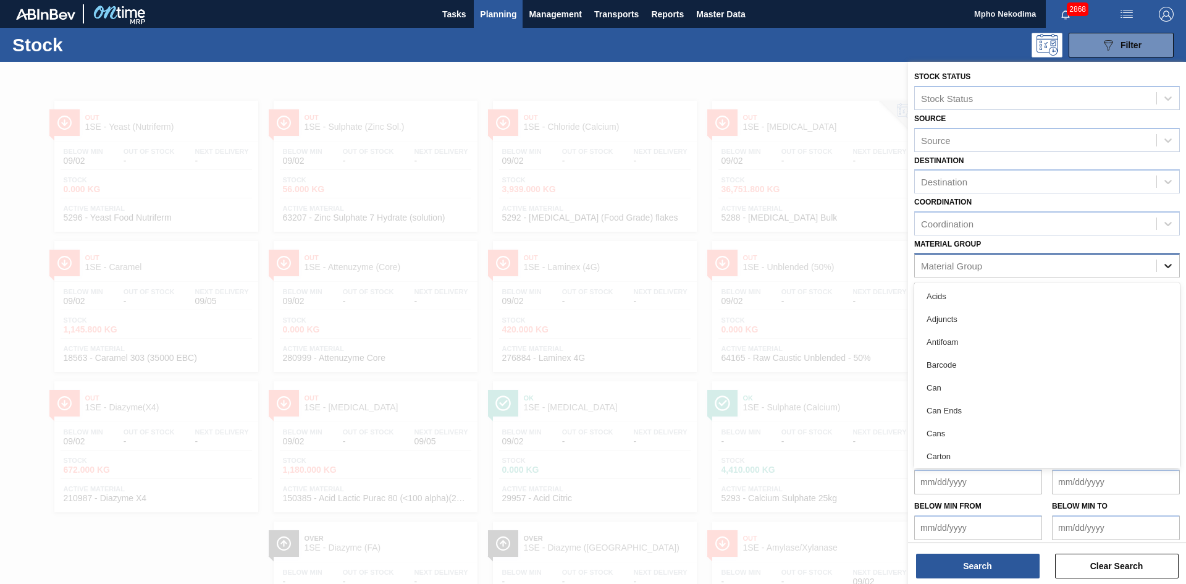
click at [1173, 272] on div at bounding box center [1168, 266] width 22 height 22
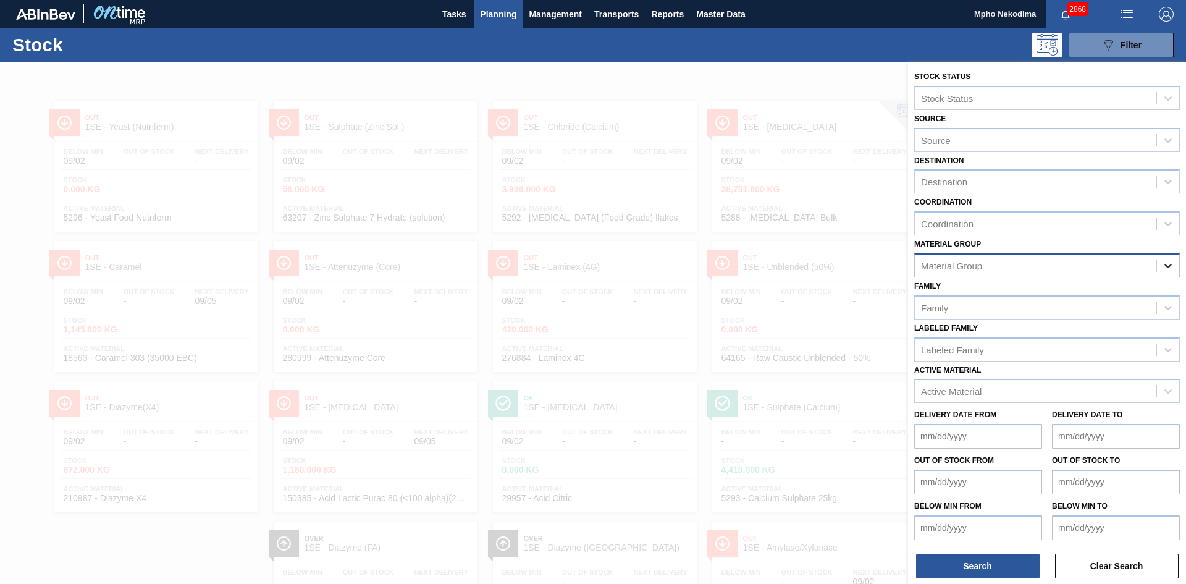
click at [1173, 272] on div at bounding box center [1168, 266] width 22 height 22
click at [1166, 221] on icon at bounding box center [1168, 224] width 12 height 12
click at [999, 223] on div "Coordination" at bounding box center [1036, 224] width 242 height 18
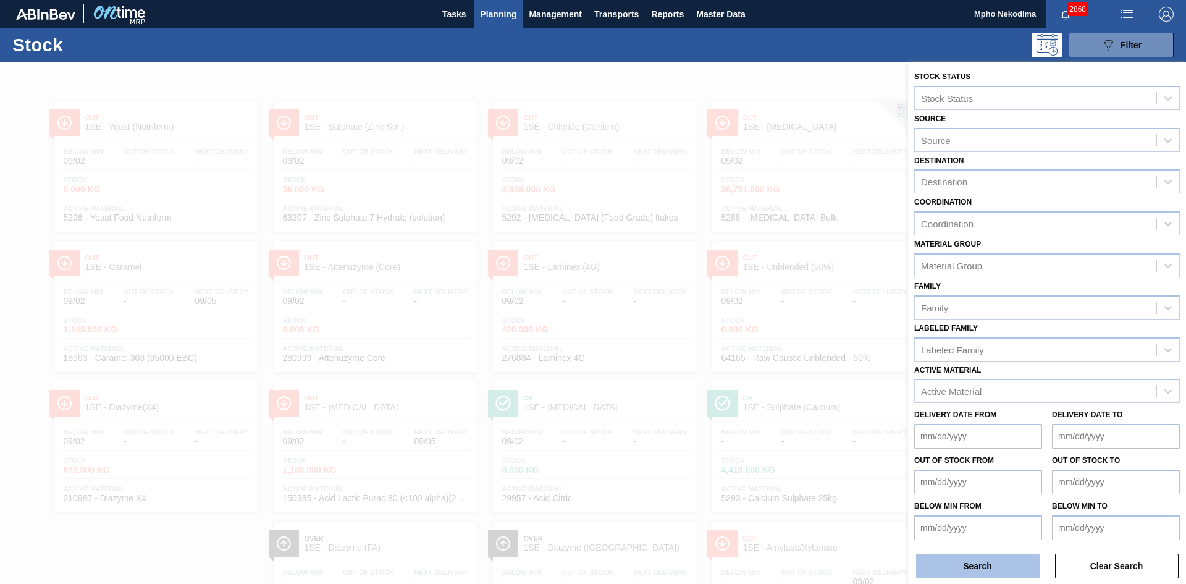
click at [981, 565] on button "Search" at bounding box center [978, 566] width 124 height 25
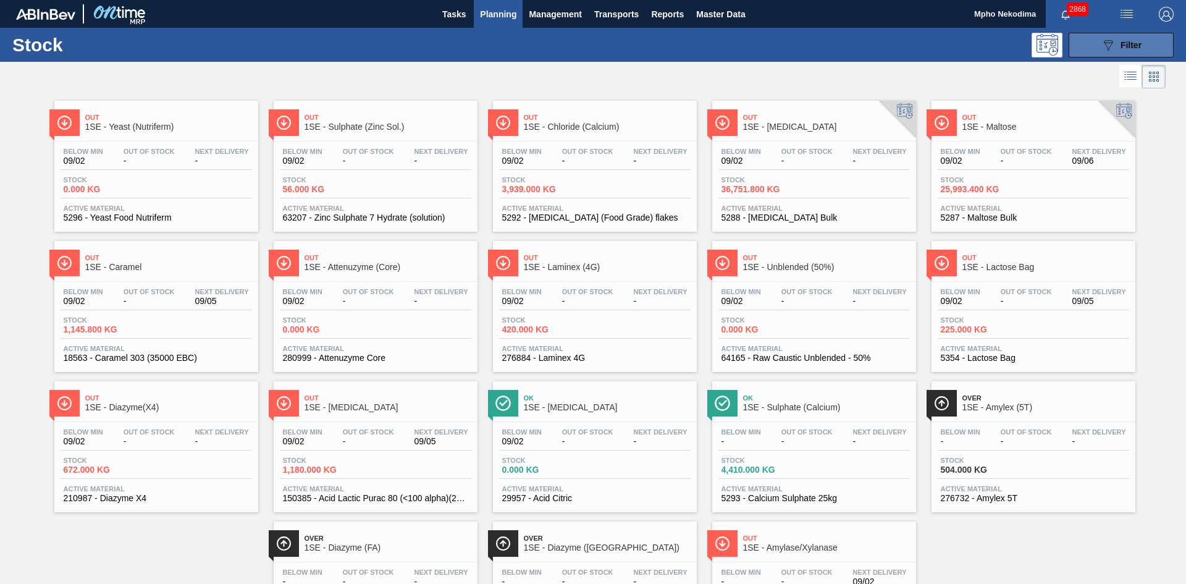
click at [1088, 44] on button "089F7B8B-B2A5-4AFE-B5C0-19BA573D28AC Filter" at bounding box center [1121, 45] width 105 height 25
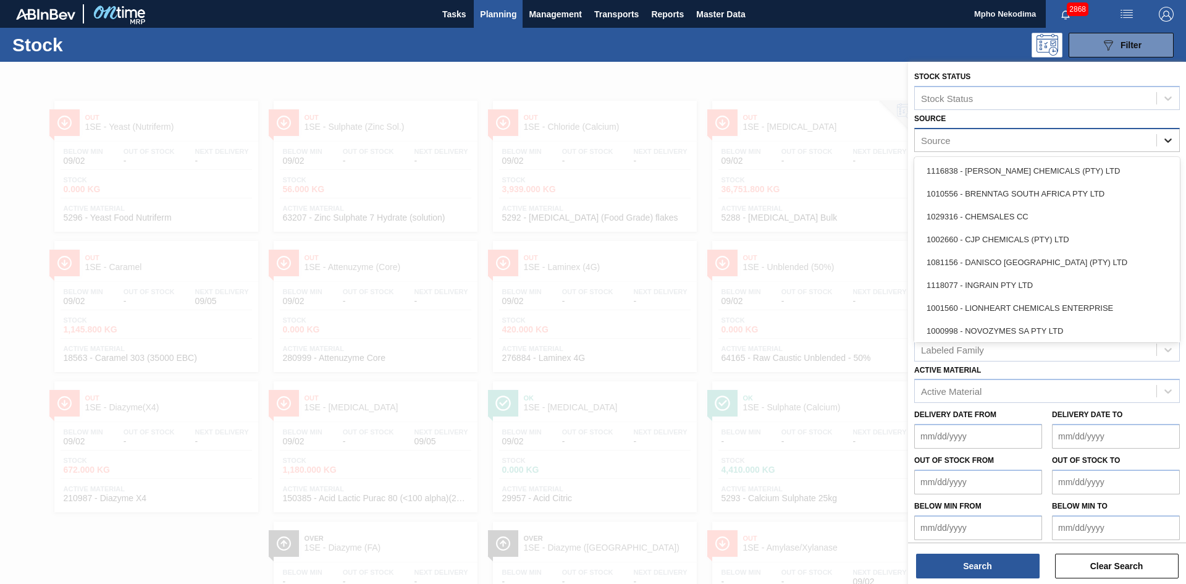
click at [1167, 143] on icon at bounding box center [1168, 140] width 12 height 12
click at [1070, 191] on div "1010556 - BRENNTAG SOUTH AFRICA PTY LTD" at bounding box center [1048, 193] width 266 height 23
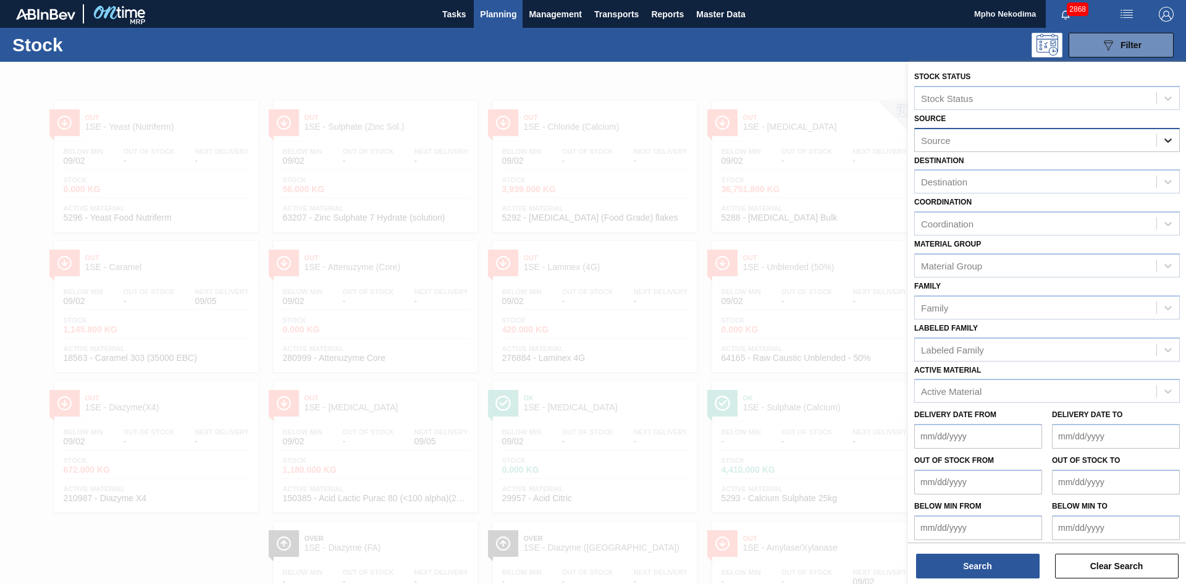
click at [1171, 141] on icon at bounding box center [1168, 140] width 12 height 12
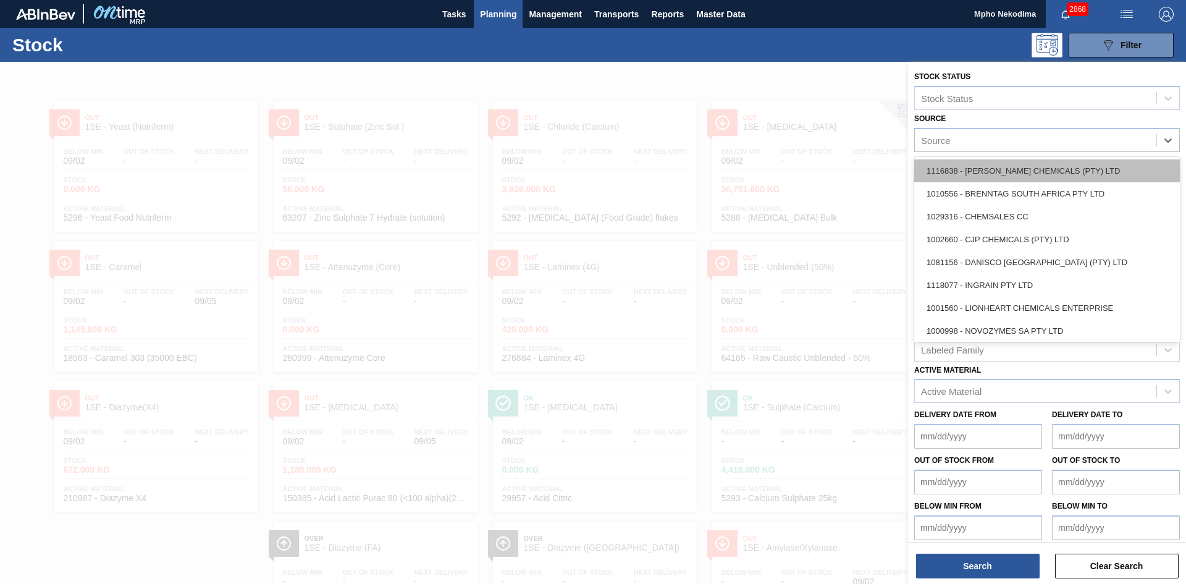
click at [1041, 172] on div "1116838 - [PERSON_NAME] CHEMICALS (PTY) LTD" at bounding box center [1048, 170] width 266 height 23
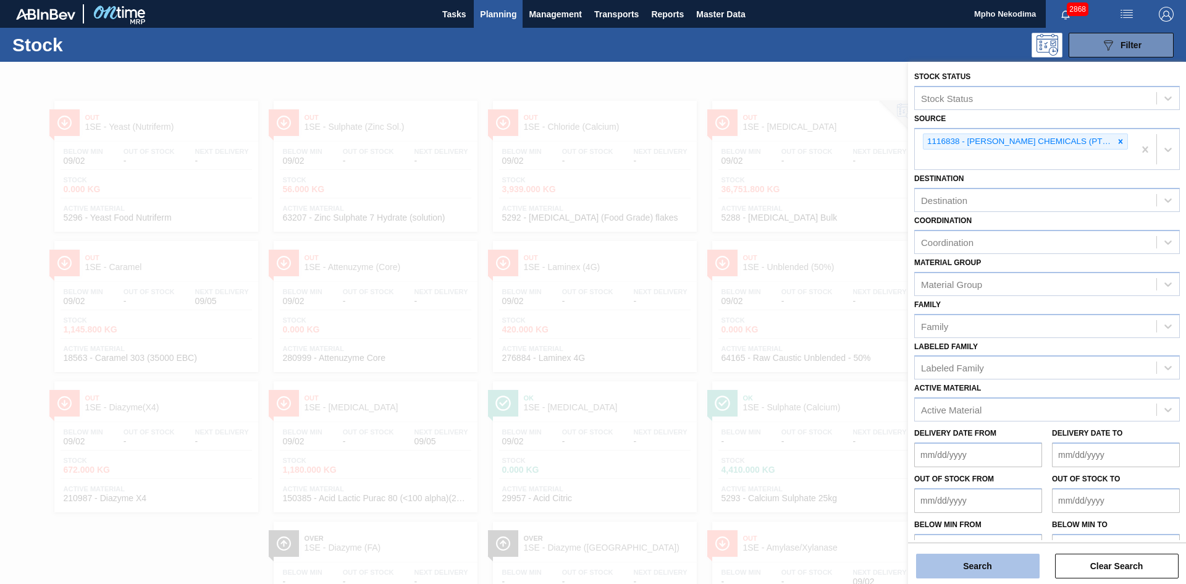
click at [998, 562] on button "Search" at bounding box center [978, 566] width 124 height 25
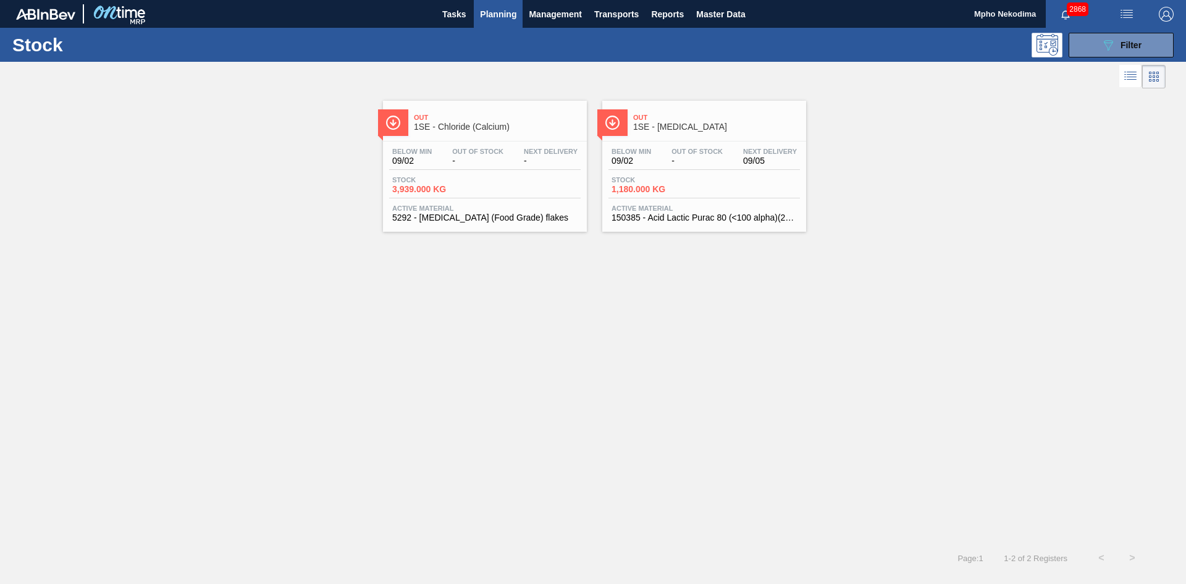
click at [758, 340] on div "Out 1SE - Chloride (Calcium) Below Min 09/02 Out Of Stock - Next Delivery - Sto…" at bounding box center [593, 316] width 1186 height 451
click at [660, 217] on span "150385 - Acid Lactic Purac 80 (<100 alpha)(25kg)" at bounding box center [704, 217] width 185 height 9
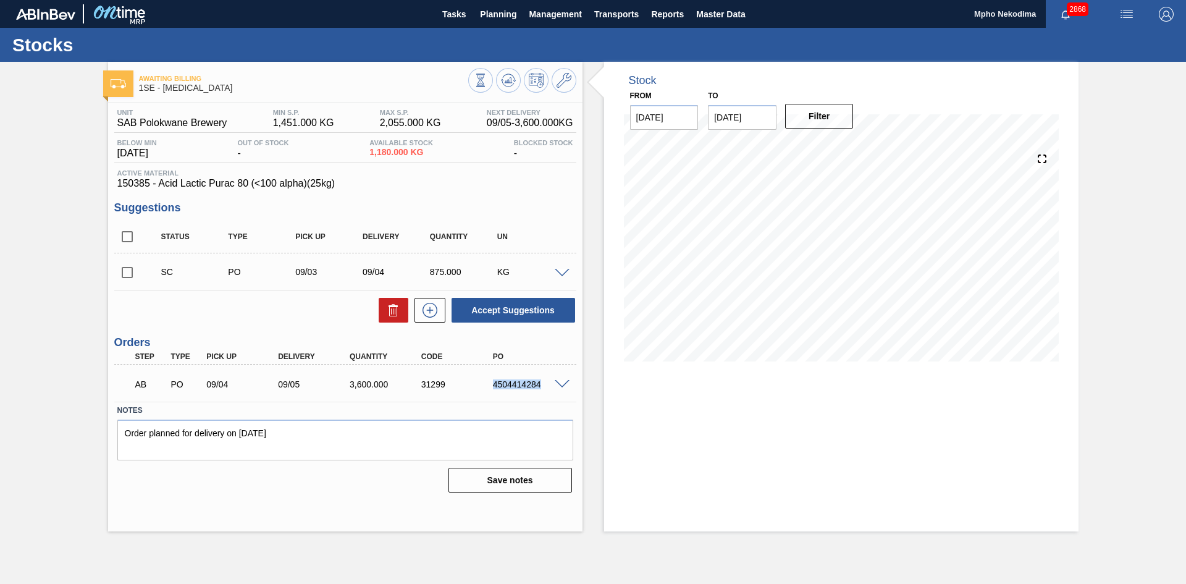
drag, startPoint x: 494, startPoint y: 386, endPoint x: 545, endPoint y: 384, distance: 50.7
click at [545, 384] on div "4504414284" at bounding box center [530, 384] width 80 height 10
copy div "4504414284"
click at [475, 389] on div "31299" at bounding box center [458, 384] width 80 height 10
